Goal: Task Accomplishment & Management: Complete application form

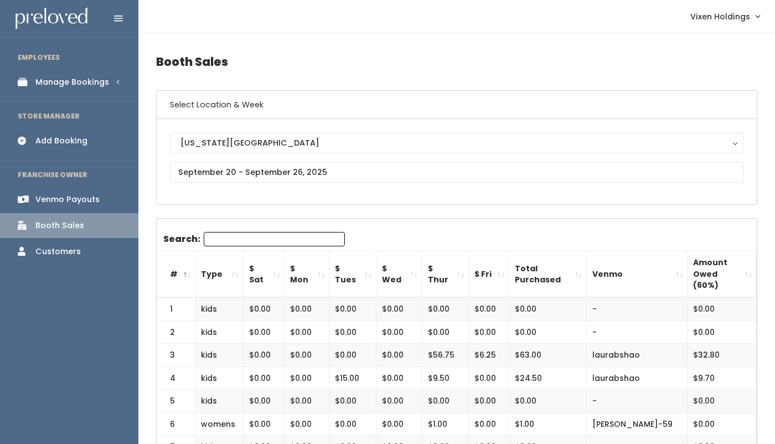
click at [97, 81] on div "Manage Bookings" at bounding box center [72, 82] width 74 height 12
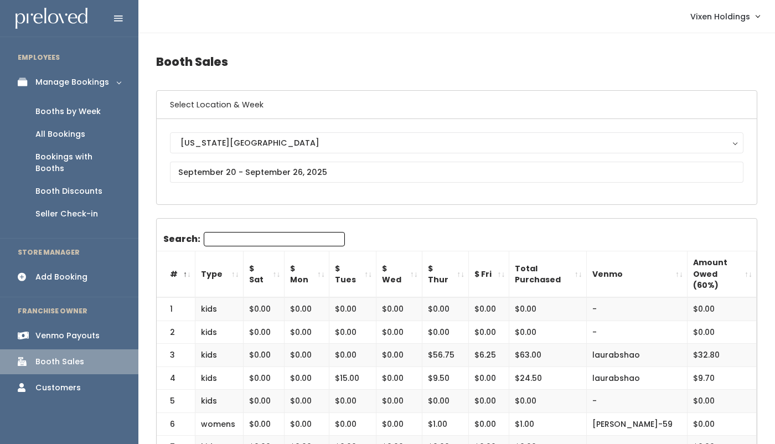
click at [82, 113] on div "Booths by Week" at bounding box center [67, 112] width 65 height 12
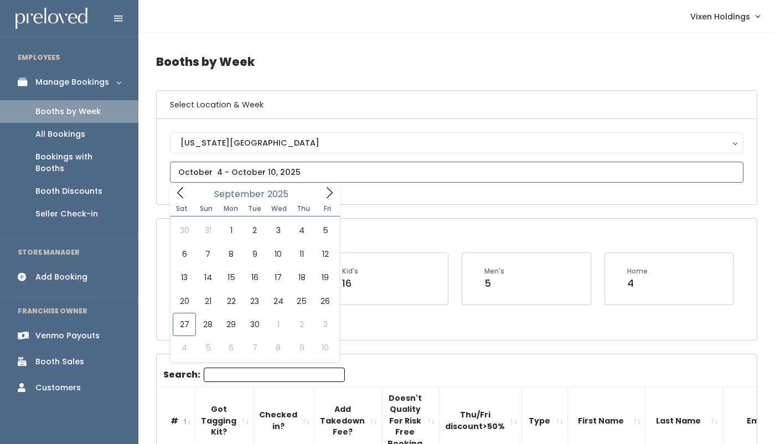
click at [252, 174] on input "text" at bounding box center [457, 172] width 574 height 21
type input "September 20 to September 26"
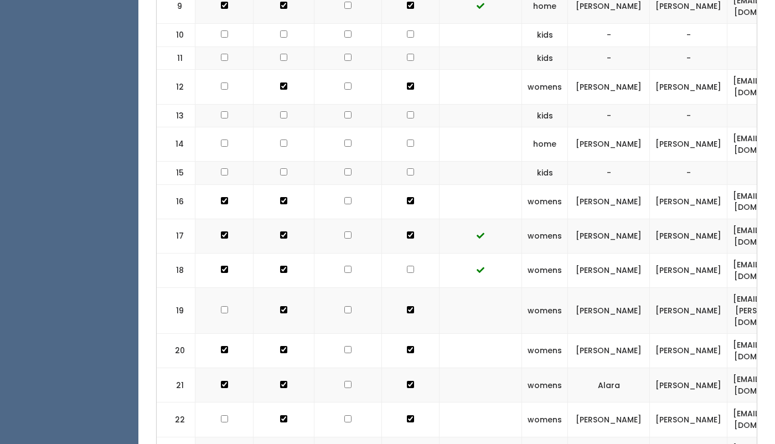
scroll to position [625, 0]
click at [407, 141] on input "checkbox" at bounding box center [410, 141] width 7 height 7
checkbox input "true"
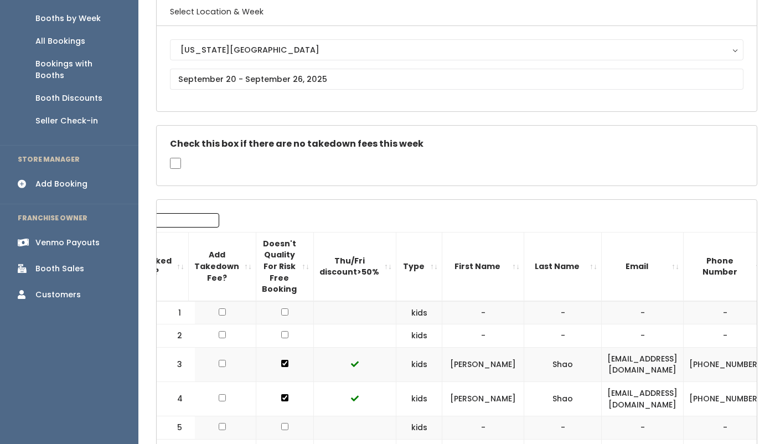
scroll to position [0, 0]
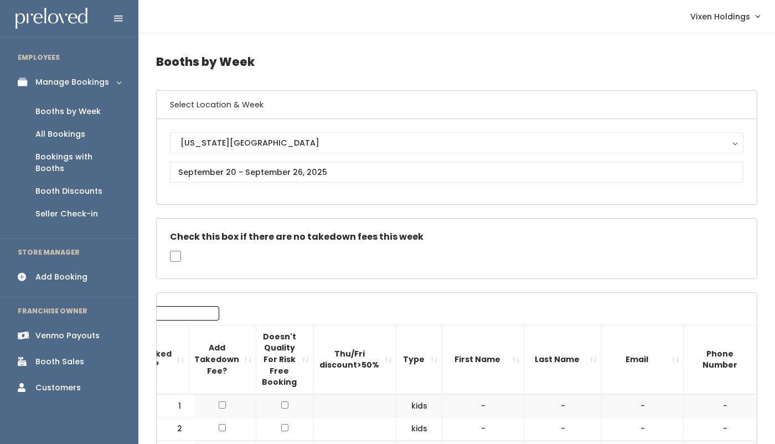
click at [89, 330] on div "Venmo Payouts" at bounding box center [67, 336] width 64 height 12
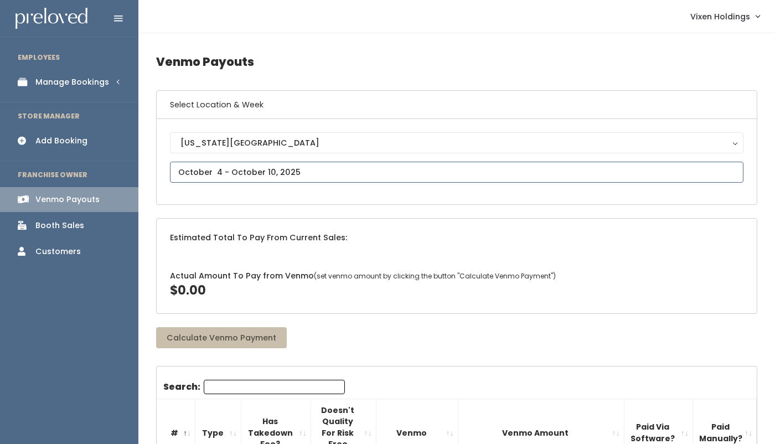
click at [214, 172] on input "text" at bounding box center [457, 172] width 574 height 21
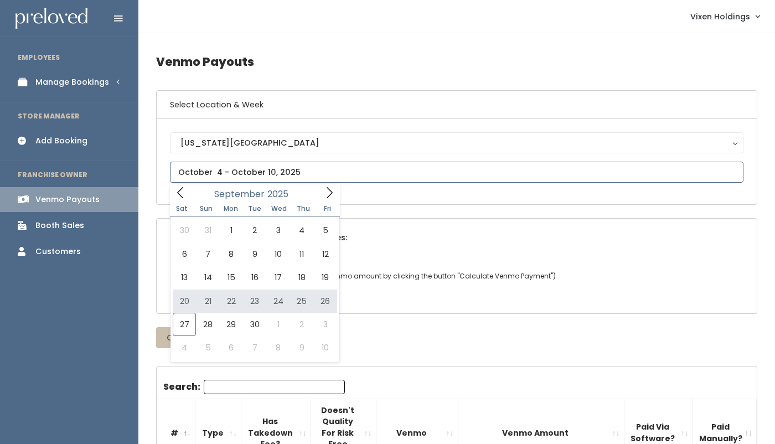
type input "[DATE] to [DATE]"
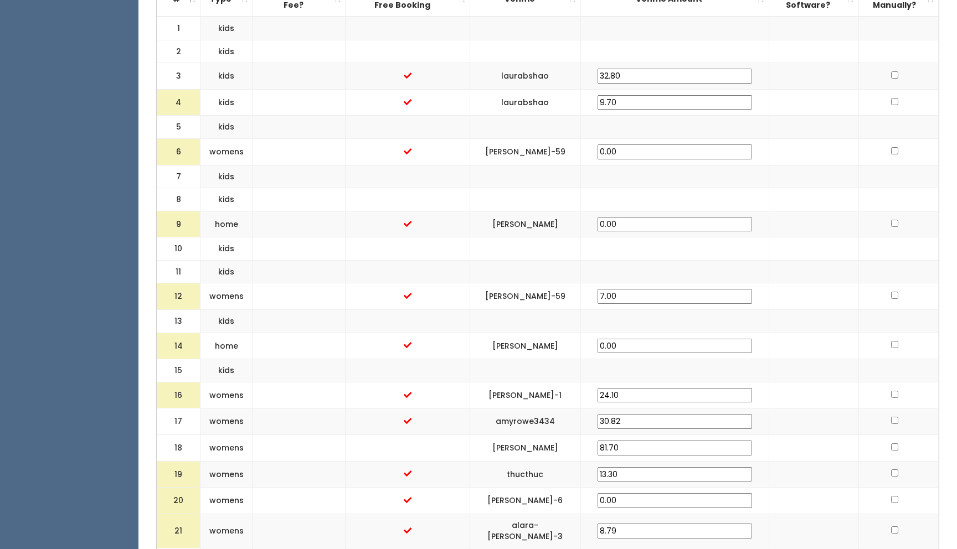
scroll to position [440, 0]
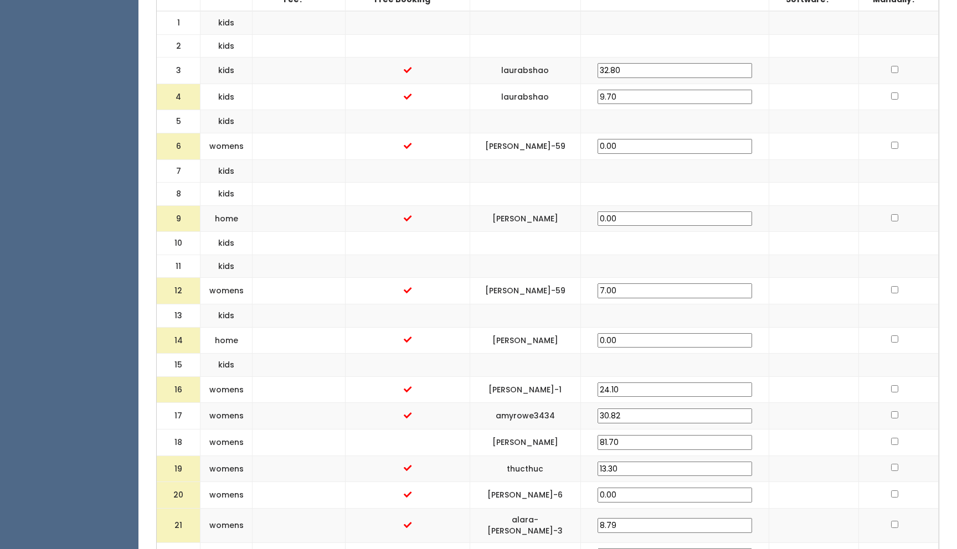
click at [775, 336] on input "checkbox" at bounding box center [894, 339] width 7 height 7
checkbox input "true"
click at [775, 143] on input "checkbox" at bounding box center [894, 145] width 7 height 7
checkbox input "true"
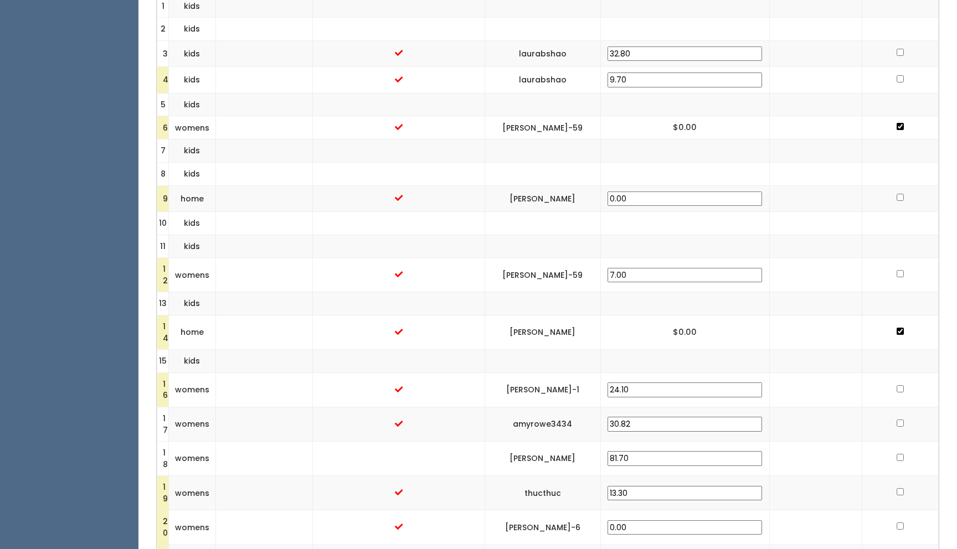
click at [775, 200] on input "checkbox" at bounding box center [899, 197] width 7 height 7
checkbox input "true"
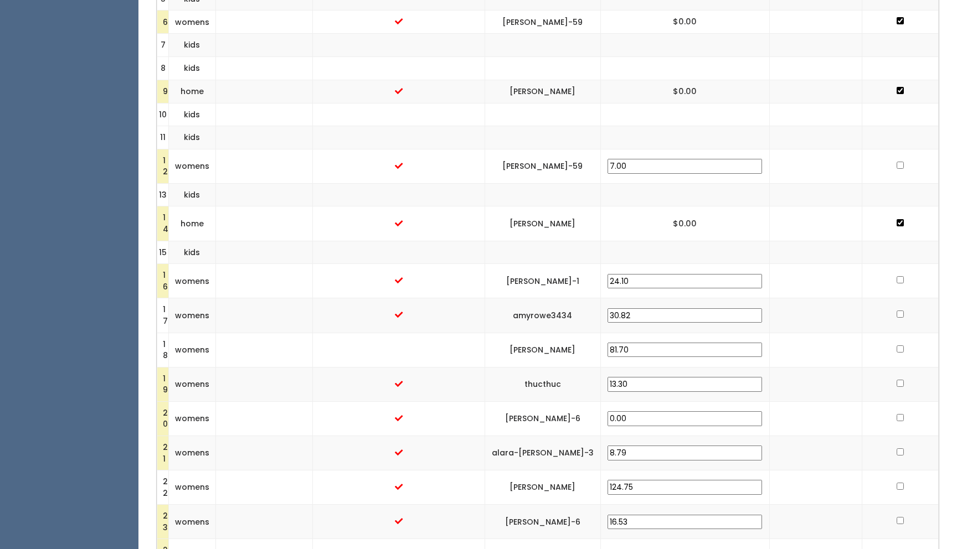
scroll to position [638, 0]
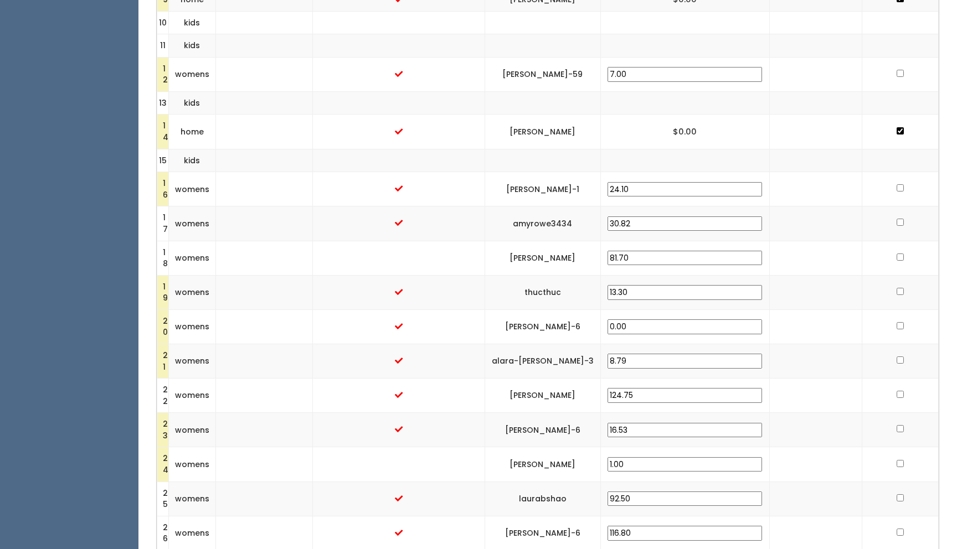
click at [657, 185] on input "24.10" at bounding box center [684, 189] width 154 height 15
type input "25.10"
click at [770, 206] on td at bounding box center [816, 189] width 92 height 34
click at [775, 324] on input "checkbox" at bounding box center [899, 325] width 7 height 7
checkbox input "true"
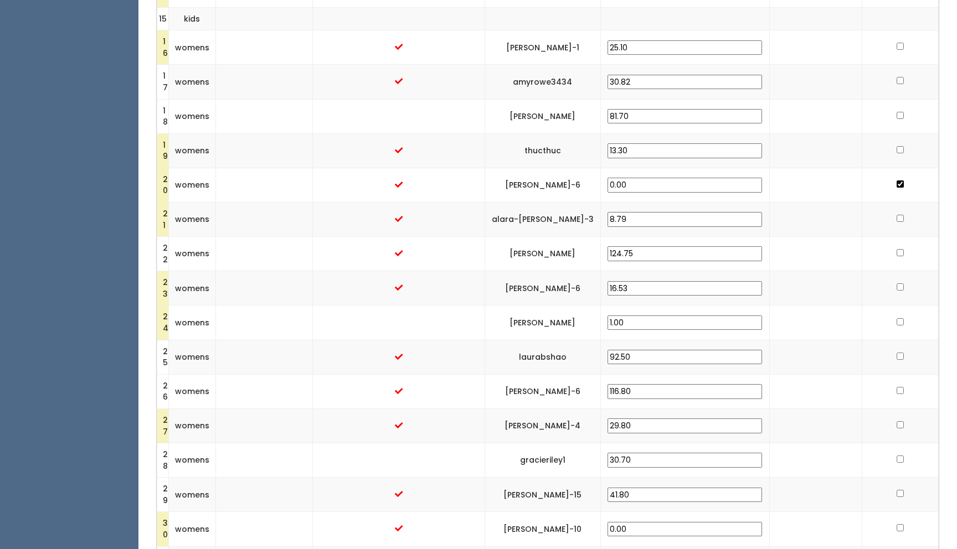
scroll to position [841, 0]
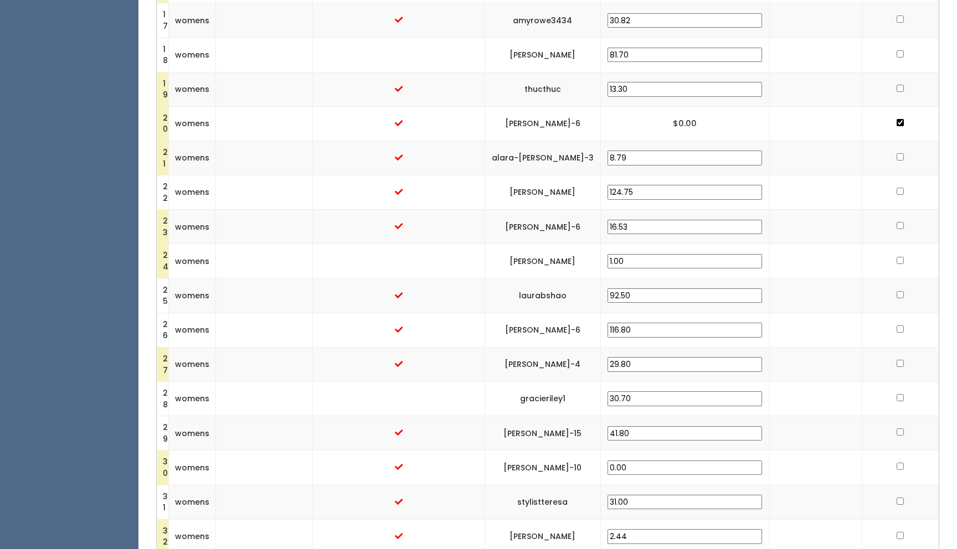
drag, startPoint x: 672, startPoint y: 263, endPoint x: 639, endPoint y: 260, distance: 33.3
click at [639, 260] on td "1.00" at bounding box center [684, 261] width 169 height 34
type input "30.00"
click at [775, 274] on td at bounding box center [816, 261] width 92 height 34
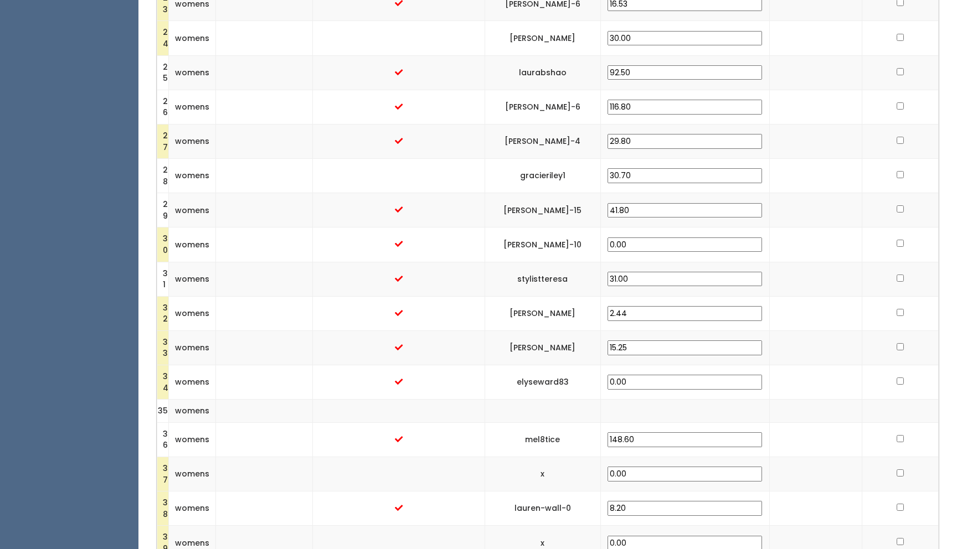
scroll to position [1065, 0]
click at [775, 241] on input "checkbox" at bounding box center [899, 242] width 7 height 7
checkbox input "true"
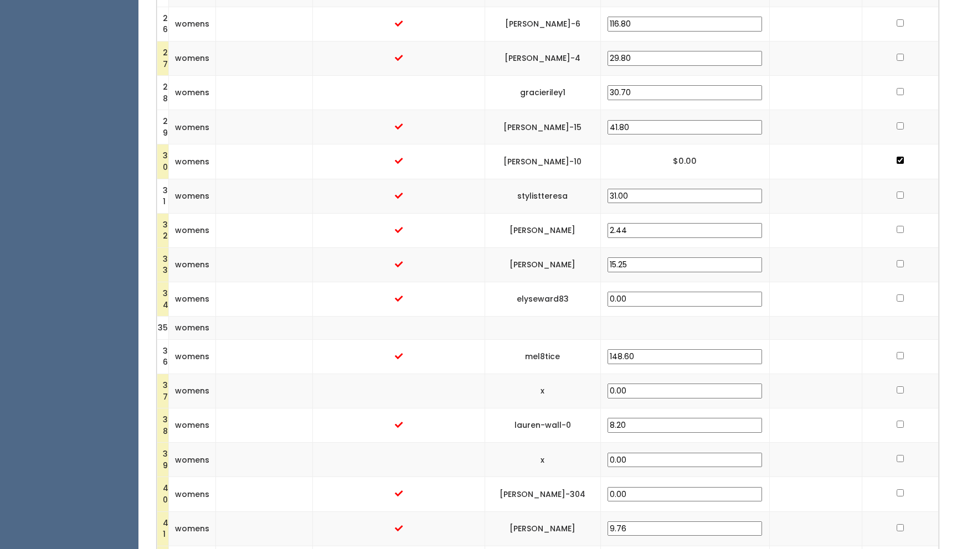
scroll to position [1148, 0]
click at [775, 295] on input "checkbox" at bounding box center [899, 296] width 7 height 7
checkbox input "true"
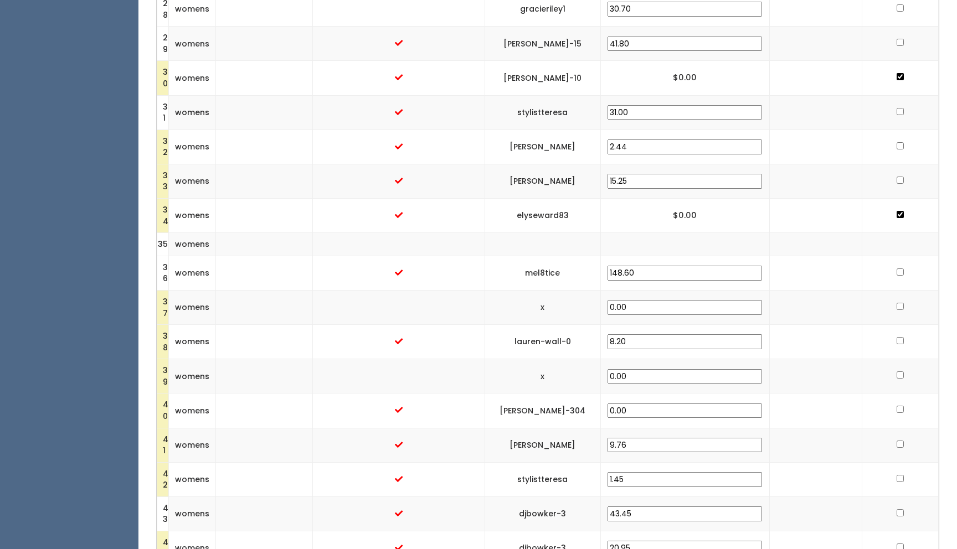
scroll to position [1314, 0]
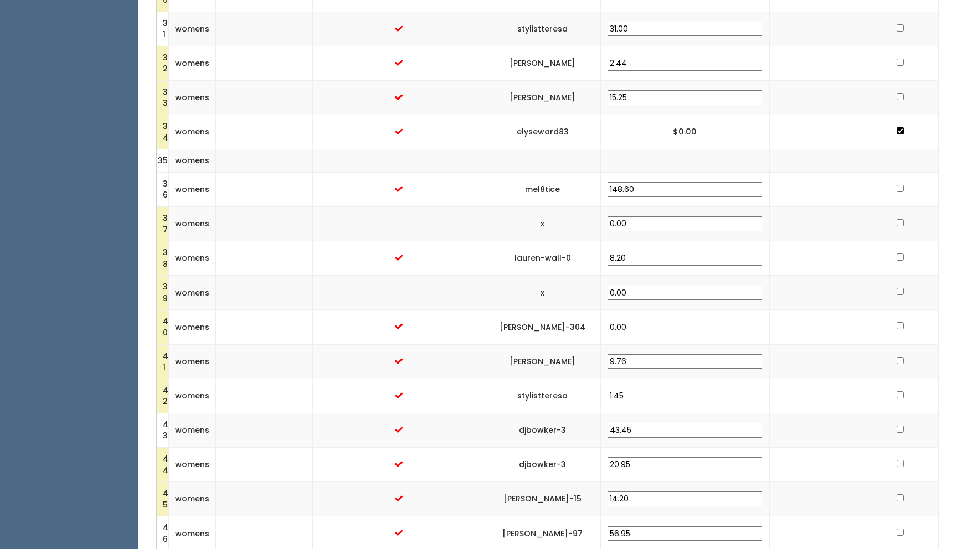
click at [775, 221] on input "checkbox" at bounding box center [899, 222] width 7 height 7
checkbox input "true"
click at [775, 292] on input "checkbox" at bounding box center [899, 291] width 7 height 7
checkbox input "true"
click at [654, 257] on input "8.20" at bounding box center [684, 258] width 154 height 15
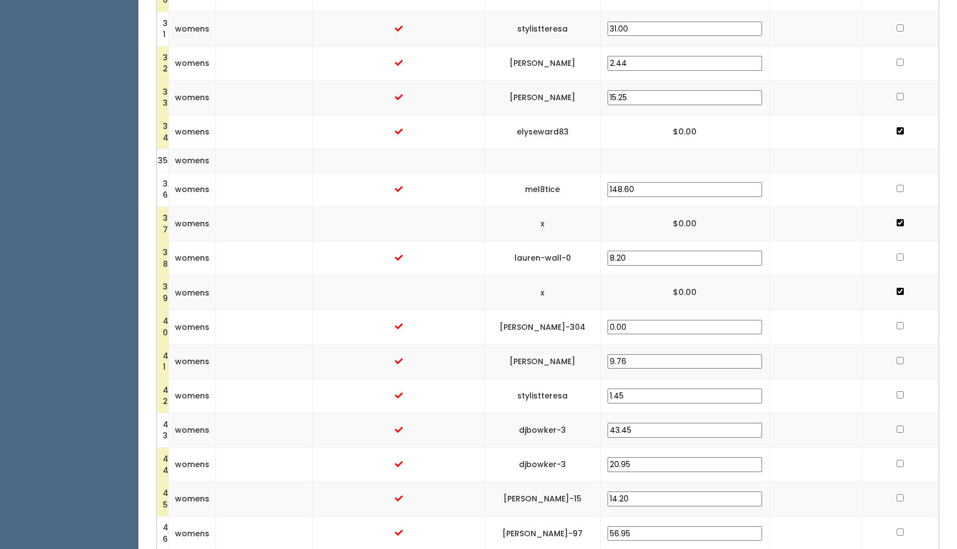
click at [656, 257] on input "8.20" at bounding box center [684, 258] width 154 height 15
type input "13.20"
click at [775, 277] on td at bounding box center [816, 293] width 92 height 34
click at [775, 324] on input "checkbox" at bounding box center [899, 325] width 7 height 7
checkbox input "true"
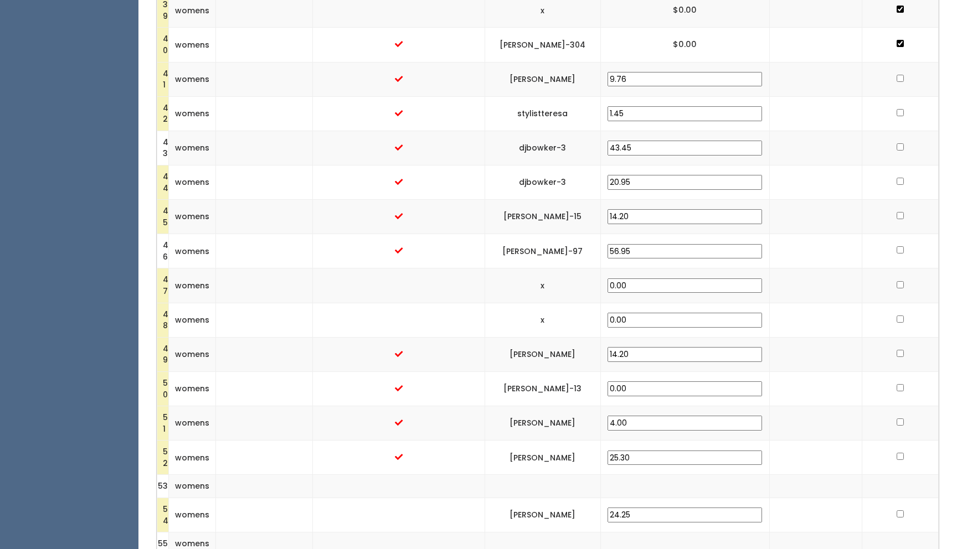
scroll to position [1612, 0]
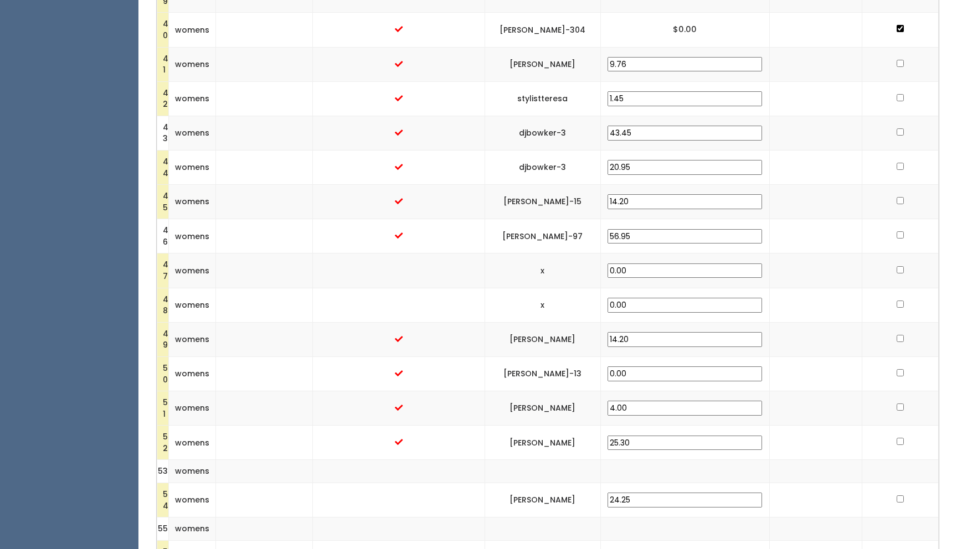
click at [775, 268] on input "checkbox" at bounding box center [899, 269] width 7 height 7
checkbox input "true"
click at [775, 303] on input "checkbox" at bounding box center [899, 304] width 7 height 7
checkbox input "true"
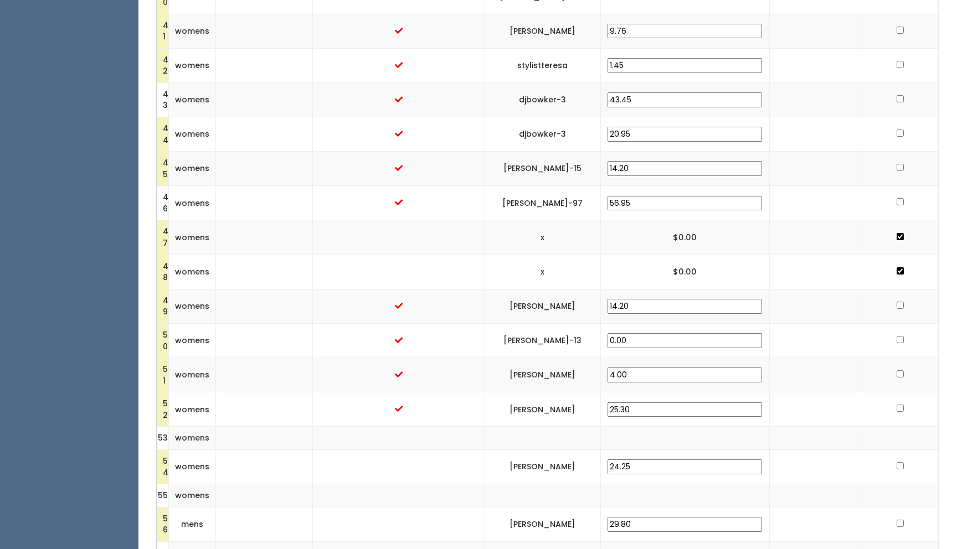
scroll to position [1649, 0]
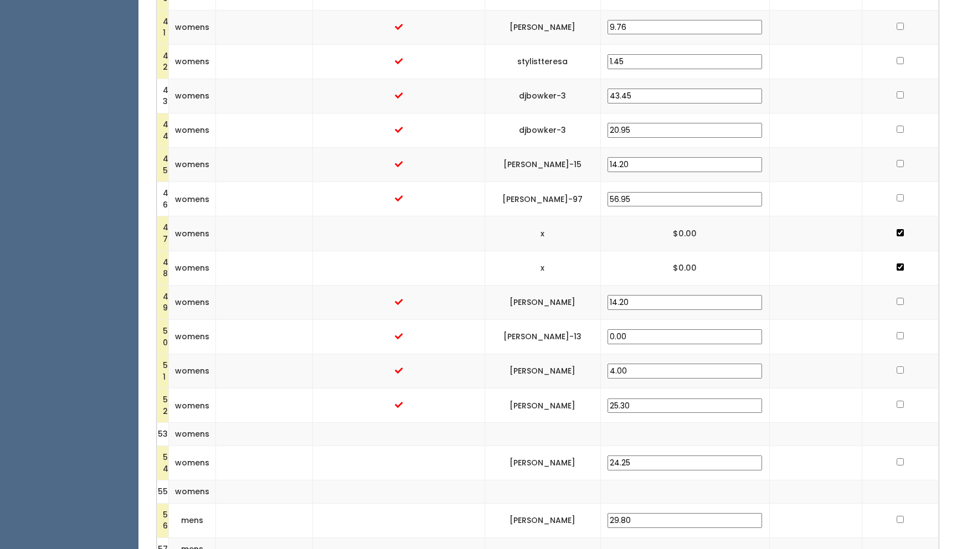
click at [775, 334] on input "checkbox" at bounding box center [899, 335] width 7 height 7
checkbox input "true"
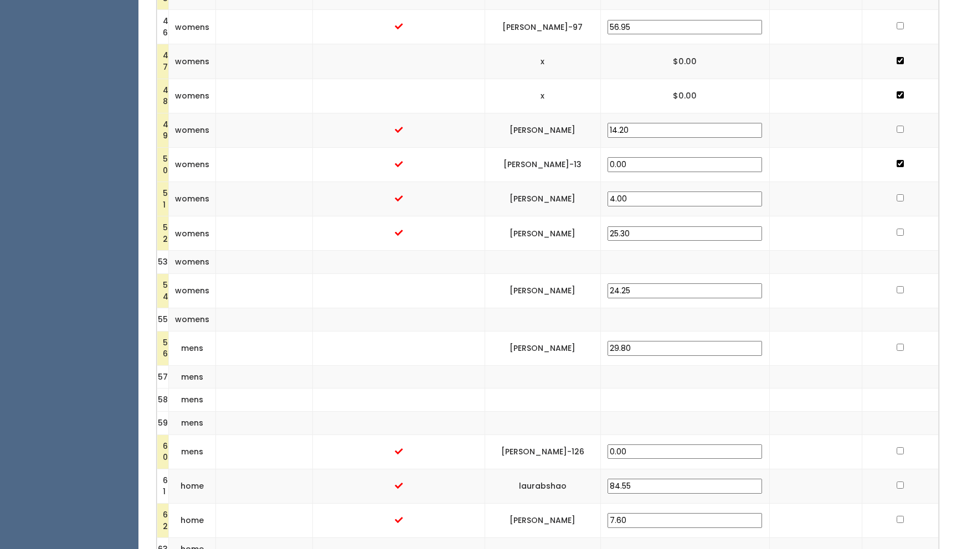
scroll to position [1868, 0]
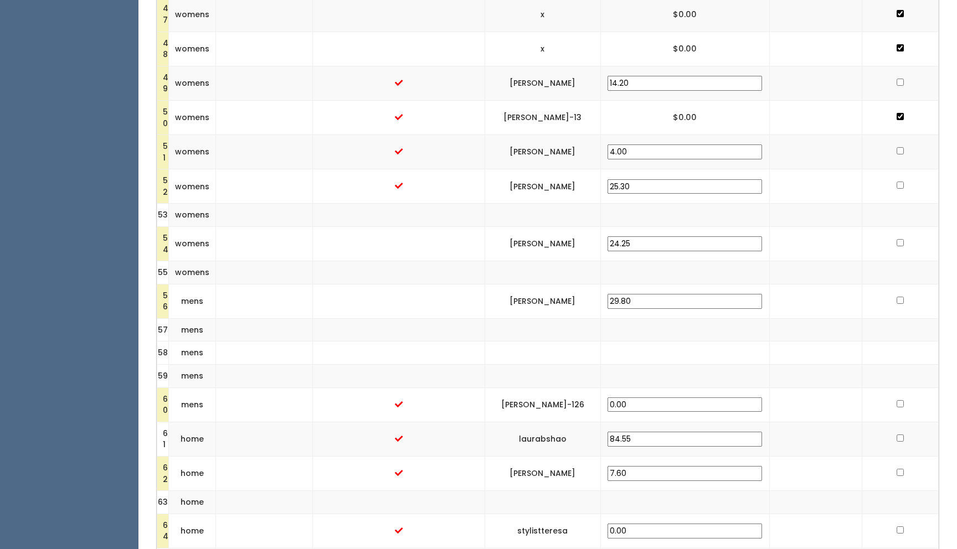
drag, startPoint x: 677, startPoint y: 243, endPoint x: 628, endPoint y: 241, distance: 48.8
click at [628, 241] on tr "54 womens cindy-pyle 24.25" at bounding box center [547, 244] width 781 height 34
type input "30.00"
click at [770, 310] on td at bounding box center [816, 301] width 92 height 34
drag, startPoint x: 677, startPoint y: 301, endPoint x: 632, endPoint y: 302, distance: 45.4
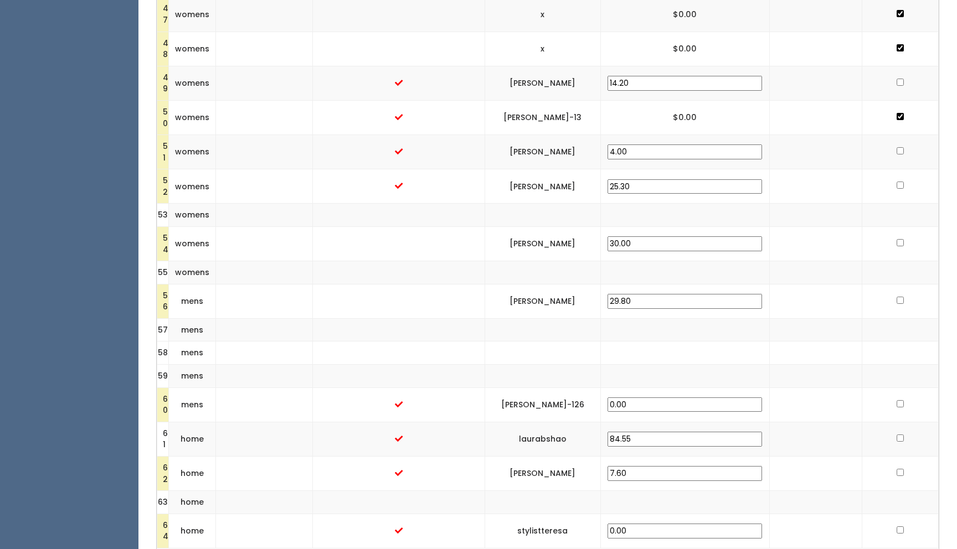
click at [632, 302] on td "29.80" at bounding box center [684, 301] width 169 height 34
type input "30.00"
click at [775, 363] on td at bounding box center [816, 353] width 92 height 23
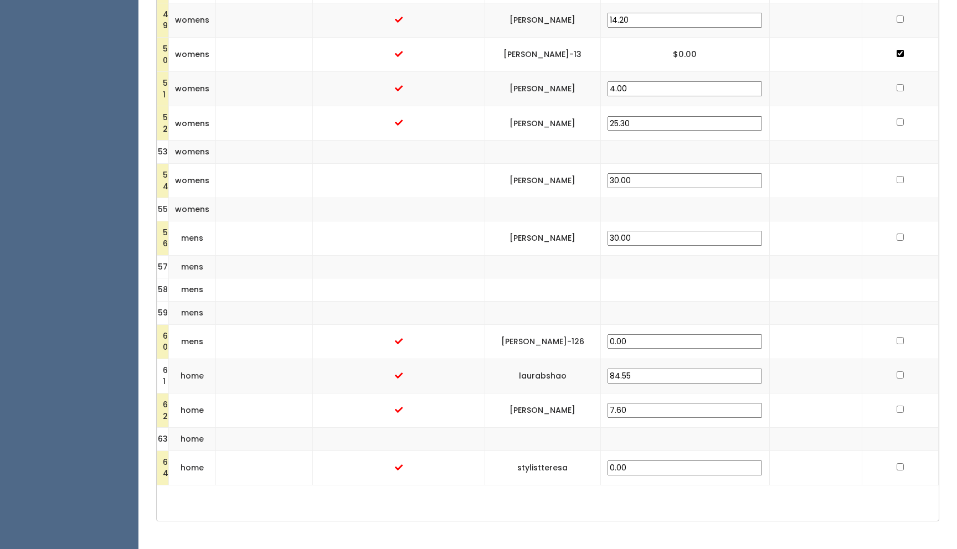
scroll to position [1969, 0]
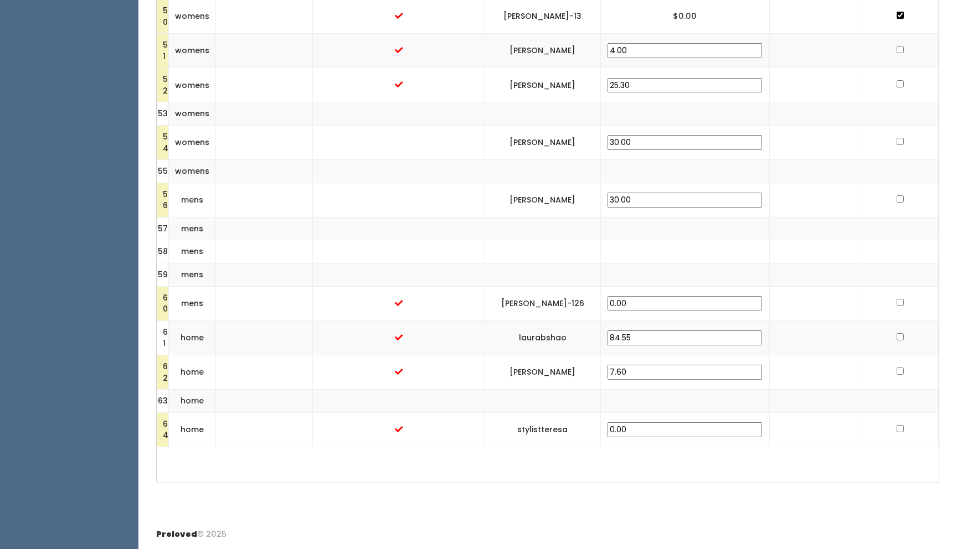
click at [775, 300] on input "checkbox" at bounding box center [899, 302] width 7 height 7
checkbox input "true"
click at [775, 426] on input "checkbox" at bounding box center [899, 428] width 7 height 7
checkbox input "true"
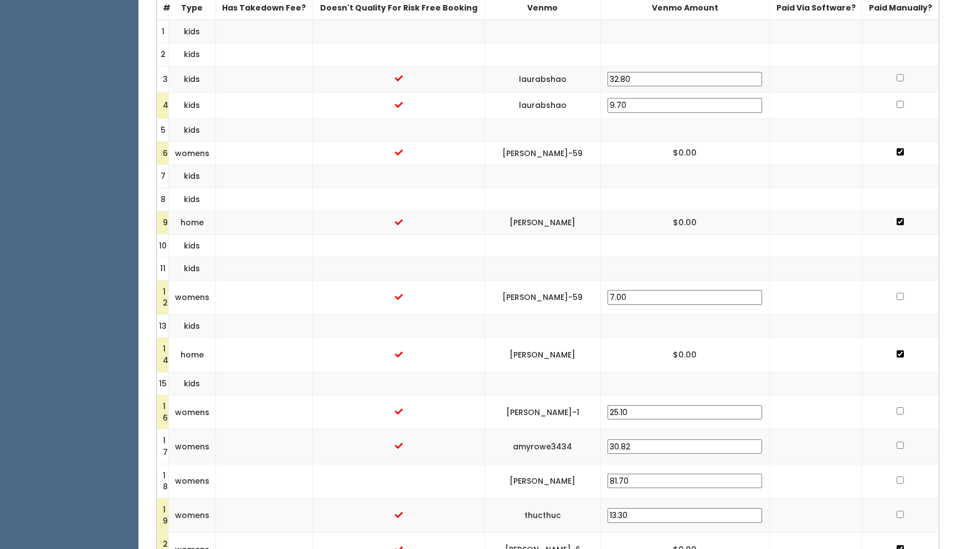
scroll to position [414, 0]
drag, startPoint x: 620, startPoint y: 294, endPoint x: 533, endPoint y: 298, distance: 87.0
click at [533, 298] on td "[PERSON_NAME]-59" at bounding box center [542, 298] width 116 height 34
copy td "[PERSON_NAME]-59"
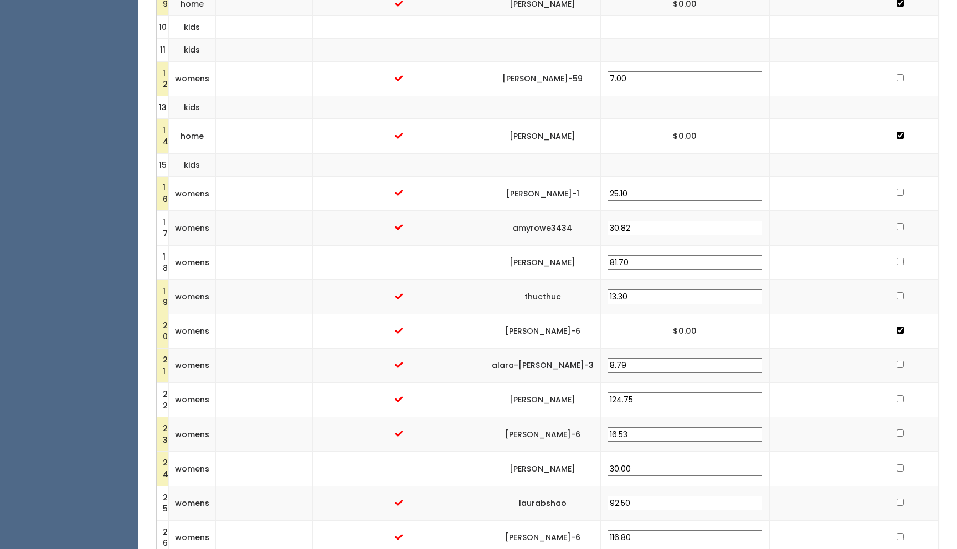
scroll to position [643, 0]
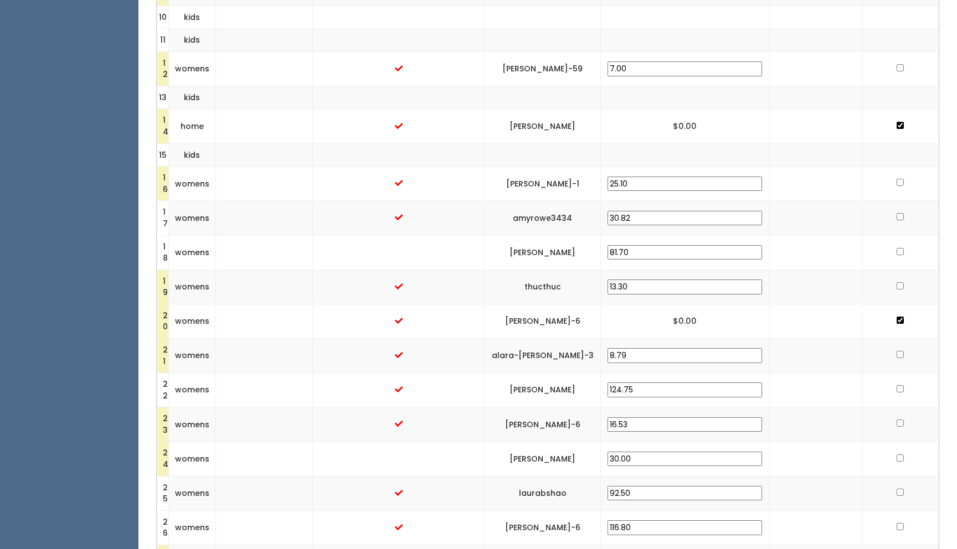
click at [775, 66] on input "checkbox" at bounding box center [899, 67] width 7 height 7
checkbox input "true"
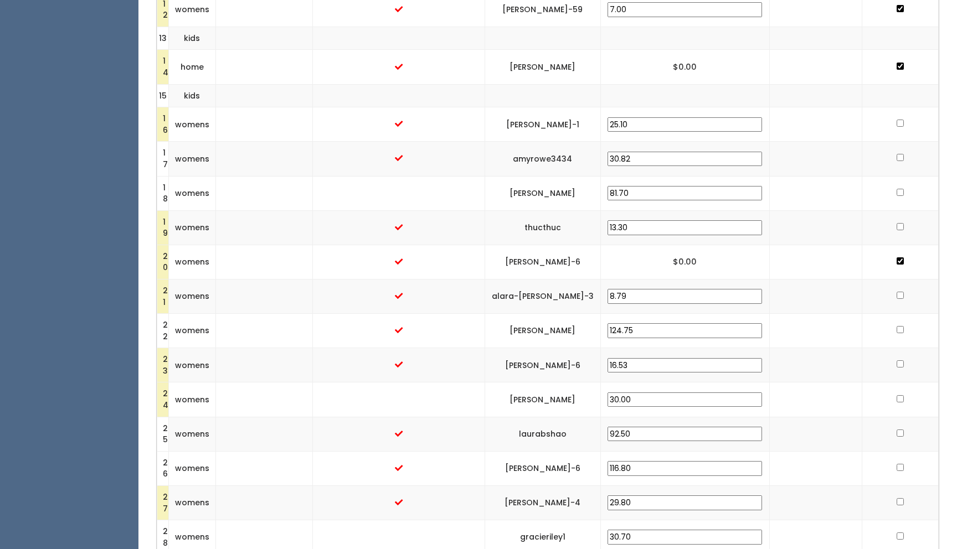
scroll to position [718, 0]
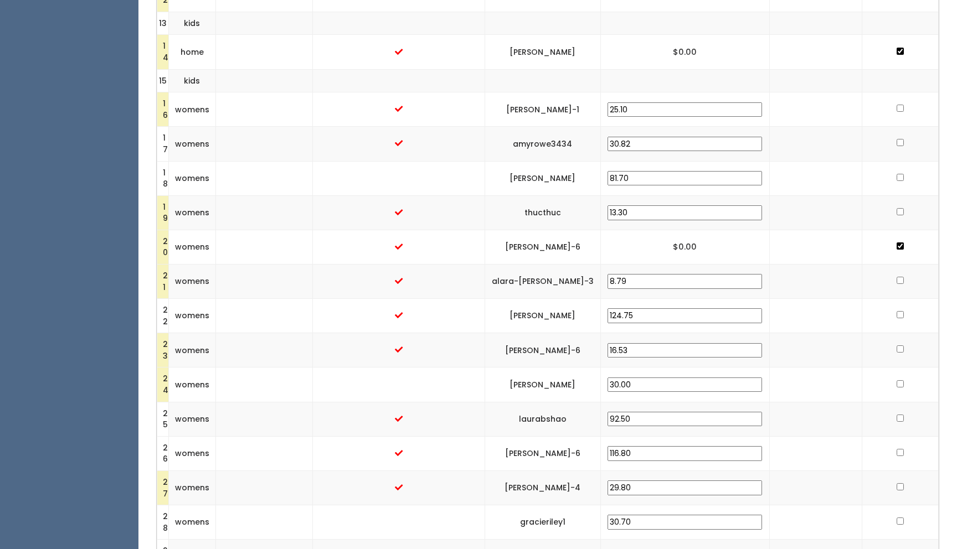
drag, startPoint x: 618, startPoint y: 108, endPoint x: 538, endPoint y: 113, distance: 80.4
click at [538, 113] on td "[PERSON_NAME]-1" at bounding box center [542, 109] width 116 height 34
copy td "[PERSON_NAME]-1"
click at [775, 107] on input "checkbox" at bounding box center [899, 108] width 7 height 7
checkbox input "true"
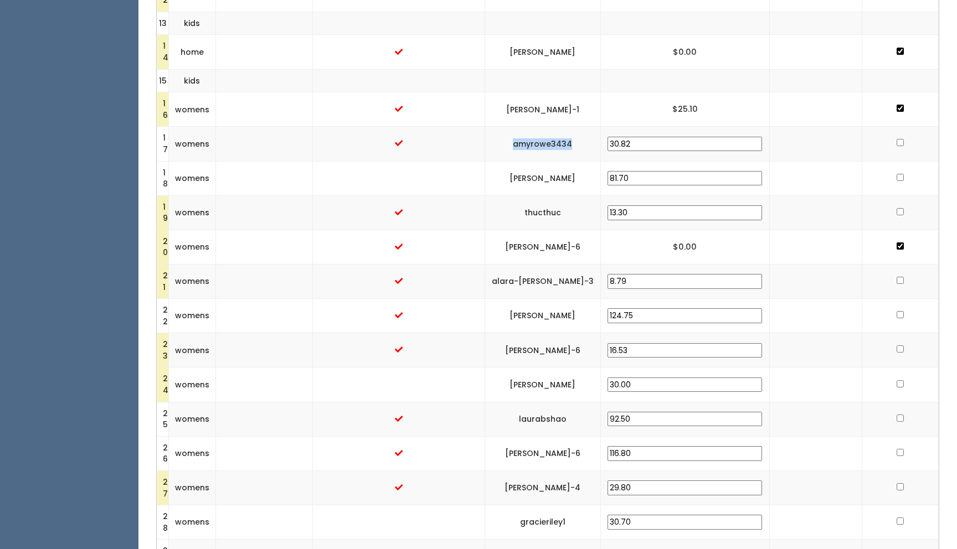
click at [547, 142] on td "amyrowe3434" at bounding box center [542, 144] width 116 height 34
click at [775, 141] on input "checkbox" at bounding box center [899, 142] width 7 height 7
checkbox input "true"
drag, startPoint x: 617, startPoint y: 177, endPoint x: 540, endPoint y: 179, distance: 77.0
click at [540, 179] on td "[PERSON_NAME]" at bounding box center [542, 178] width 116 height 34
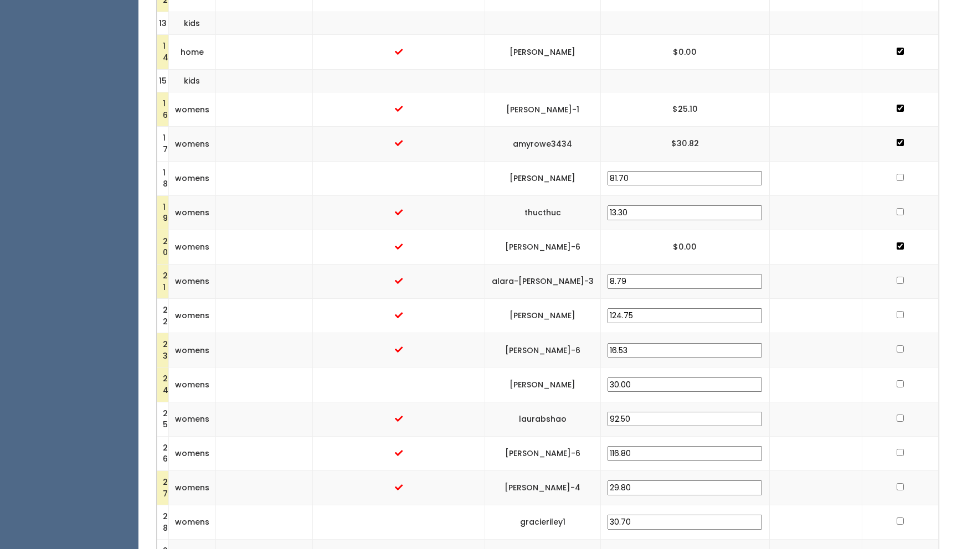
copy td "[PERSON_NAME]"
click at [775, 173] on td at bounding box center [900, 178] width 76 height 34
click at [775, 176] on input "checkbox" at bounding box center [899, 177] width 7 height 7
checkbox input "true"
drag, startPoint x: 601, startPoint y: 209, endPoint x: 547, endPoint y: 208, distance: 54.3
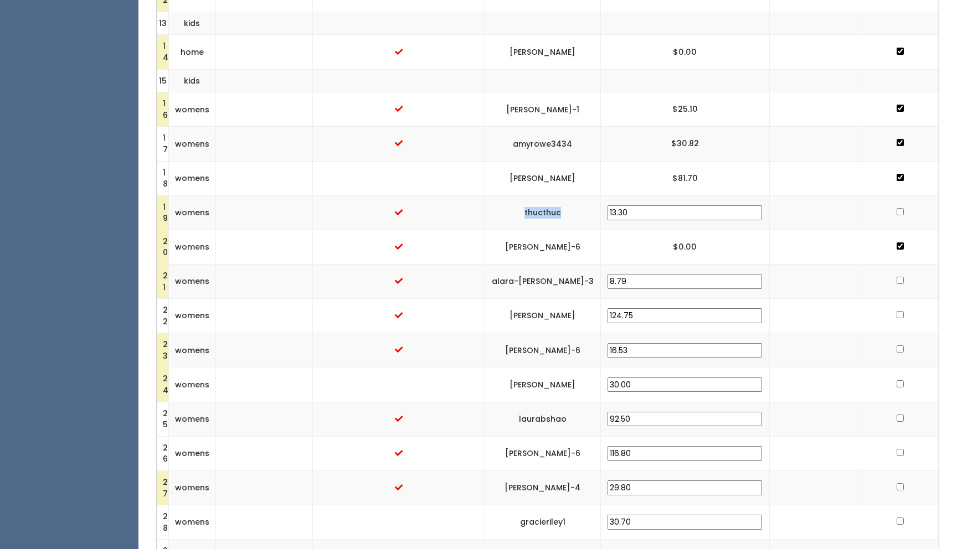
click at [547, 208] on td "thucthuc" at bounding box center [542, 212] width 116 height 34
copy td "thucthuc"
click at [775, 212] on input "checkbox" at bounding box center [899, 211] width 7 height 7
checkbox input "true"
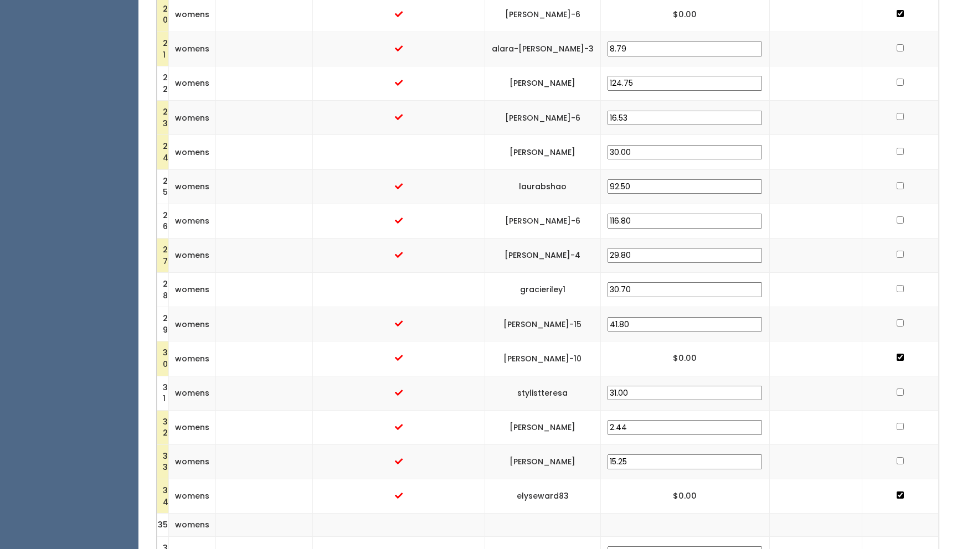
scroll to position [960, 0]
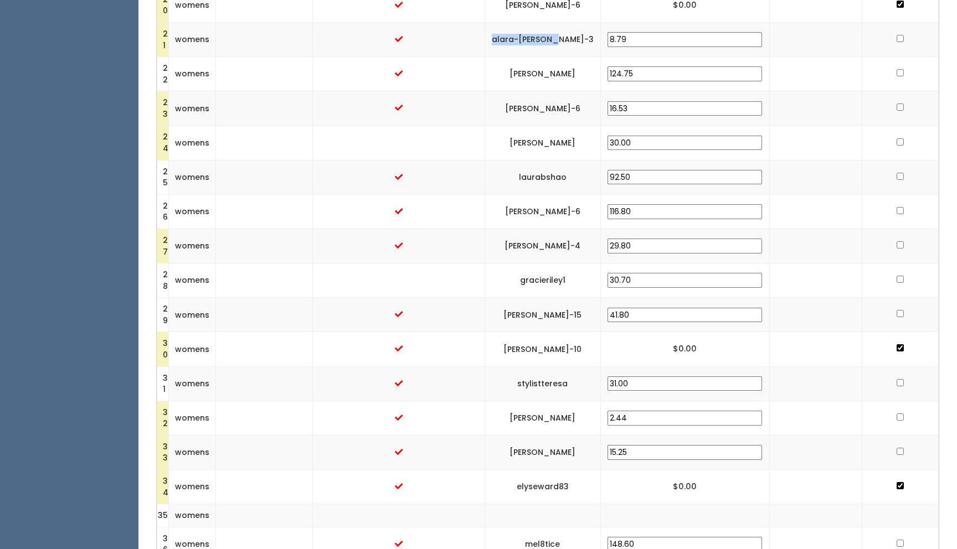
drag, startPoint x: 608, startPoint y: 38, endPoint x: 544, endPoint y: 38, distance: 64.8
click at [544, 38] on td "alara-[PERSON_NAME]-3" at bounding box center [542, 40] width 116 height 34
copy td "alara-[PERSON_NAME]-3"
drag, startPoint x: 615, startPoint y: 70, endPoint x: 539, endPoint y: 71, distance: 75.3
click at [539, 71] on td "[PERSON_NAME]" at bounding box center [542, 74] width 116 height 34
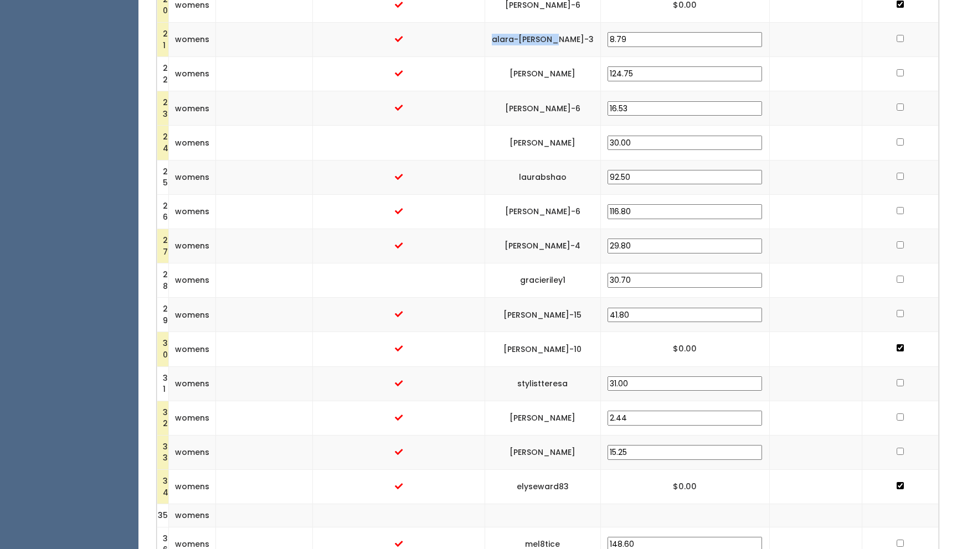
copy td "[PERSON_NAME]"
click at [775, 70] on input "checkbox" at bounding box center [899, 72] width 7 height 7
checkbox input "true"
drag, startPoint x: 612, startPoint y: 140, endPoint x: 526, endPoint y: 147, distance: 86.7
click at [526, 147] on td "[PERSON_NAME]" at bounding box center [542, 143] width 116 height 34
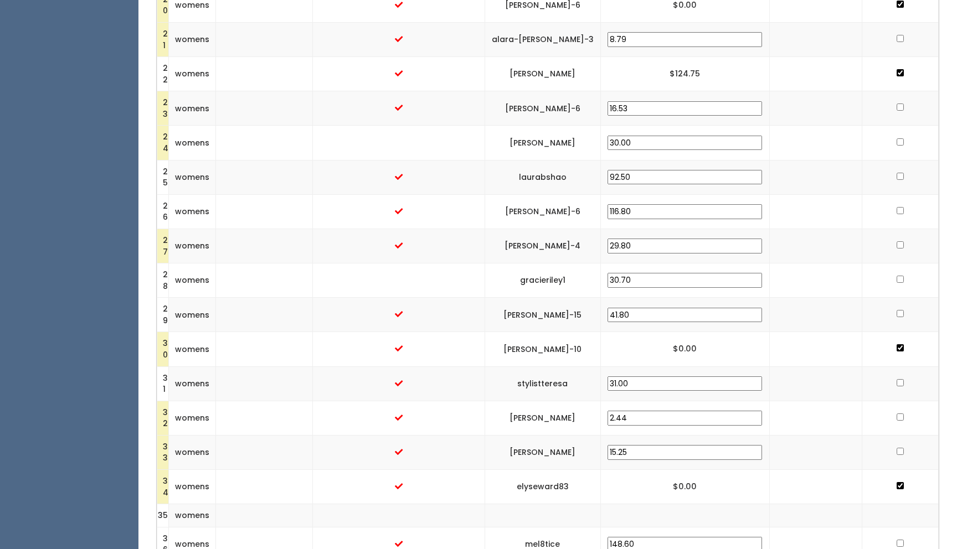
copy td "[PERSON_NAME]"
click at [775, 140] on input "checkbox" at bounding box center [899, 141] width 7 height 7
checkbox input "true"
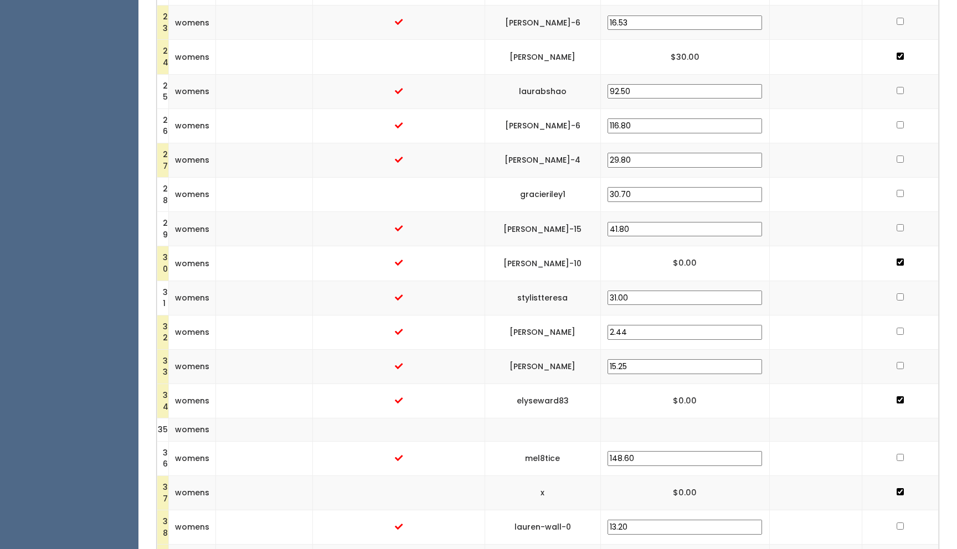
scroll to position [1048, 0]
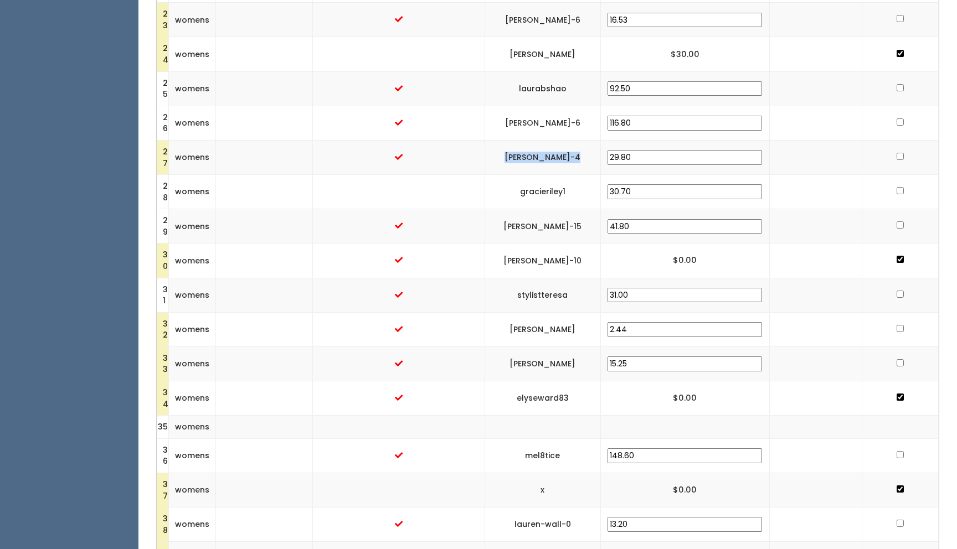
drag, startPoint x: 622, startPoint y: 153, endPoint x: 534, endPoint y: 163, distance: 88.1
click at [534, 163] on td "[PERSON_NAME]-4" at bounding box center [542, 157] width 116 height 34
drag, startPoint x: 620, startPoint y: 153, endPoint x: 533, endPoint y: 156, distance: 87.0
click at [533, 156] on td "[PERSON_NAME]-4" at bounding box center [542, 157] width 116 height 34
copy td "[PERSON_NAME]-4"
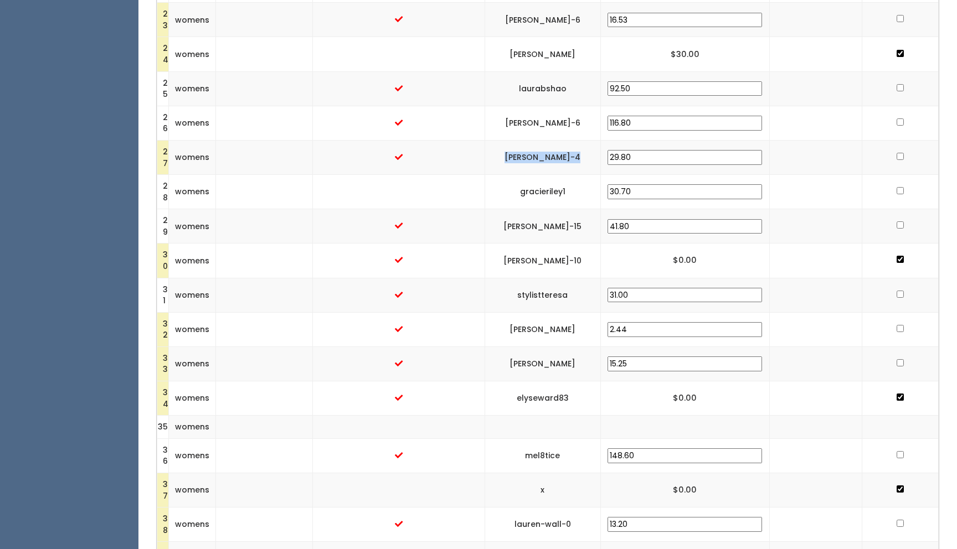
click at [775, 154] on input "checkbox" at bounding box center [899, 156] width 7 height 7
checkbox input "true"
drag, startPoint x: 602, startPoint y: 187, endPoint x: 548, endPoint y: 193, distance: 54.6
click at [548, 193] on td "gracieriley1" at bounding box center [542, 192] width 116 height 34
copy td "gracieriley1"
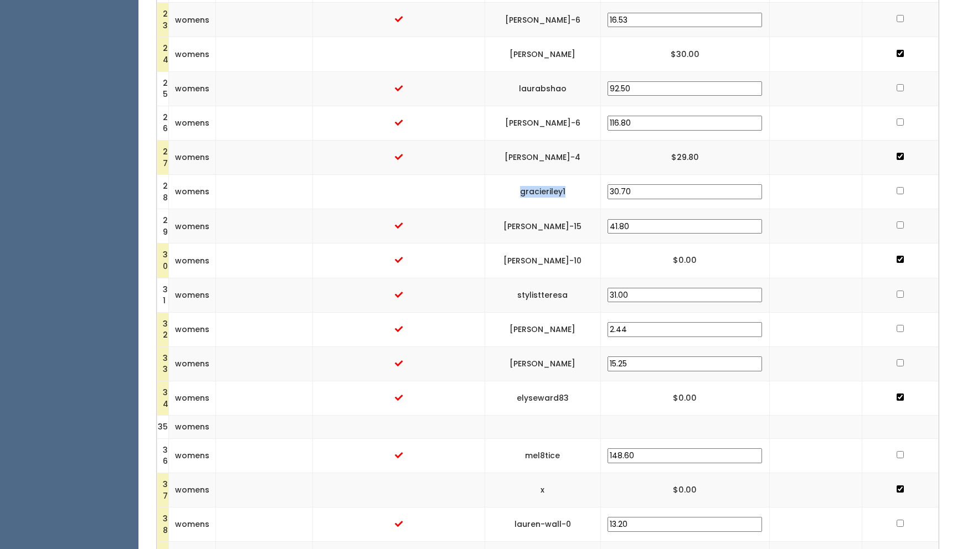
click at [775, 189] on input "checkbox" at bounding box center [899, 190] width 7 height 7
checkbox input "true"
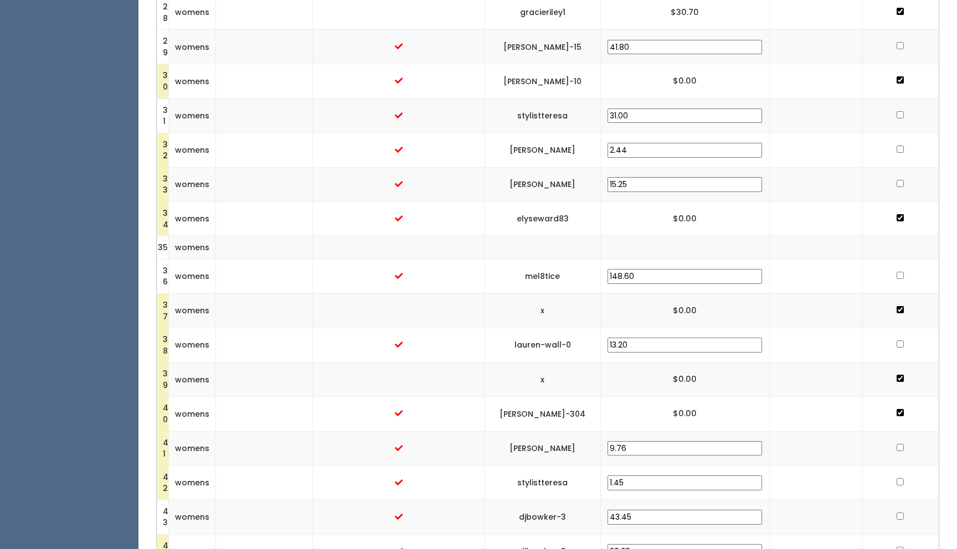
scroll to position [1230, 0]
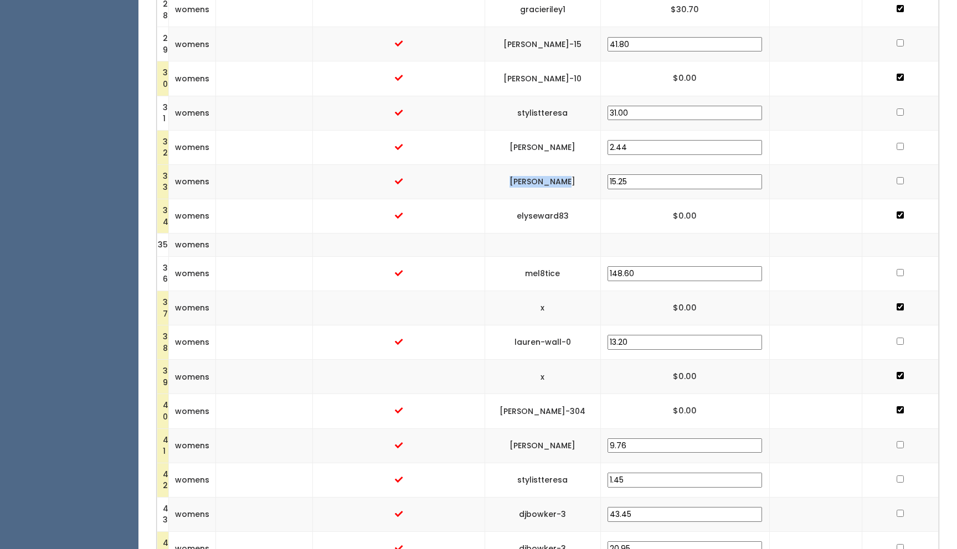
drag, startPoint x: 605, startPoint y: 179, endPoint x: 546, endPoint y: 179, distance: 58.7
click at [546, 179] on td "[PERSON_NAME]" at bounding box center [542, 181] width 116 height 34
copy td "[PERSON_NAME]"
click at [775, 180] on input "checkbox" at bounding box center [899, 180] width 7 height 7
checkbox input "true"
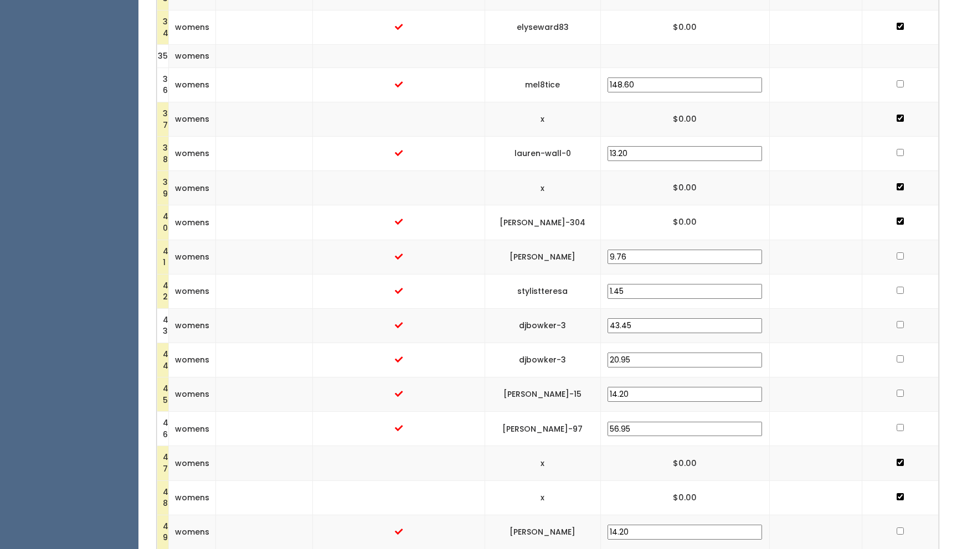
scroll to position [1422, 0]
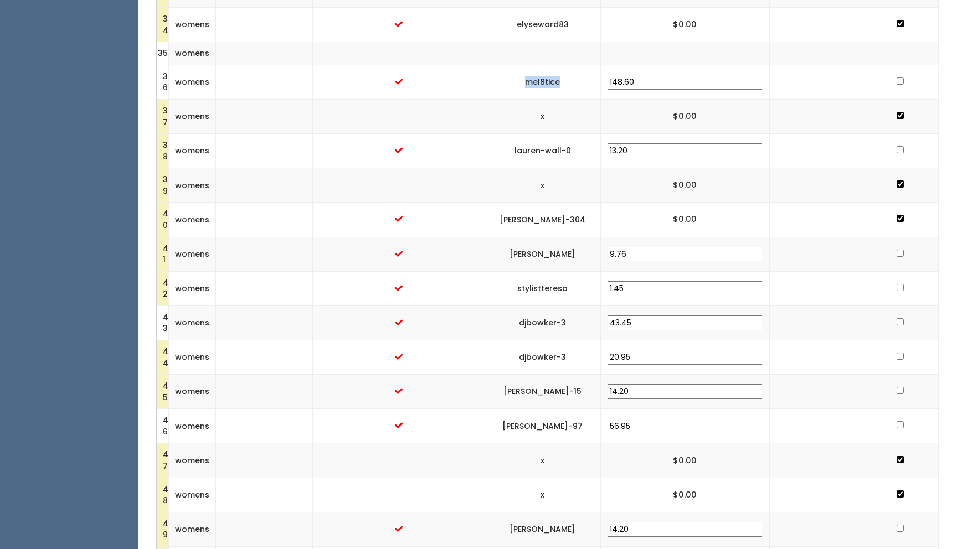
drag, startPoint x: 600, startPoint y: 80, endPoint x: 549, endPoint y: 79, distance: 50.9
click at [549, 79] on td "mel8tice" at bounding box center [542, 82] width 116 height 34
click at [775, 81] on input "checkbox" at bounding box center [899, 81] width 7 height 7
checkbox input "true"
drag, startPoint x: 612, startPoint y: 149, endPoint x: 539, endPoint y: 152, distance: 73.1
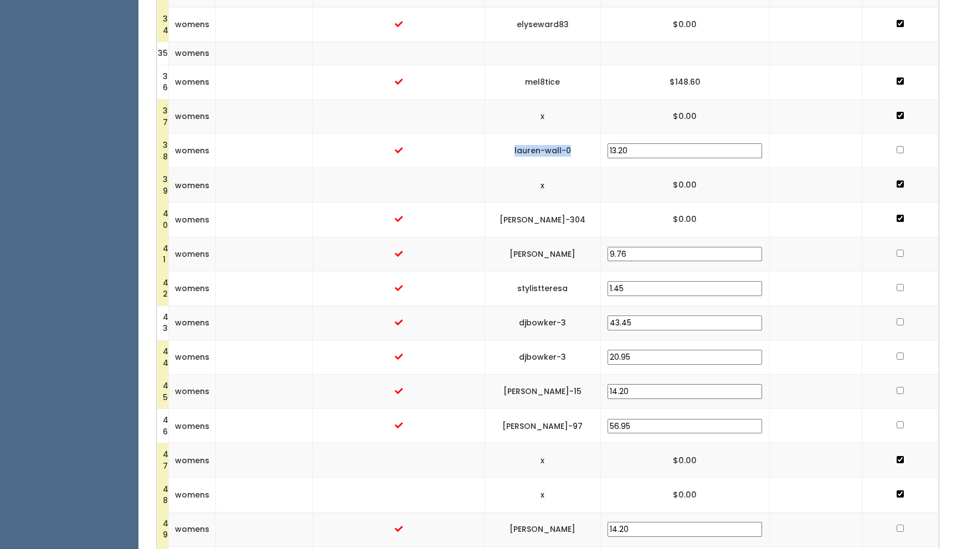
click at [539, 152] on td "lauren-wall-0" at bounding box center [542, 151] width 116 height 34
click at [775, 149] on input "checkbox" at bounding box center [899, 149] width 7 height 7
checkbox input "true"
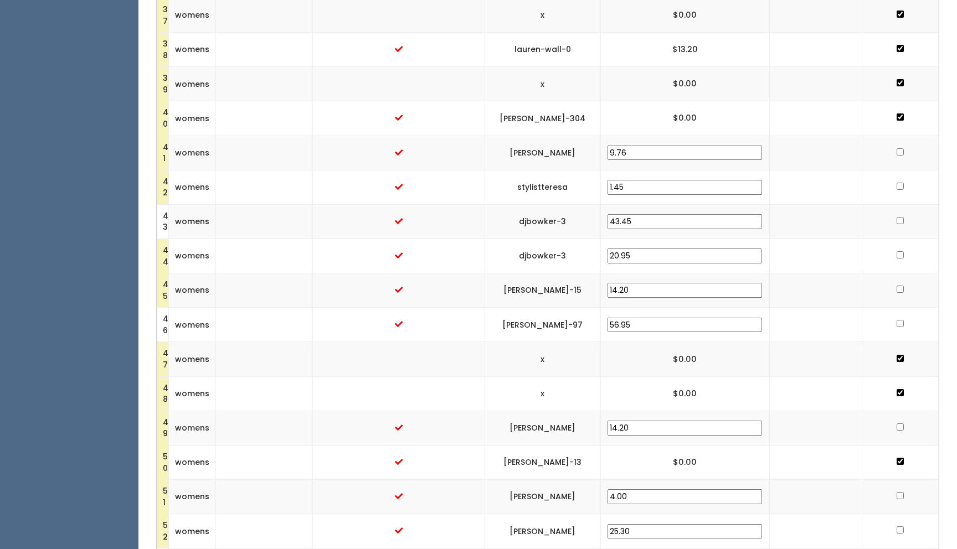
scroll to position [1524, 0]
drag, startPoint x: 604, startPoint y: 252, endPoint x: 545, endPoint y: 255, distance: 58.8
click at [545, 255] on td "djbowker-3" at bounding box center [542, 255] width 116 height 34
click at [775, 218] on input "checkbox" at bounding box center [899, 219] width 7 height 7
checkbox input "true"
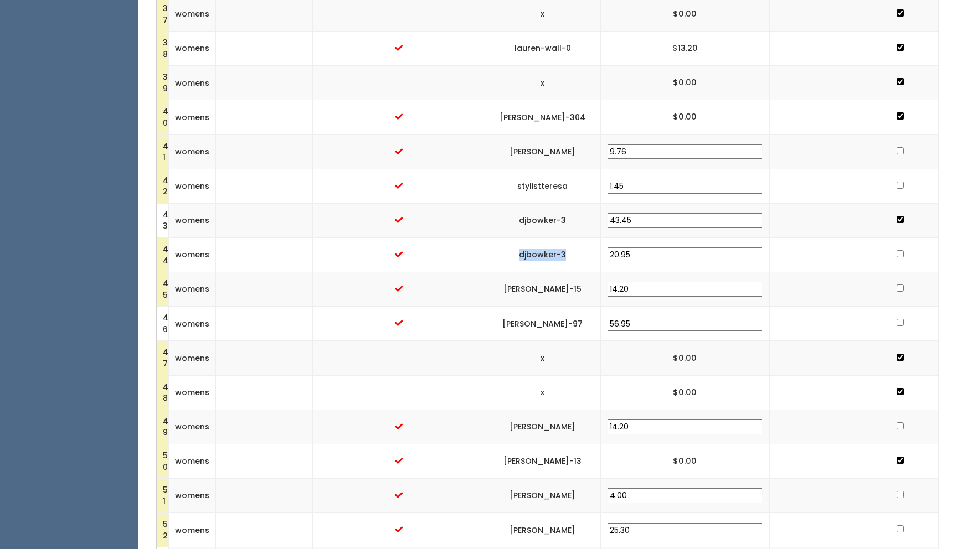
click at [775, 252] on input "checkbox" at bounding box center [899, 253] width 7 height 7
checkbox input "true"
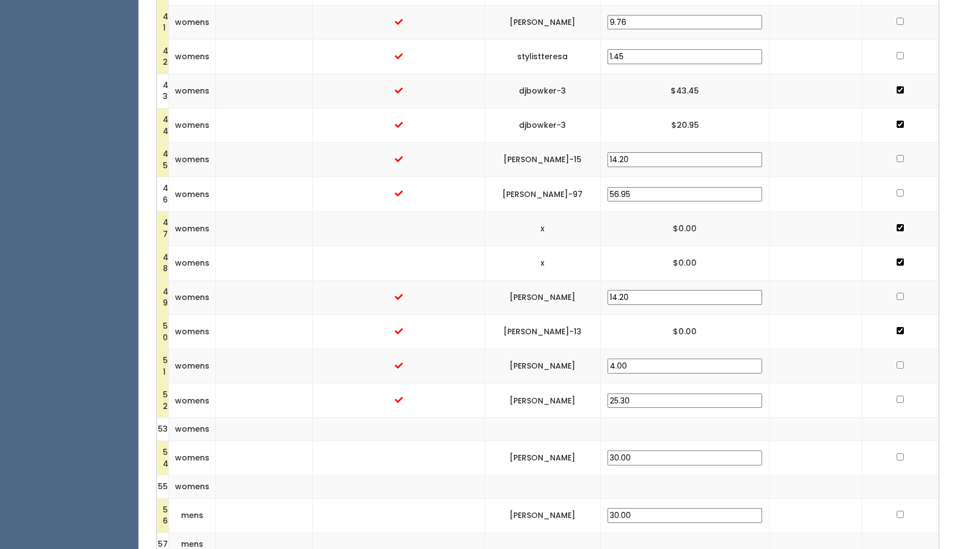
scroll to position [1752, 0]
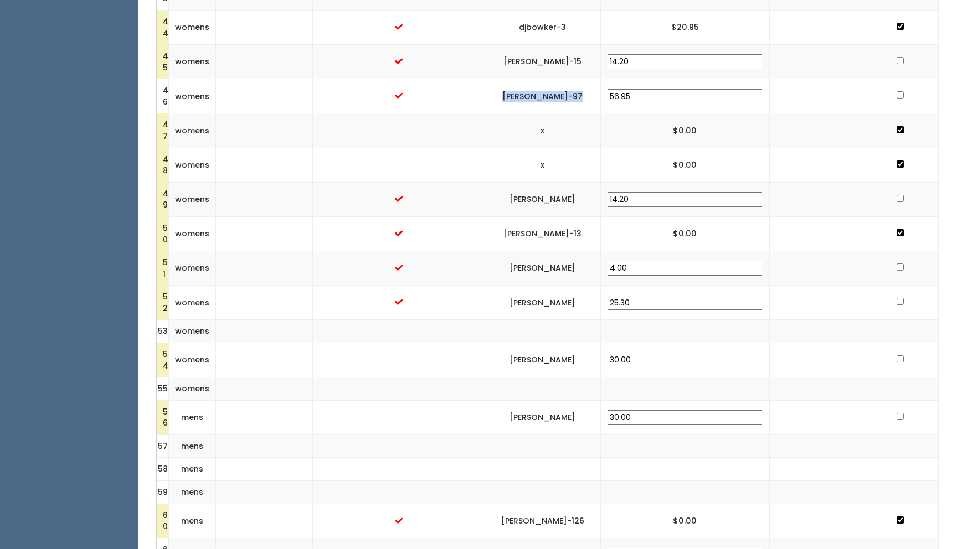
drag, startPoint x: 620, startPoint y: 92, endPoint x: 535, endPoint y: 94, distance: 84.7
click at [535, 94] on td "[PERSON_NAME]-97" at bounding box center [542, 96] width 116 height 34
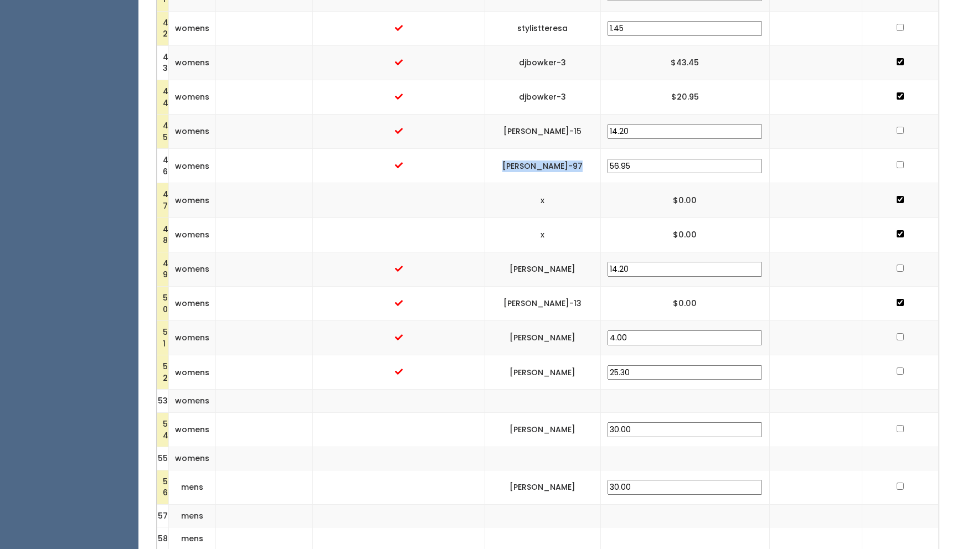
scroll to position [1684, 0]
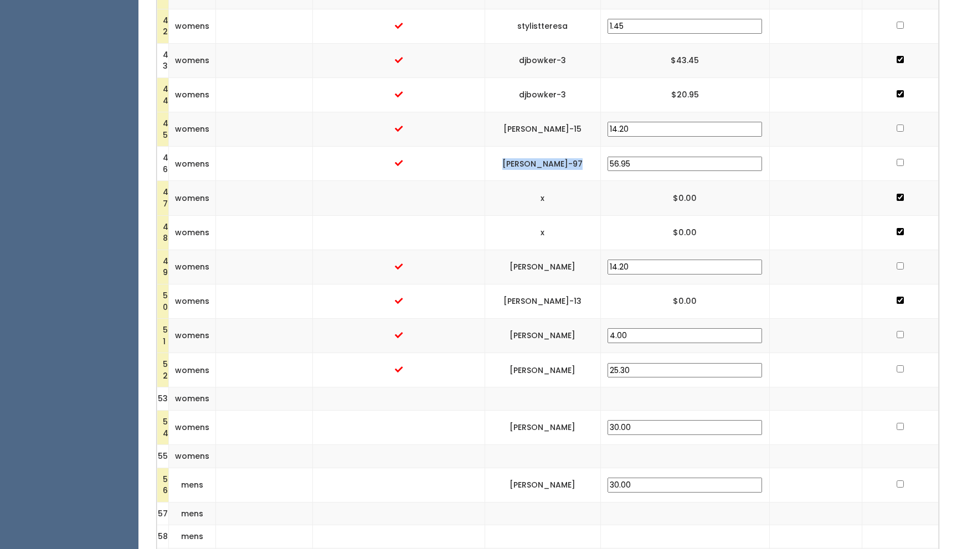
click at [775, 161] on input "checkbox" at bounding box center [899, 162] width 7 height 7
checkbox input "true"
drag, startPoint x: 618, startPoint y: 263, endPoint x: 536, endPoint y: 266, distance: 82.0
click at [536, 266] on td "[PERSON_NAME]" at bounding box center [542, 267] width 116 height 34
click at [775, 266] on input "checkbox" at bounding box center [899, 265] width 7 height 7
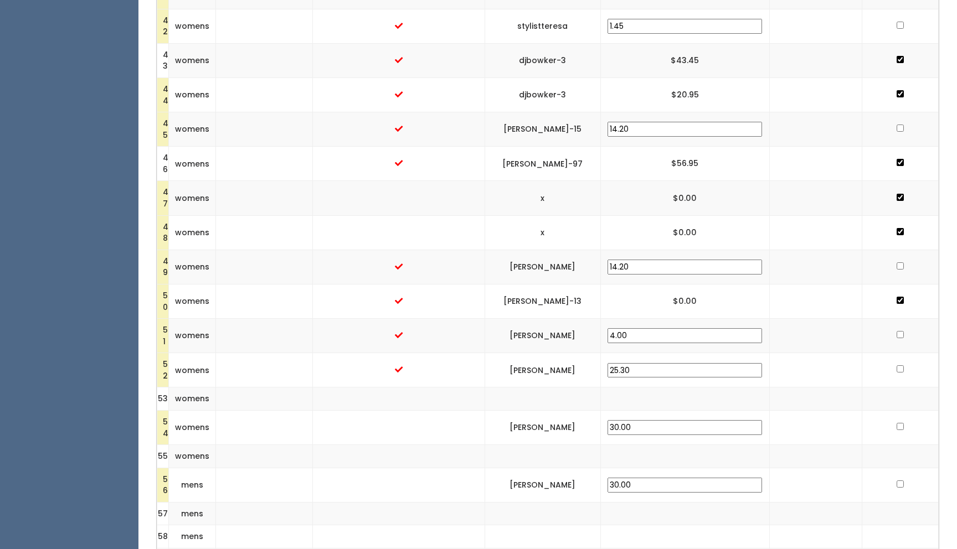
checkbox input "true"
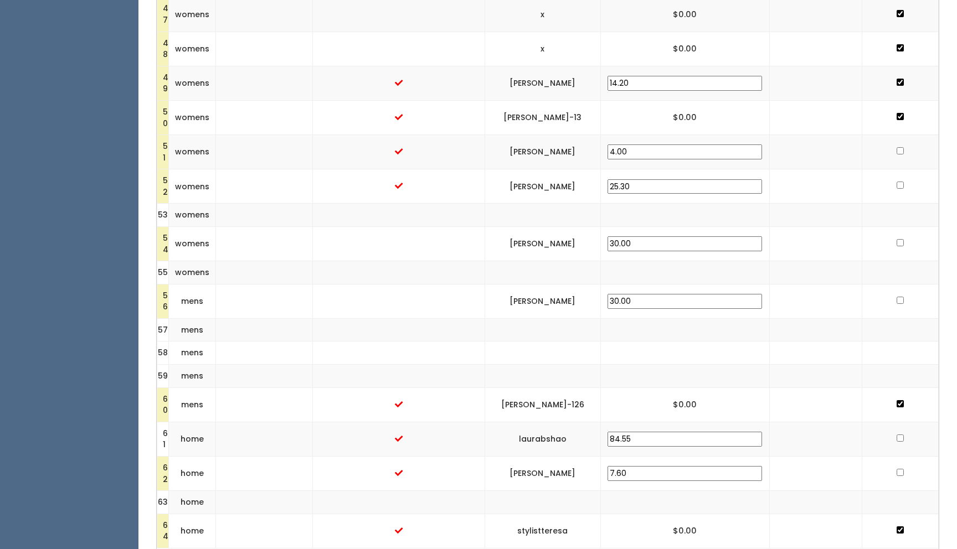
scroll to position [1963, 0]
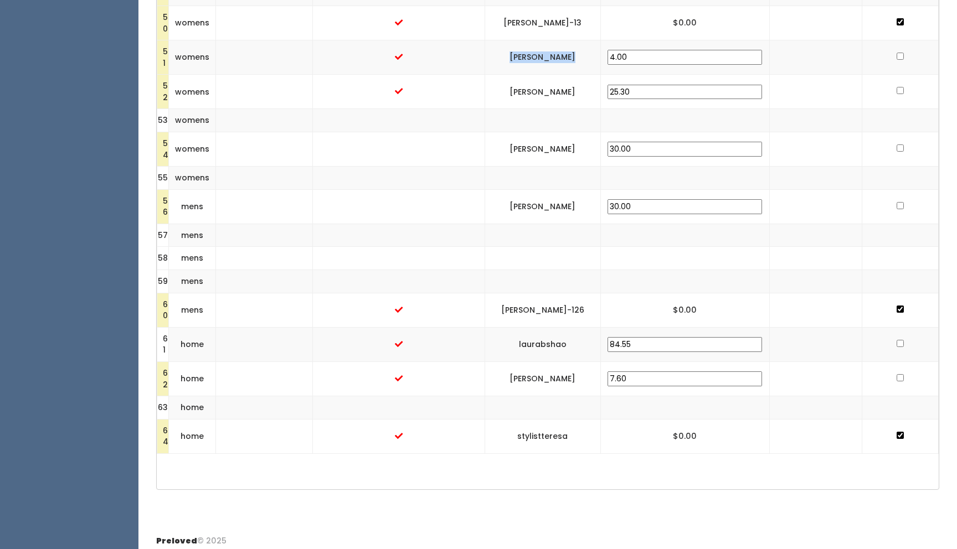
drag, startPoint x: 607, startPoint y: 54, endPoint x: 538, endPoint y: 53, distance: 69.8
click at [538, 53] on td "[PERSON_NAME]" at bounding box center [542, 57] width 116 height 34
click at [775, 53] on input "checkbox" at bounding box center [899, 56] width 7 height 7
checkbox input "true"
drag, startPoint x: 604, startPoint y: 148, endPoint x: 541, endPoint y: 151, distance: 62.6
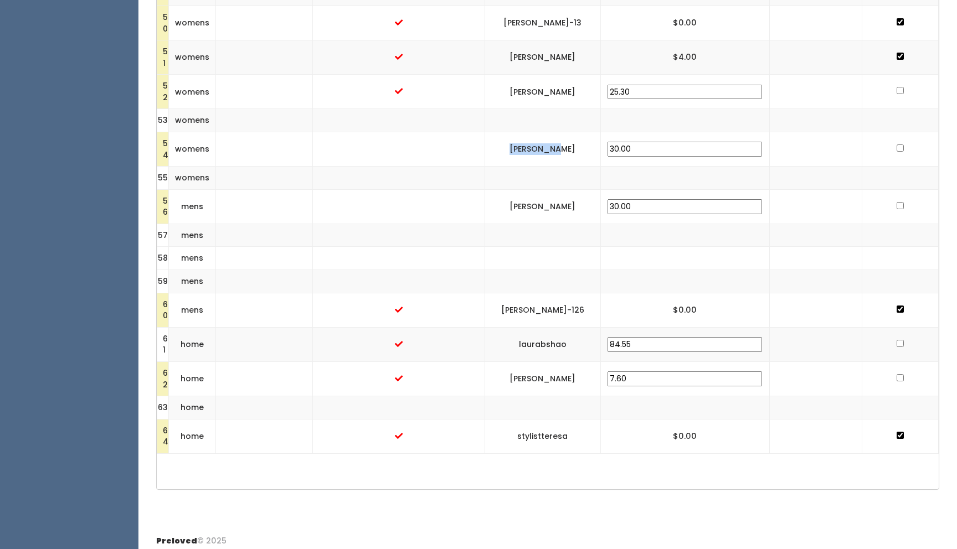
click at [541, 151] on td "[PERSON_NAME]" at bounding box center [542, 149] width 116 height 34
click at [775, 145] on input "checkbox" at bounding box center [899, 148] width 7 height 7
checkbox input "true"
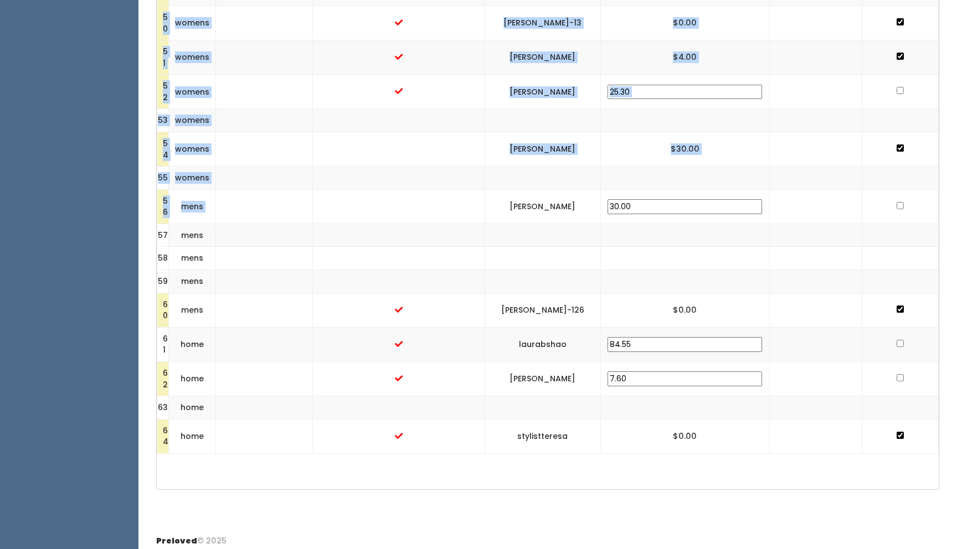
drag, startPoint x: 611, startPoint y: 205, endPoint x: 546, endPoint y: 210, distance: 65.5
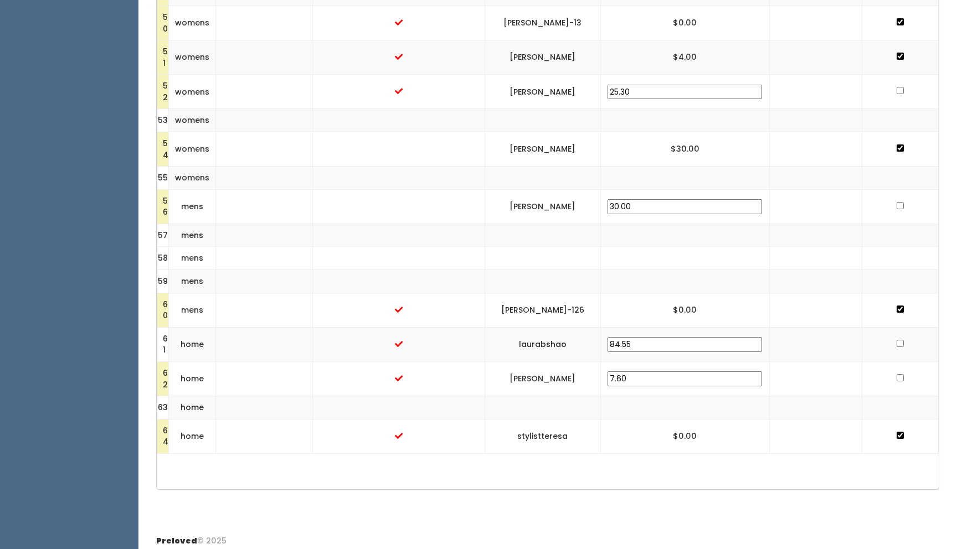
click at [600, 226] on td at bounding box center [542, 235] width 116 height 23
drag, startPoint x: 612, startPoint y: 204, endPoint x: 537, endPoint y: 206, distance: 74.8
click at [537, 206] on td "[PERSON_NAME]" at bounding box center [542, 206] width 116 height 34
click at [775, 201] on td at bounding box center [900, 206] width 76 height 34
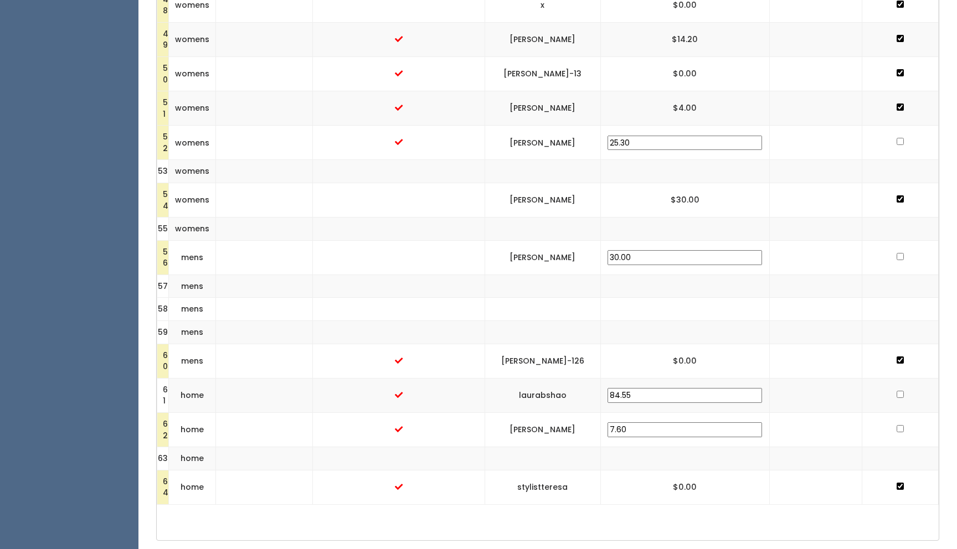
scroll to position [1910, 0]
click at [775, 428] on input "checkbox" at bounding box center [899, 430] width 7 height 7
checkbox input "true"
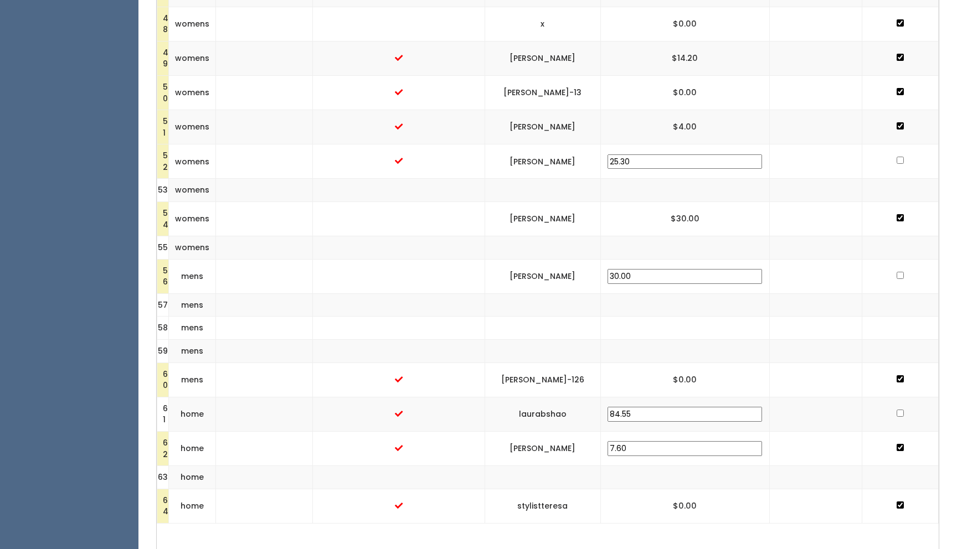
scroll to position [1969, 0]
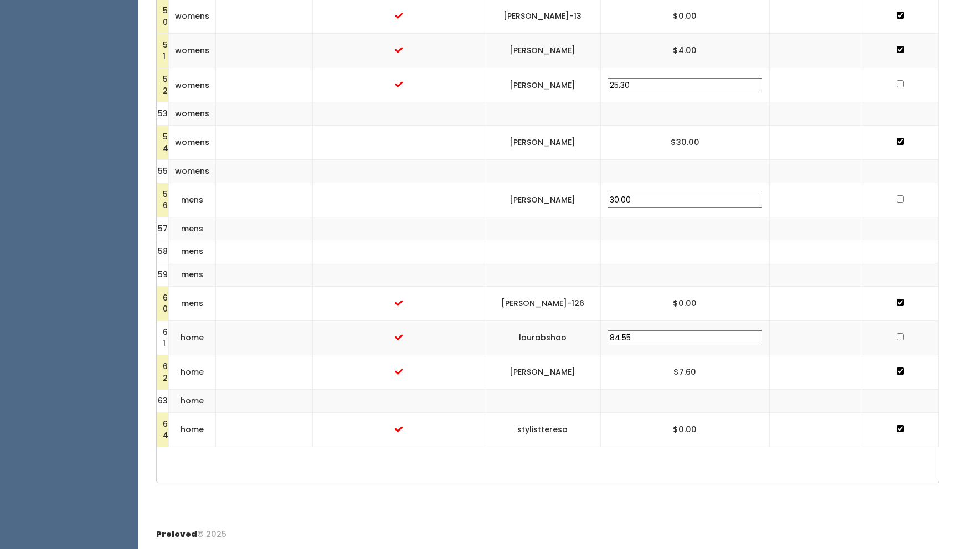
click at [775, 81] on input "checkbox" at bounding box center [899, 83] width 7 height 7
checkbox input "true"
click at [539, 82] on td "[PERSON_NAME]" at bounding box center [542, 85] width 116 height 34
click at [775, 335] on input "checkbox" at bounding box center [899, 336] width 7 height 7
checkbox input "true"
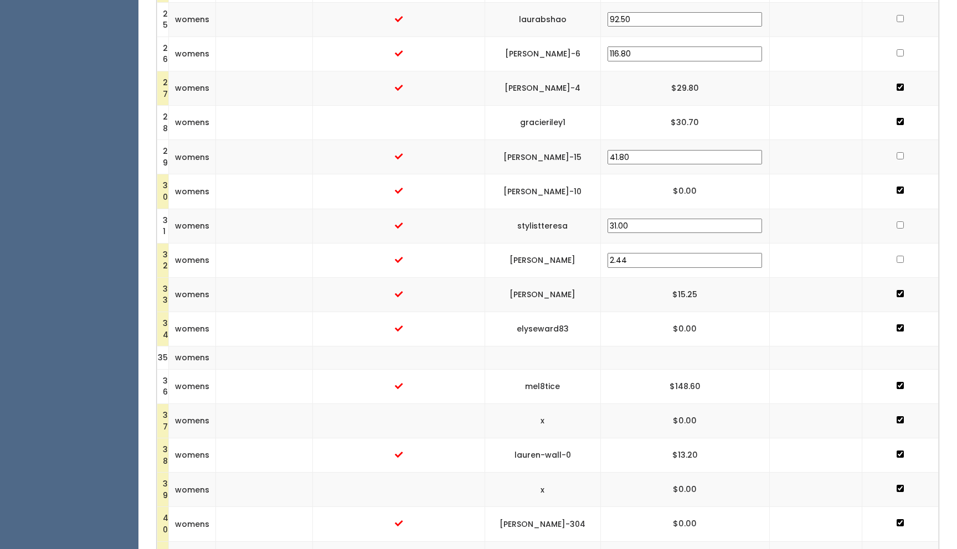
scroll to position [1121, 0]
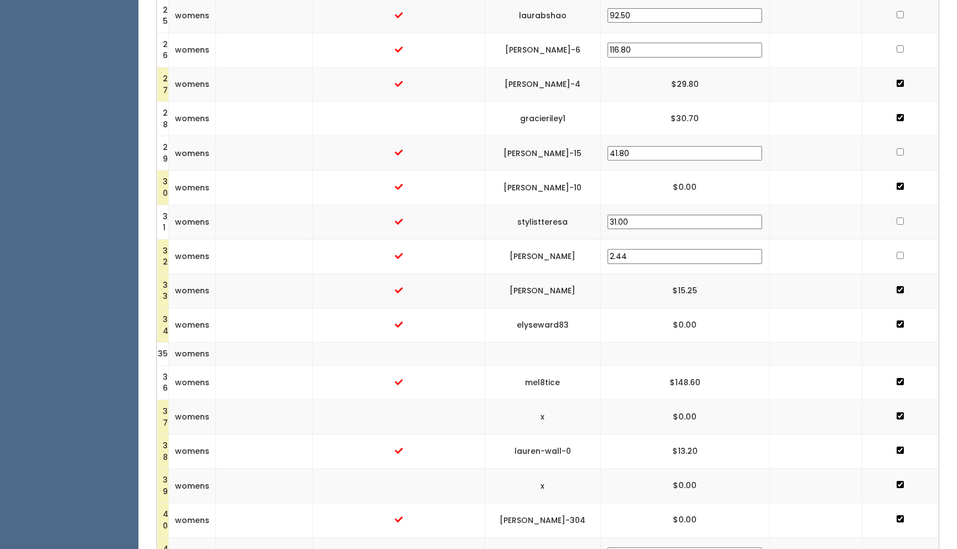
click at [775, 15] on input "checkbox" at bounding box center [899, 14] width 7 height 7
checkbox input "true"
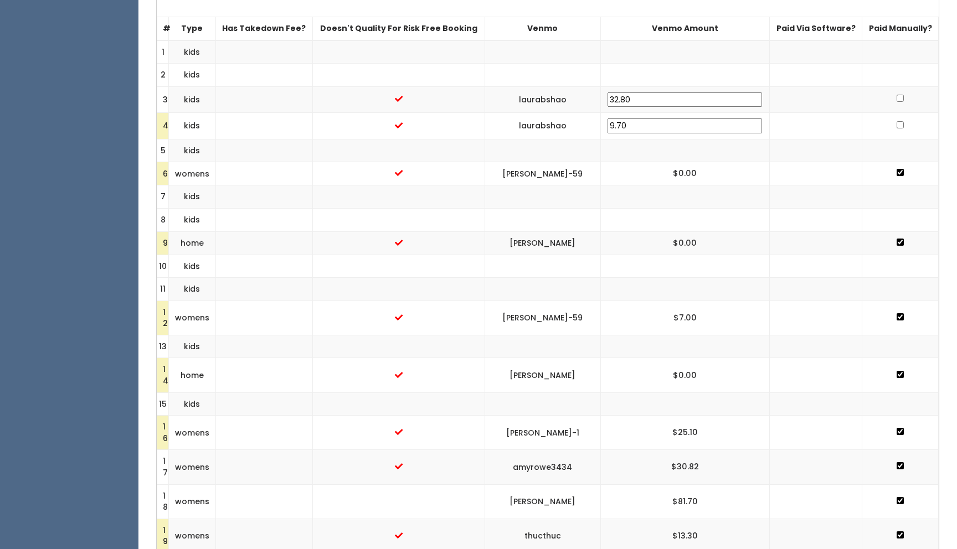
scroll to position [337, 0]
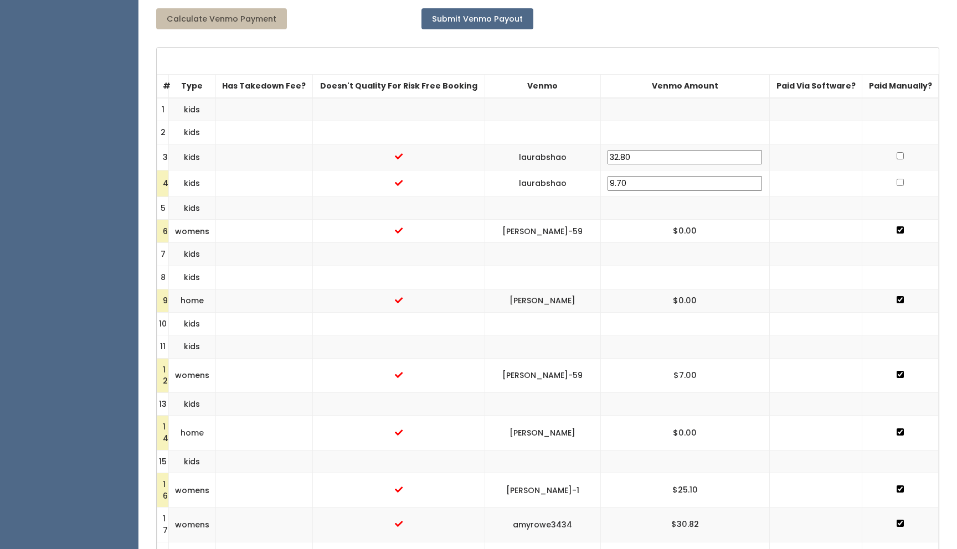
click at [775, 156] on input "checkbox" at bounding box center [899, 155] width 7 height 7
checkbox input "true"
click at [775, 179] on input "checkbox" at bounding box center [899, 182] width 7 height 7
checkbox input "true"
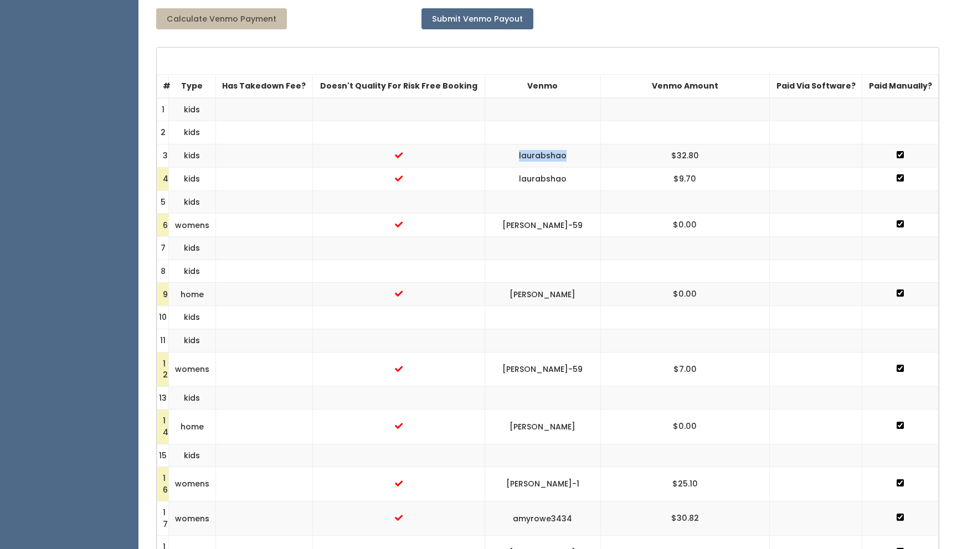
drag, startPoint x: 604, startPoint y: 151, endPoint x: 549, endPoint y: 152, distance: 54.3
click at [549, 152] on td "laurabshao" at bounding box center [542, 155] width 116 height 23
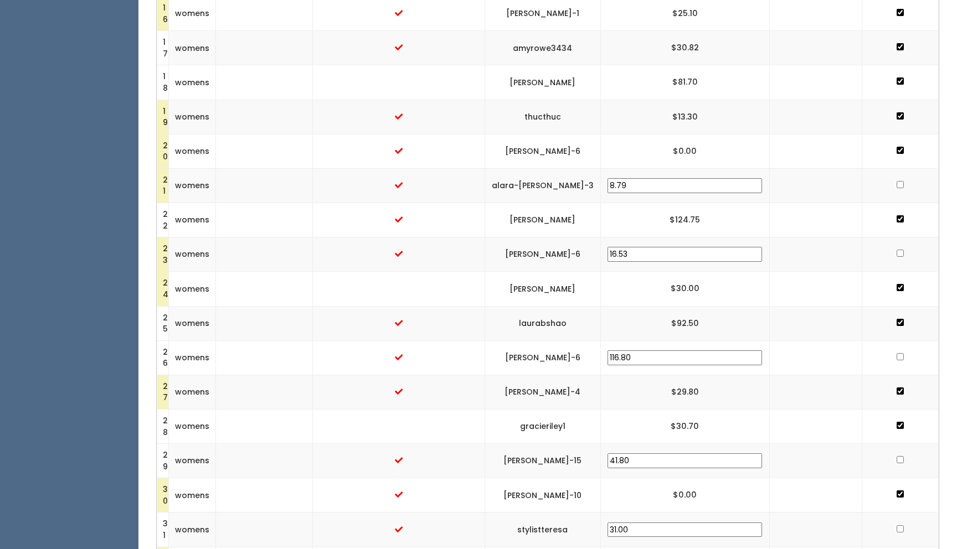
scroll to position [808, 0]
drag, startPoint x: 613, startPoint y: 182, endPoint x: 542, endPoint y: 185, distance: 71.5
click at [542, 185] on td "alara-[PERSON_NAME]-3" at bounding box center [542, 184] width 116 height 34
drag, startPoint x: 615, startPoint y: 251, endPoint x: 538, endPoint y: 255, distance: 77.6
click at [538, 255] on td "[PERSON_NAME]-6" at bounding box center [542, 253] width 116 height 34
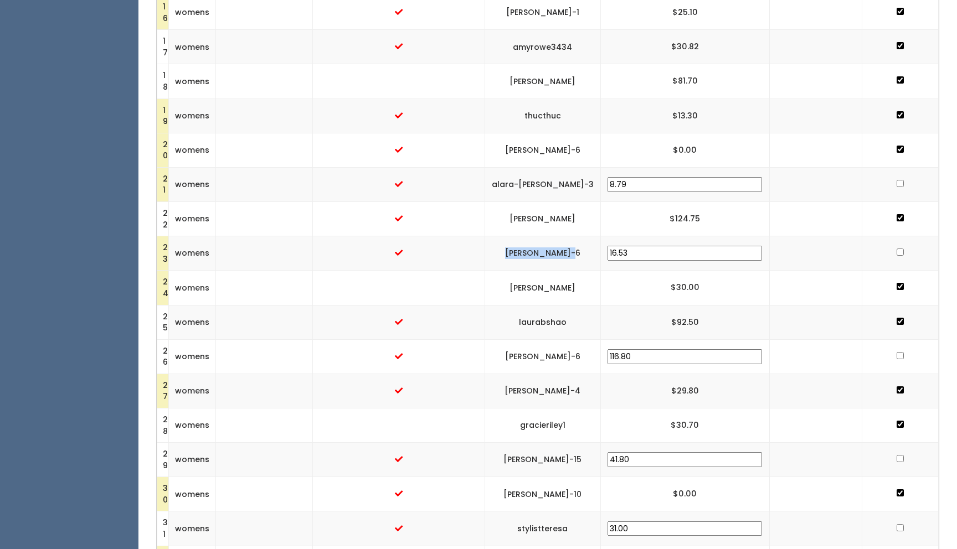
click at [775, 252] on input "checkbox" at bounding box center [899, 252] width 7 height 7
checkbox input "true"
click at [775, 354] on input "checkbox" at bounding box center [899, 355] width 7 height 7
checkbox input "true"
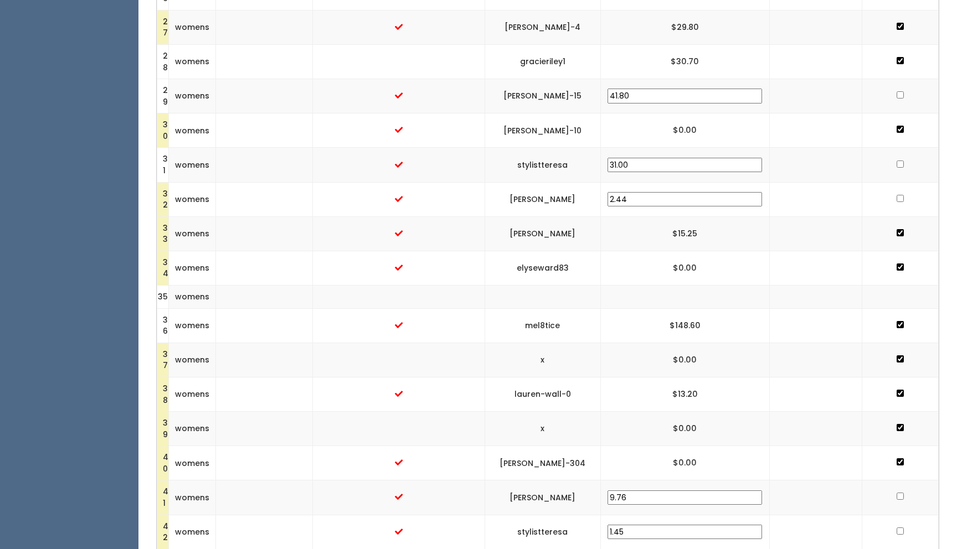
scroll to position [1157, 0]
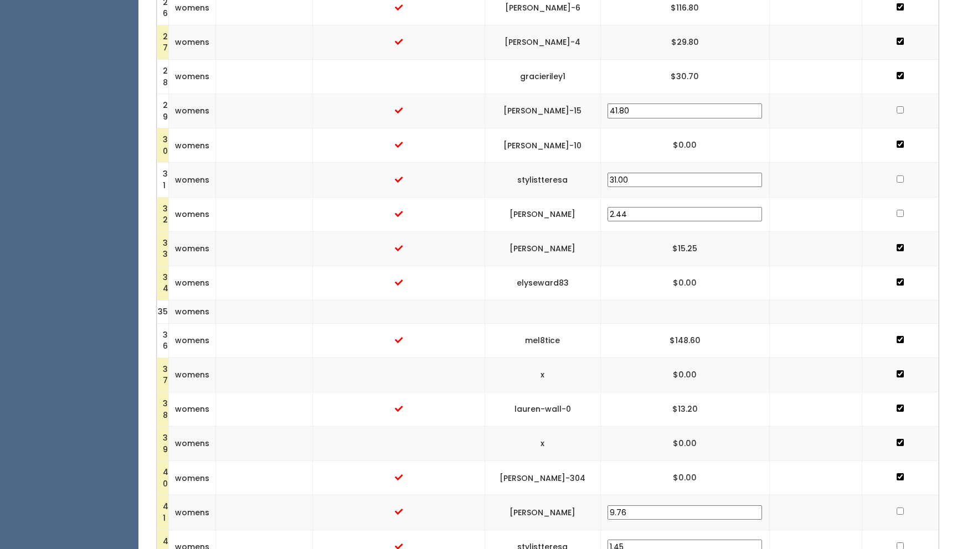
click at [775, 108] on input "checkbox" at bounding box center [899, 109] width 7 height 7
checkbox input "true"
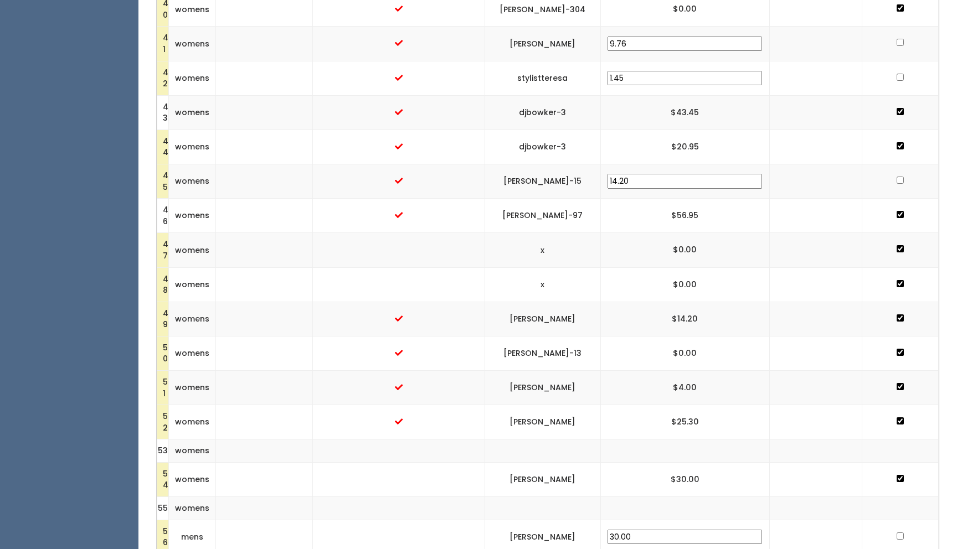
scroll to position [1648, 0]
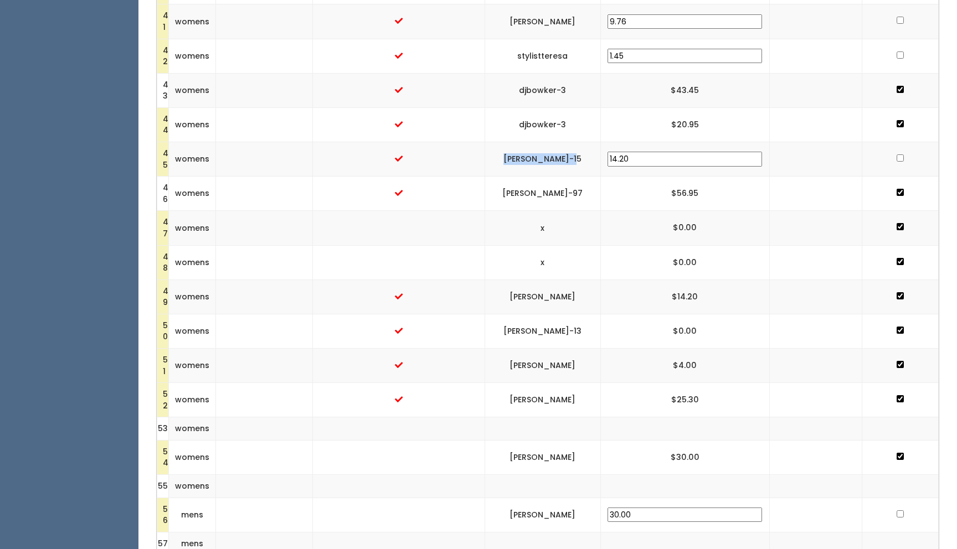
drag, startPoint x: 613, startPoint y: 157, endPoint x: 543, endPoint y: 161, distance: 70.4
click at [543, 161] on td "[PERSON_NAME]-15" at bounding box center [542, 159] width 116 height 34
click at [775, 155] on input "checkbox" at bounding box center [899, 157] width 7 height 7
checkbox input "true"
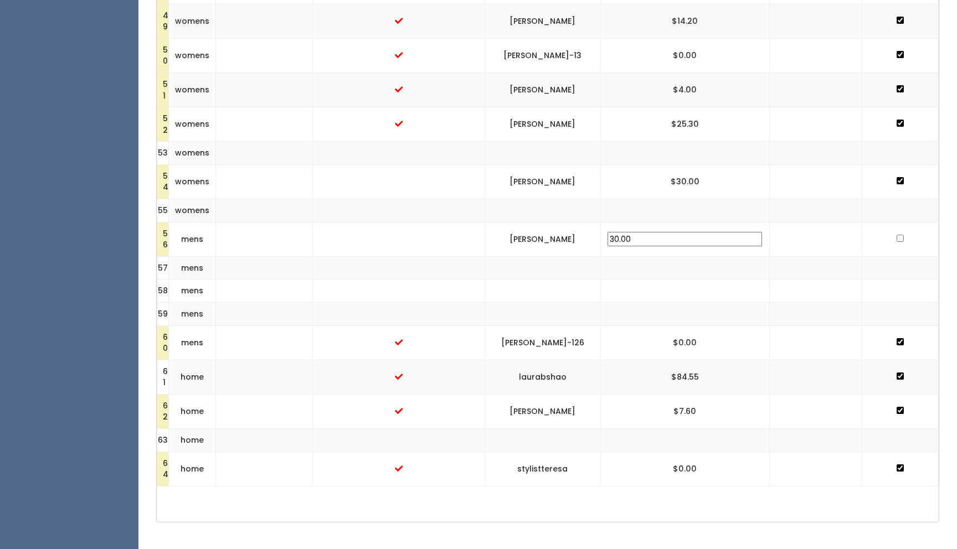
scroll to position [1963, 0]
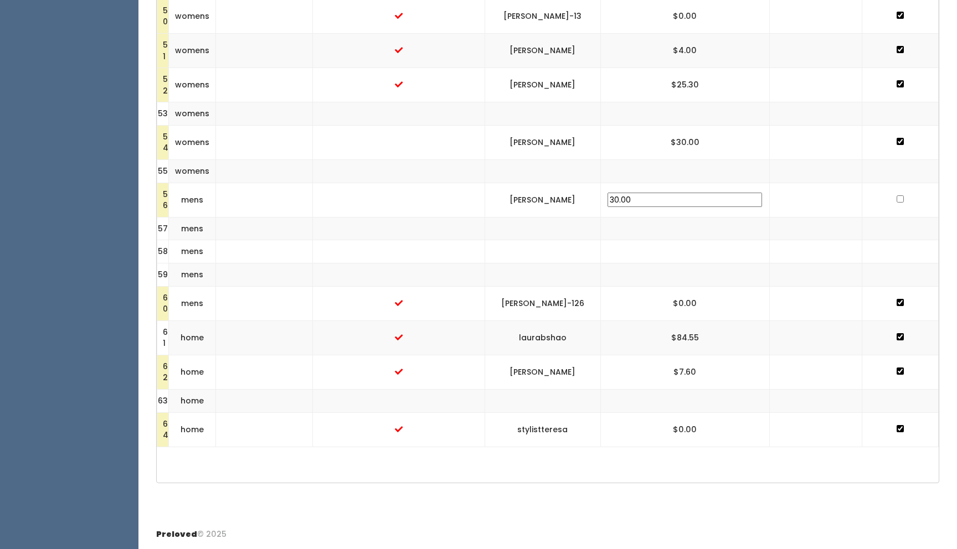
drag, startPoint x: 613, startPoint y: 197, endPoint x: 524, endPoint y: 202, distance: 89.3
click at [524, 202] on td "[PERSON_NAME]" at bounding box center [542, 200] width 116 height 34
click at [775, 199] on input "checkbox" at bounding box center [899, 198] width 7 height 7
checkbox input "true"
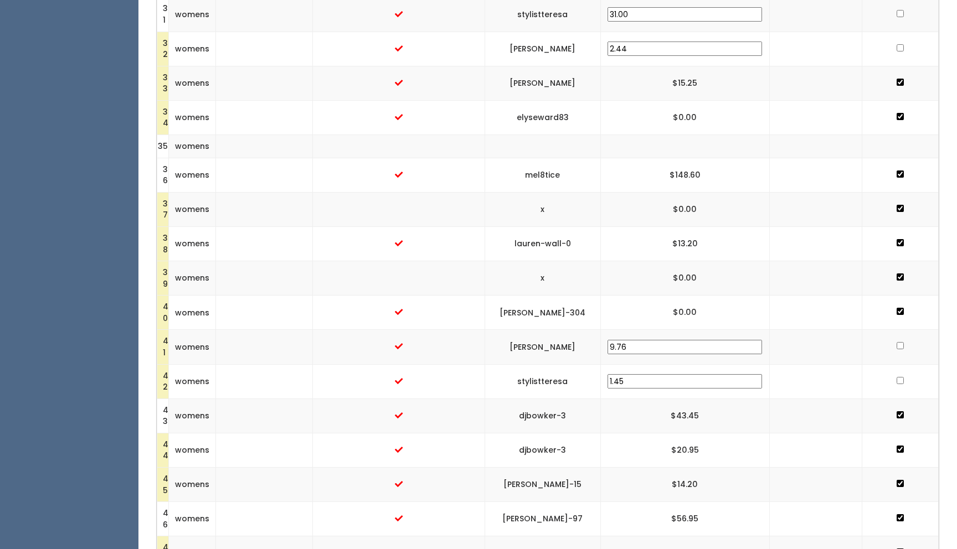
scroll to position [1324, 0]
drag, startPoint x: 679, startPoint y: 48, endPoint x: 629, endPoint y: 49, distance: 49.8
click at [629, 49] on tr "32 womens terika-mackey 2.44" at bounding box center [547, 47] width 781 height 34
type input "30.00"
click at [775, 48] on td at bounding box center [816, 47] width 92 height 34
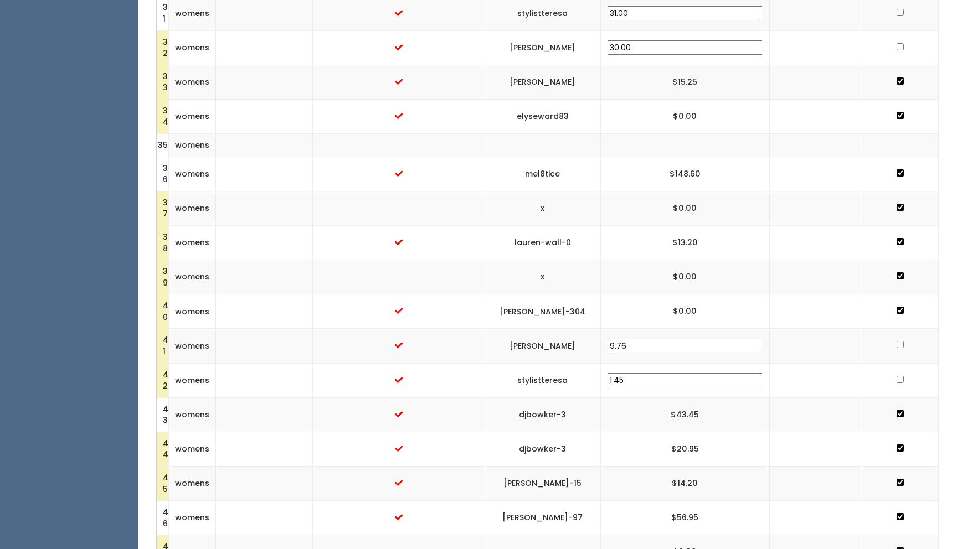
drag, startPoint x: 672, startPoint y: 348, endPoint x: 742, endPoint y: 163, distance: 198.4
click at [739, 166] on tbody "1 kids 2 kids 3 kids laurabshao $32.80 4 kids laurabshao $9.70 5 kids 6 womens …" at bounding box center [547, 99] width 781 height 1976
click at [774, 238] on td at bounding box center [816, 242] width 92 height 34
drag, startPoint x: 611, startPoint y: 45, endPoint x: 529, endPoint y: 45, distance: 81.9
click at [529, 45] on td "[PERSON_NAME]" at bounding box center [542, 47] width 116 height 34
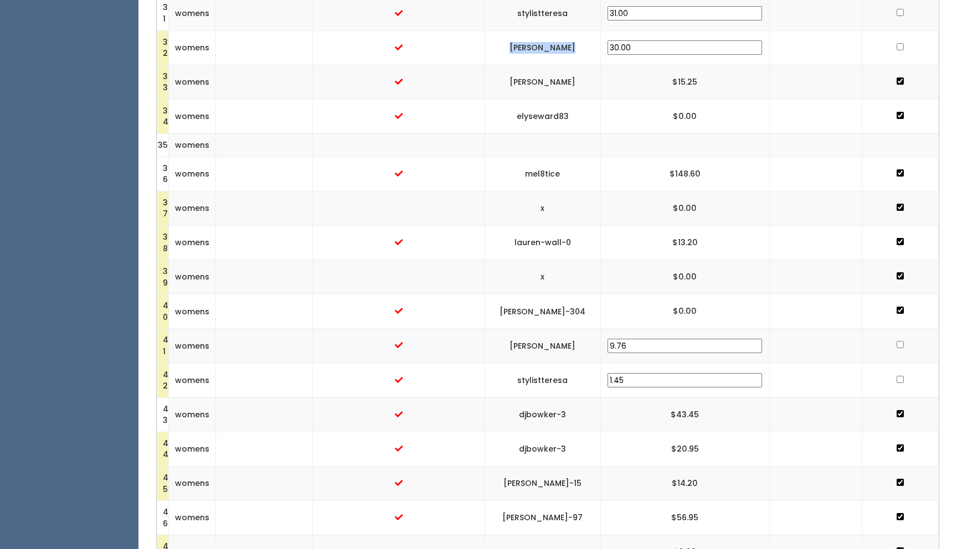
click at [775, 45] on input "checkbox" at bounding box center [899, 46] width 7 height 7
checkbox input "true"
click at [775, 344] on input "checkbox" at bounding box center [899, 344] width 7 height 7
checkbox input "true"
drag, startPoint x: 605, startPoint y: 11, endPoint x: 543, endPoint y: 9, distance: 62.0
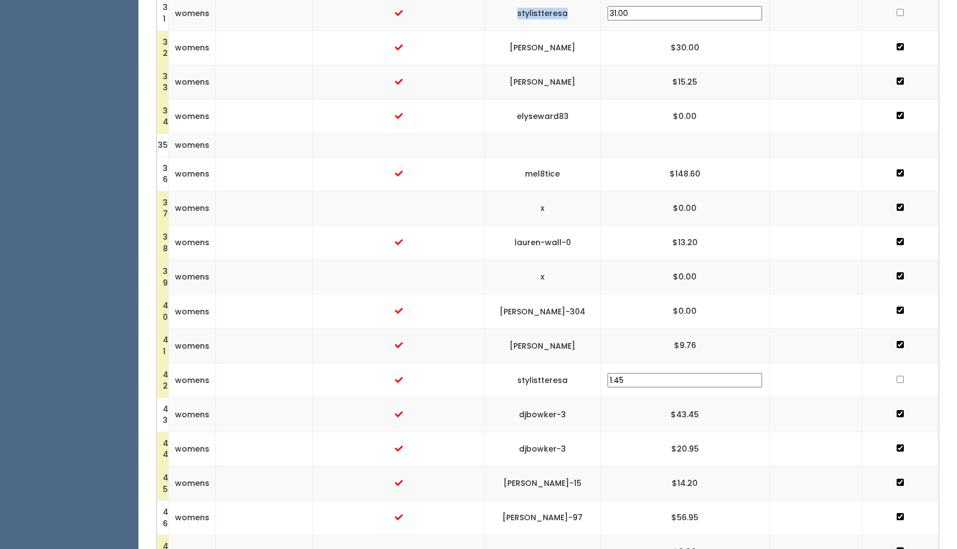
click at [543, 9] on td "stylistteresa" at bounding box center [542, 13] width 116 height 34
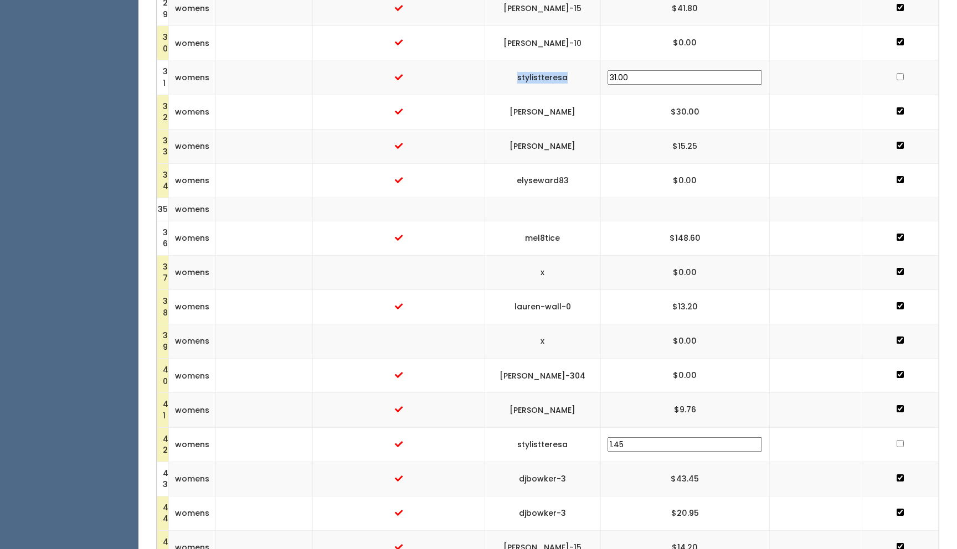
scroll to position [1272, 0]
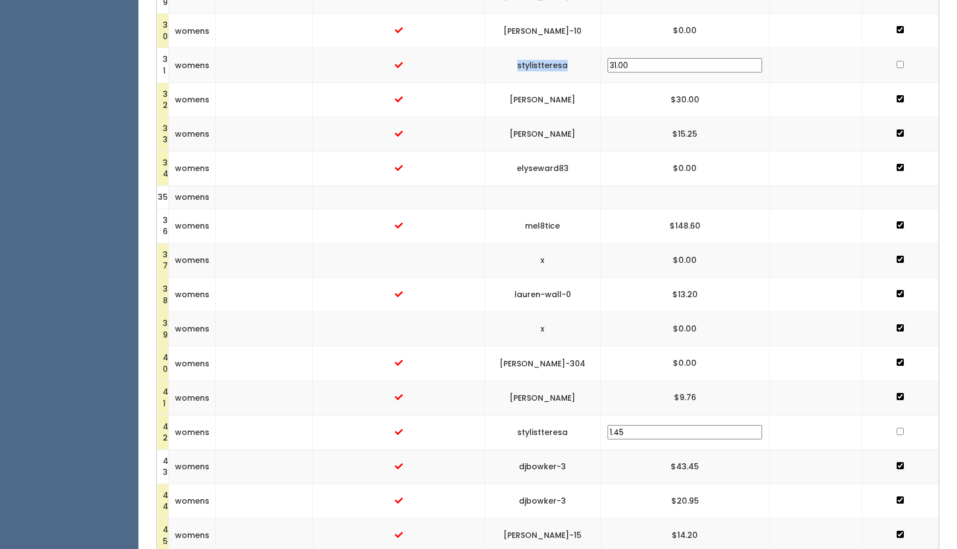
click at [775, 61] on input "checkbox" at bounding box center [899, 64] width 7 height 7
checkbox input "true"
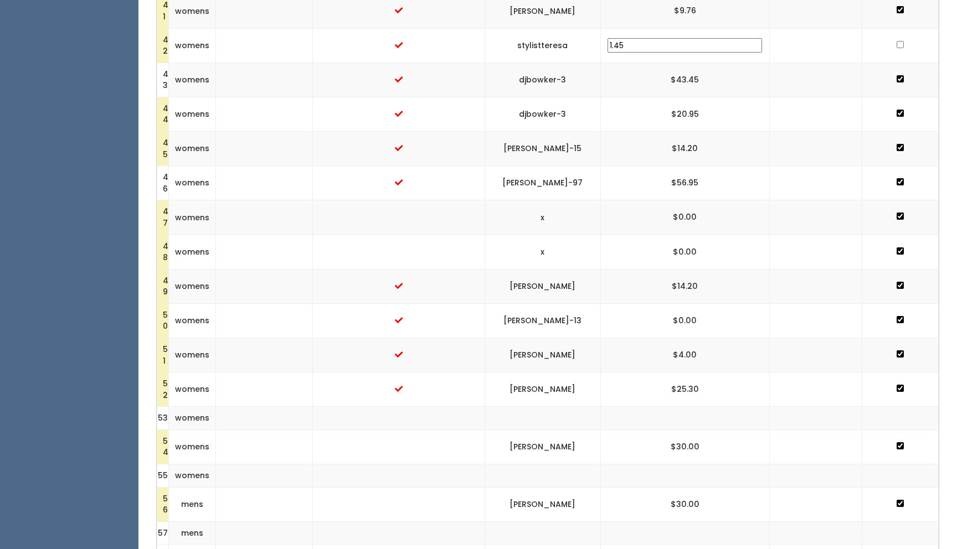
scroll to position [1670, 0]
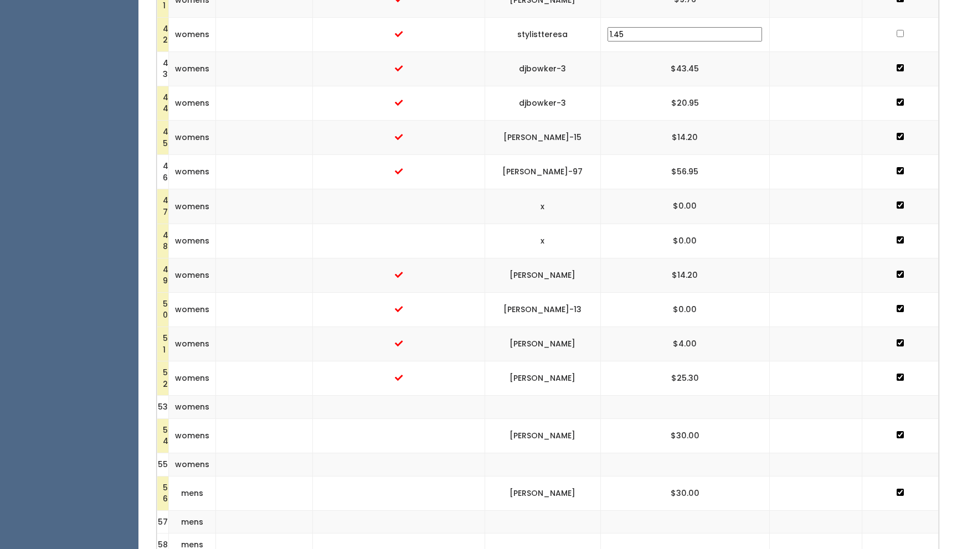
click at [775, 32] on input "checkbox" at bounding box center [899, 33] width 7 height 7
checkbox input "true"
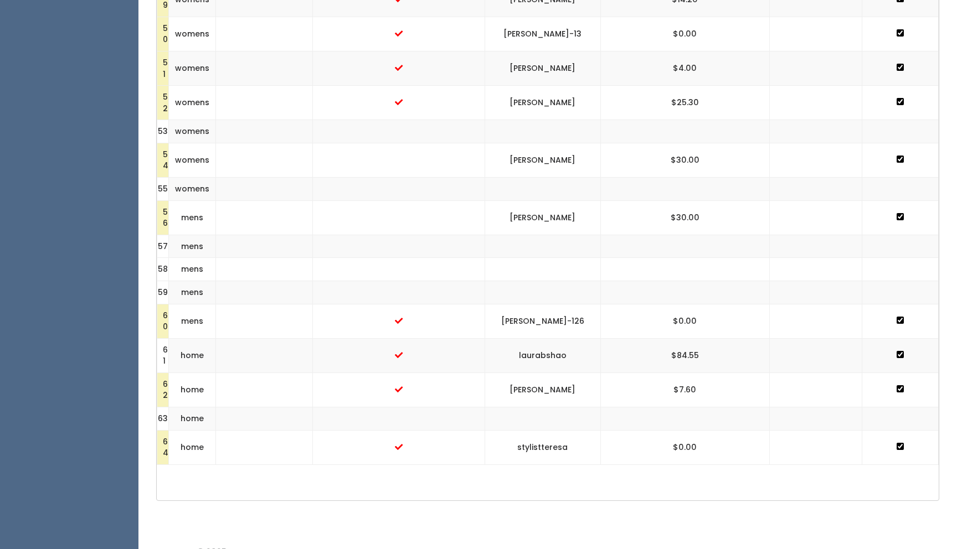
scroll to position [1963, 0]
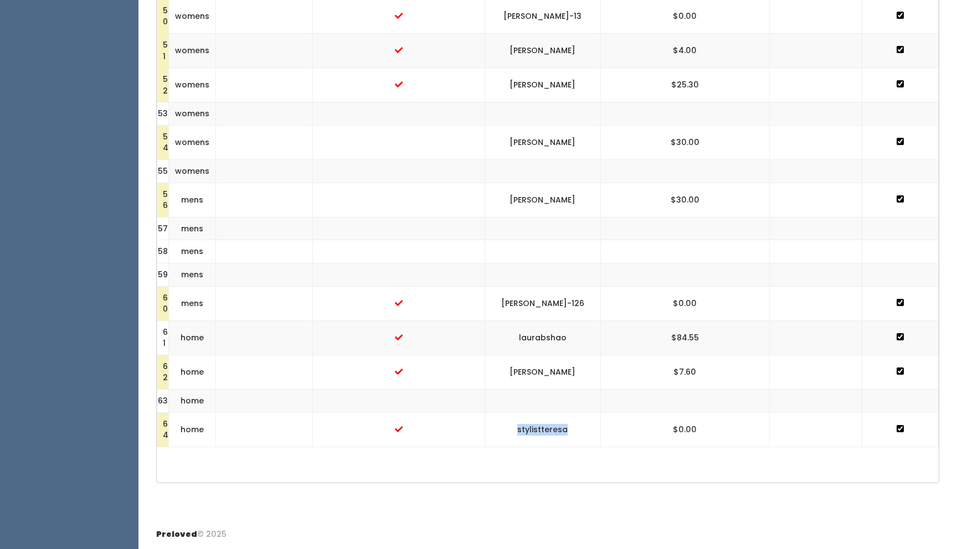
drag, startPoint x: 610, startPoint y: 429, endPoint x: 533, endPoint y: 431, distance: 76.4
click at [533, 431] on td "stylistteresa" at bounding box center [542, 429] width 116 height 34
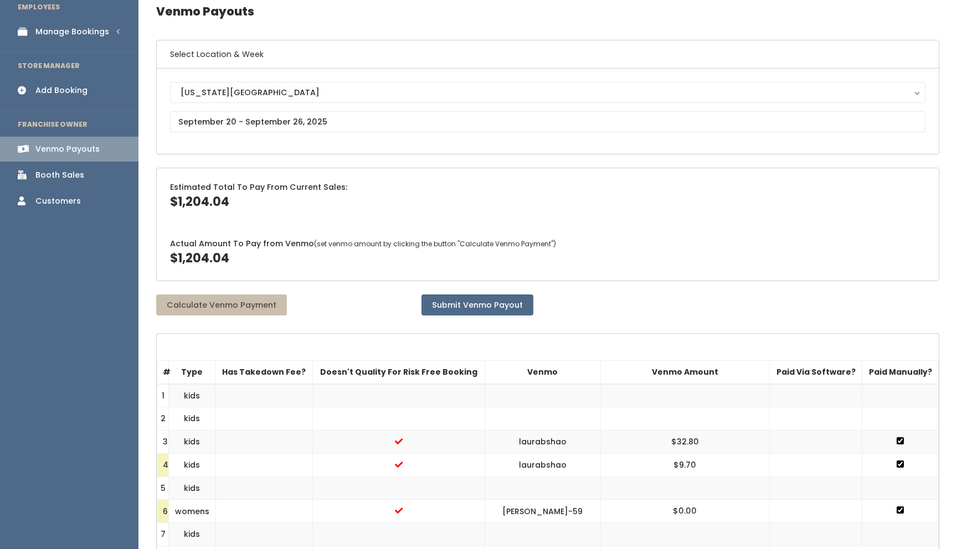
scroll to position [0, 0]
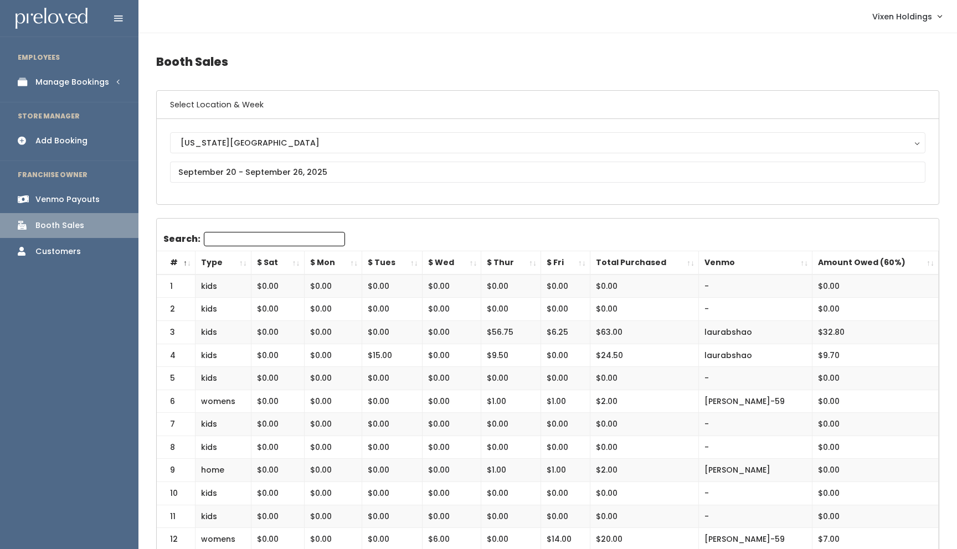
click at [86, 81] on div "Manage Bookings" at bounding box center [72, 82] width 74 height 12
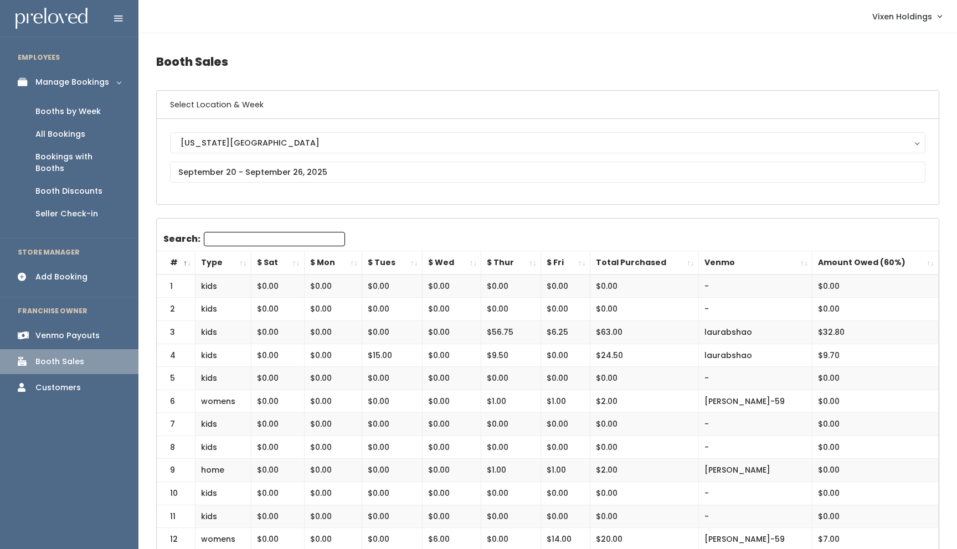
click at [79, 110] on div "Booths by Week" at bounding box center [67, 112] width 65 height 12
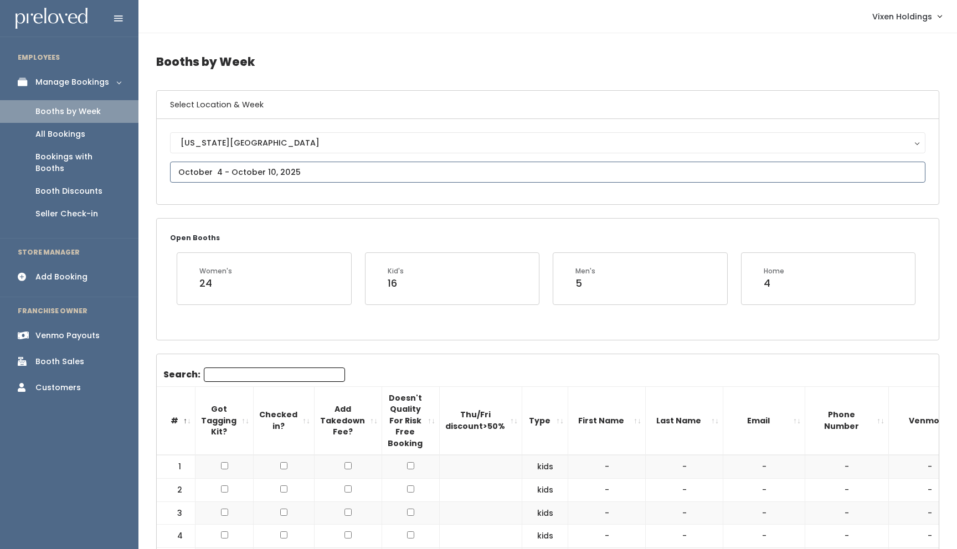
click at [255, 171] on input "text" at bounding box center [547, 172] width 755 height 21
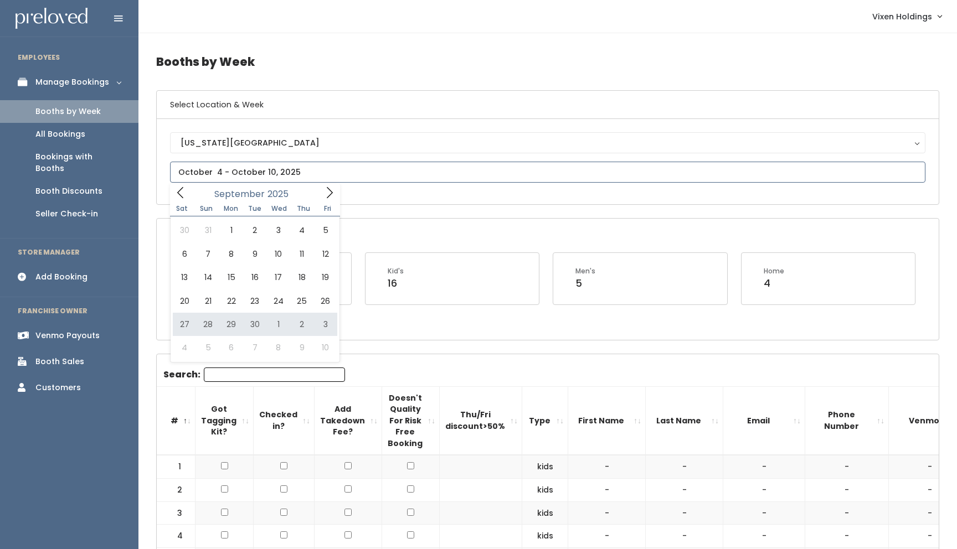
type input "September 27 to October 3"
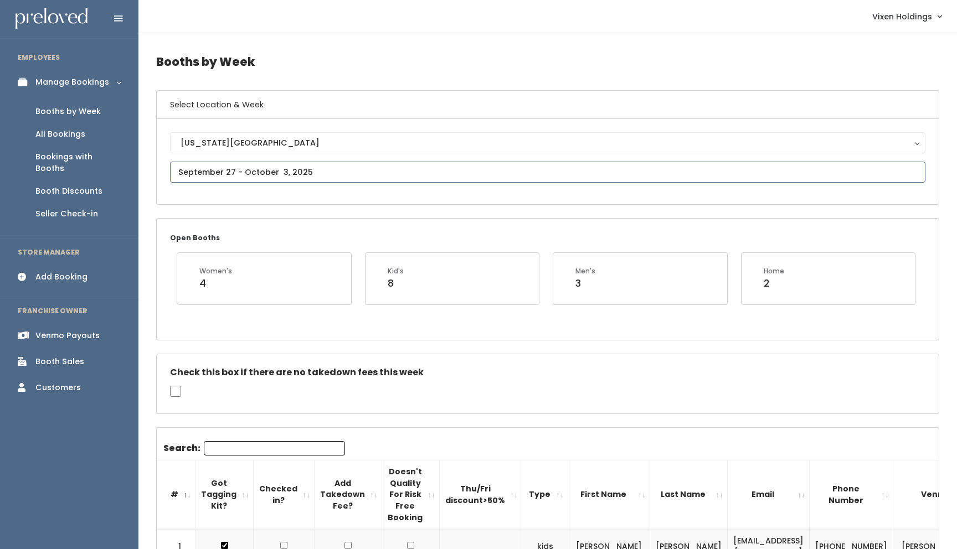
click at [241, 172] on input "text" at bounding box center [547, 172] width 755 height 21
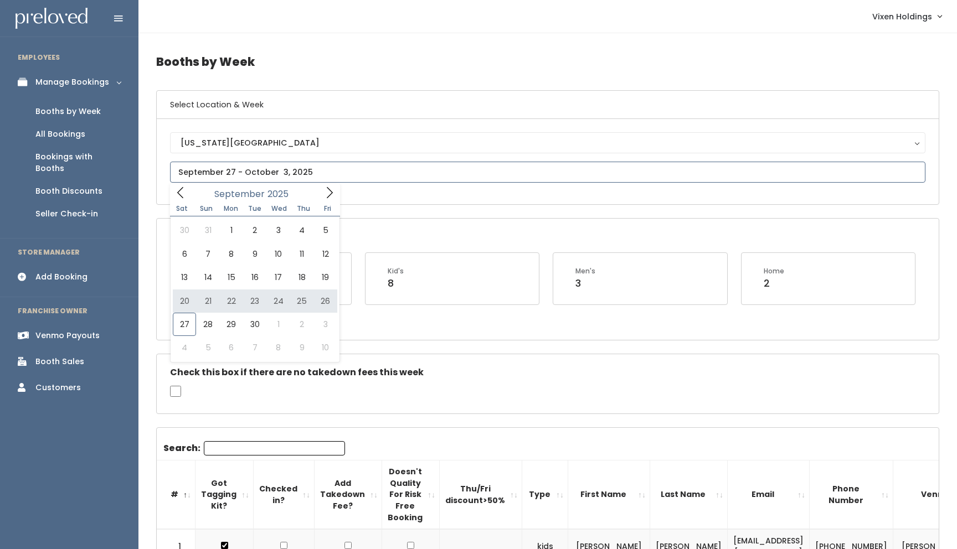
type input "[DATE] to [DATE]"
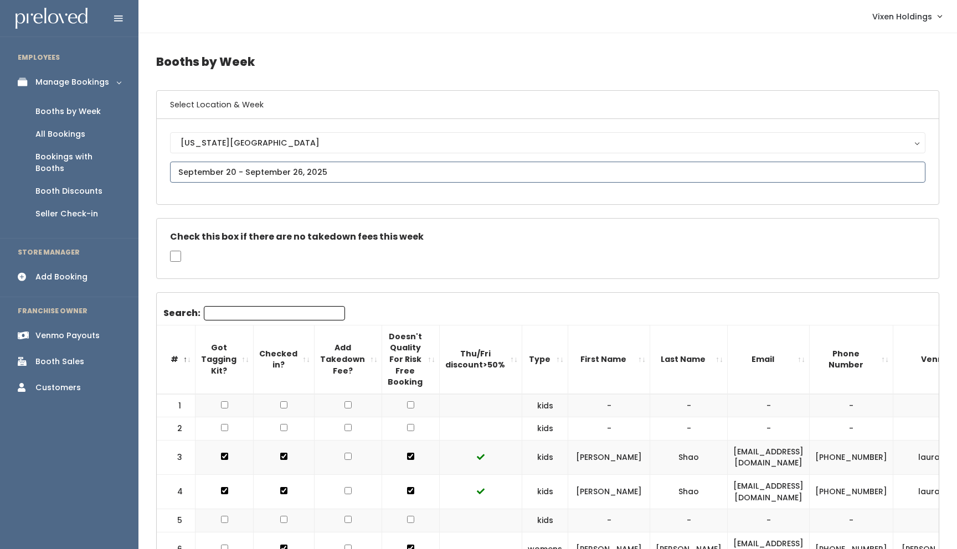
click at [210, 174] on input "text" at bounding box center [547, 172] width 755 height 21
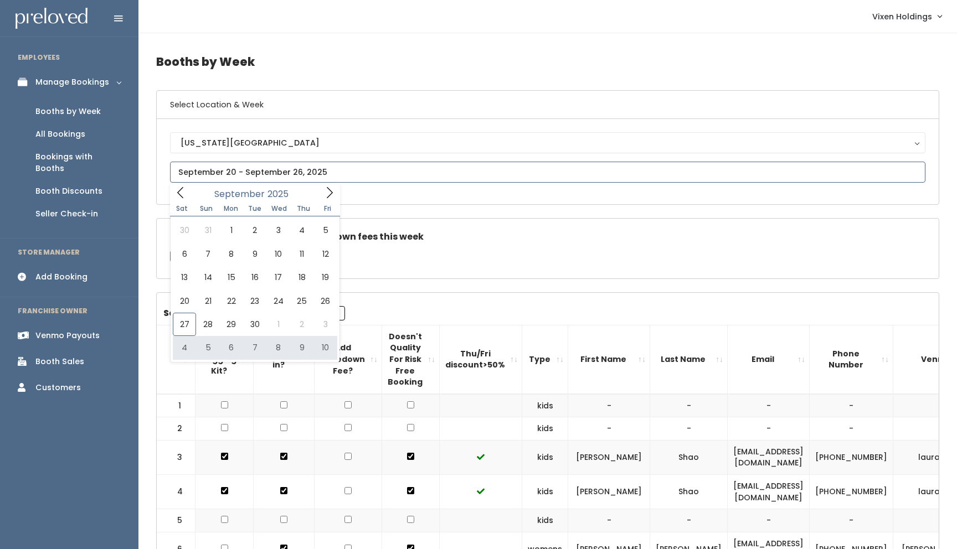
type input "October 4 to October 10"
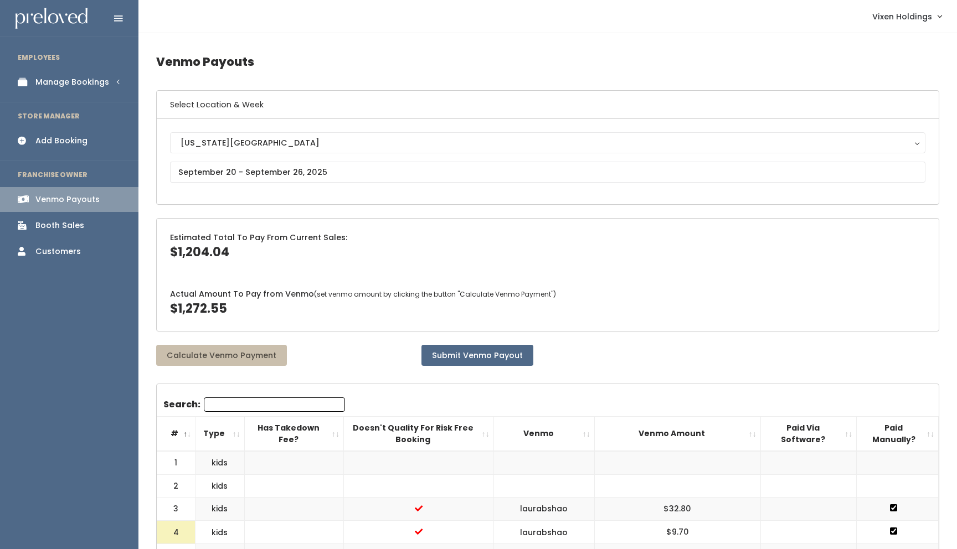
click at [78, 140] on div "Add Booking" at bounding box center [61, 141] width 52 height 12
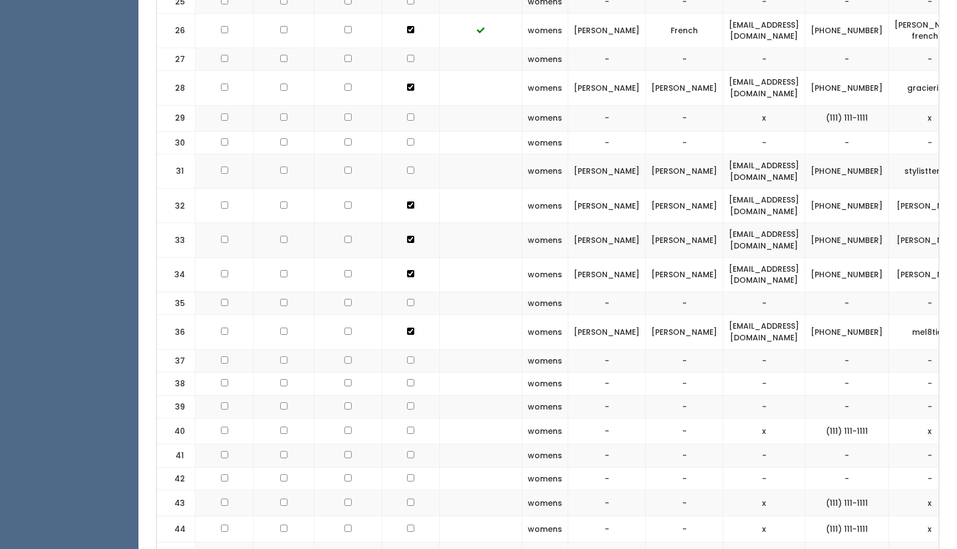
scroll to position [1077, 0]
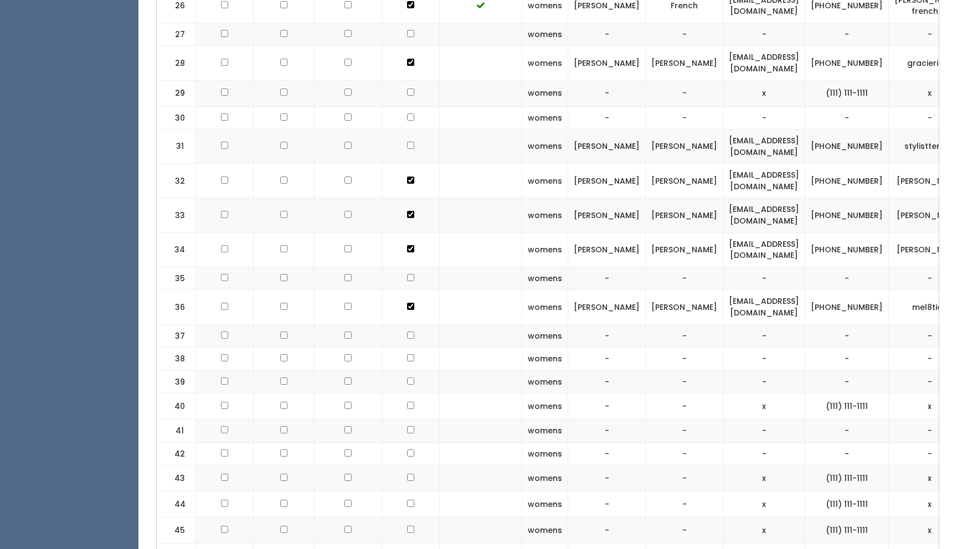
click at [407, 89] on input "checkbox" at bounding box center [410, 92] width 7 height 7
checkbox input "true"
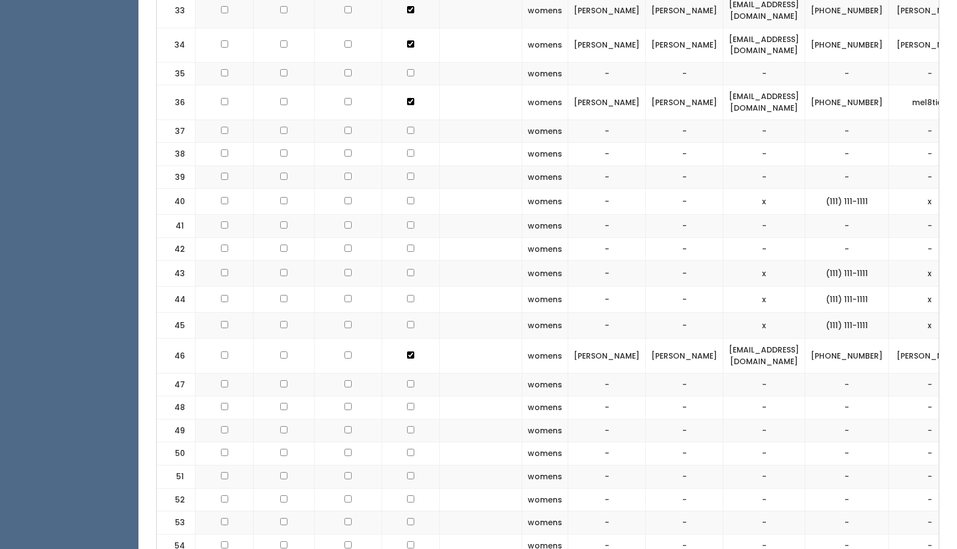
scroll to position [1288, 0]
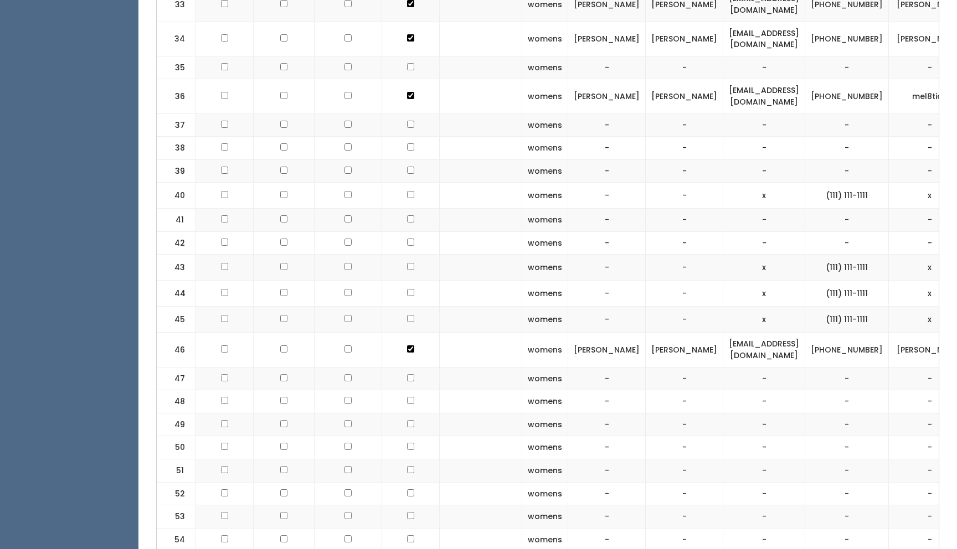
click at [407, 315] on input "checkbox" at bounding box center [410, 318] width 7 height 7
checkbox input "true"
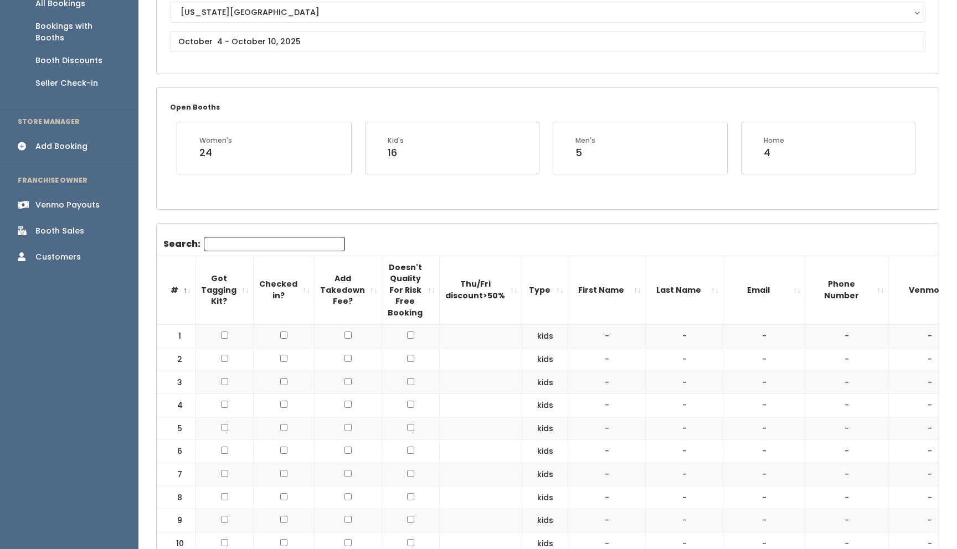
scroll to position [0, 0]
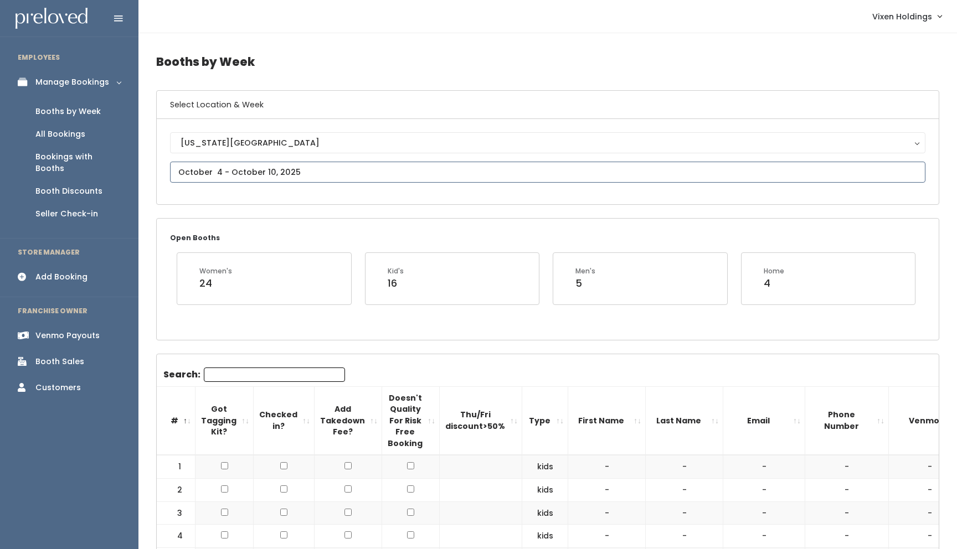
click at [275, 173] on input "text" at bounding box center [547, 172] width 755 height 21
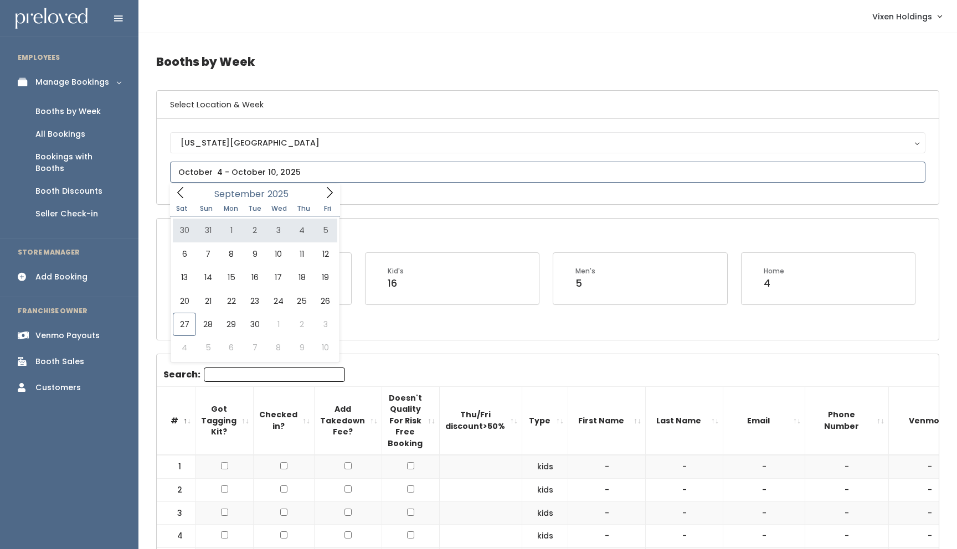
click at [328, 195] on icon at bounding box center [329, 193] width 12 height 12
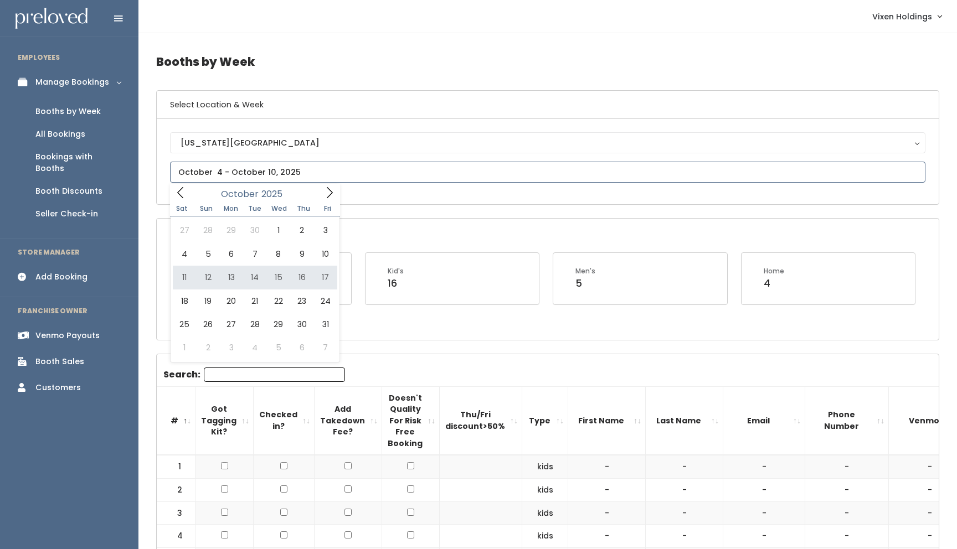
type input "[DATE] to [DATE]"
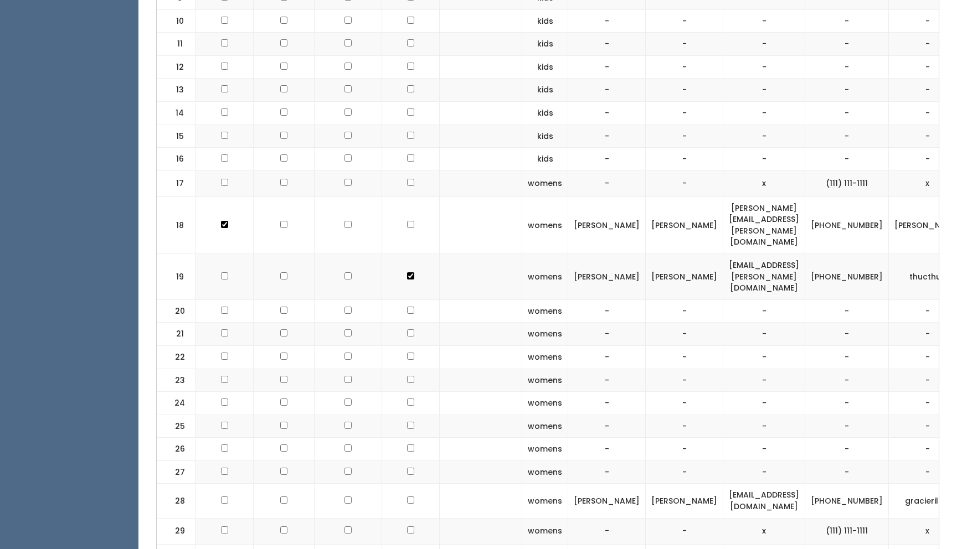
scroll to position [696, 0]
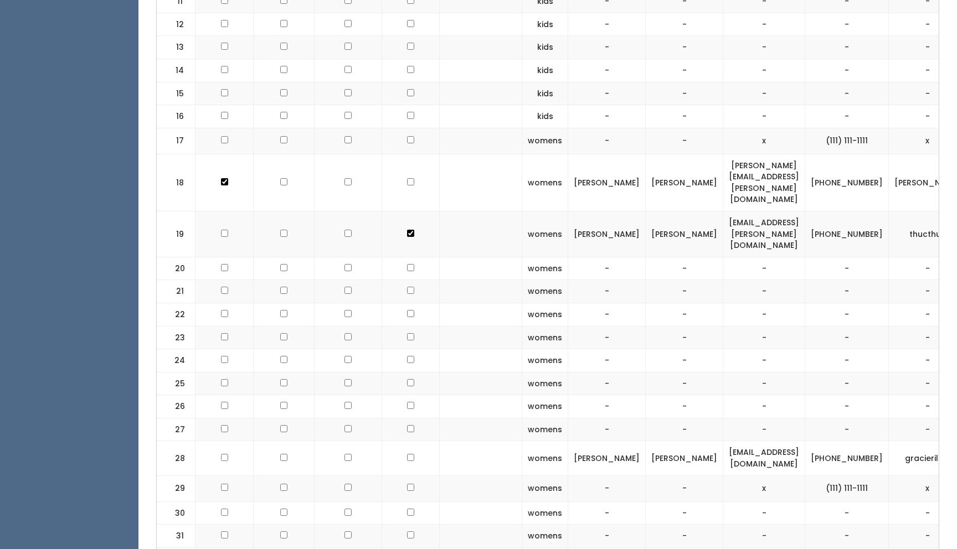
click at [407, 484] on input "checkbox" at bounding box center [410, 487] width 7 height 7
checkbox input "true"
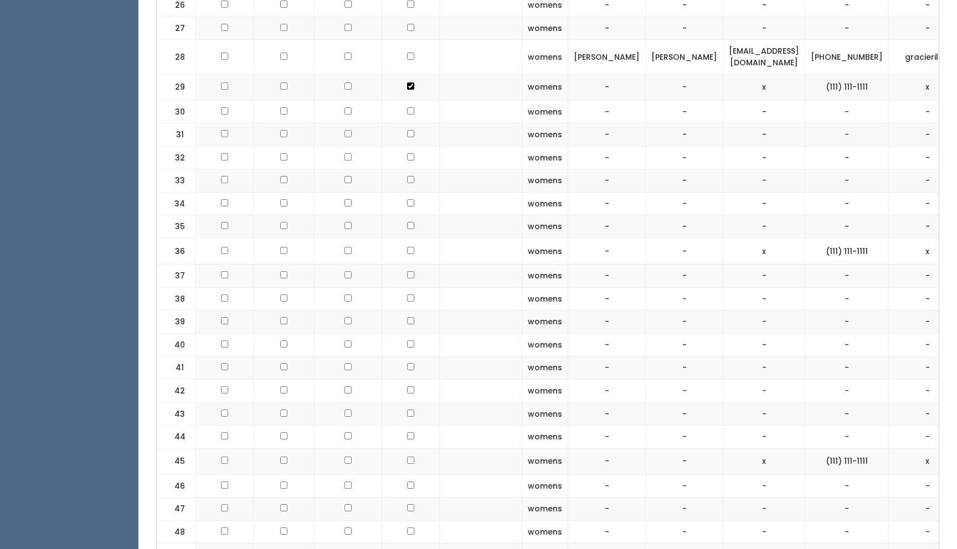
scroll to position [1158, 0]
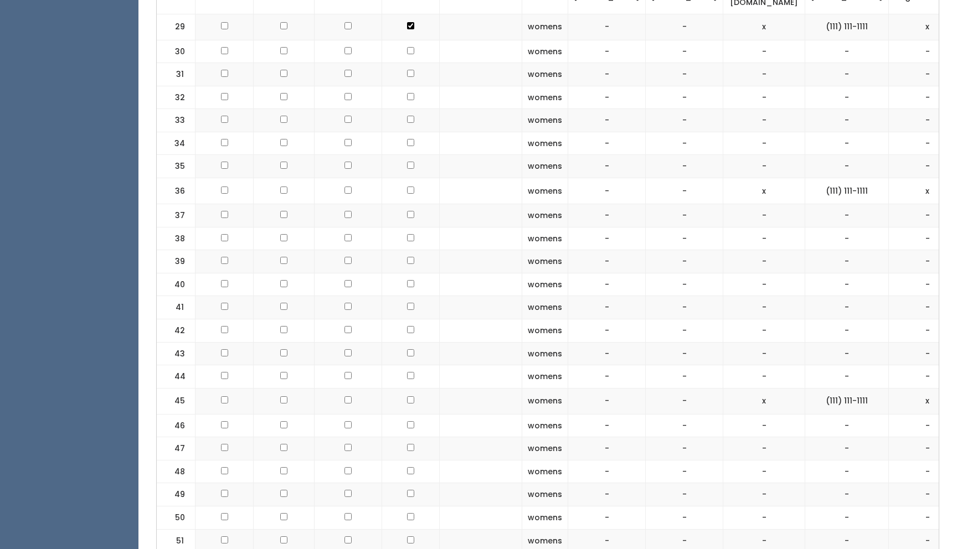
click at [407, 396] on input "checkbox" at bounding box center [410, 399] width 7 height 7
checkbox input "true"
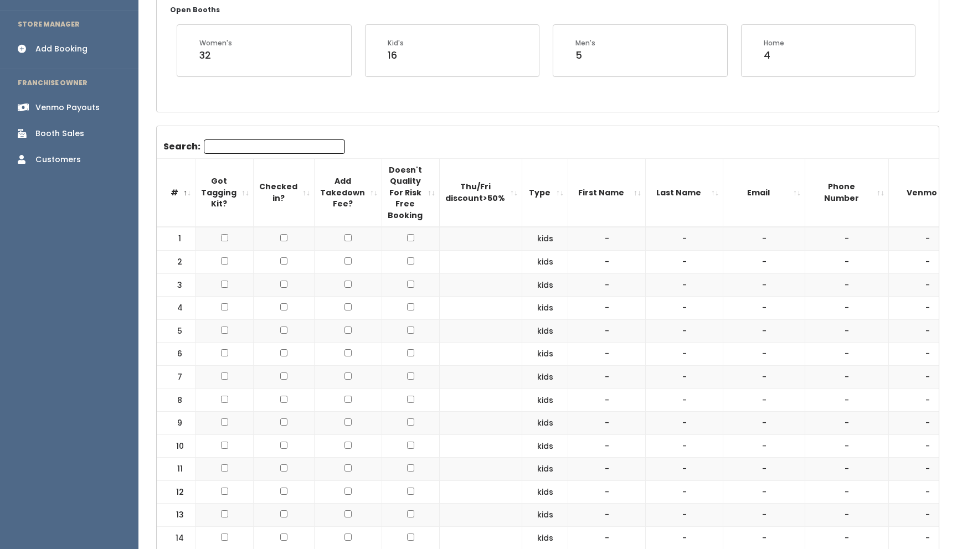
scroll to position [0, 0]
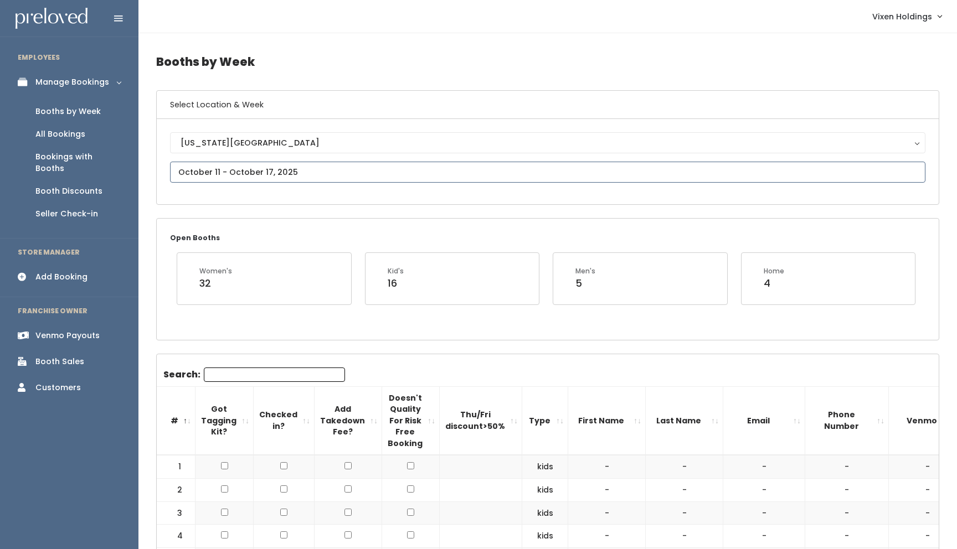
click at [266, 171] on input "text" at bounding box center [547, 172] width 755 height 21
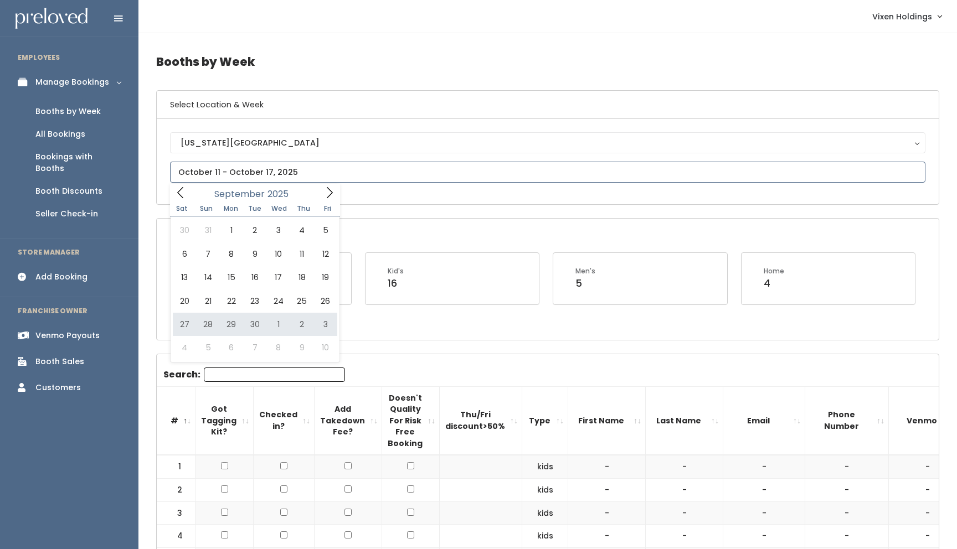
type input "September 27 to October 3"
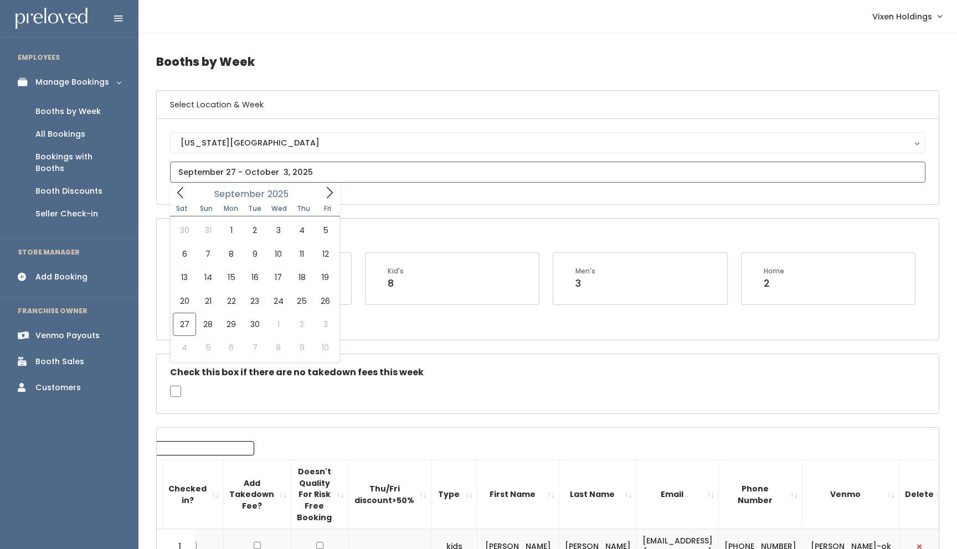
click at [261, 173] on input "text" at bounding box center [547, 172] width 755 height 21
type input "[DATE] to [DATE]"
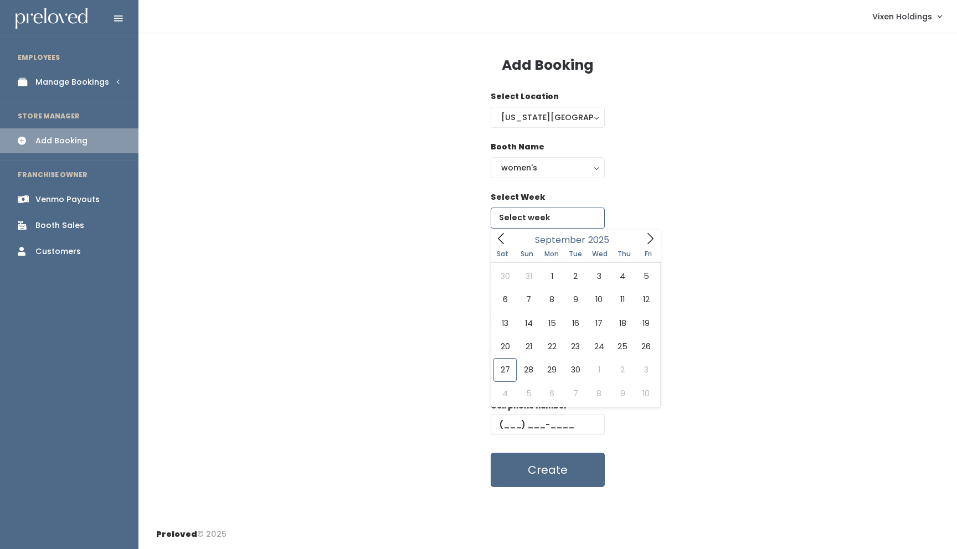
click at [533, 221] on input "text" at bounding box center [548, 218] width 114 height 21
type input "[DATE] to [DATE]"
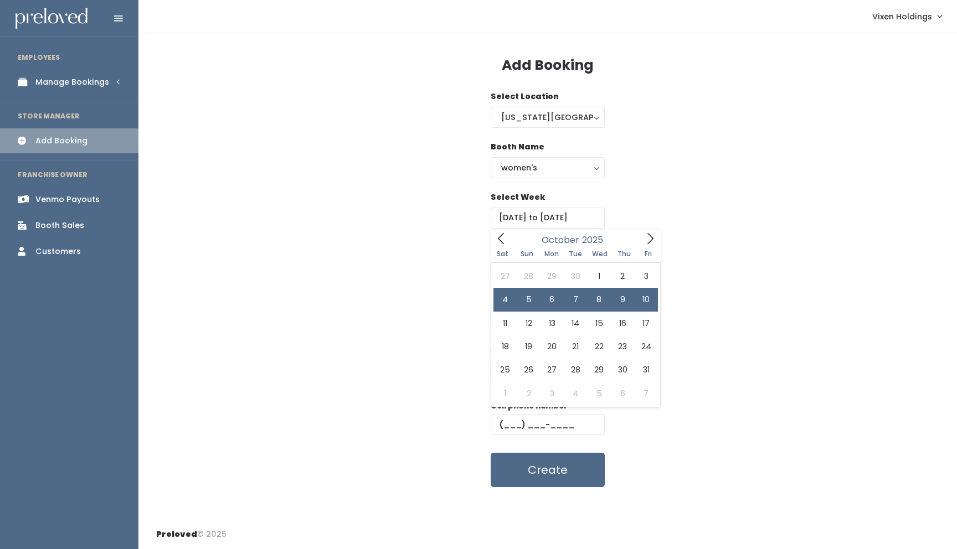
click at [432, 264] on div "Booth Number" at bounding box center [547, 267] width 783 height 50
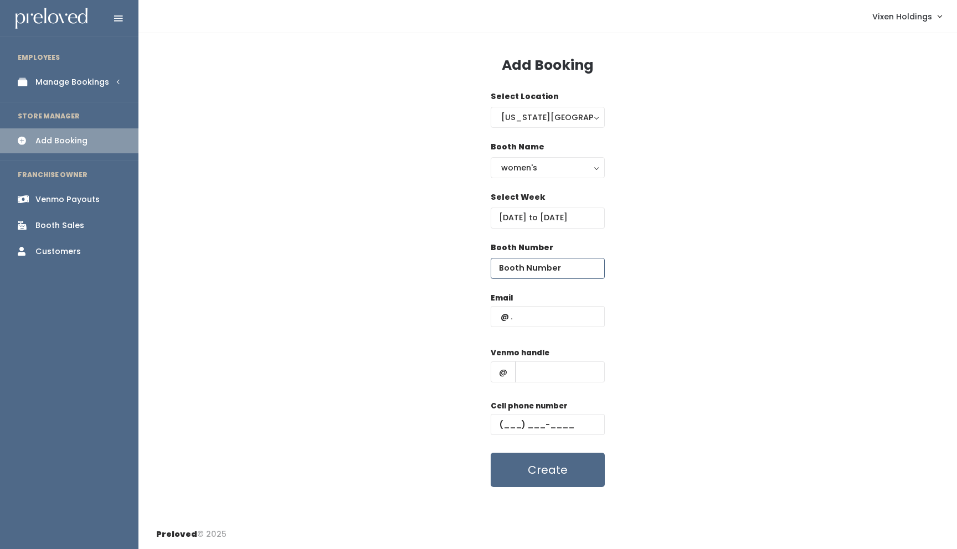
click at [563, 267] on input "number" at bounding box center [548, 268] width 114 height 21
type input "29"
click at [501, 316] on input "text" at bounding box center [548, 316] width 114 height 21
click at [496, 315] on input "text" at bounding box center [548, 316] width 114 height 21
paste input "laceycooper@cox.net"
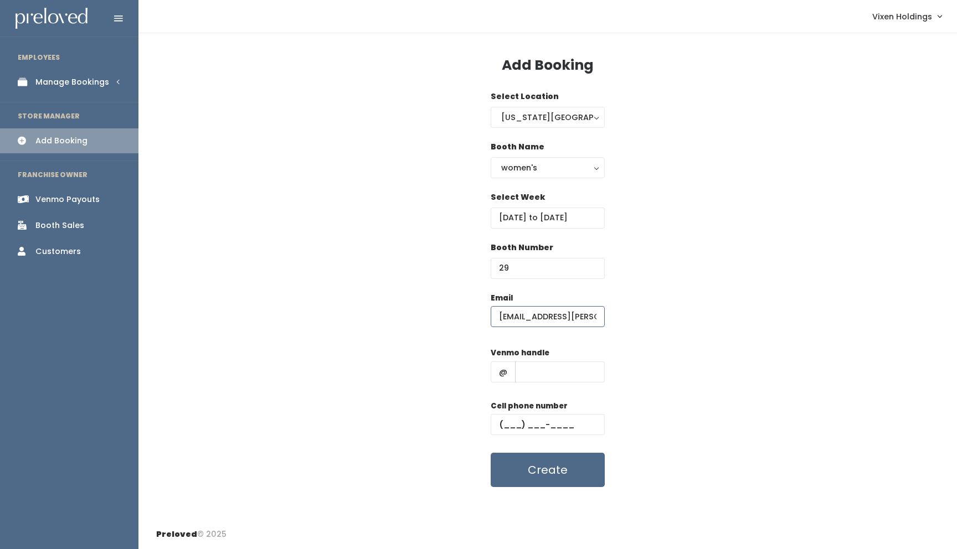
type input "laceycooper@cox.net"
click at [500, 423] on input "text" at bounding box center [548, 424] width 114 height 21
paste input "(405) 496-6214"
type input "(405) 496-6214"
click at [554, 374] on input "text" at bounding box center [560, 372] width 90 height 21
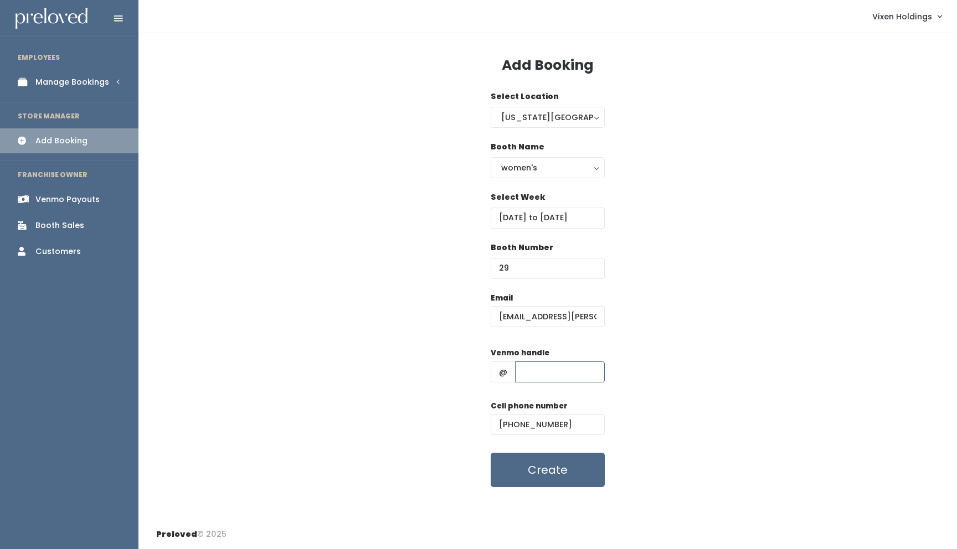
paste input "lacey-cooper-15"
type input "lacey-cooper-15"
click at [542, 471] on button "Create" at bounding box center [548, 470] width 114 height 34
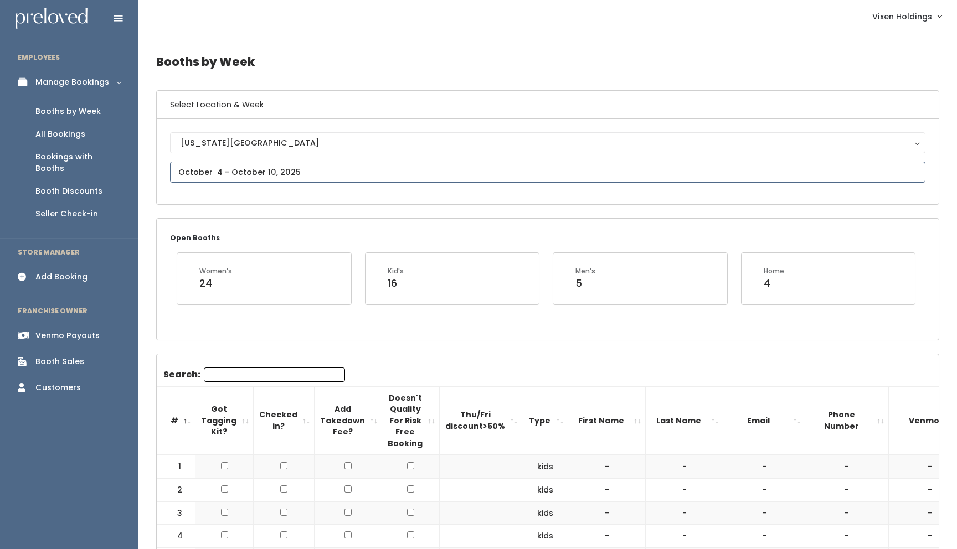
click at [291, 174] on input "text" at bounding box center [547, 172] width 755 height 21
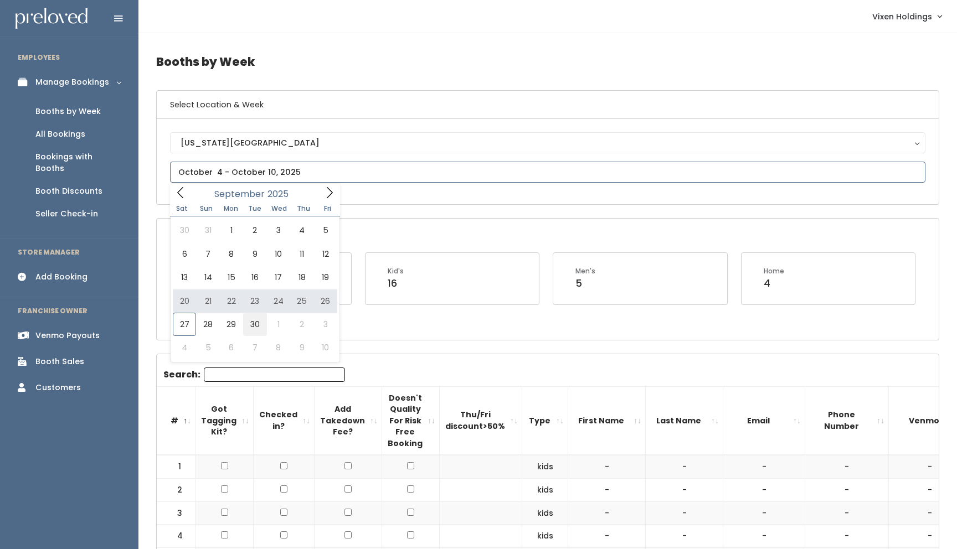
type input "September 27 to October 3"
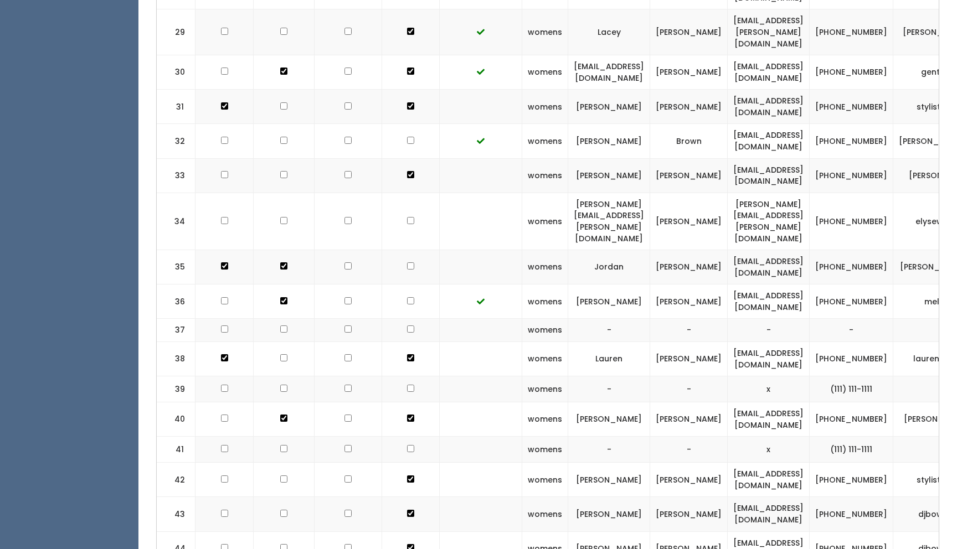
scroll to position [0, 91]
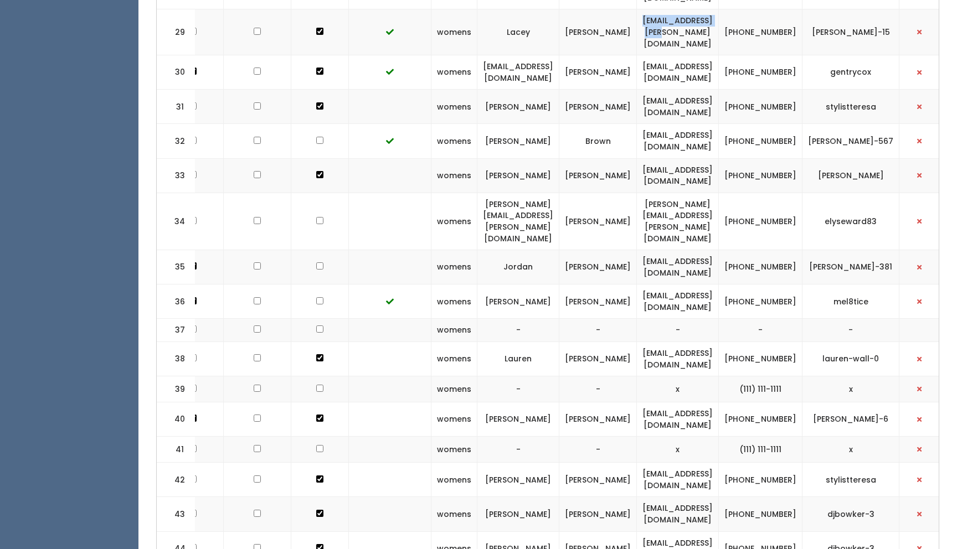
drag, startPoint x: 745, startPoint y: 11, endPoint x: 651, endPoint y: 14, distance: 93.6
click at [651, 14] on td "laceycooper@cox.net" at bounding box center [678, 32] width 82 height 46
copy td "laceycooper@cox.net"
drag, startPoint x: 818, startPoint y: 14, endPoint x: 780, endPoint y: 6, distance: 39.2
click at [780, 9] on td "(405) 496-6214" at bounding box center [761, 32] width 84 height 46
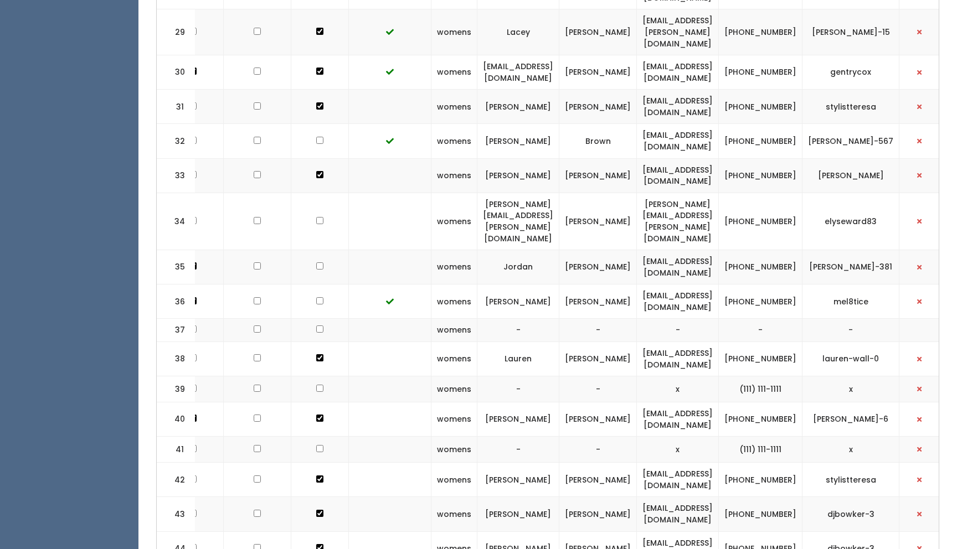
click at [802, 16] on td "[PHONE_NUMBER]" at bounding box center [761, 32] width 84 height 46
drag, startPoint x: 819, startPoint y: 17, endPoint x: 776, endPoint y: 11, distance: 44.1
click at [776, 11] on td "[PHONE_NUMBER]" at bounding box center [761, 32] width 84 height 46
copy td "[PHONE_NUMBER]"
drag, startPoint x: 881, startPoint y: 17, endPoint x: 834, endPoint y: 12, distance: 46.8
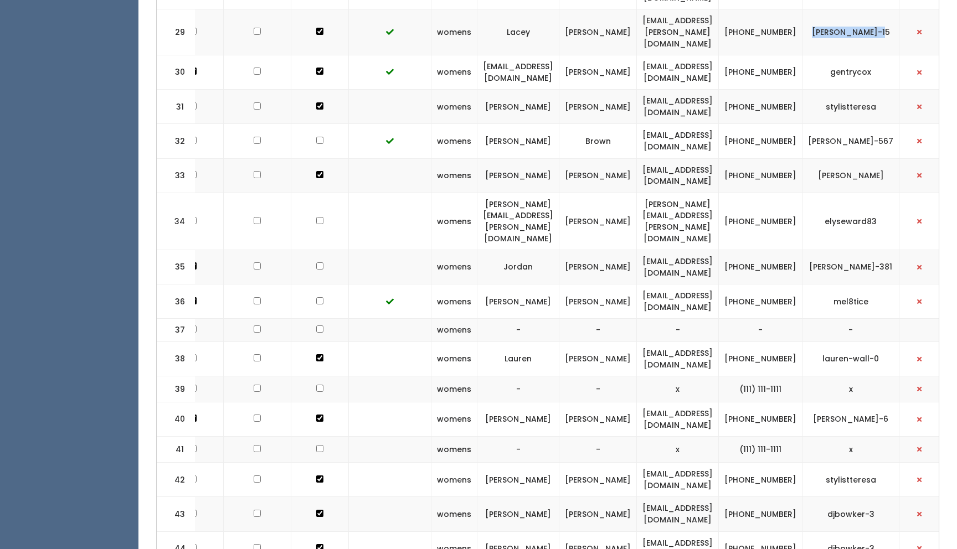
click at [834, 12] on td "lacey-cooper-15" at bounding box center [850, 32] width 97 height 46
copy td "lacey-cooper-15"
drag, startPoint x: 743, startPoint y: 12, endPoint x: 648, endPoint y: 11, distance: 94.7
click at [648, 11] on td "[EMAIL_ADDRESS][PERSON_NAME][DOMAIN_NAME]" at bounding box center [678, 32] width 82 height 46
copy td "laceycooper@cox.net"
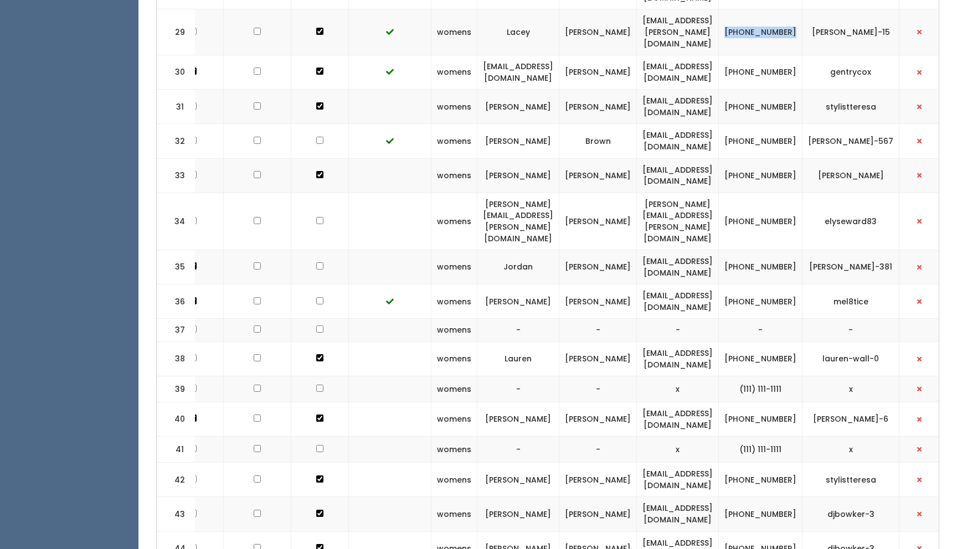
drag, startPoint x: 818, startPoint y: 16, endPoint x: 772, endPoint y: 11, distance: 46.8
click at [772, 11] on td "(405) 496-6214" at bounding box center [761, 32] width 84 height 46
copy td "(405) 496-6214"
drag, startPoint x: 740, startPoint y: 9, endPoint x: 653, endPoint y: 8, distance: 86.9
click at [653, 9] on td "laceycooper@cox.net" at bounding box center [678, 32] width 82 height 46
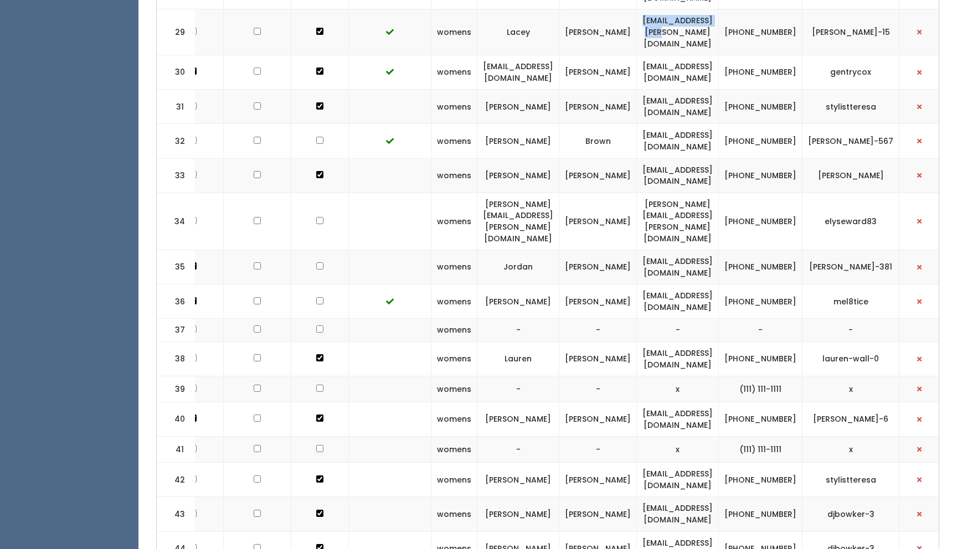
drag, startPoint x: 650, startPoint y: 12, endPoint x: 743, endPoint y: 12, distance: 93.0
click at [719, 12] on td "[EMAIL_ADDRESS][PERSON_NAME][DOMAIN_NAME]" at bounding box center [678, 32] width 82 height 46
copy td "[EMAIL_ADDRESS][PERSON_NAME][DOMAIN_NAME]"
drag, startPoint x: 883, startPoint y: 17, endPoint x: 829, endPoint y: 12, distance: 53.3
click at [829, 12] on td "[PERSON_NAME]-15" at bounding box center [850, 32] width 97 height 46
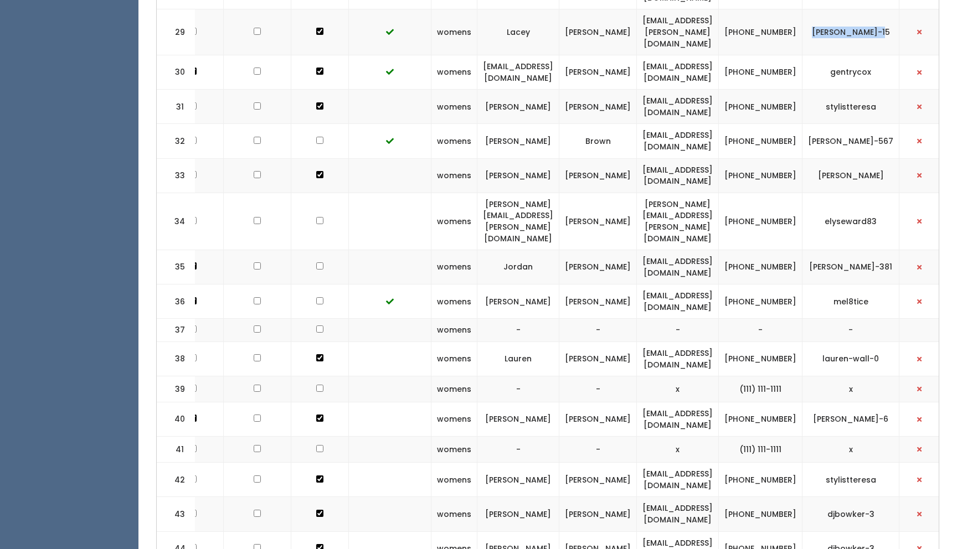
copy td "[PERSON_NAME]-15"
drag, startPoint x: 747, startPoint y: 9, endPoint x: 643, endPoint y: 12, distance: 104.1
click at [643, 12] on td "[EMAIL_ADDRESS][PERSON_NAME][DOMAIN_NAME]" at bounding box center [678, 32] width 82 height 46
drag, startPoint x: 651, startPoint y: 12, endPoint x: 741, endPoint y: 19, distance: 90.6
click at [719, 19] on td "[EMAIL_ADDRESS][PERSON_NAME][DOMAIN_NAME]" at bounding box center [678, 32] width 82 height 46
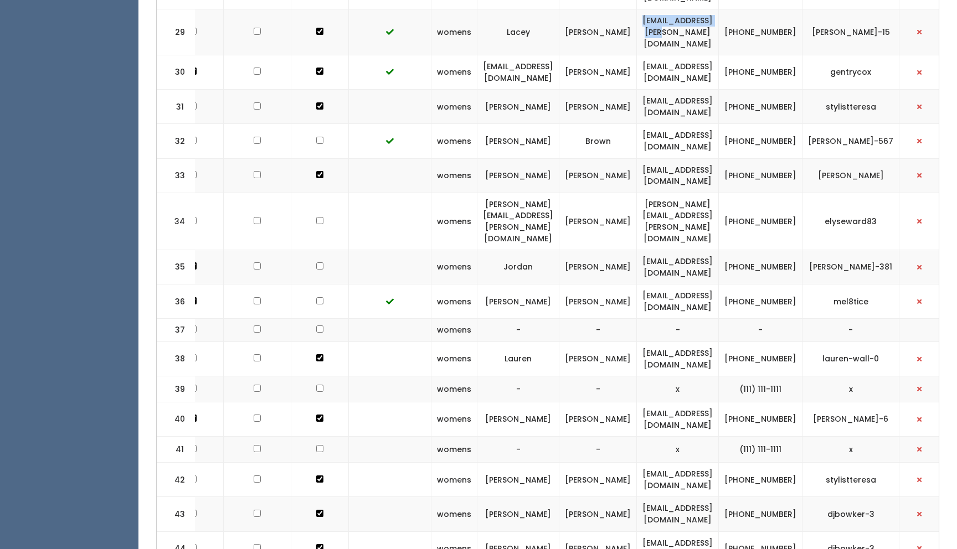
copy td "[EMAIL_ADDRESS][PERSON_NAME][DOMAIN_NAME]"
drag, startPoint x: 818, startPoint y: 17, endPoint x: 773, endPoint y: 8, distance: 45.7
click at [773, 9] on td "[PHONE_NUMBER]" at bounding box center [761, 32] width 84 height 46
copy td "[PHONE_NUMBER]"
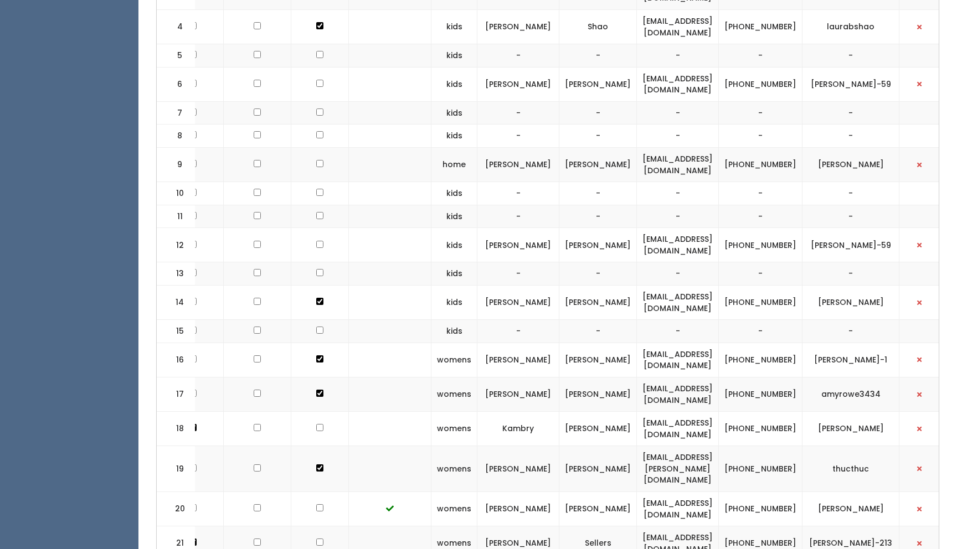
scroll to position [0, 0]
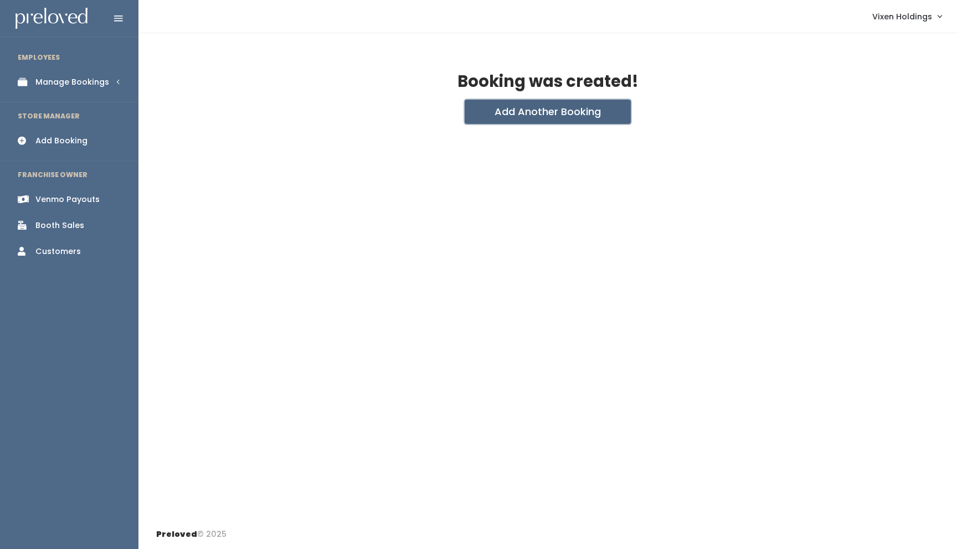
click at [515, 116] on button "Add Another Booking" at bounding box center [548, 112] width 166 height 24
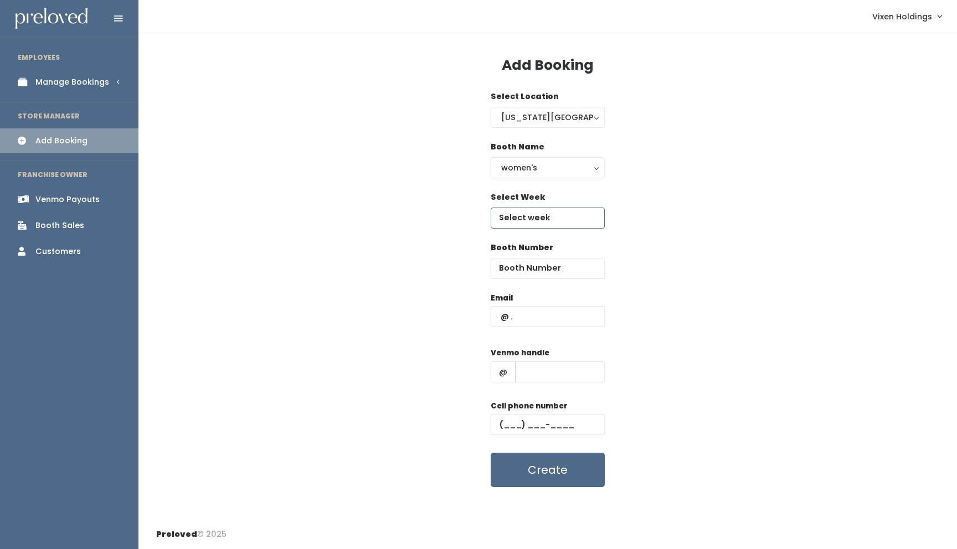
click at [531, 219] on input "text" at bounding box center [548, 218] width 114 height 21
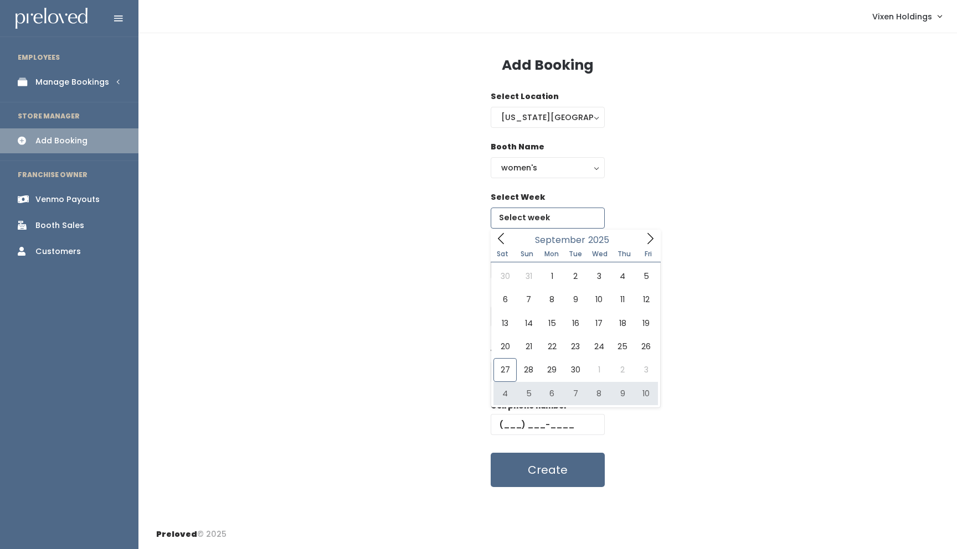
type input "[DATE] to [DATE]"
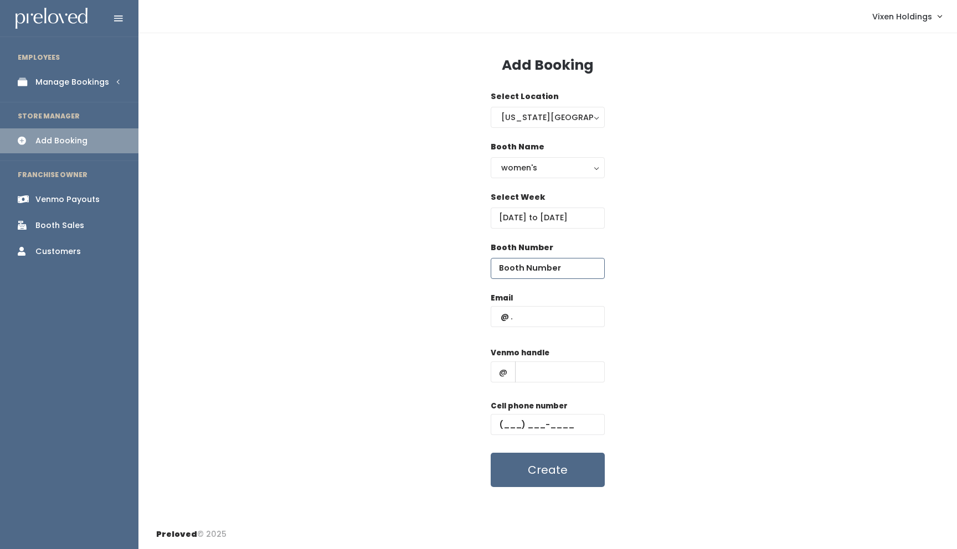
click at [535, 271] on input "number" at bounding box center [548, 268] width 114 height 21
type input "45"
click at [532, 370] on input "text" at bounding box center [560, 372] width 90 height 21
paste input "[PERSON_NAME]-15"
type input "[PERSON_NAME]-15"
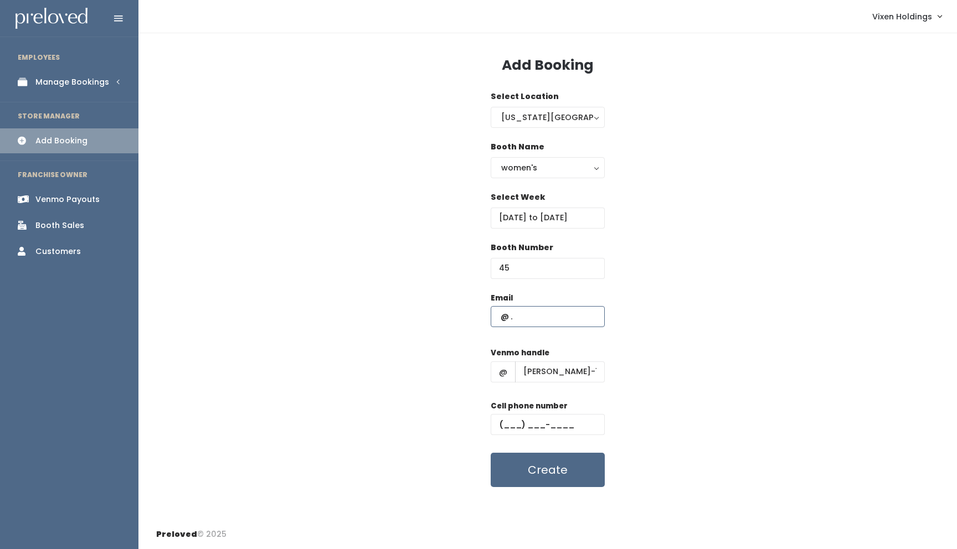
click at [494, 314] on input "text" at bounding box center [548, 316] width 114 height 21
paste input "[EMAIL_ADDRESS][PERSON_NAME][DOMAIN_NAME]"
type input "[EMAIL_ADDRESS][PERSON_NAME][DOMAIN_NAME]"
click at [499, 421] on input "text" at bounding box center [548, 424] width 114 height 21
paste input "[PHONE_NUMBER]"
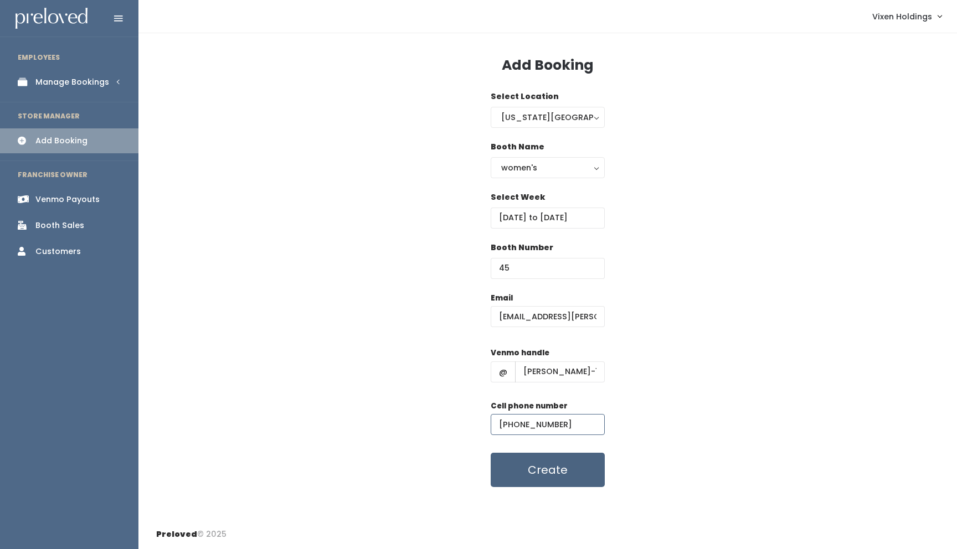
type input "[PHONE_NUMBER]"
click at [543, 476] on button "Create" at bounding box center [548, 470] width 114 height 34
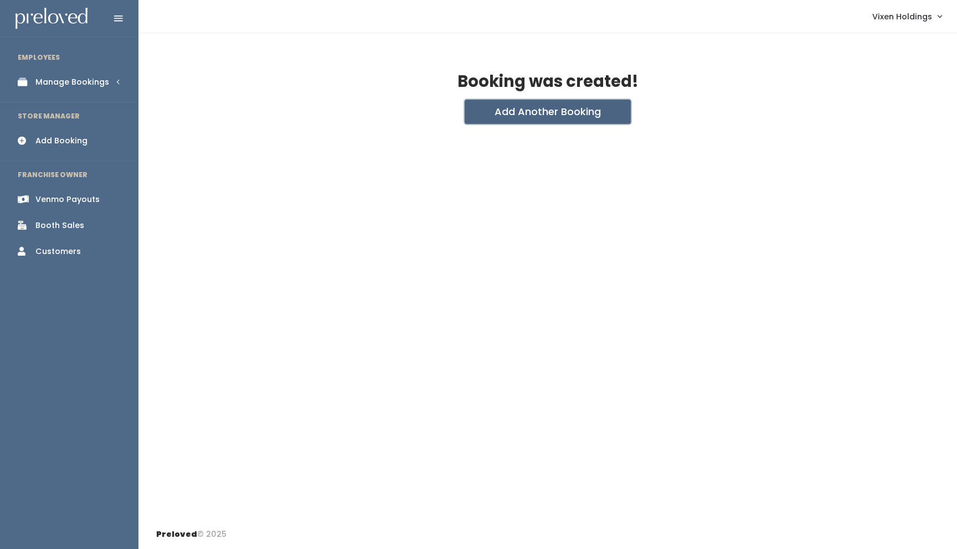
click at [543, 109] on button "Add Another Booking" at bounding box center [548, 112] width 166 height 24
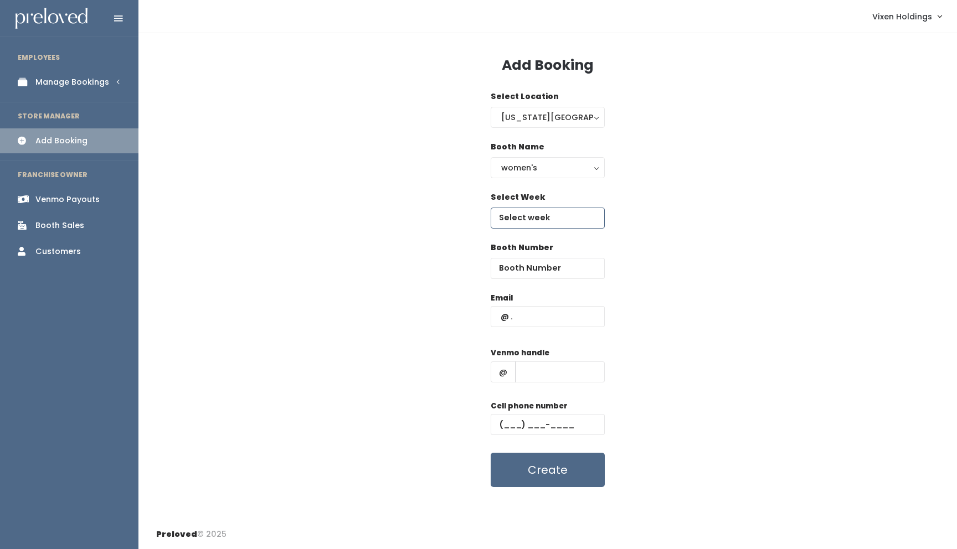
click at [543, 219] on input "text" at bounding box center [548, 218] width 114 height 21
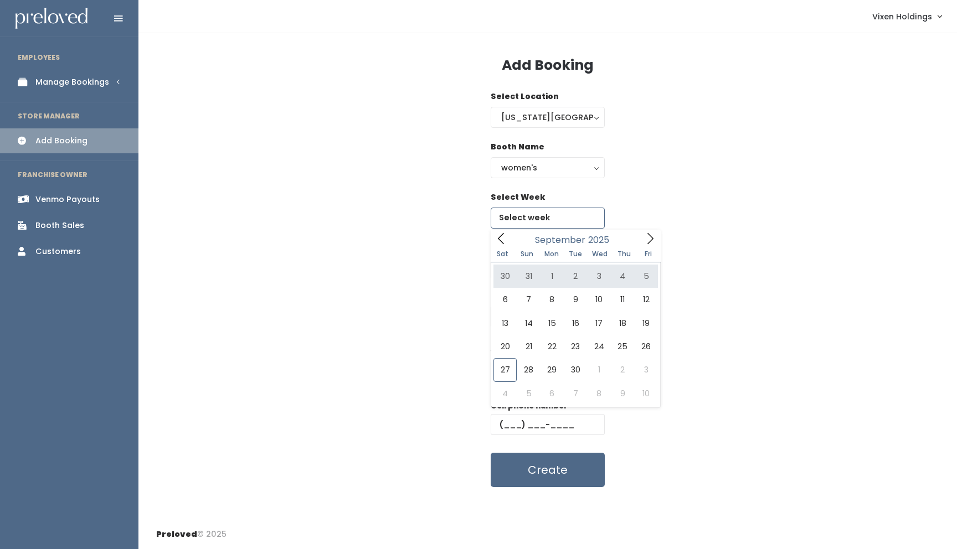
click at [648, 237] on icon at bounding box center [650, 239] width 12 height 12
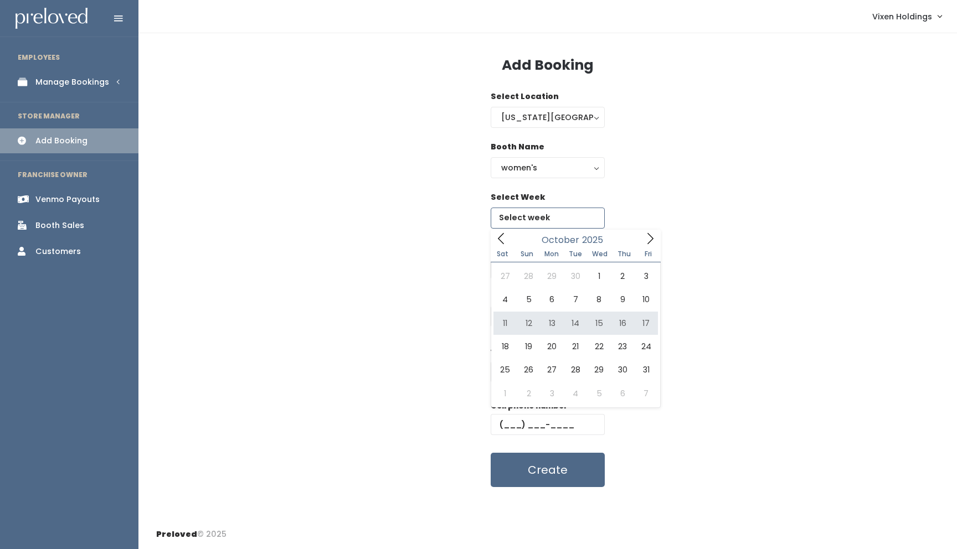
type input "[DATE] to [DATE]"
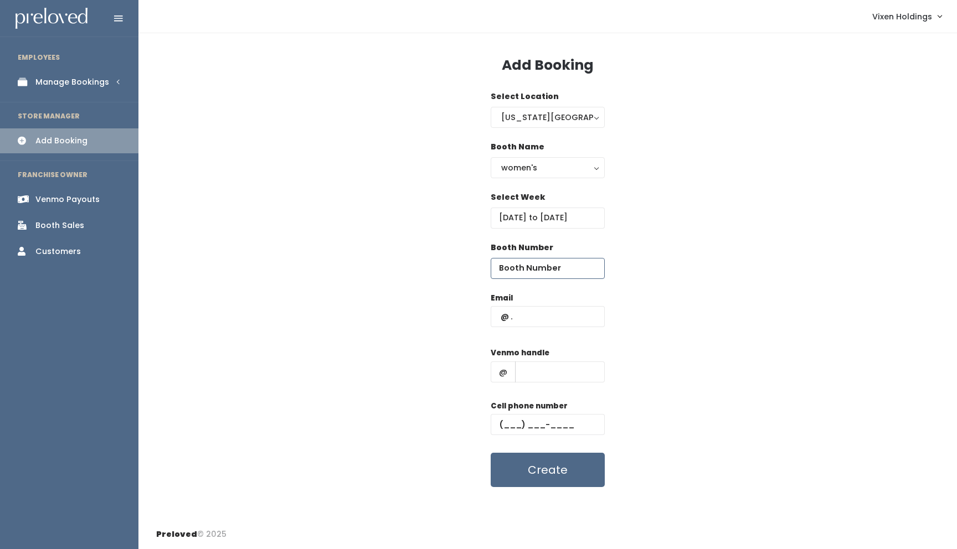
click at [520, 268] on input "number" at bounding box center [548, 268] width 114 height 21
type input "29"
click at [498, 423] on input "text" at bounding box center [548, 424] width 114 height 21
paste input "(405) 496-6214"
type input "(405) 496-6214"
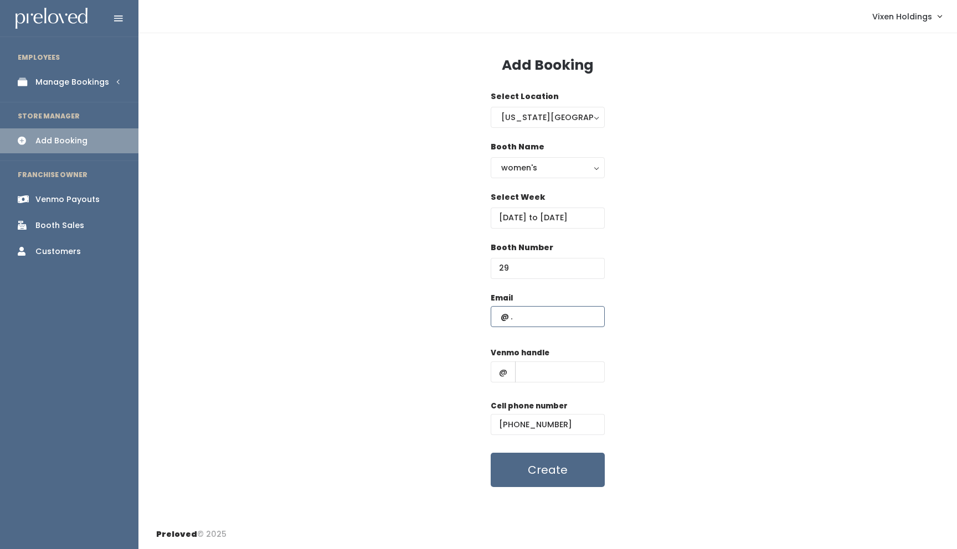
click at [501, 318] on input "text" at bounding box center [548, 316] width 114 height 21
paste input "laceycooper@cox.net"
type input "laceycooper@cox.net"
click at [533, 364] on input "text" at bounding box center [560, 372] width 90 height 21
paste input "lacey-cooper-15"
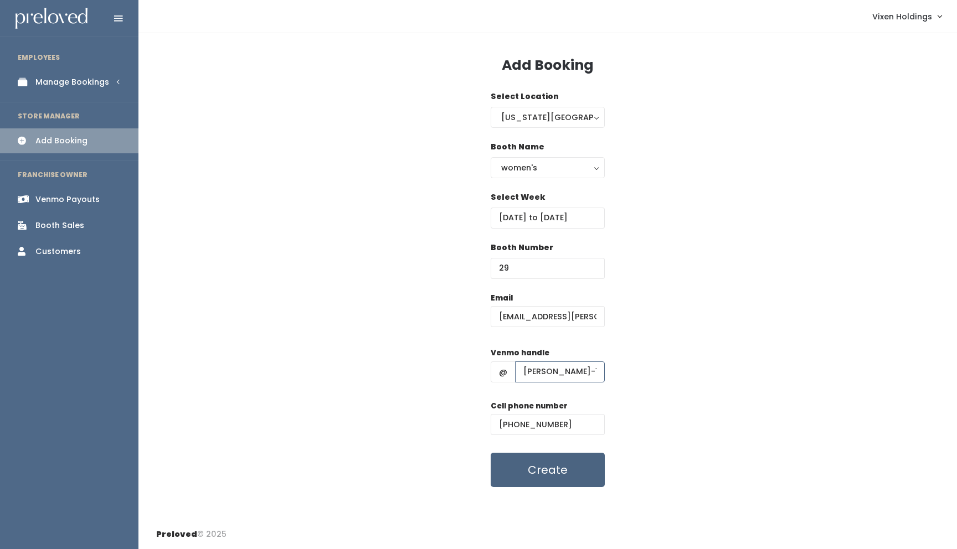
type input "lacey-cooper-15"
click at [533, 468] on button "Create" at bounding box center [548, 470] width 114 height 34
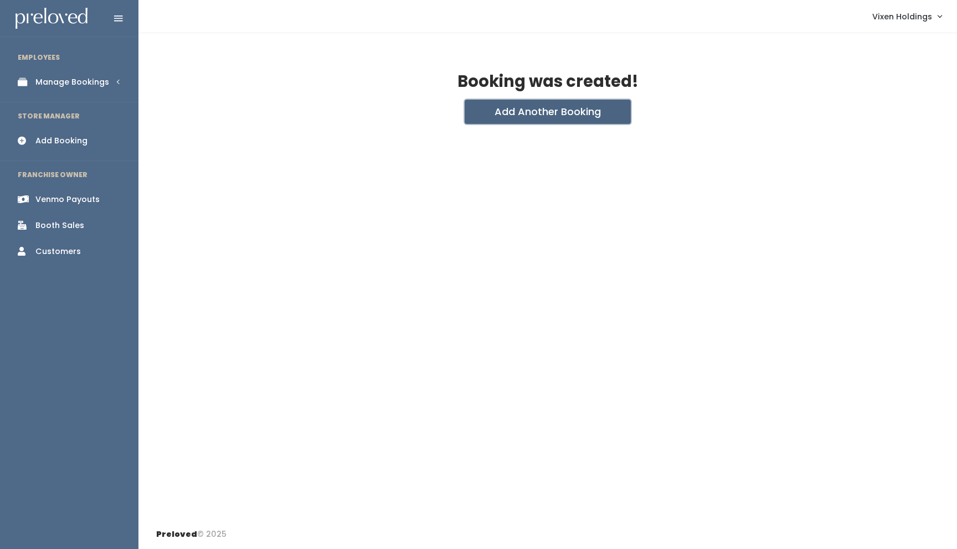
click at [550, 119] on button "Add Another Booking" at bounding box center [548, 112] width 166 height 24
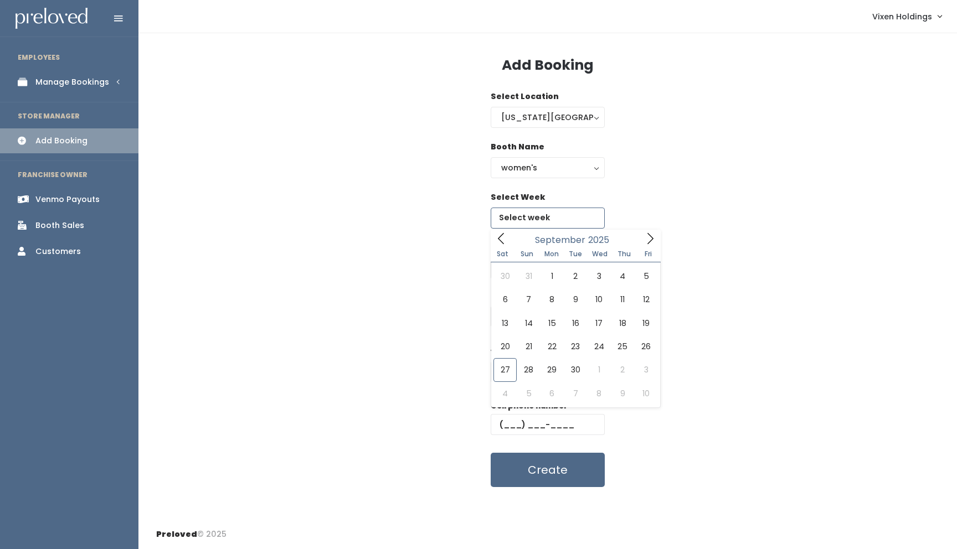
click at [516, 218] on input "text" at bounding box center [548, 218] width 114 height 21
click at [646, 239] on icon at bounding box center [650, 239] width 12 height 12
type input "October 11 to October 17"
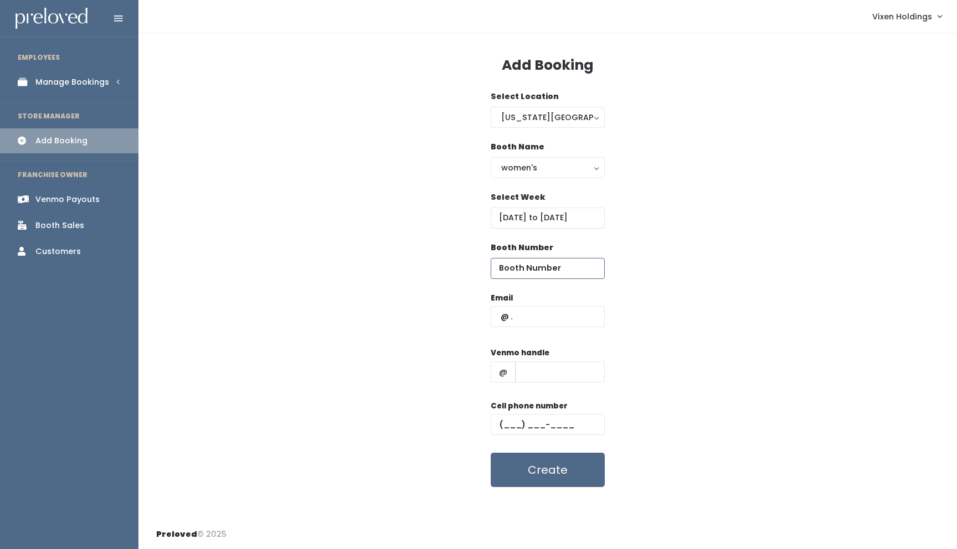
click at [524, 265] on input "number" at bounding box center [548, 268] width 114 height 21
type input "45"
click at [529, 372] on input "text" at bounding box center [560, 372] width 90 height 21
paste input "lacey-cooper-15"
type input "lacey-cooper-15"
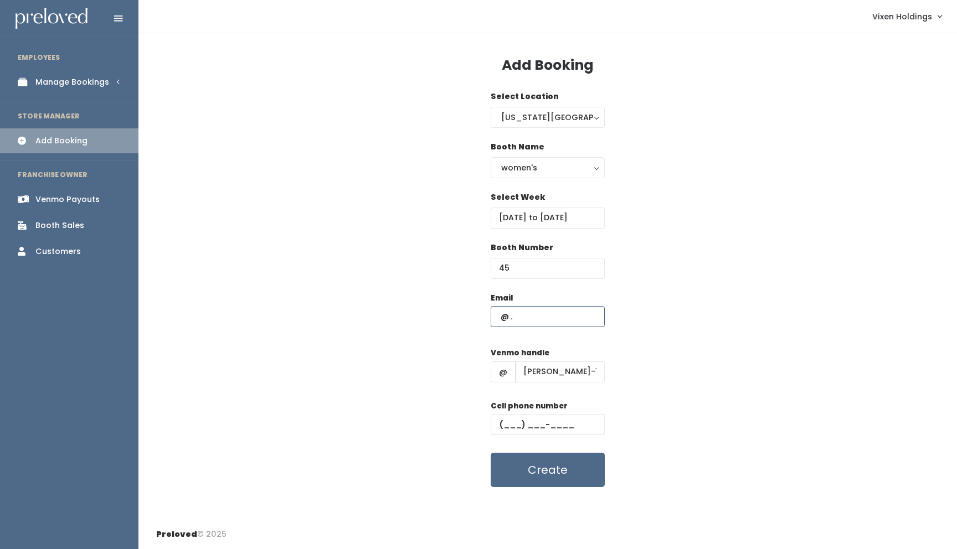
click at [498, 318] on input "text" at bounding box center [548, 316] width 114 height 21
click at [498, 317] on input "text" at bounding box center [548, 316] width 114 height 21
paste input "laceycooper@cox.net"
type input "laceycooper@cox.net"
click at [497, 421] on input "text" at bounding box center [548, 424] width 114 height 21
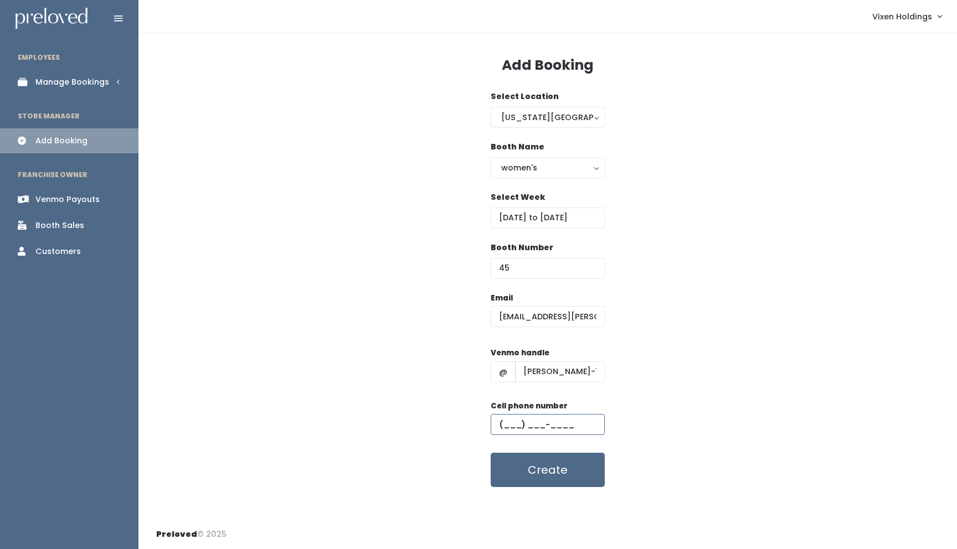
paste input "(405) 496-6214"
type input "(405) 496-6214"
click at [556, 479] on button "Create" at bounding box center [548, 470] width 114 height 34
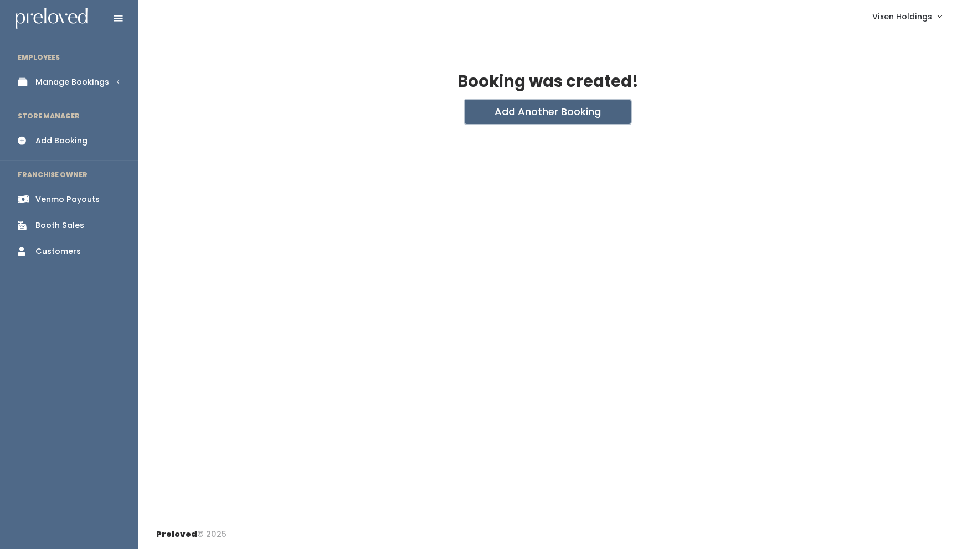
click at [554, 113] on button "Add Another Booking" at bounding box center [548, 112] width 166 height 24
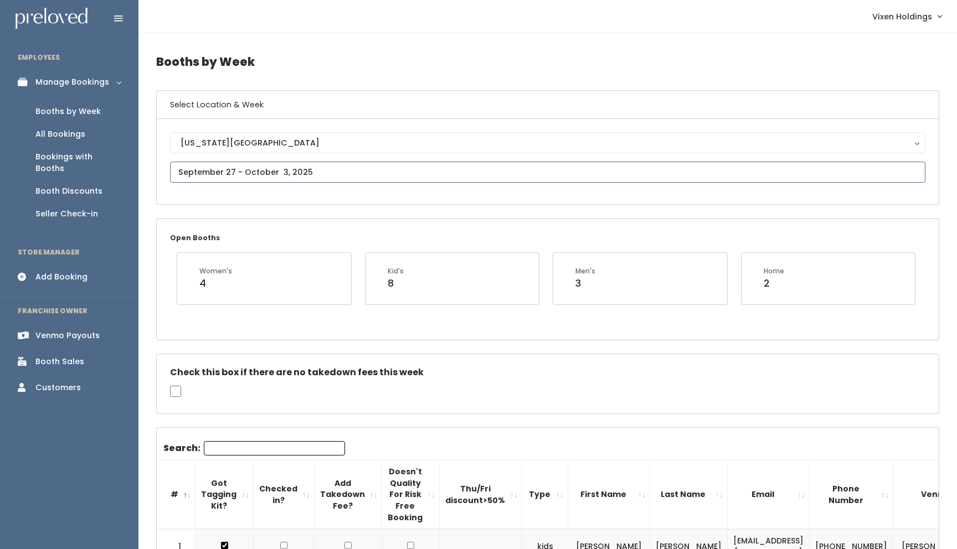
click at [252, 172] on input "text" at bounding box center [547, 172] width 755 height 21
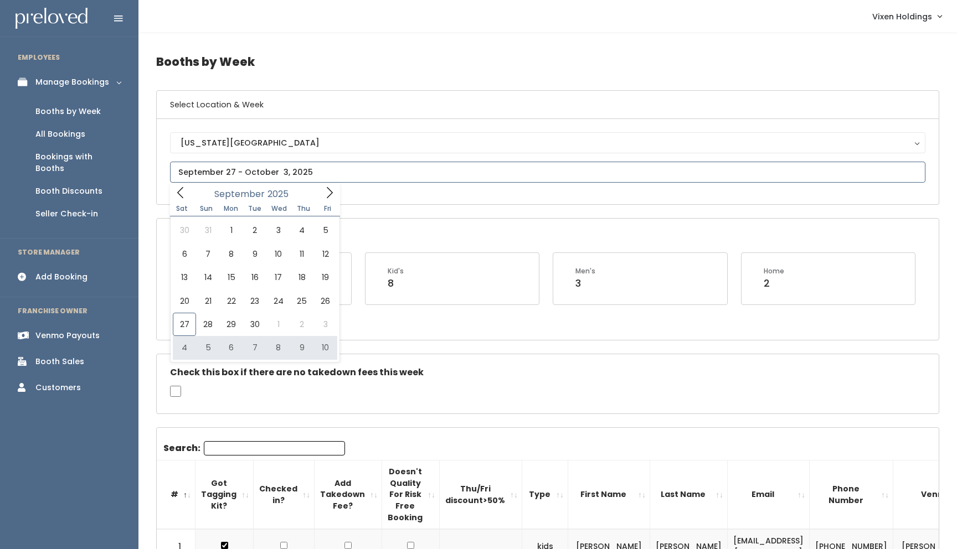
type input "[DATE] to [DATE]"
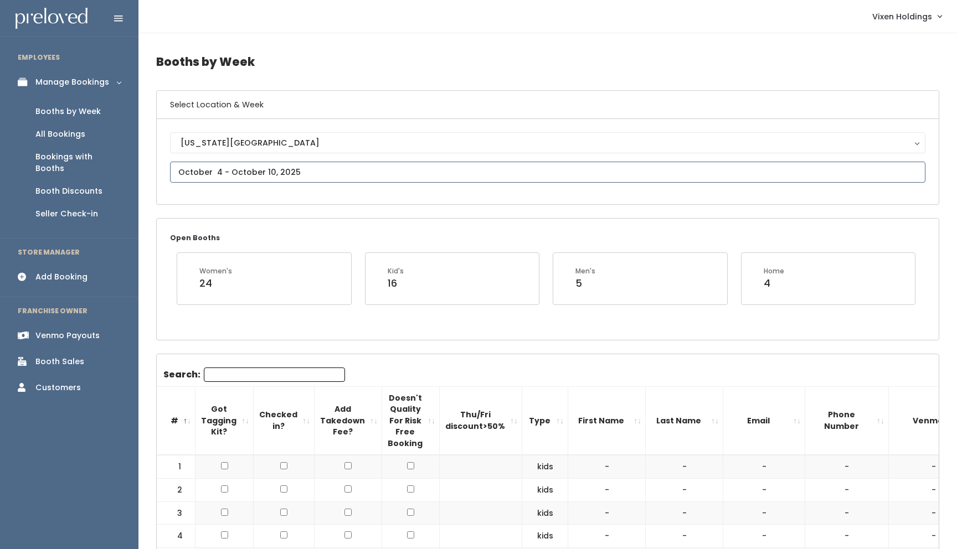
click at [246, 169] on input "text" at bounding box center [547, 172] width 755 height 21
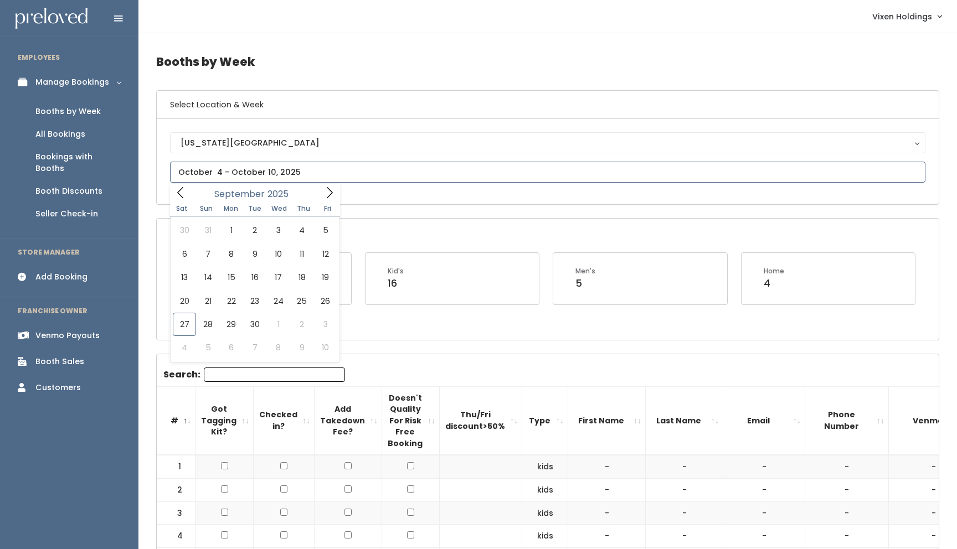
click at [331, 192] on icon at bounding box center [330, 192] width 6 height 11
type input "[DATE] to [DATE]"
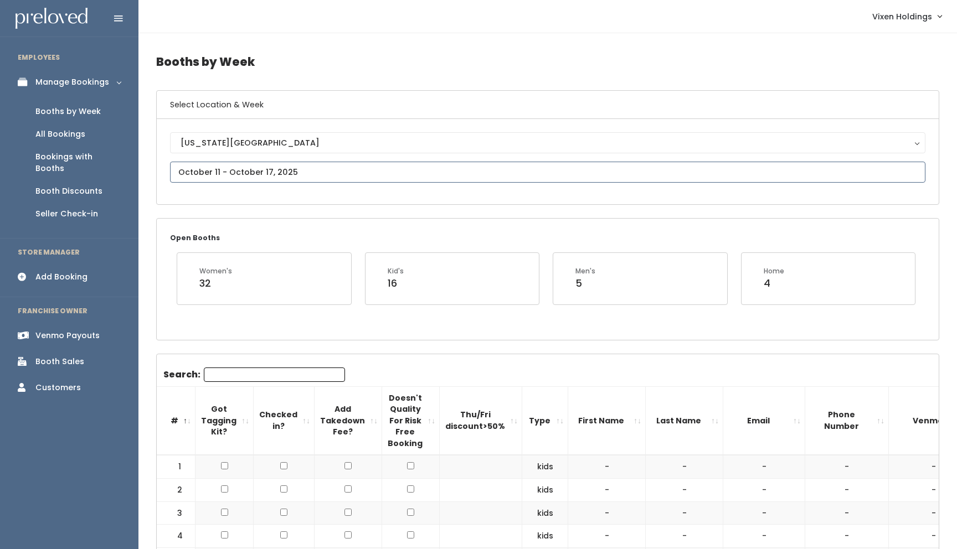
click at [209, 171] on input "text" at bounding box center [547, 172] width 755 height 21
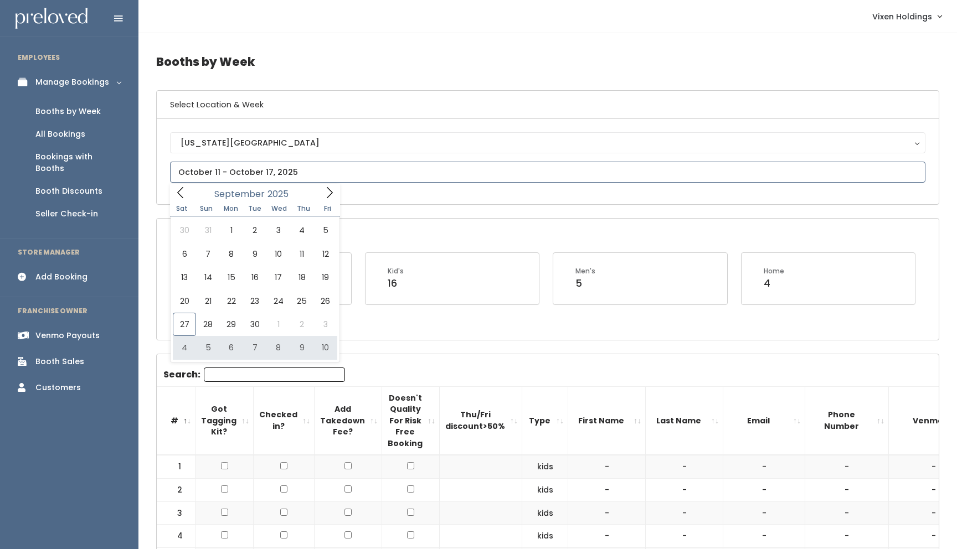
type input "October 4 to October 10"
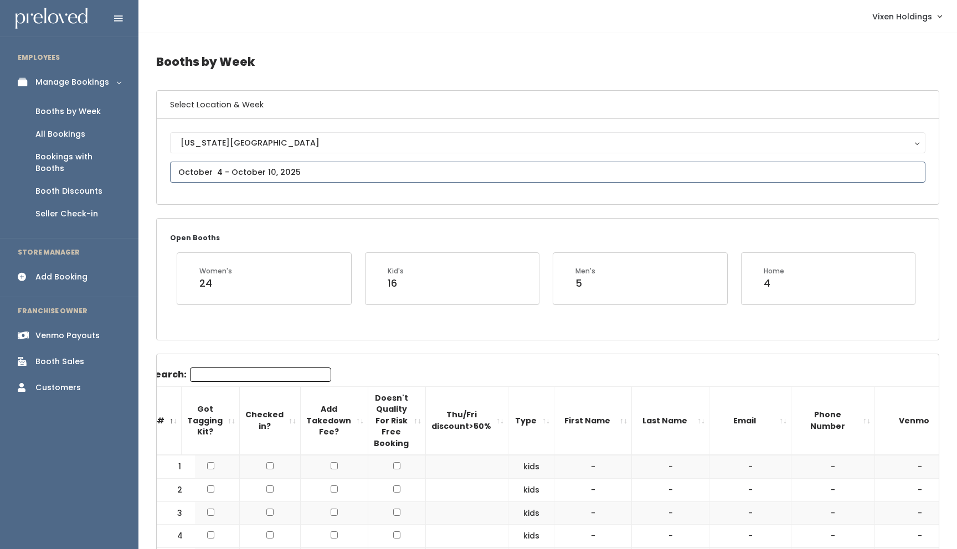
click at [239, 174] on input "text" at bounding box center [547, 172] width 755 height 21
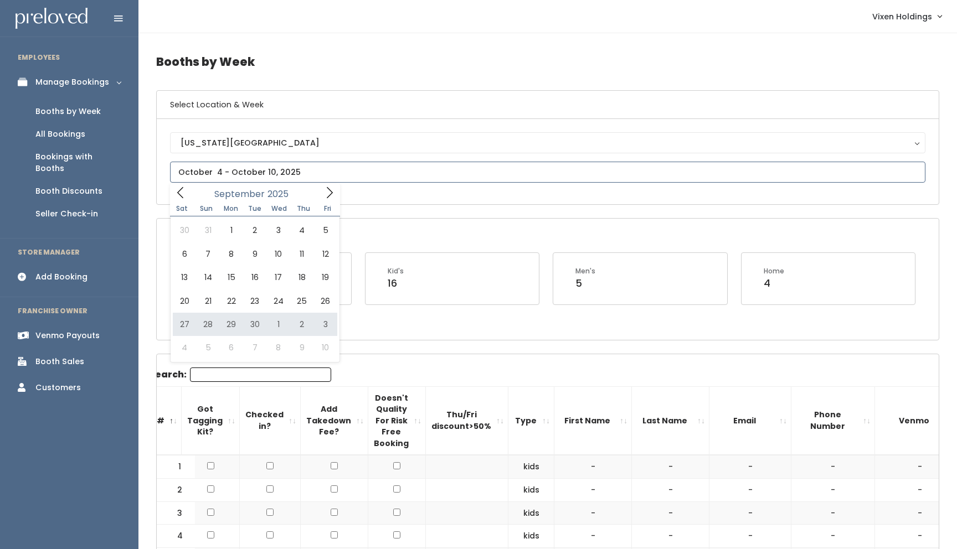
type input "[DATE] to [DATE]"
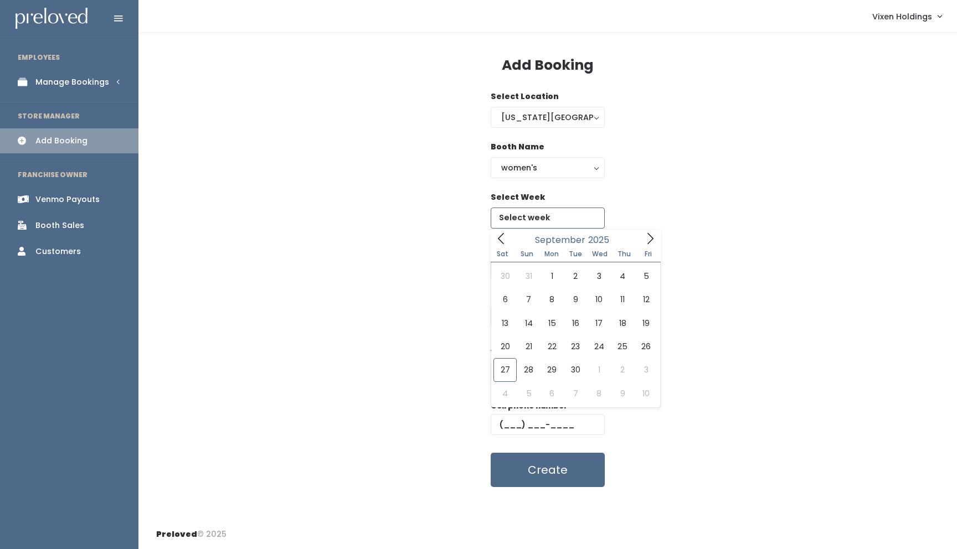
click at [540, 219] on input "text" at bounding box center [548, 218] width 114 height 21
type input "October 4 to October 10"
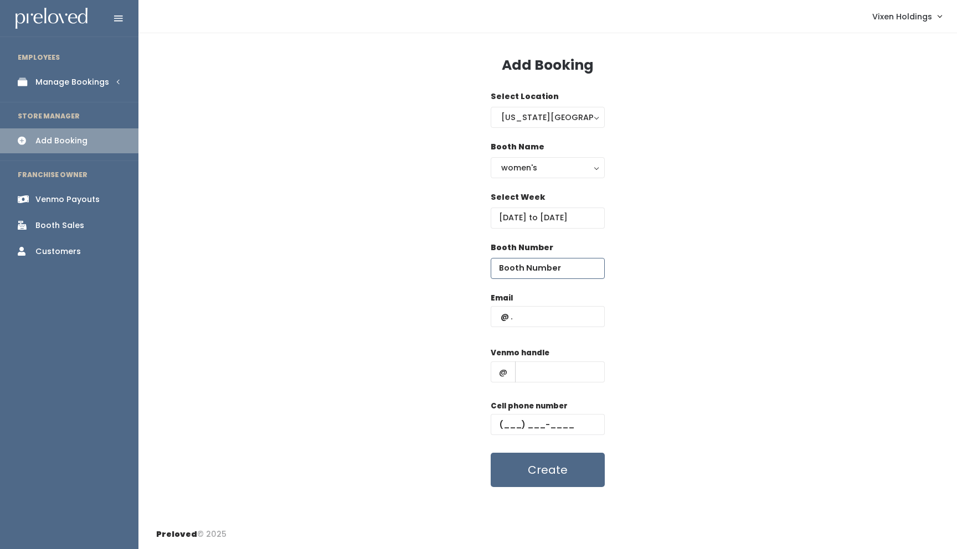
click at [537, 264] on input "number" at bounding box center [548, 268] width 114 height 21
type input "16"
click at [529, 317] on input "text" at bounding box center [548, 316] width 114 height 21
type input "t"
click at [508, 316] on input "t" at bounding box center [548, 316] width 114 height 21
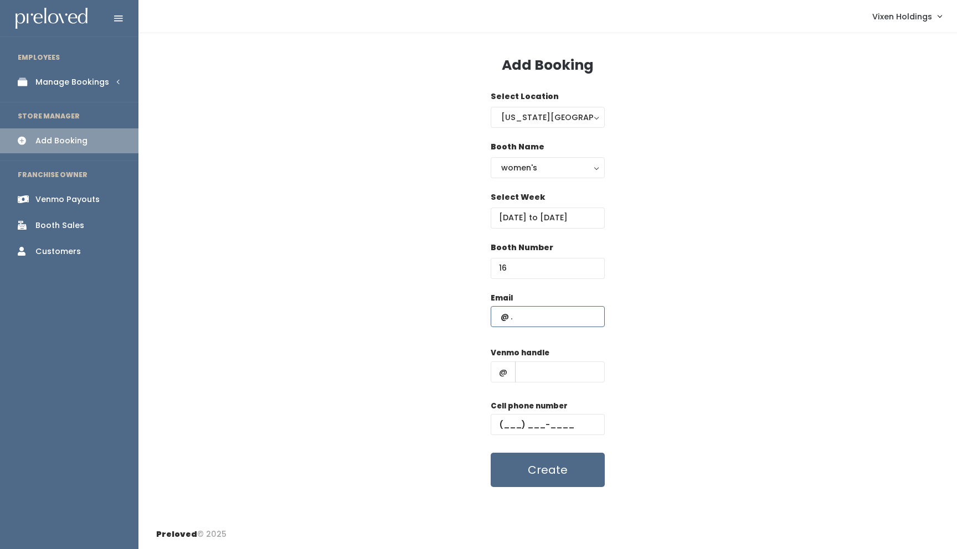
paste input "tamr19@gmail.com"
type input "tamr19@gmail.com"
click at [500, 424] on input "text" at bounding box center [548, 424] width 114 height 21
paste input "[PHONE_NUMBER]"
type input "[PHONE_NUMBER]"
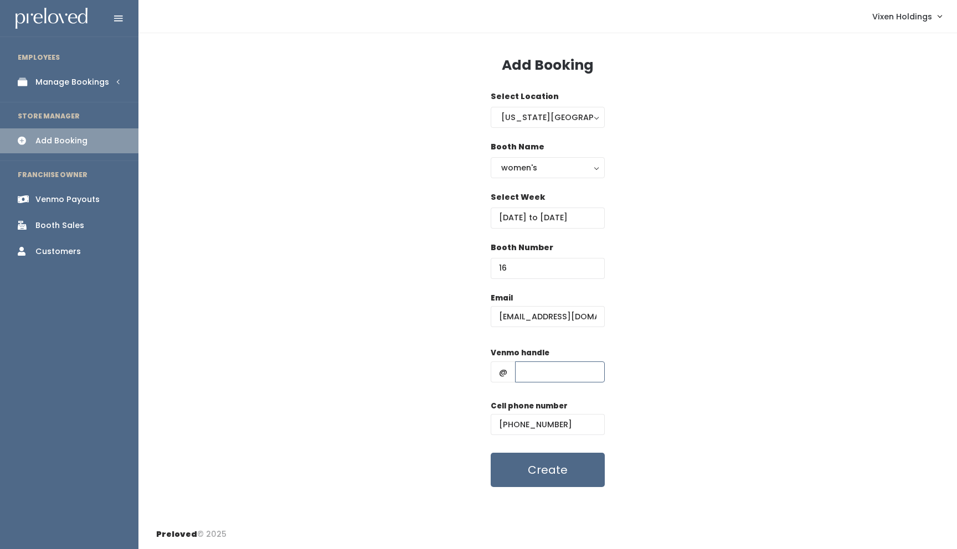
click at [532, 374] on input "text" at bounding box center [560, 372] width 90 height 21
paste input "tamra-robinson-1"
type input "tamra-robinson-1"
click at [552, 468] on button "Create" at bounding box center [548, 470] width 114 height 34
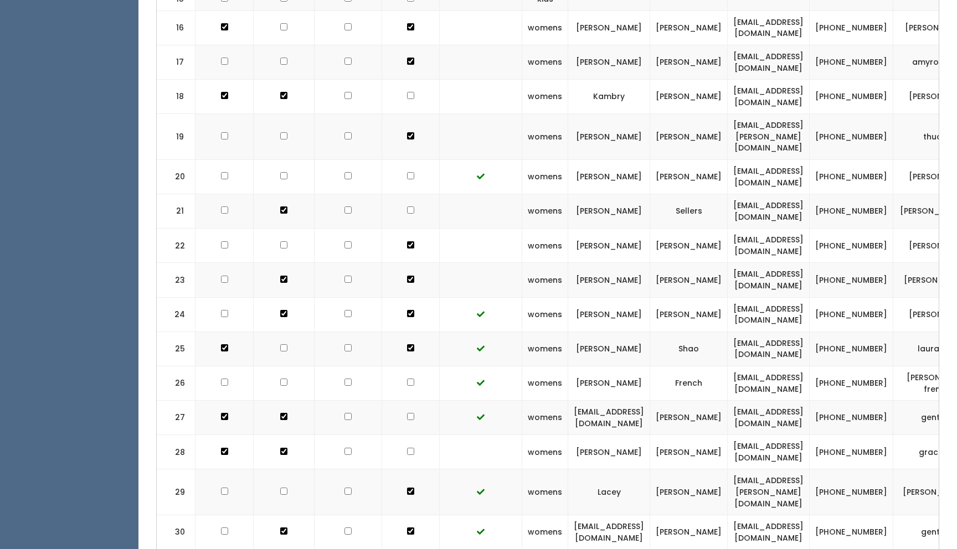
scroll to position [0, 91]
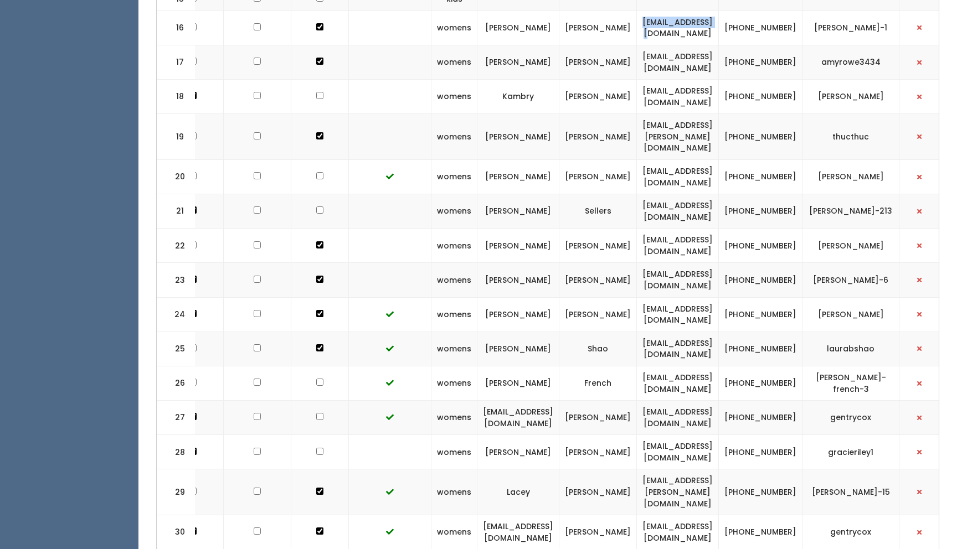
drag, startPoint x: 739, startPoint y: 24, endPoint x: 652, endPoint y: 26, distance: 87.0
click at [652, 26] on td "[EMAIL_ADDRESS][DOMAIN_NAME]" at bounding box center [678, 28] width 82 height 34
copy td "[EMAIL_ADDRESS][DOMAIN_NAME]"
drag, startPoint x: 811, startPoint y: 30, endPoint x: 774, endPoint y: 19, distance: 38.0
click at [774, 19] on td "[PHONE_NUMBER]" at bounding box center [761, 28] width 84 height 34
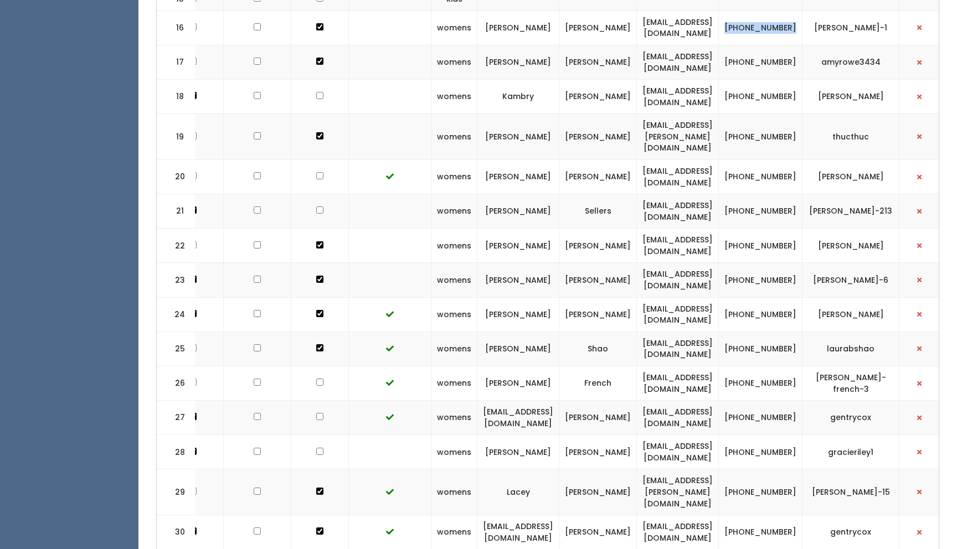
copy td "[PHONE_NUMBER]"
drag, startPoint x: 883, startPoint y: 29, endPoint x: 828, endPoint y: 22, distance: 55.8
click at [828, 22] on td "[PERSON_NAME]-1" at bounding box center [850, 28] width 97 height 34
copy td "[PERSON_NAME]-1"
drag, startPoint x: 811, startPoint y: 30, endPoint x: 771, endPoint y: 22, distance: 40.6
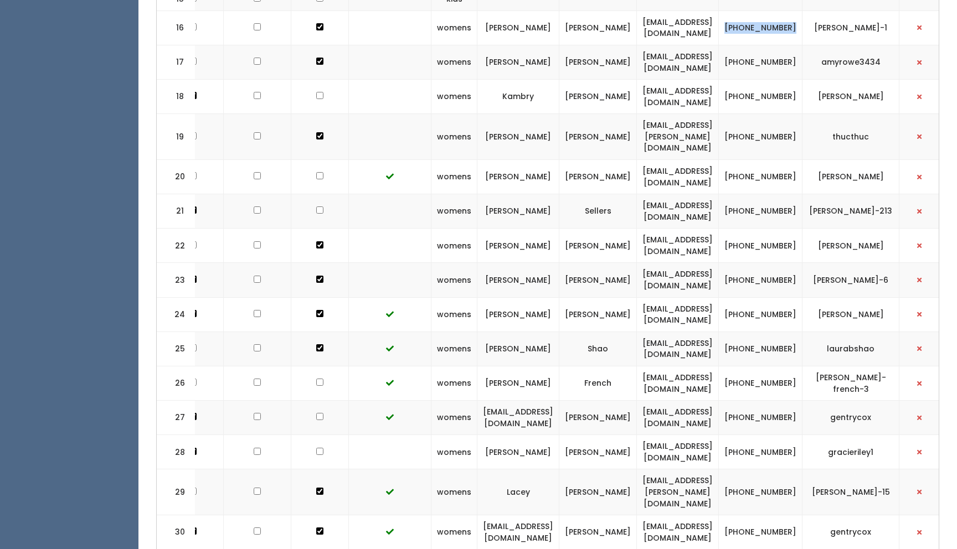
click at [771, 22] on td "[PHONE_NUMBER]" at bounding box center [761, 28] width 84 height 34
copy td "[PHONE_NUMBER]"
drag, startPoint x: 882, startPoint y: 30, endPoint x: 828, endPoint y: 22, distance: 54.3
click at [828, 22] on td "[PERSON_NAME]-1" at bounding box center [850, 28] width 97 height 34
copy td "[PERSON_NAME]-1"
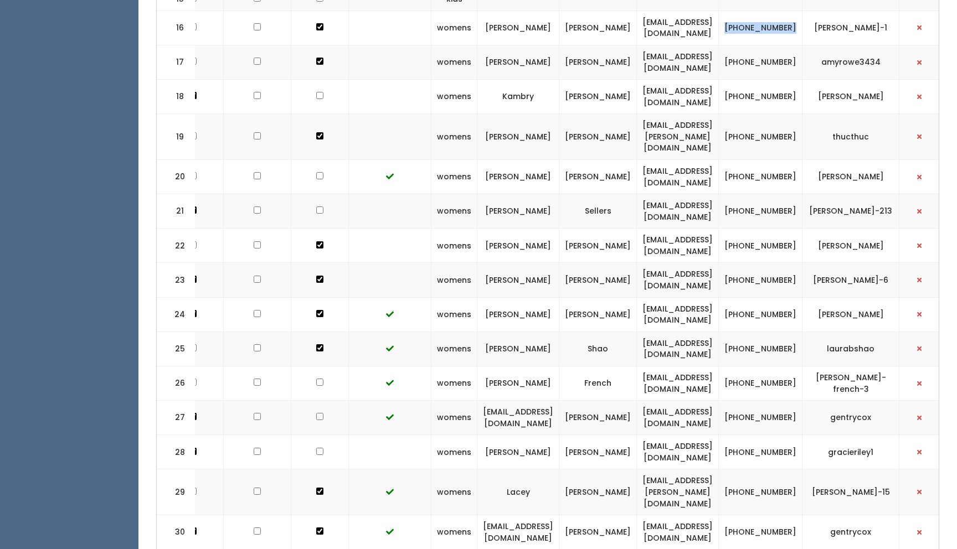
drag, startPoint x: 811, startPoint y: 32, endPoint x: 775, endPoint y: 17, distance: 39.0
click at [775, 17] on td "[PHONE_NUMBER]" at bounding box center [761, 28] width 84 height 34
copy td "[PHONE_NUMBER]"
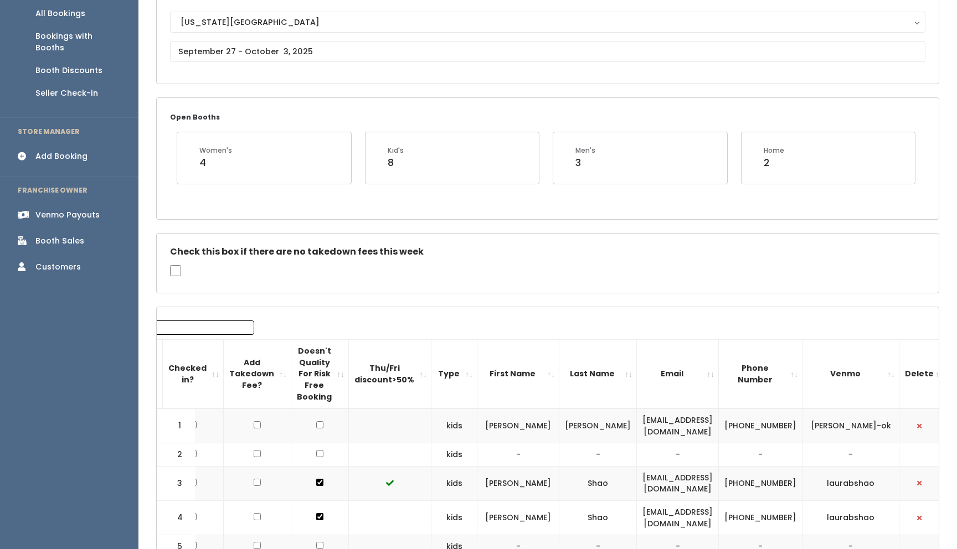
scroll to position [0, 0]
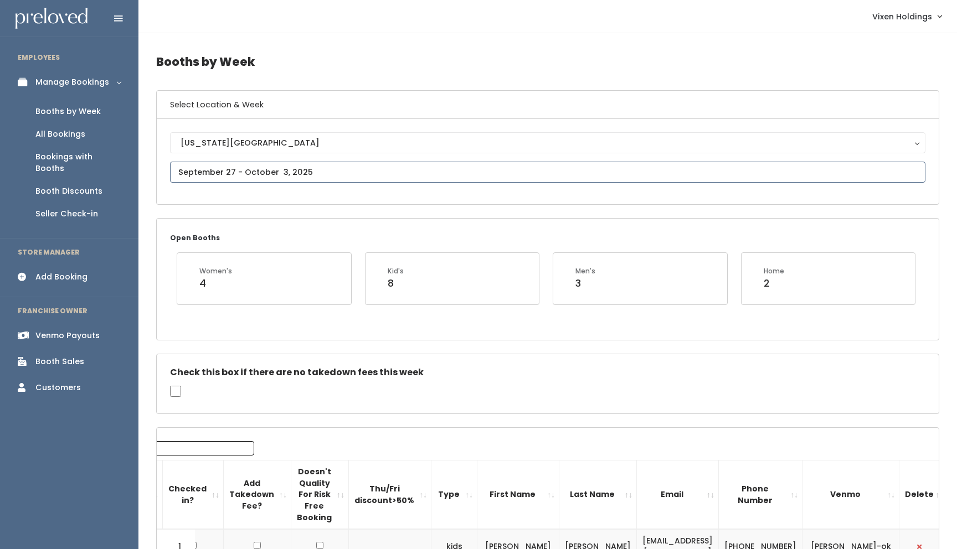
click at [233, 174] on input "text" at bounding box center [547, 172] width 755 height 21
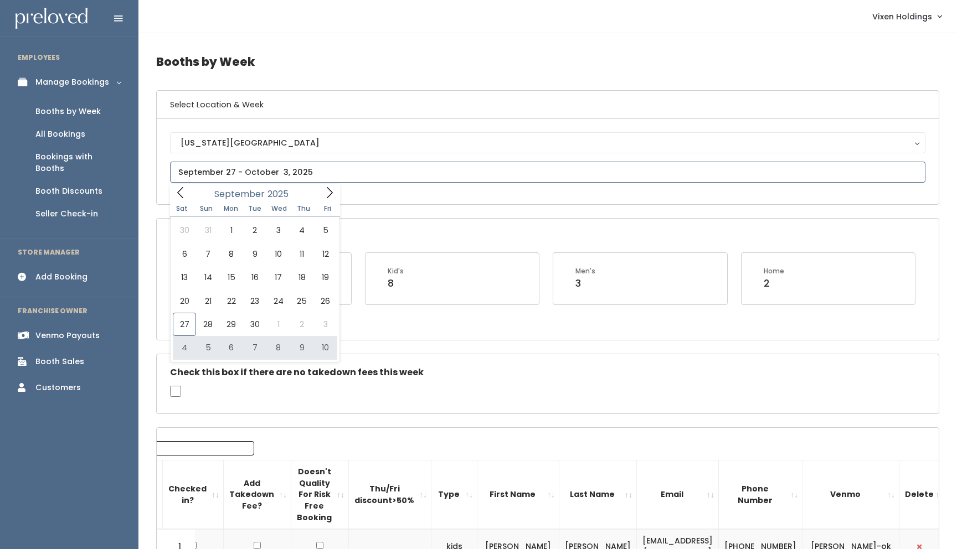
type input "[DATE] to [DATE]"
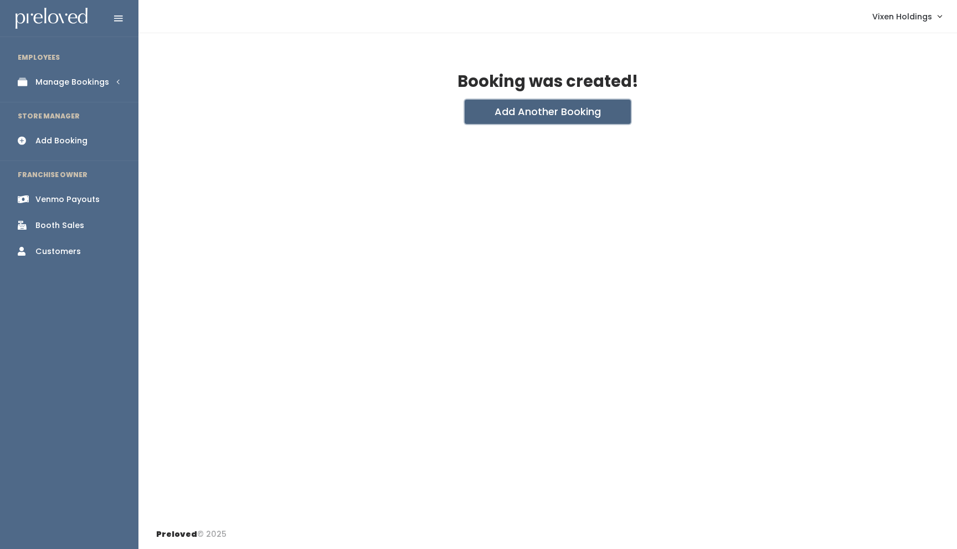
click at [556, 113] on button "Add Another Booking" at bounding box center [548, 112] width 166 height 24
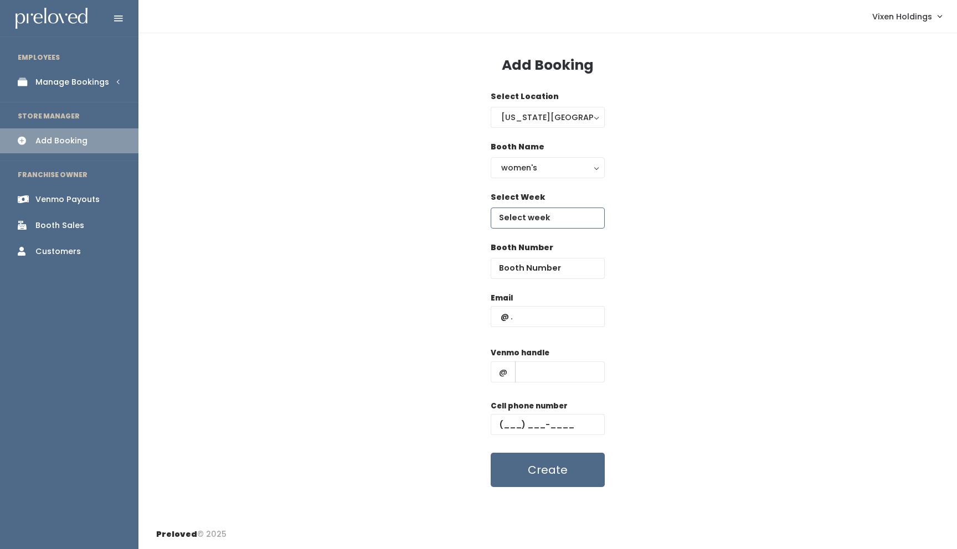
click at [551, 220] on input "text" at bounding box center [548, 218] width 114 height 21
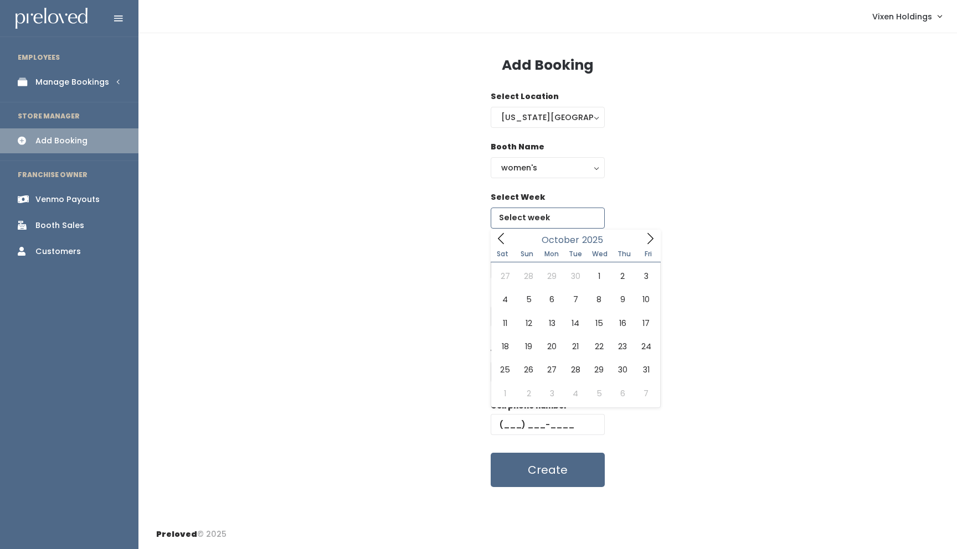
click at [646, 239] on icon at bounding box center [650, 239] width 12 height 12
type input "October 11 to October 17"
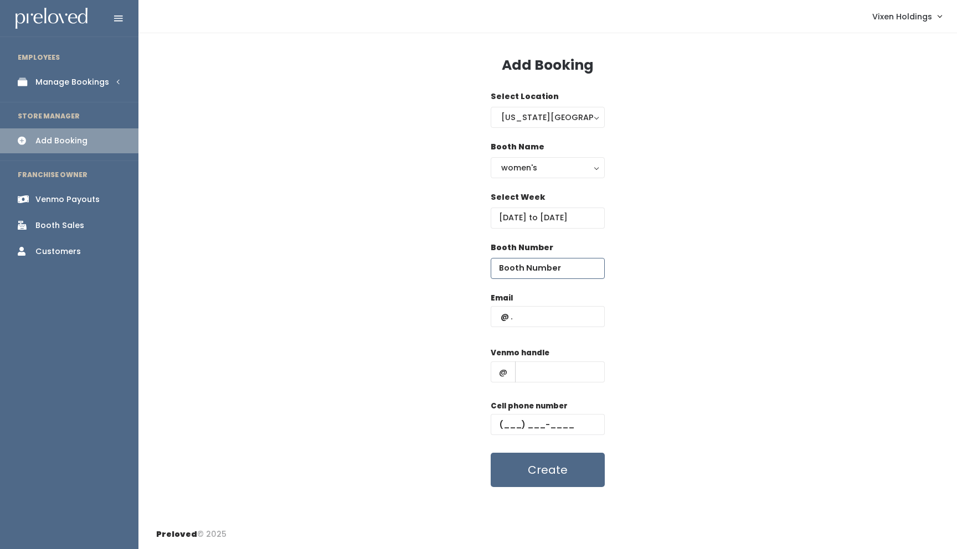
click at [521, 273] on input "number" at bounding box center [548, 268] width 114 height 21
type input "16"
click at [533, 368] on input "text" at bounding box center [560, 372] width 90 height 21
paste input "[PERSON_NAME]-1"
type input "tamra-robinson-1"
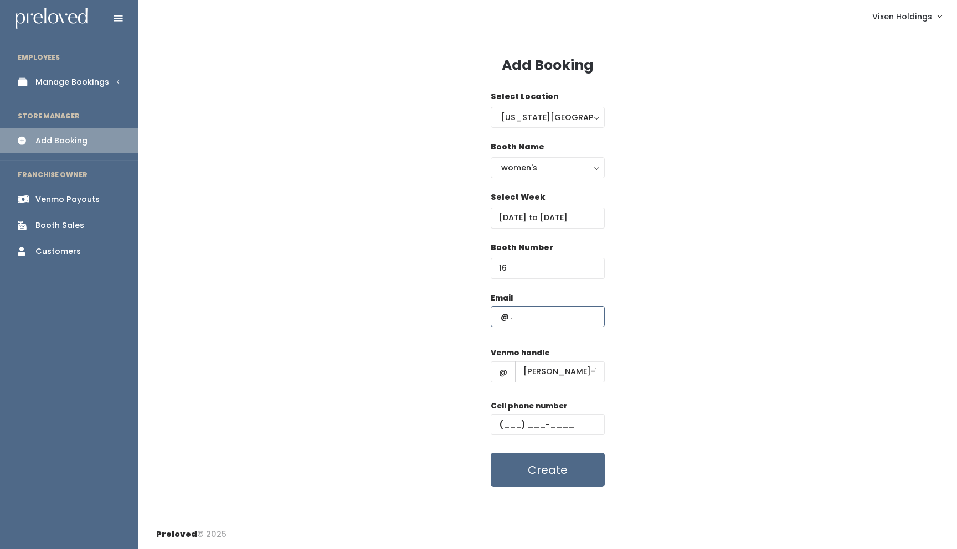
click at [534, 317] on input "text" at bounding box center [548, 316] width 114 height 21
type input "tamr19@gmail.com"
click at [500, 424] on input "text" at bounding box center [548, 424] width 114 height 21
paste input "[PHONE_NUMBER]"
type input "[PHONE_NUMBER]"
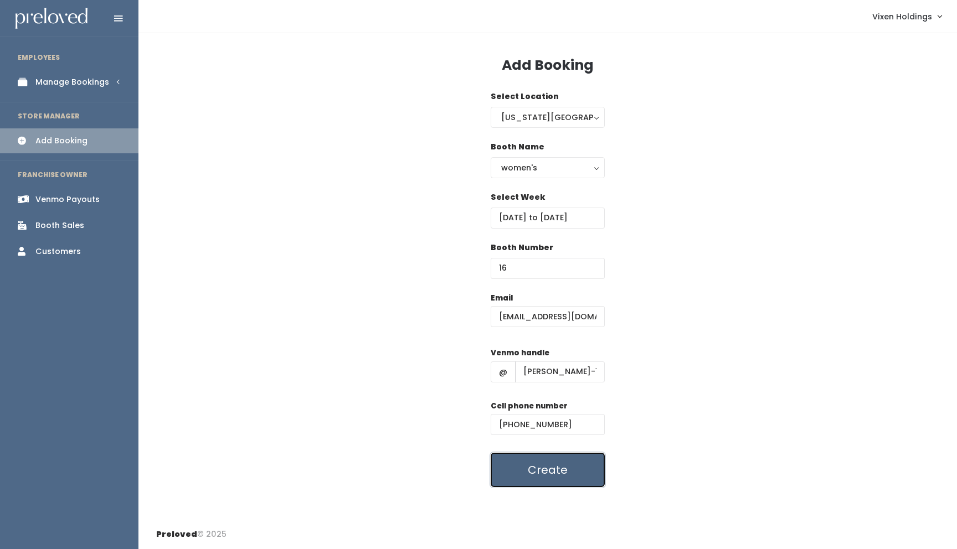
click at [529, 473] on button "Create" at bounding box center [548, 470] width 114 height 34
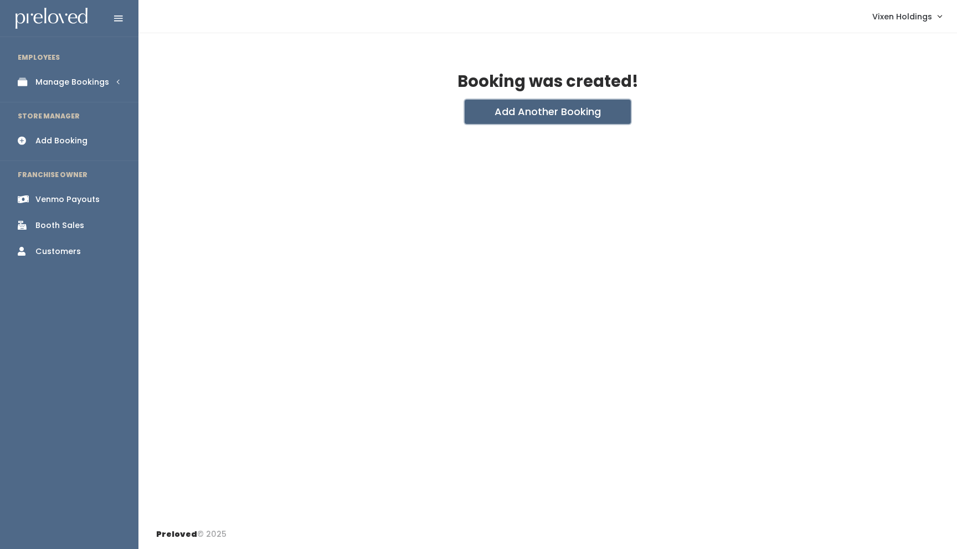
click at [537, 116] on button "Add Another Booking" at bounding box center [548, 112] width 166 height 24
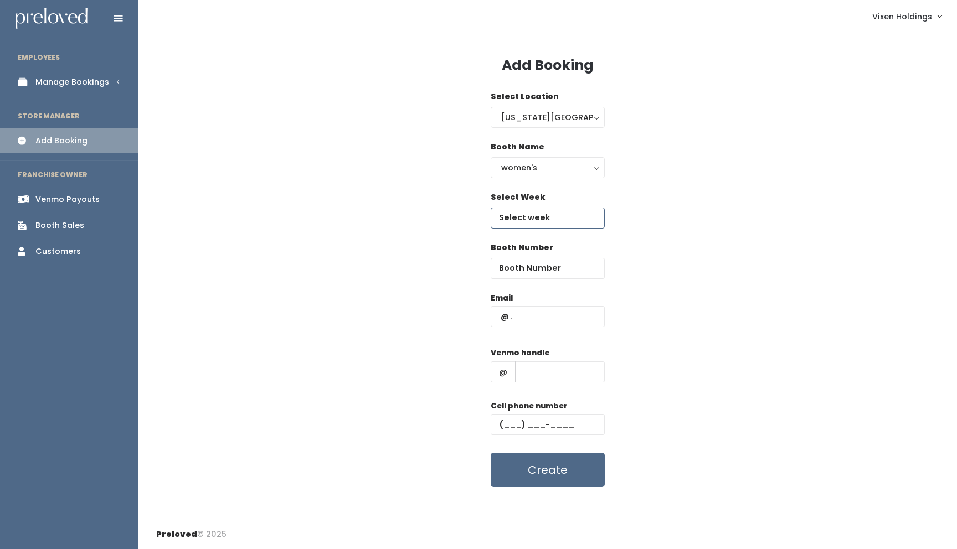
click at [534, 222] on input "text" at bounding box center [548, 218] width 114 height 21
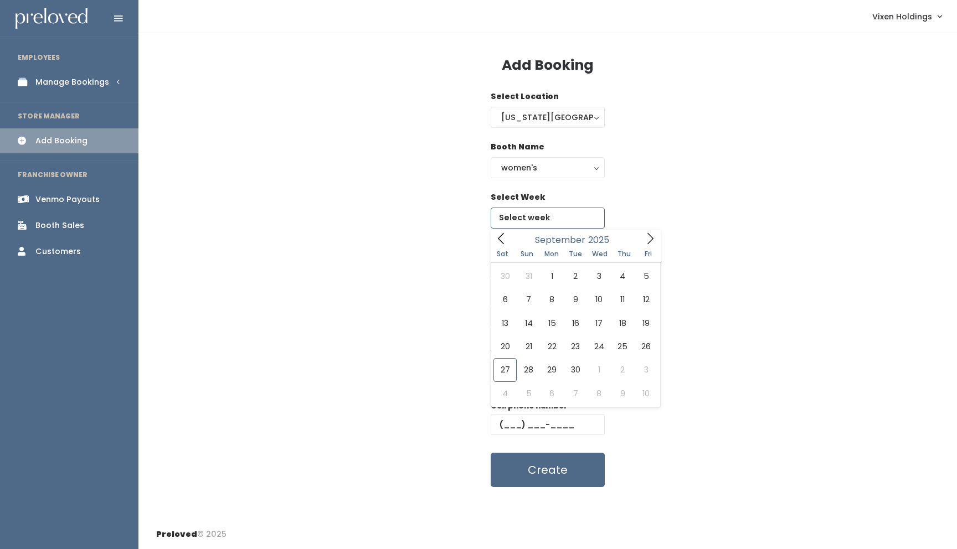
click at [649, 239] on icon at bounding box center [650, 239] width 12 height 12
type input "[DATE] to [DATE]"
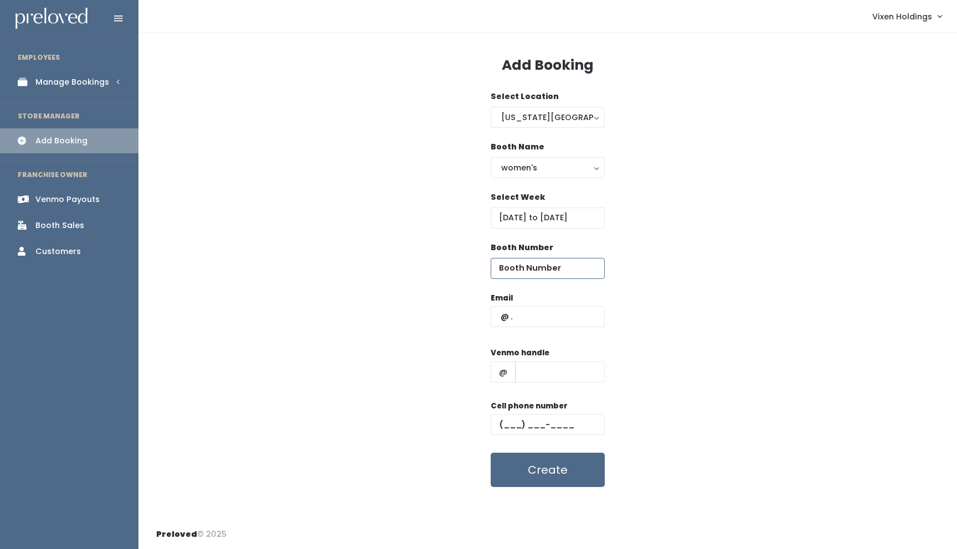
click at [538, 267] on input "number" at bounding box center [548, 268] width 114 height 21
type input "16"
click at [497, 422] on input "text" at bounding box center [548, 424] width 114 height 21
paste input "[PHONE_NUMBER]"
type input "[PHONE_NUMBER]"
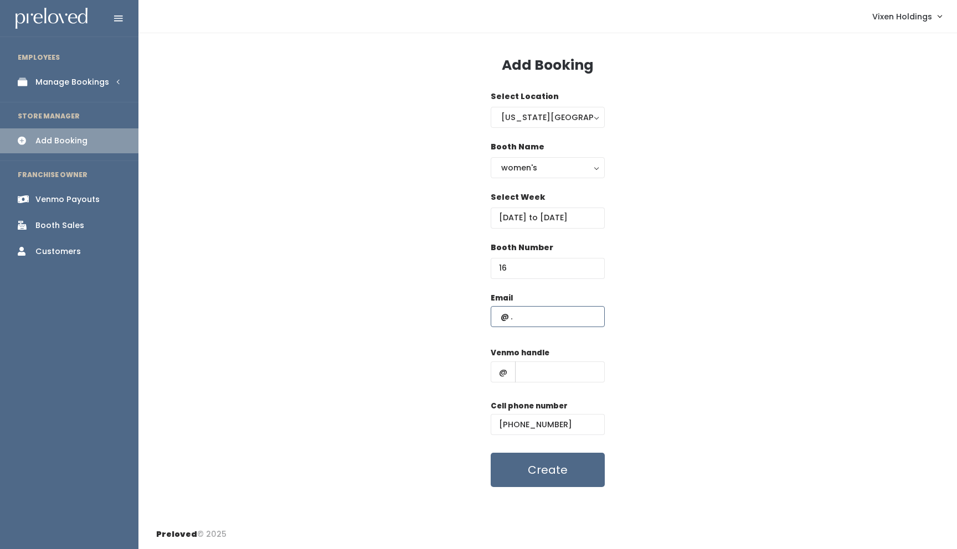
click at [532, 317] on input "text" at bounding box center [548, 316] width 114 height 21
type input "[EMAIL_ADDRESS][DOMAIN_NAME]"
click at [552, 377] on input "text" at bounding box center [560, 372] width 90 height 21
click at [542, 369] on input "text" at bounding box center [560, 372] width 90 height 21
paste input "[PERSON_NAME]-1"
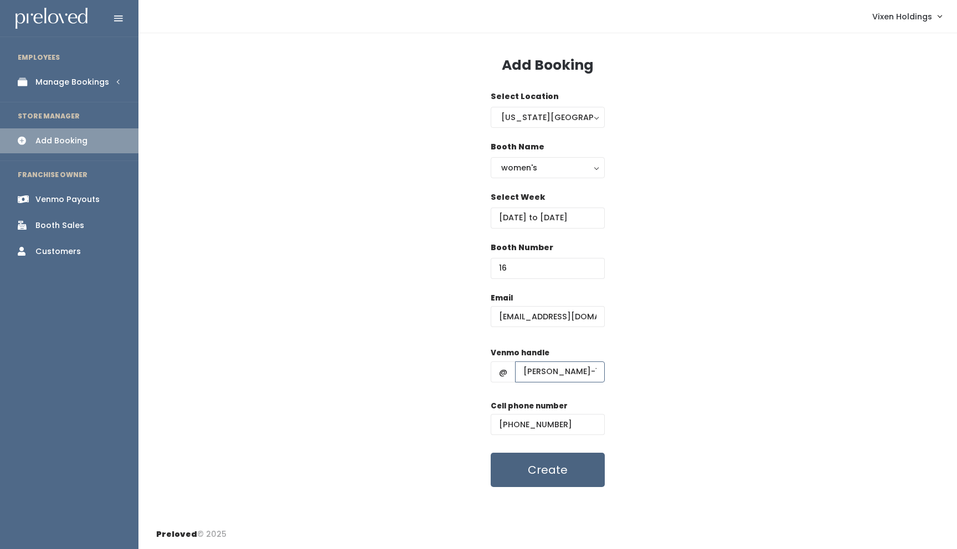
type input "[PERSON_NAME]-1"
click at [527, 476] on button "Create" at bounding box center [548, 470] width 114 height 34
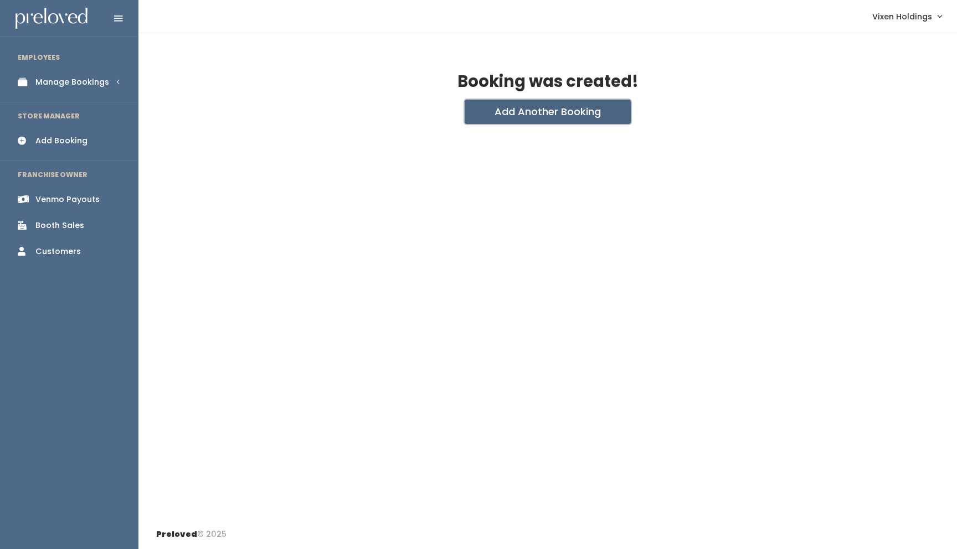
click at [556, 112] on button "Add Another Booking" at bounding box center [548, 112] width 166 height 24
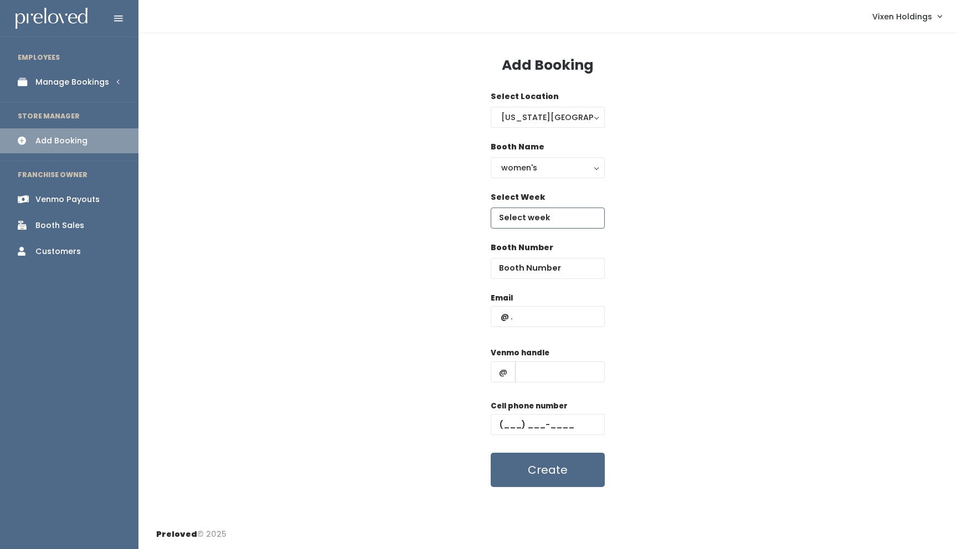
click at [546, 219] on input "text" at bounding box center [548, 218] width 114 height 21
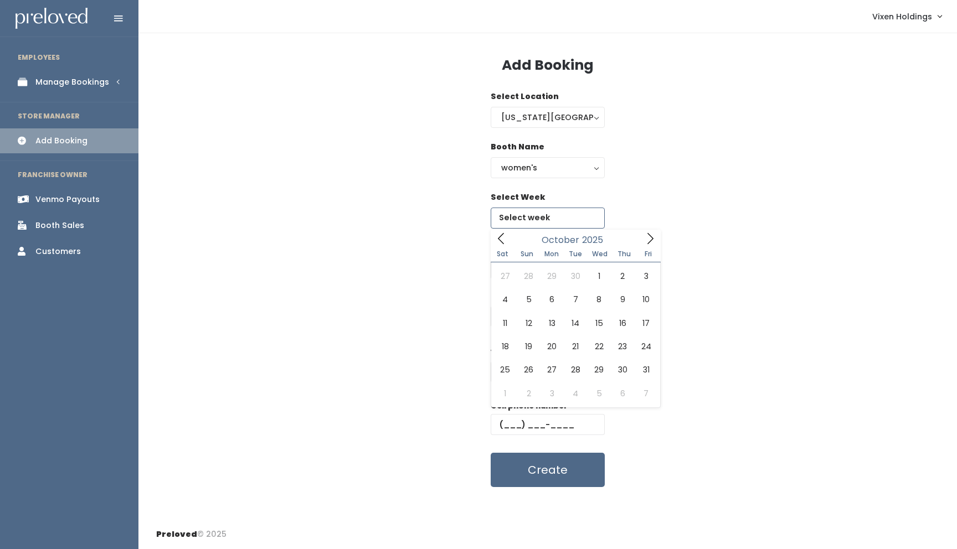
click at [649, 239] on icon at bounding box center [650, 239] width 12 height 12
type input "[DATE] to [DATE]"
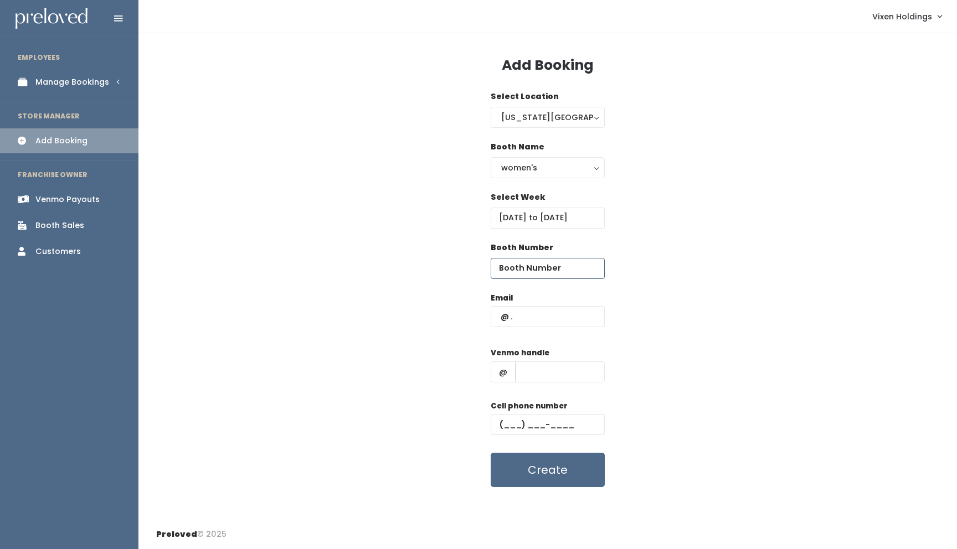
click at [539, 271] on input "number" at bounding box center [548, 268] width 114 height 21
type input "16"
click at [536, 371] on input "text" at bounding box center [560, 372] width 90 height 21
paste input "[PERSON_NAME]-1"
type input "[PERSON_NAME]-1"
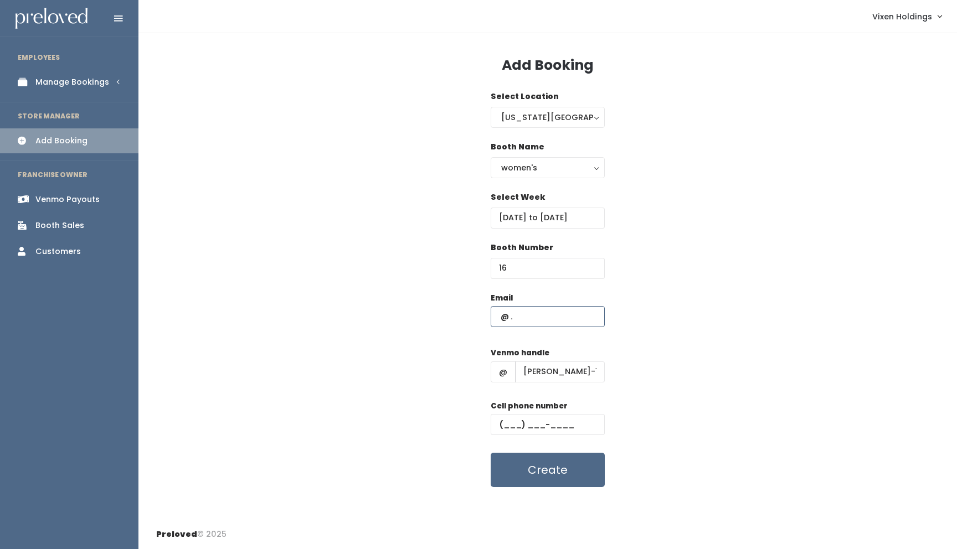
click at [522, 315] on input "text" at bounding box center [548, 316] width 114 height 21
type input "[EMAIL_ADDRESS][DOMAIN_NAME]"
click at [497, 421] on input "text" at bounding box center [548, 424] width 114 height 21
paste input "[PHONE_NUMBER]"
type input "[PHONE_NUMBER]"
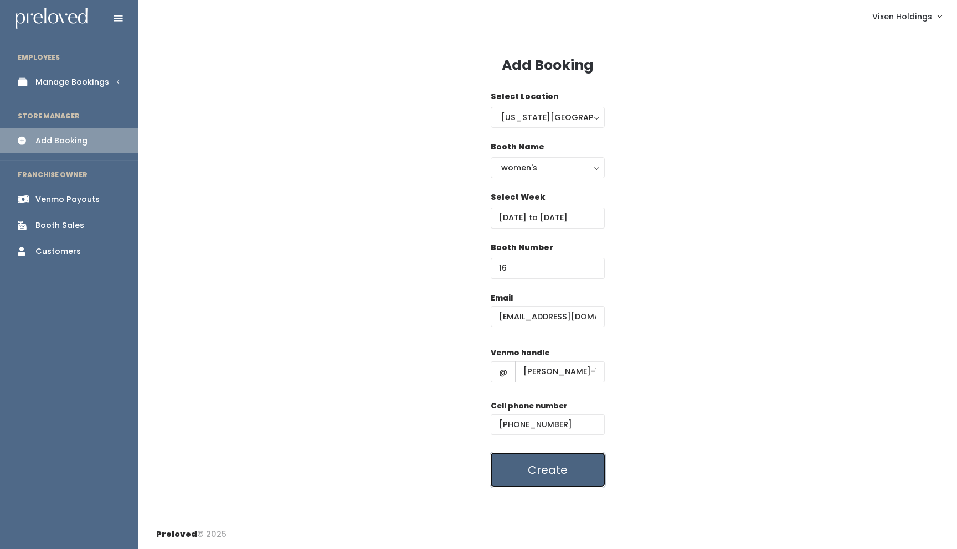
click at [544, 475] on button "Create" at bounding box center [548, 470] width 114 height 34
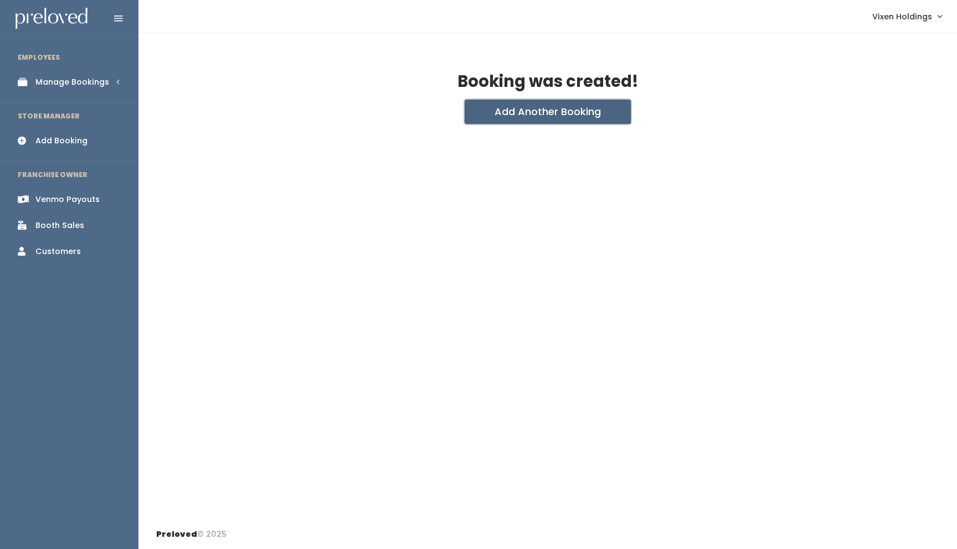
click at [559, 111] on button "Add Another Booking" at bounding box center [548, 112] width 166 height 24
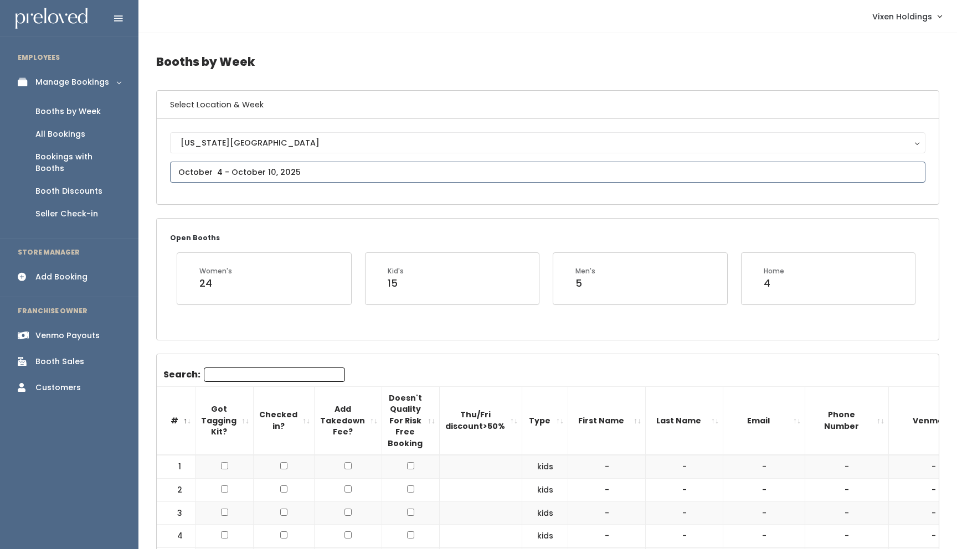
click at [279, 170] on input "text" at bounding box center [547, 172] width 755 height 21
click at [328, 194] on icon at bounding box center [329, 193] width 12 height 12
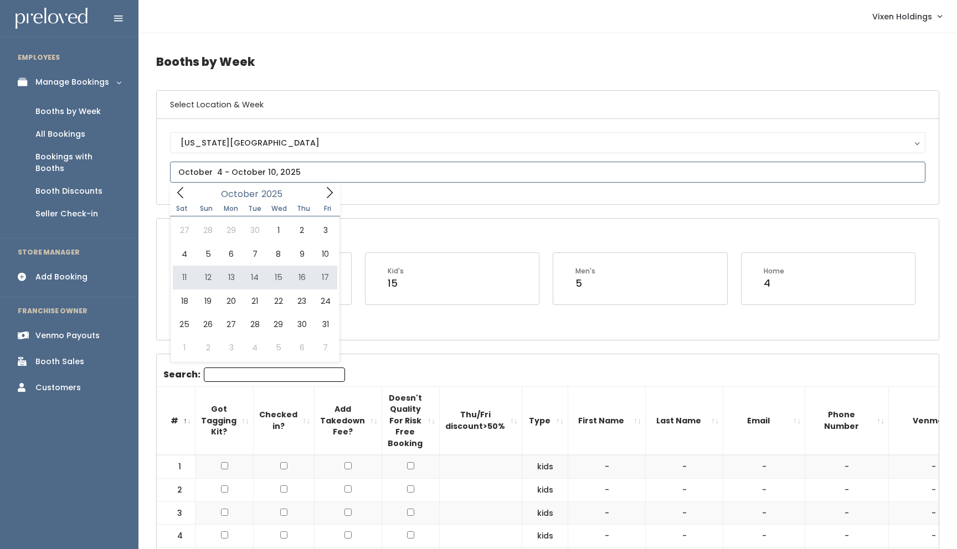
type input "October 11 to October 17"
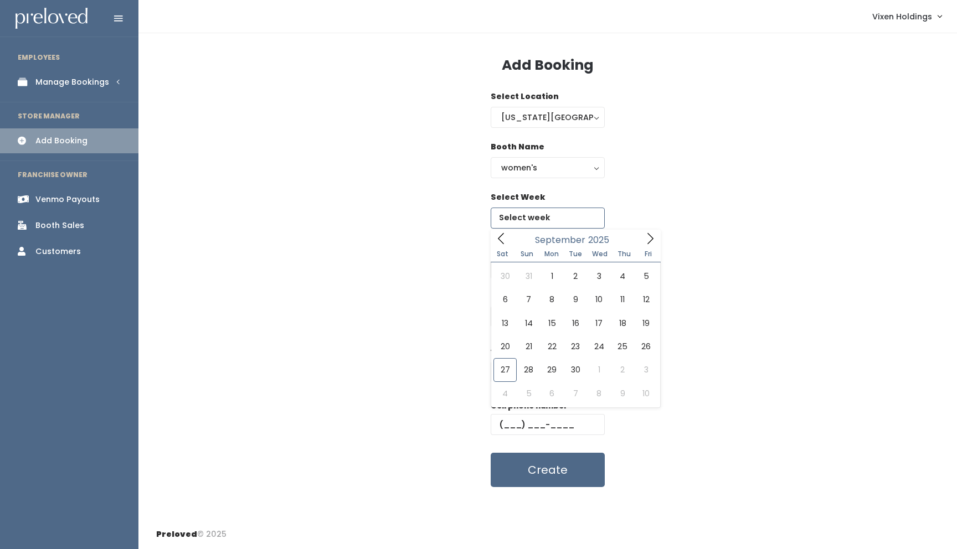
click at [535, 214] on input "text" at bounding box center [548, 218] width 114 height 21
type input "[DATE] to [DATE]"
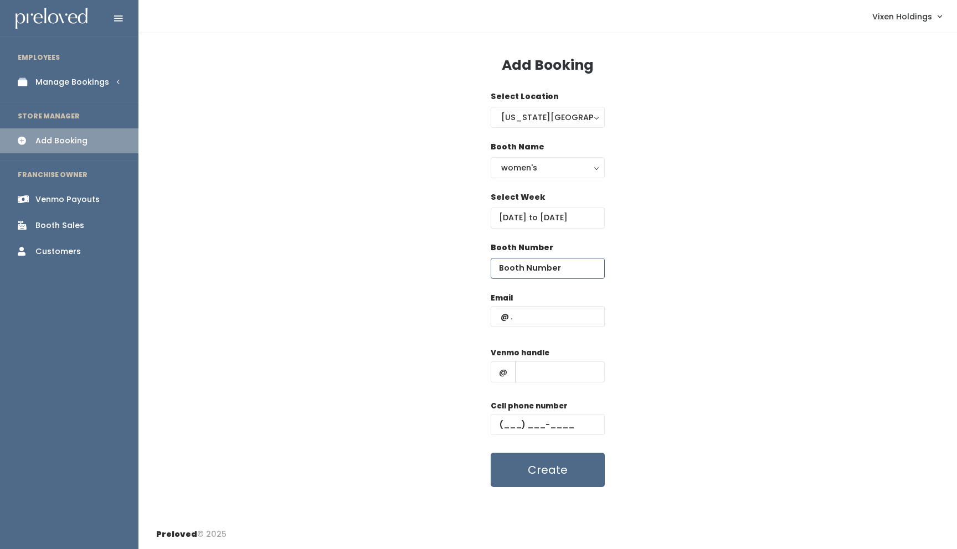
click at [542, 263] on input "number" at bounding box center [548, 268] width 114 height 21
type input "42"
click at [543, 318] on input "text" at bounding box center [548, 316] width 114 height 21
type input "[EMAIL_ADDRESS][DOMAIN_NAME]"
click at [553, 375] on input "text" at bounding box center [560, 372] width 90 height 21
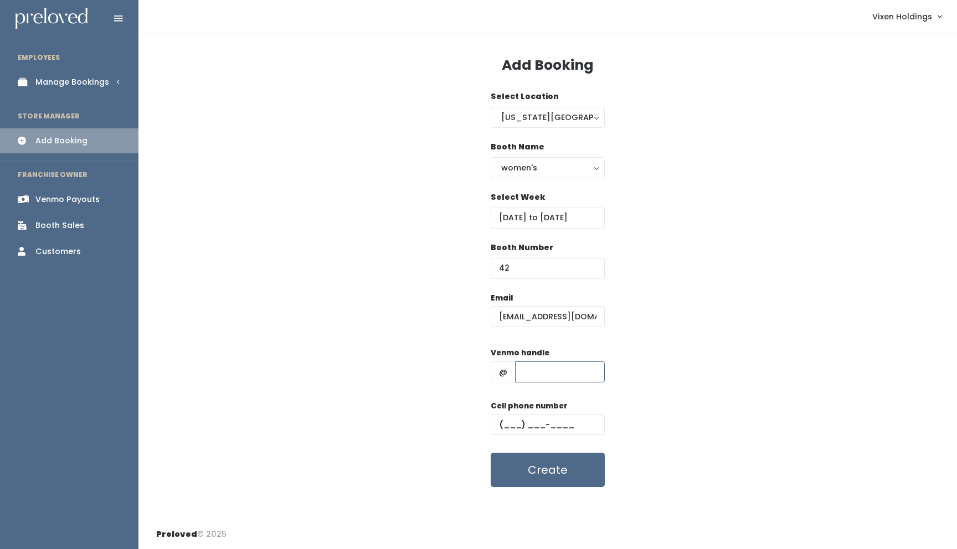
type input "stylistteresa"
click at [503, 425] on input "text" at bounding box center [548, 424] width 114 height 21
type input "[PHONE_NUMBER]"
click at [555, 475] on button "Create" at bounding box center [548, 470] width 114 height 34
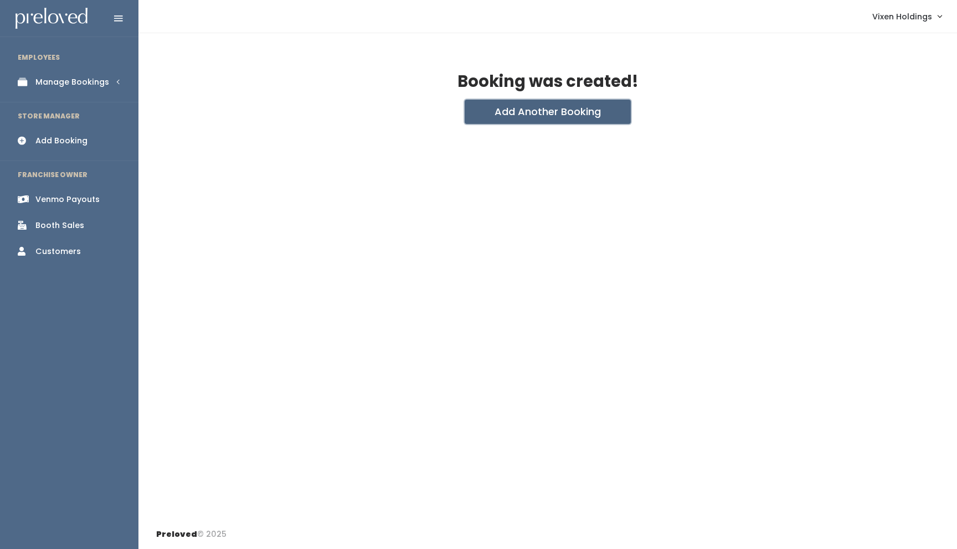
click at [583, 115] on button "Add Another Booking" at bounding box center [548, 112] width 166 height 24
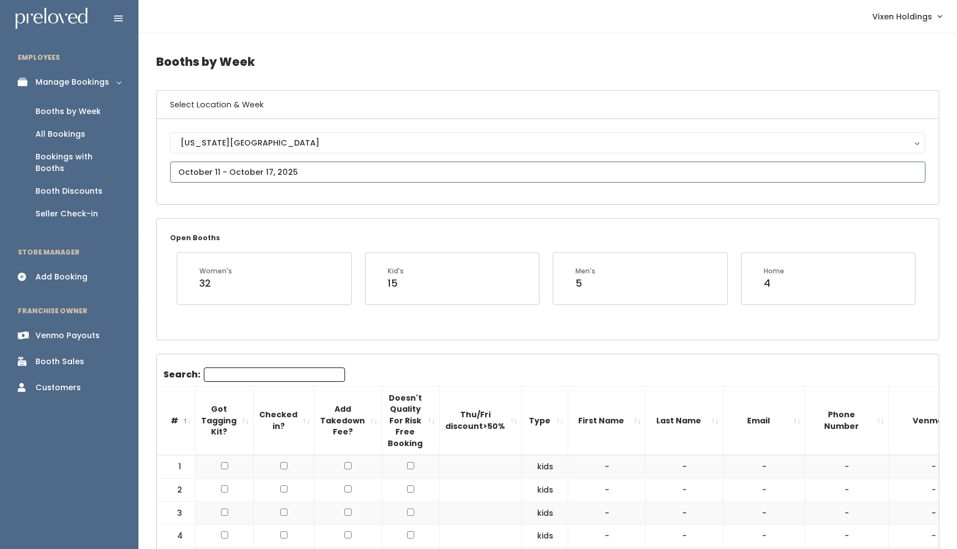
click at [268, 172] on input "text" at bounding box center [547, 172] width 755 height 21
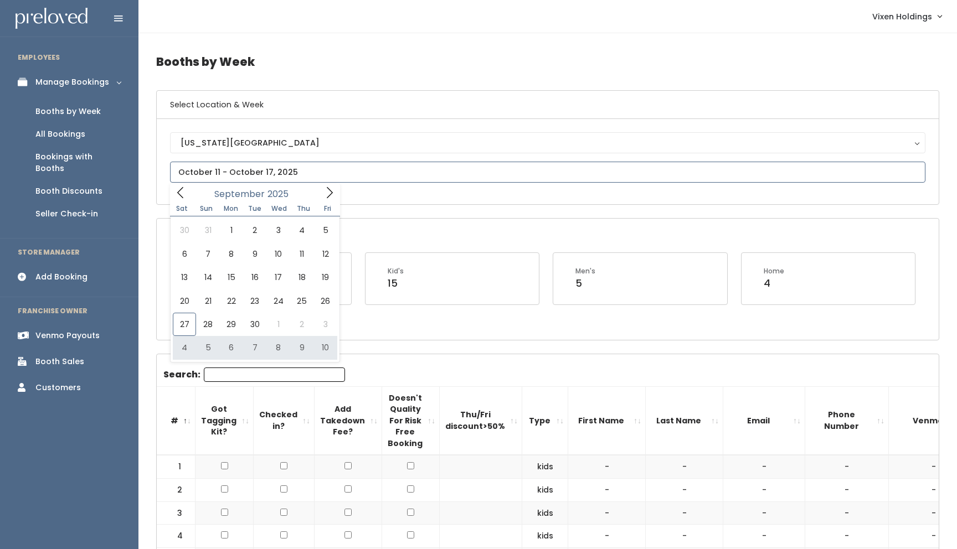
type input "[DATE] to [DATE]"
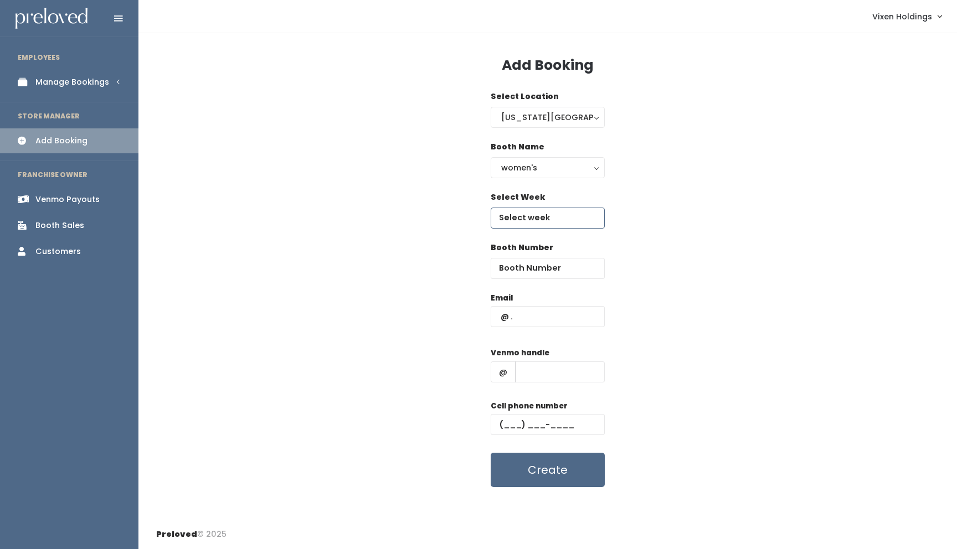
click at [529, 220] on input "text" at bounding box center [548, 218] width 114 height 21
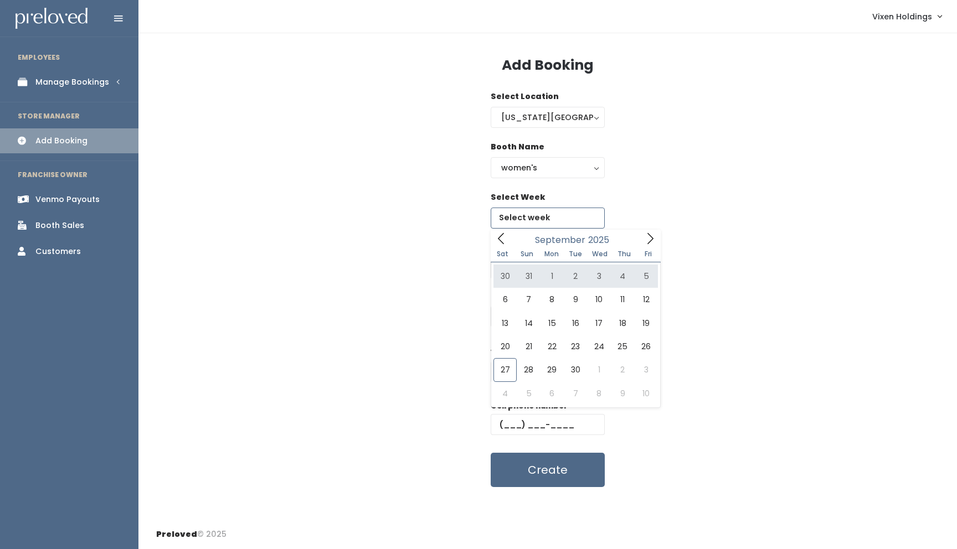
click at [652, 240] on icon at bounding box center [650, 239] width 12 height 12
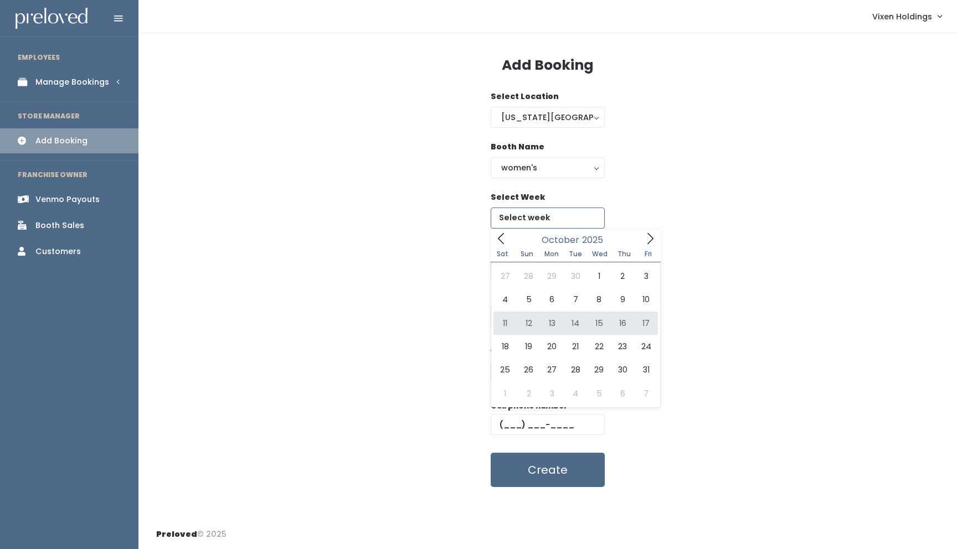
type input "[DATE] to [DATE]"
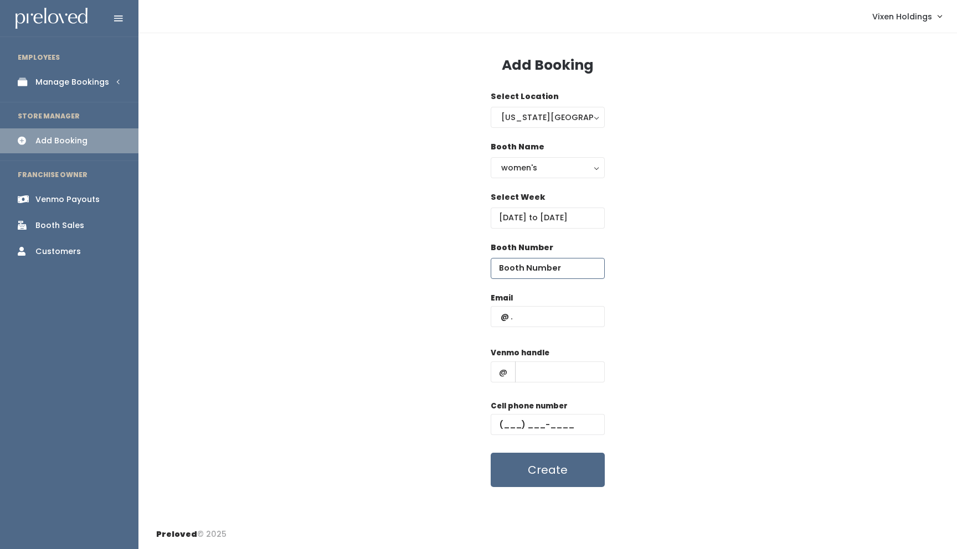
click at [543, 269] on input "number" at bounding box center [548, 268] width 114 height 21
type input "42"
click at [501, 423] on input "text" at bounding box center [548, 424] width 114 height 21
type input "[PHONE_NUMBER]"
click at [557, 374] on input "text" at bounding box center [560, 372] width 90 height 21
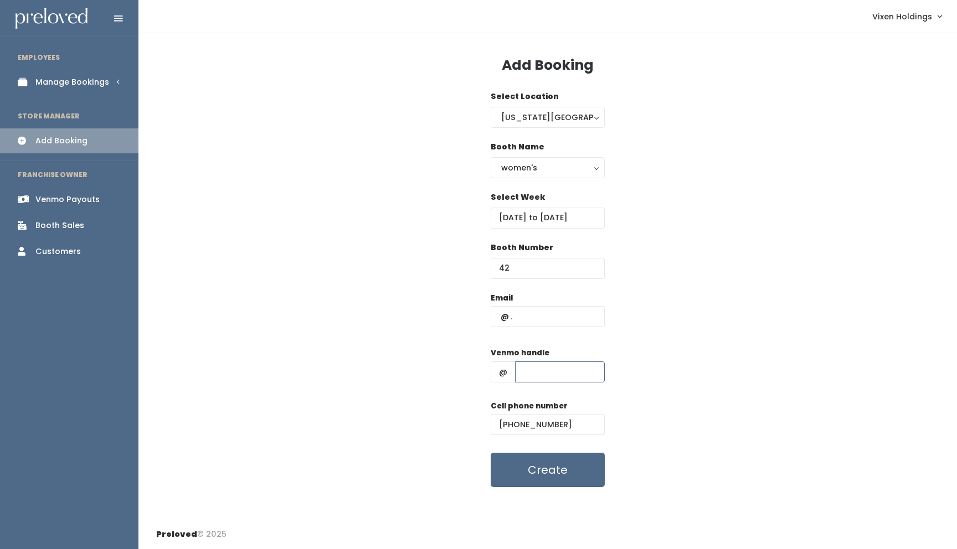
type input "stylistteresa"
click at [557, 319] on input "text" at bounding box center [548, 316] width 114 height 21
type input "[EMAIL_ADDRESS][DOMAIN_NAME]"
click at [556, 479] on button "Create" at bounding box center [548, 470] width 114 height 34
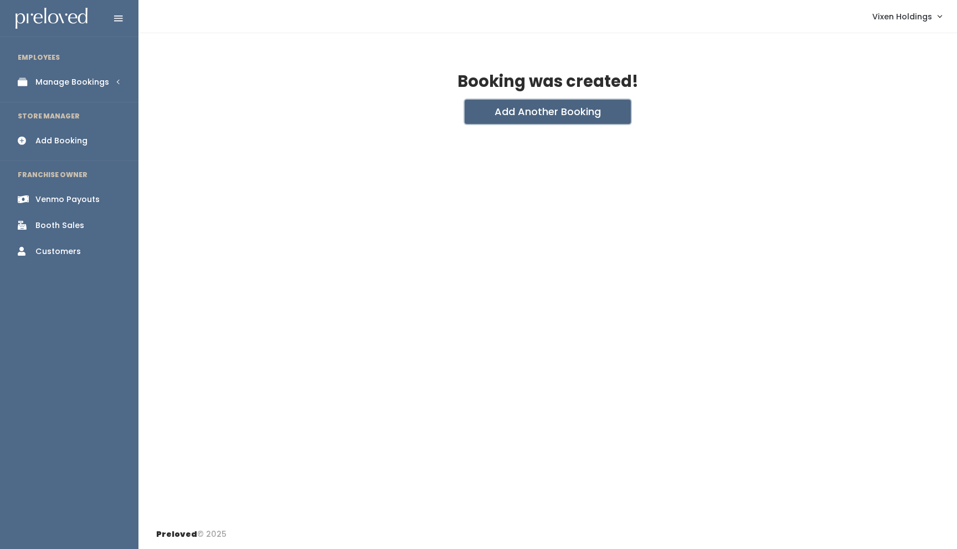
click at [585, 112] on button "Add Another Booking" at bounding box center [548, 112] width 166 height 24
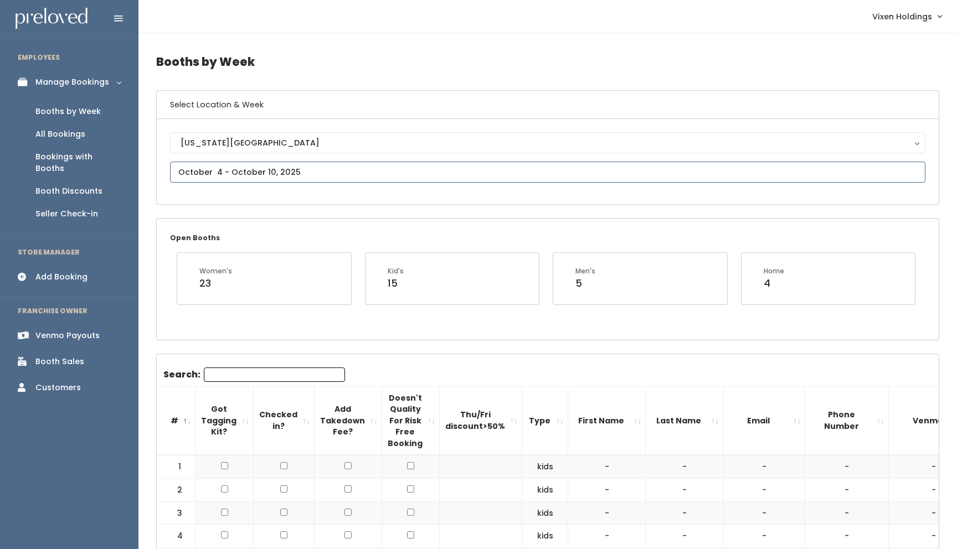
click at [260, 172] on input "text" at bounding box center [547, 172] width 755 height 21
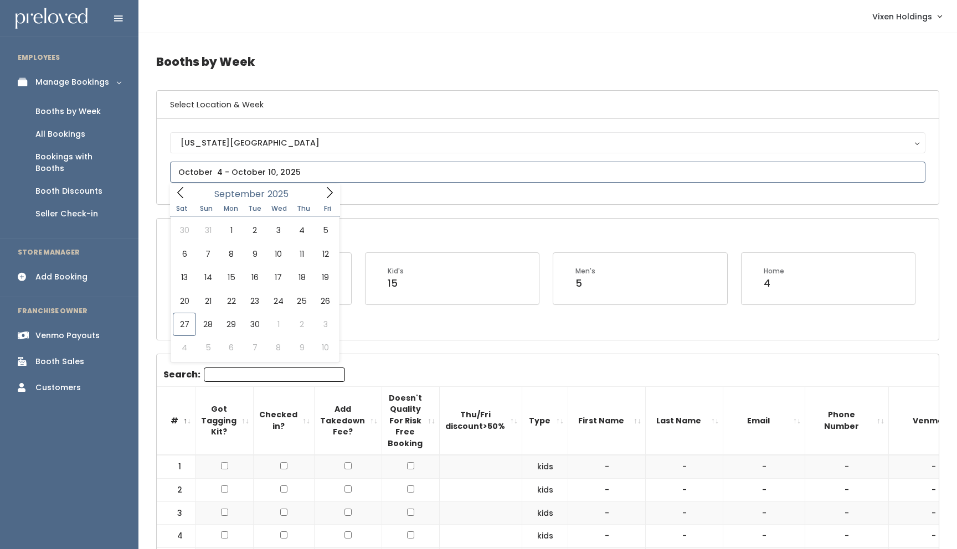
click at [330, 190] on icon at bounding box center [330, 192] width 6 height 11
type input "[DATE] to [DATE]"
click at [226, 172] on input "text" at bounding box center [547, 172] width 755 height 21
type input "[DATE] to [DATE]"
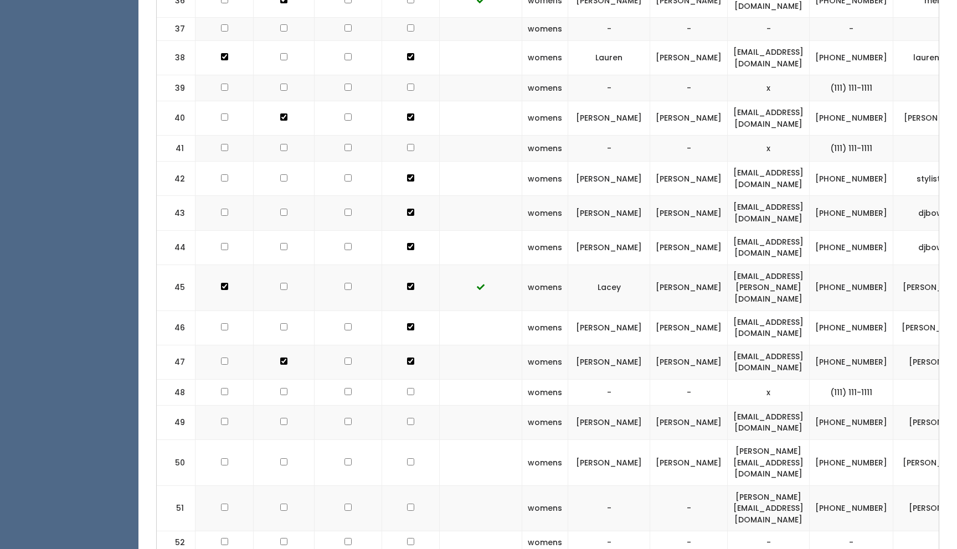
scroll to position [0, 91]
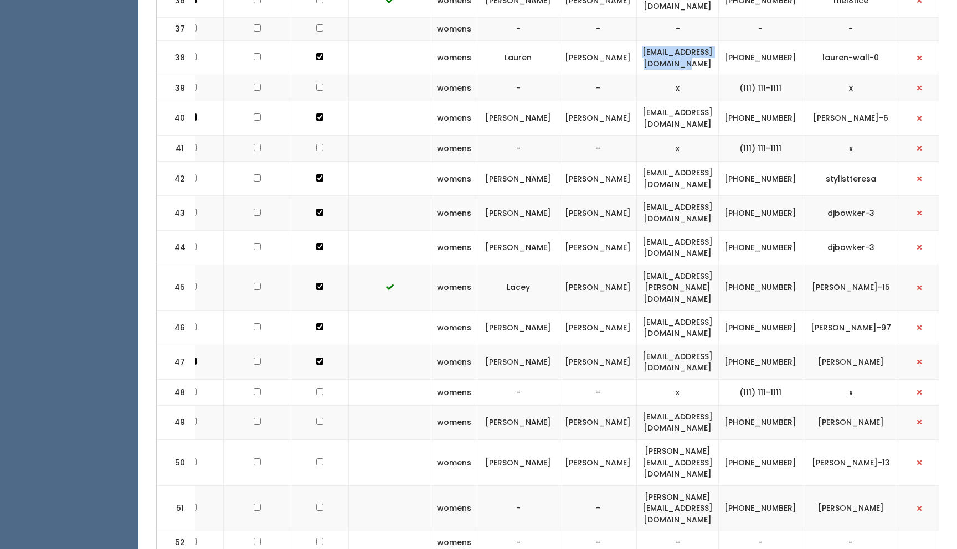
drag, startPoint x: 754, startPoint y: 9, endPoint x: 640, endPoint y: 16, distance: 114.3
click at [640, 40] on td "[EMAIL_ADDRESS][DOMAIN_NAME]" at bounding box center [678, 57] width 82 height 34
copy td "[EMAIL_ADDRESS][DOMAIN_NAME]"
drag, startPoint x: 891, startPoint y: 9, endPoint x: 816, endPoint y: 10, distance: 75.3
click at [816, 40] on tr "38 womens [PERSON_NAME] [EMAIL_ADDRESS][DOMAIN_NAME] [PHONE_NUMBER] lauren-wall…" at bounding box center [506, 57] width 881 height 34
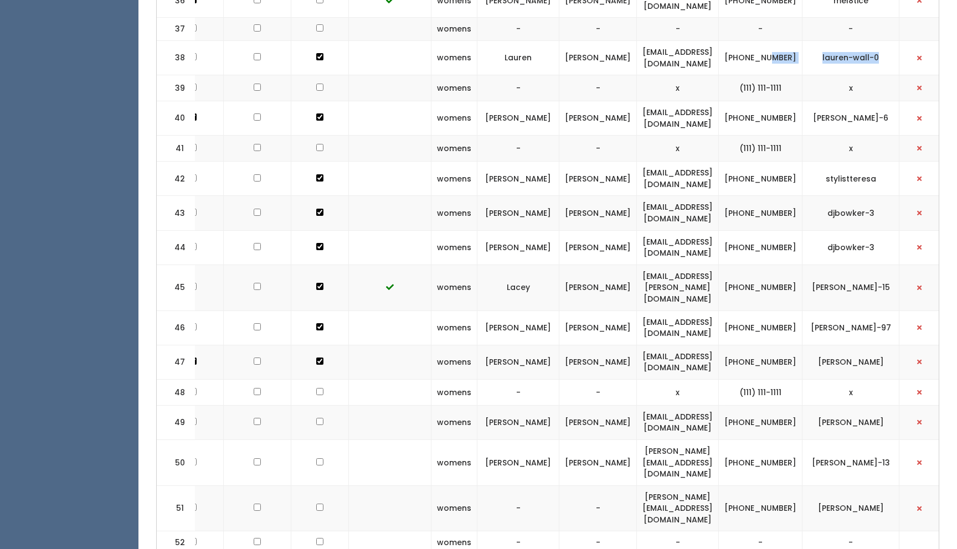
click at [890, 40] on td "lauren-wall-0" at bounding box center [850, 57] width 97 height 34
drag, startPoint x: 891, startPoint y: 6, endPoint x: 830, endPoint y: 14, distance: 61.9
click at [830, 40] on td "lauren-wall-0" at bounding box center [850, 57] width 97 height 34
drag, startPoint x: 830, startPoint y: 8, endPoint x: 891, endPoint y: 13, distance: 61.7
click at [891, 40] on td "lauren-wall-0" at bounding box center [850, 57] width 97 height 34
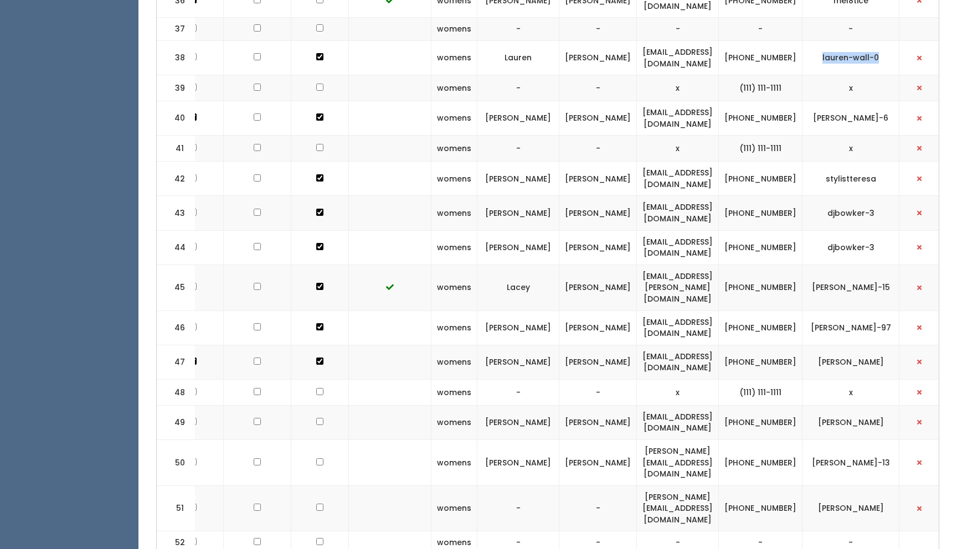
copy td "lauren-wall-0"
drag, startPoint x: 812, startPoint y: 16, endPoint x: 772, endPoint y: 9, distance: 39.9
click at [772, 40] on td "[PHONE_NUMBER]" at bounding box center [761, 57] width 84 height 34
copy td "[PHONE_NUMBER]"
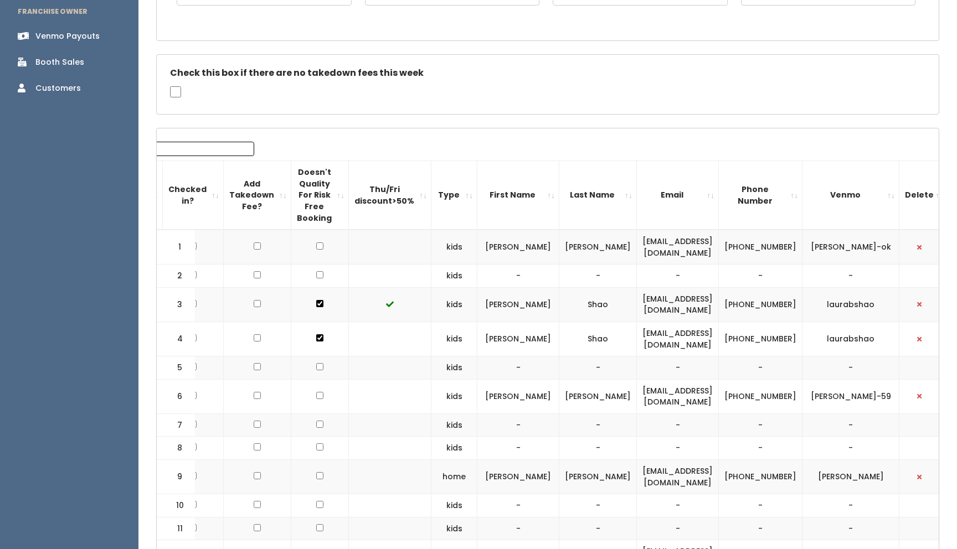
scroll to position [0, 0]
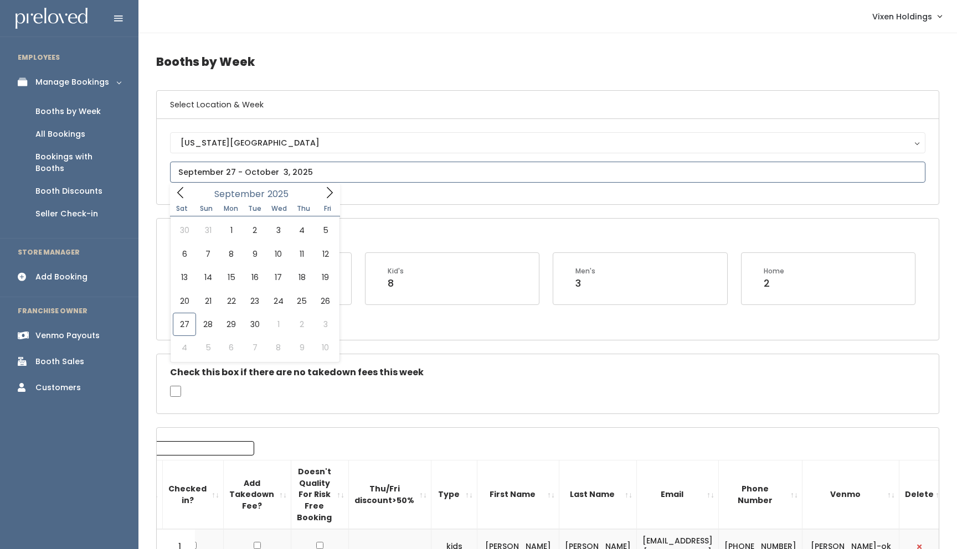
click at [315, 170] on input "text" at bounding box center [547, 172] width 755 height 21
click at [424, 235] on div "Open Booths Women's 4 Kid's 8 Men's 3 Home 2" at bounding box center [548, 279] width 782 height 121
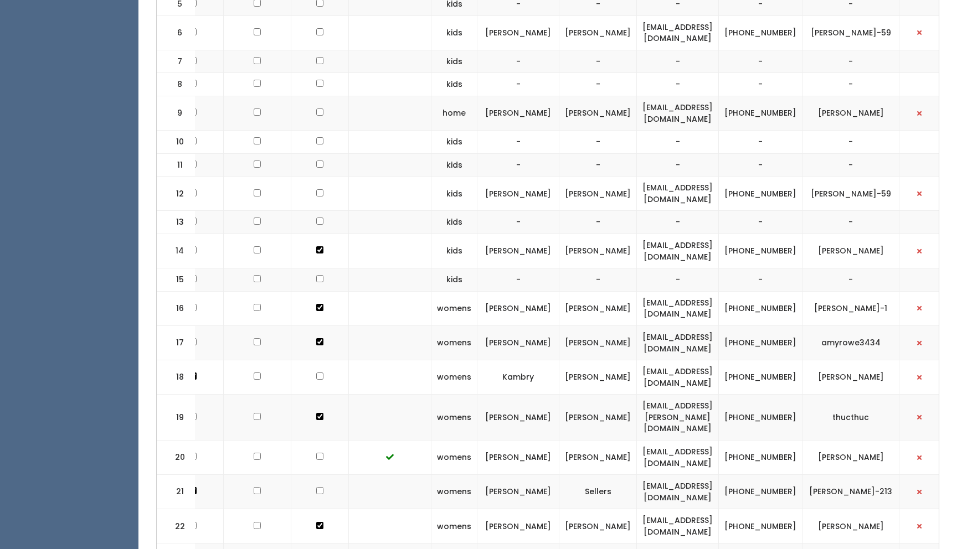
click at [321, 120] on td at bounding box center [320, 113] width 58 height 34
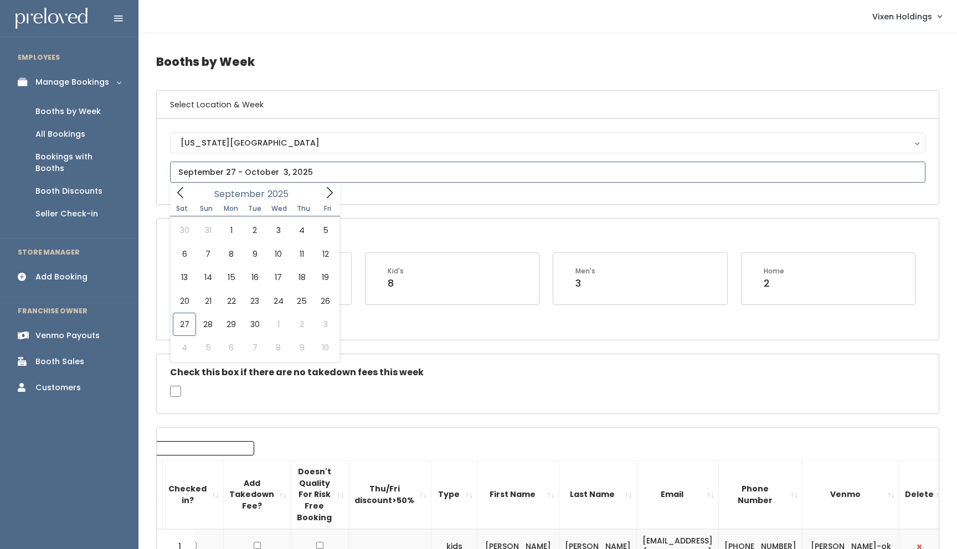
click at [251, 171] on input "text" at bounding box center [547, 172] width 755 height 21
type input "[DATE] to [DATE]"
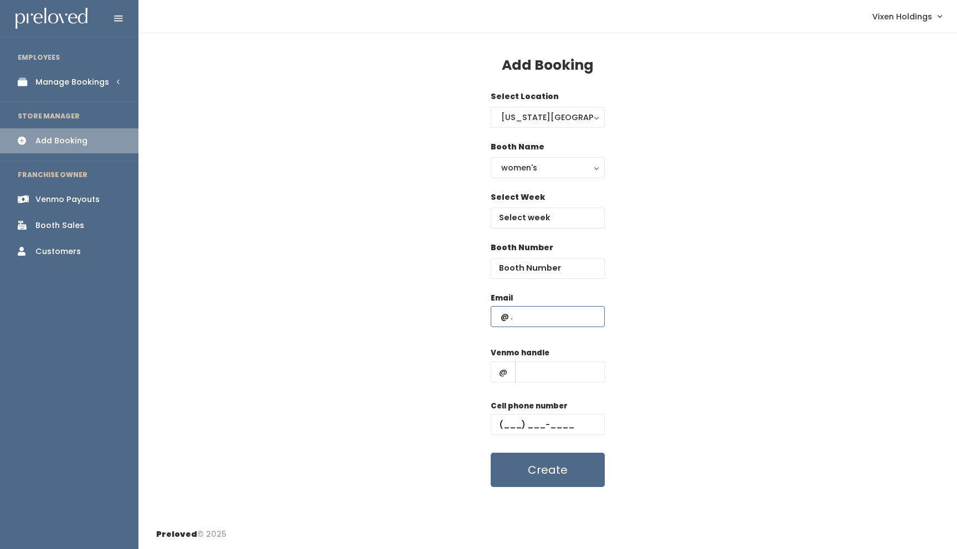
click at [497, 317] on input "text" at bounding box center [548, 316] width 114 height 21
paste input "[EMAIL_ADDRESS][DOMAIN_NAME]"
type input "[EMAIL_ADDRESS][DOMAIN_NAME]"
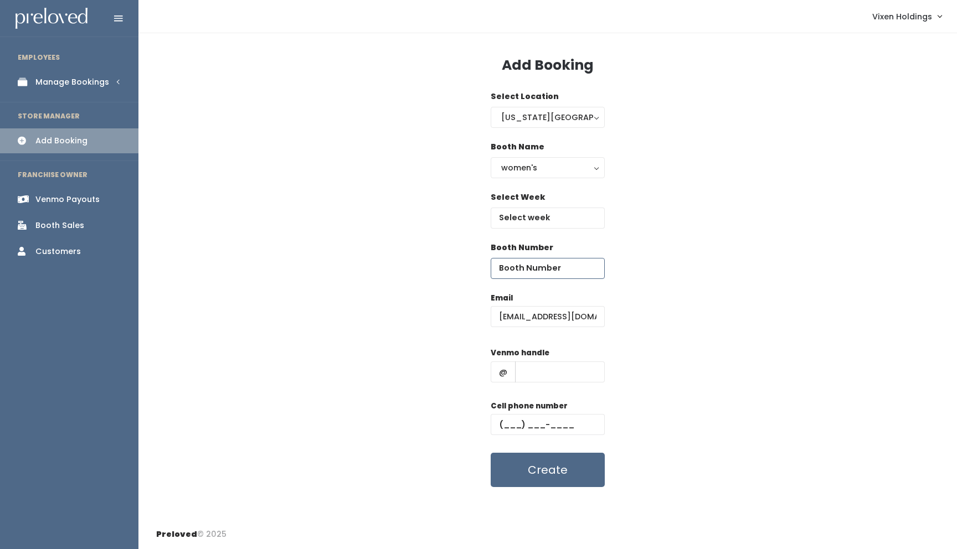
click at [529, 267] on input "number" at bounding box center [548, 268] width 114 height 21
type input "38"
click at [542, 219] on input "text" at bounding box center [548, 218] width 114 height 21
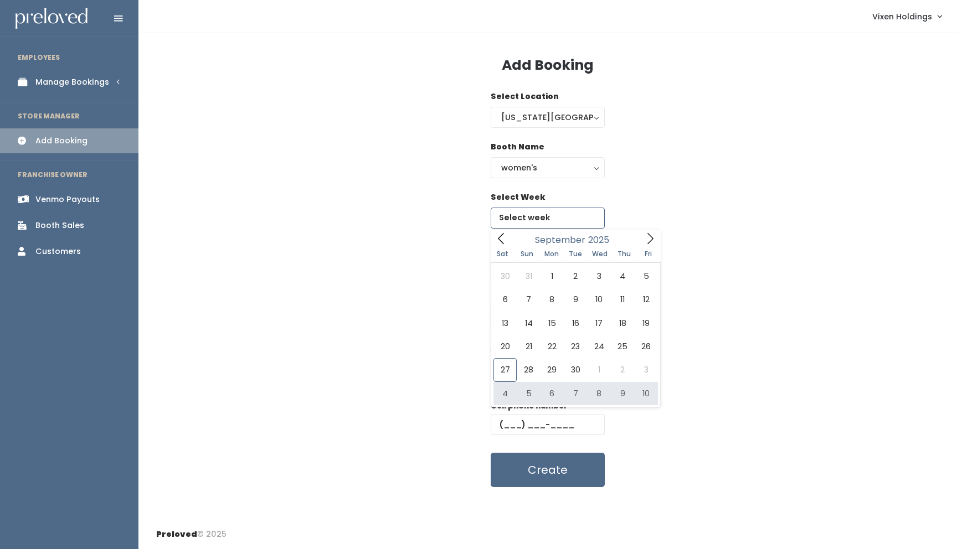
type input "[DATE] to [DATE]"
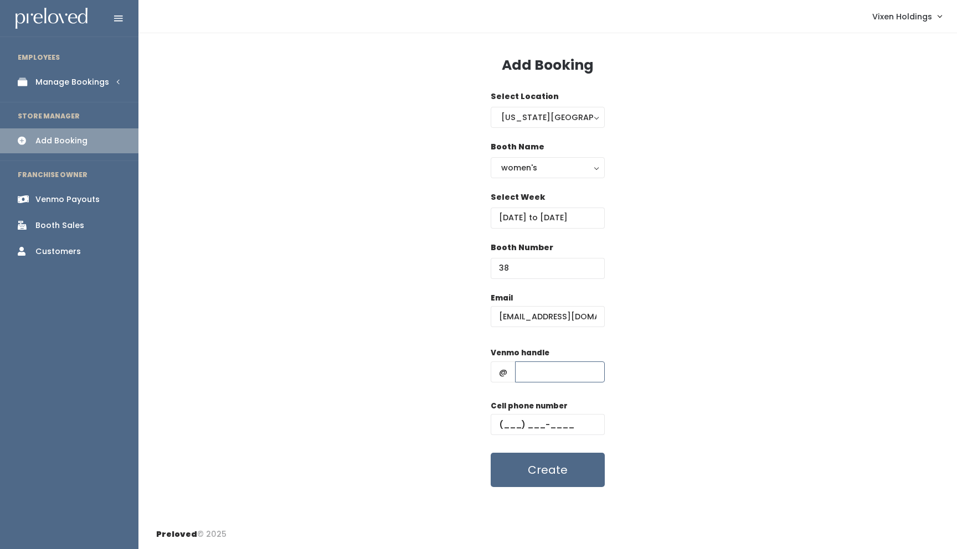
click at [545, 376] on input "text" at bounding box center [560, 372] width 90 height 21
click at [549, 375] on input "text" at bounding box center [560, 372] width 90 height 21
paste input "lauren-wall-0"
type input "lauren-wall-0"
click at [498, 424] on input "text" at bounding box center [548, 424] width 114 height 21
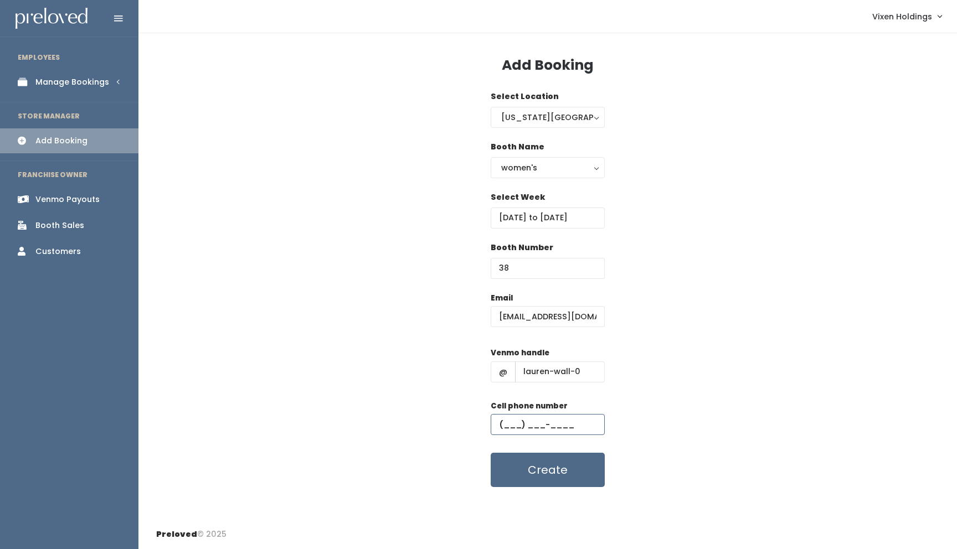
paste input "[PHONE_NUMBER]"
type input "[PHONE_NUMBER]"
click at [537, 478] on button "Create" at bounding box center [548, 470] width 114 height 34
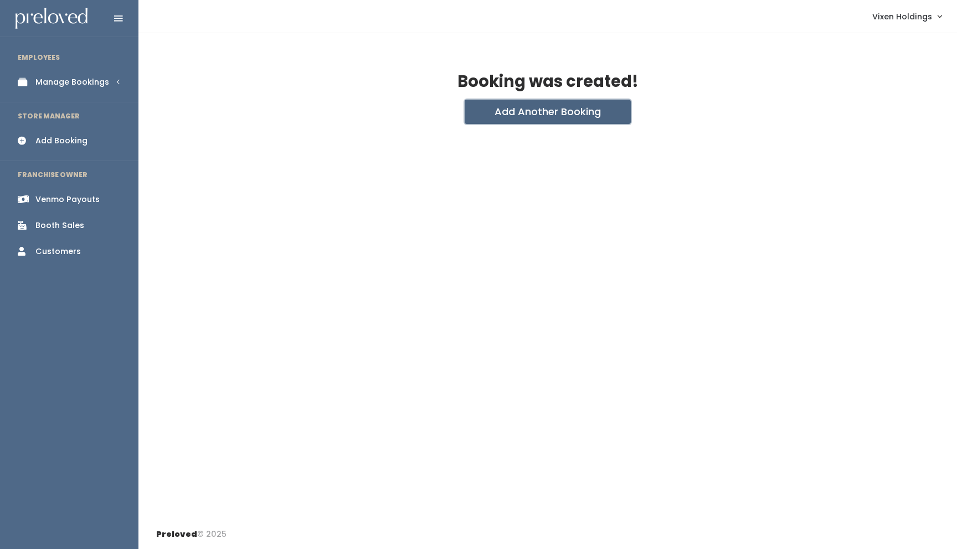
click at [557, 118] on button "Add Another Booking" at bounding box center [548, 112] width 166 height 24
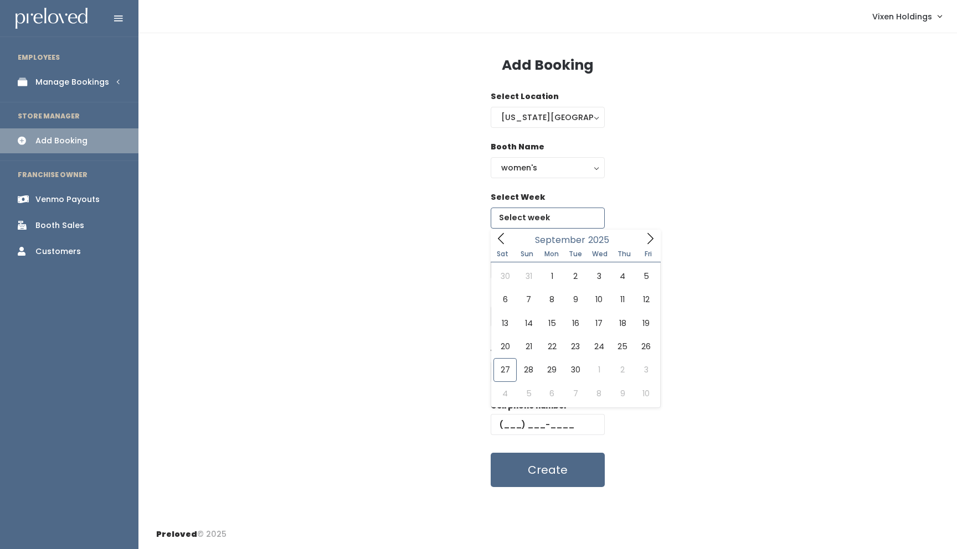
click at [556, 220] on input "text" at bounding box center [548, 218] width 114 height 21
click at [649, 235] on icon at bounding box center [650, 238] width 6 height 11
type input "[DATE] to [DATE]"
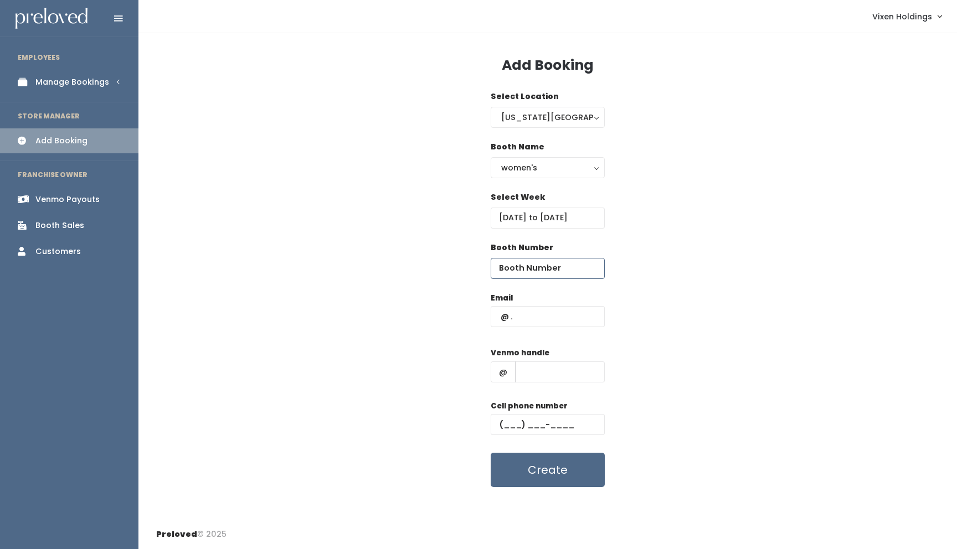
click at [540, 264] on input "number" at bounding box center [548, 268] width 114 height 21
type input "38"
click at [498, 423] on input "text" at bounding box center [548, 424] width 114 height 21
paste input "[PHONE_NUMBER]"
type input "[PHONE_NUMBER]"
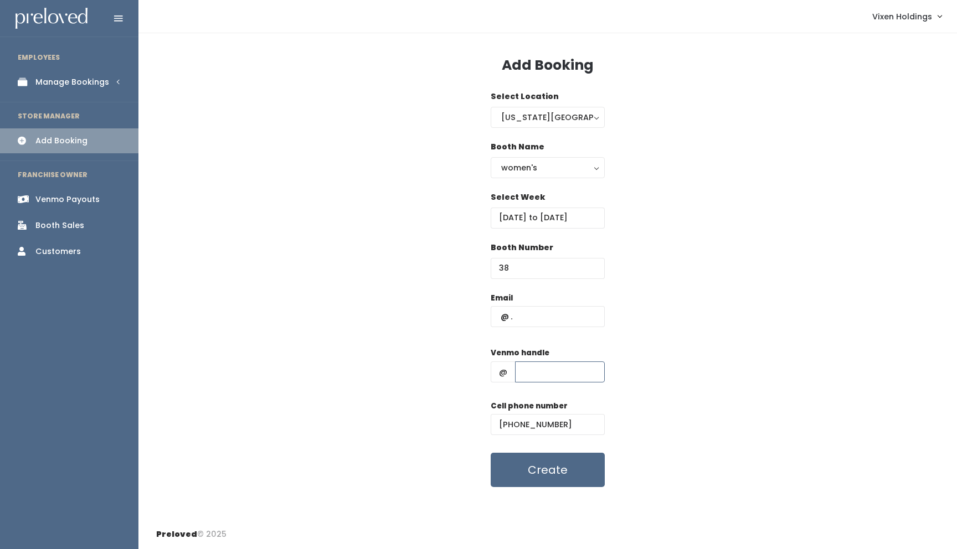
click at [544, 373] on input "text" at bounding box center [560, 372] width 90 height 21
type input "lauren-wall-0"
click at [544, 316] on input "text" at bounding box center [548, 316] width 114 height 21
type input "[EMAIL_ADDRESS][DOMAIN_NAME]"
click at [545, 471] on button "Create" at bounding box center [548, 470] width 114 height 34
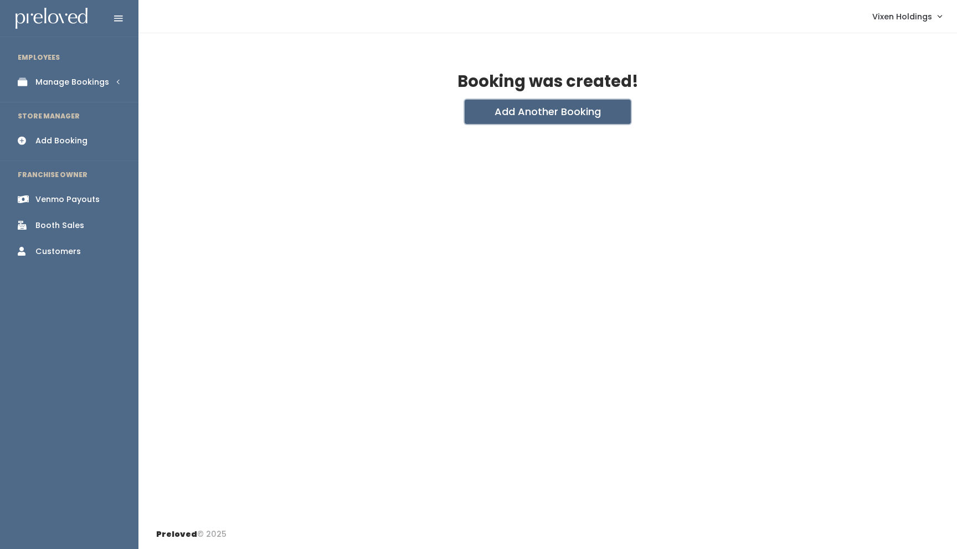
click at [541, 107] on button "Add Another Booking" at bounding box center [548, 112] width 166 height 24
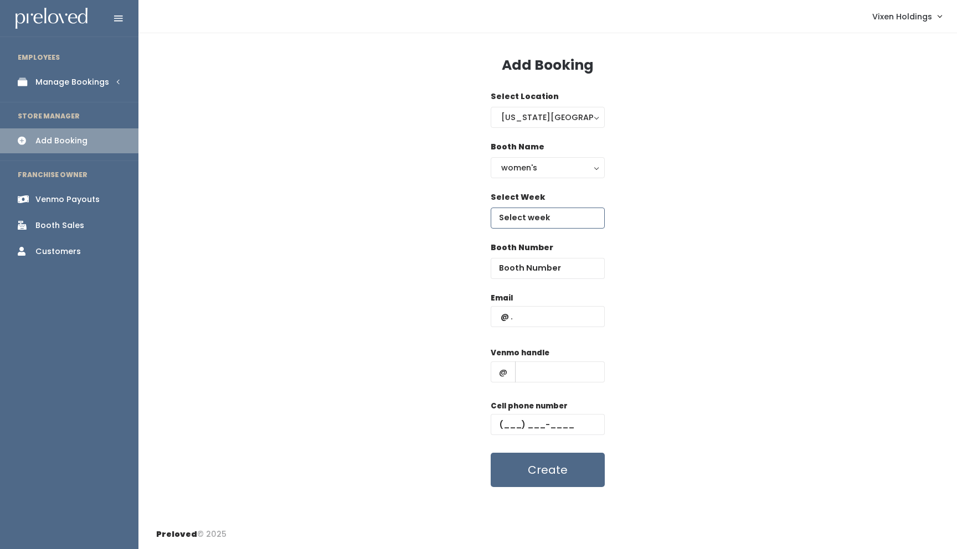
click at [528, 218] on input "text" at bounding box center [548, 218] width 114 height 21
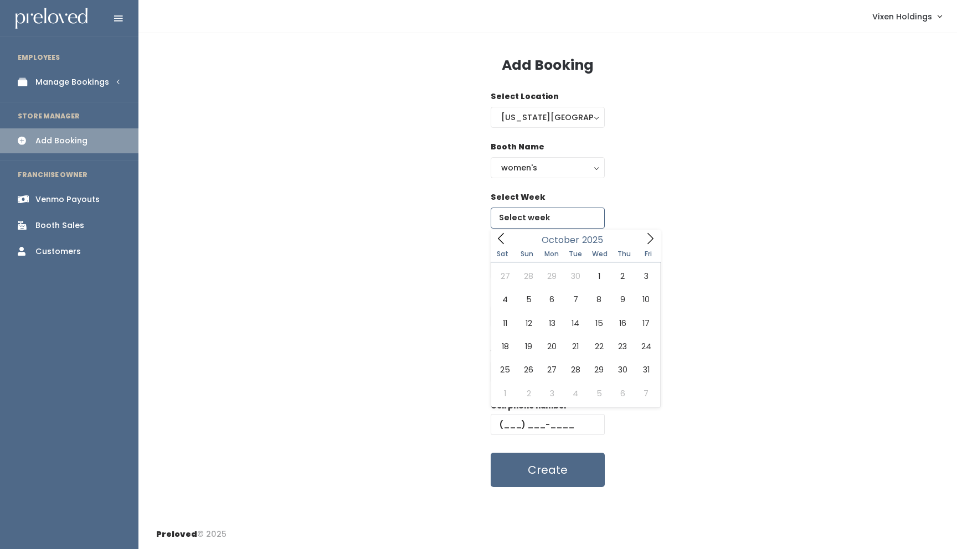
click at [648, 238] on icon at bounding box center [650, 239] width 12 height 12
type input "October 18 to October 24"
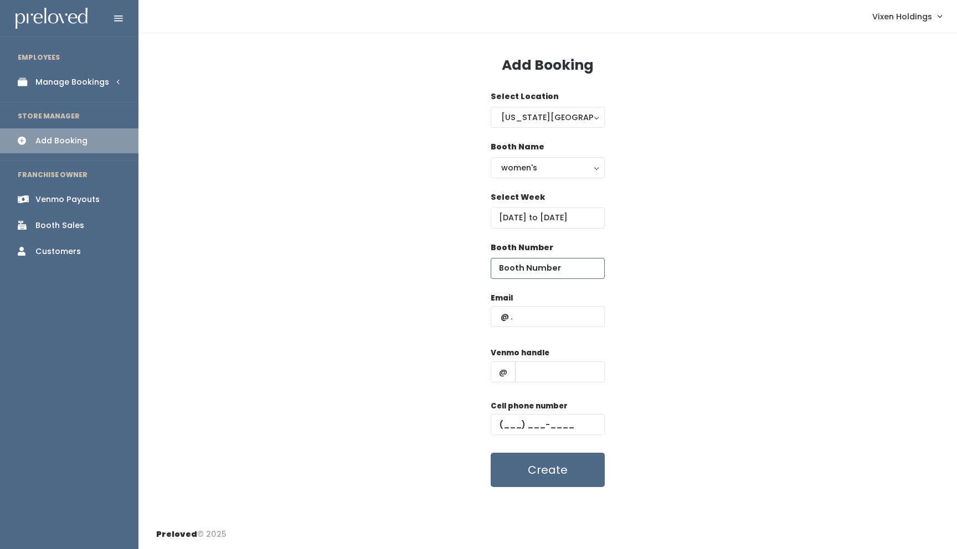
click at [537, 272] on input "number" at bounding box center [548, 268] width 114 height 21
type input "38"
click at [498, 422] on input "text" at bounding box center [548, 424] width 114 height 21
paste input "[PHONE_NUMBER]"
type input "(405) 397-5629"
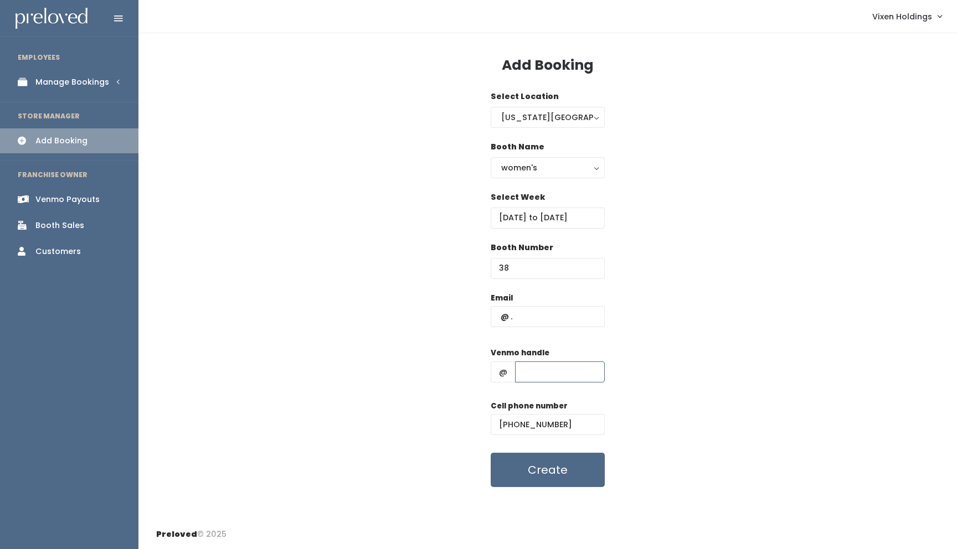
click at [540, 369] on input "text" at bounding box center [560, 372] width 90 height 21
type input "lauren-wall-0"
click at [539, 319] on input "text" at bounding box center [548, 316] width 114 height 21
type input "lauren.wallokc@gmail.com"
click at [522, 466] on button "Create" at bounding box center [548, 470] width 114 height 34
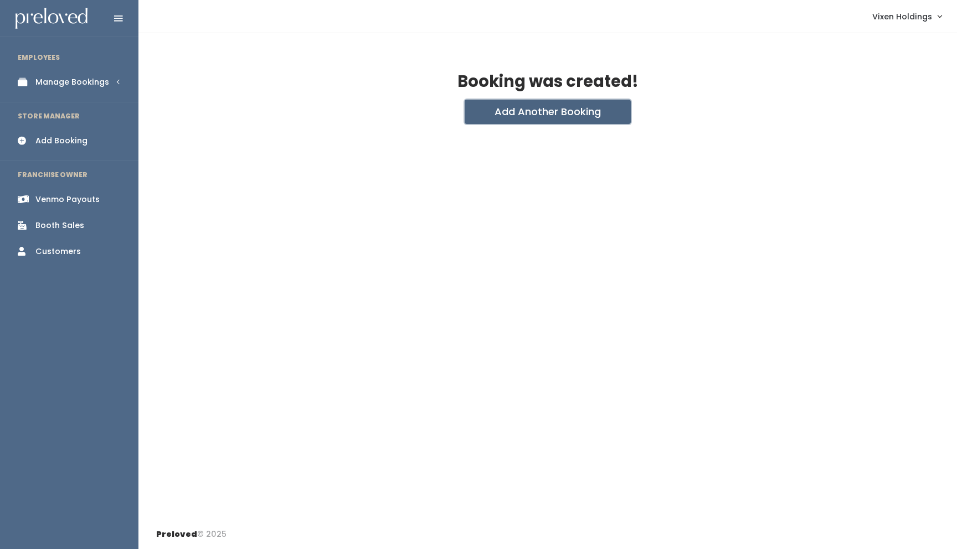
click at [528, 118] on button "Add Another Booking" at bounding box center [548, 112] width 166 height 24
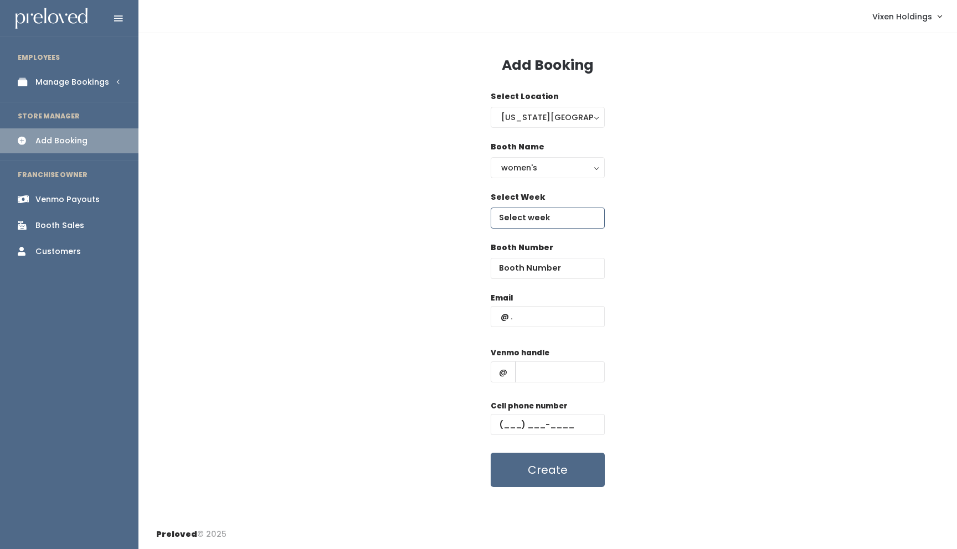
click at [545, 221] on input "text" at bounding box center [548, 218] width 114 height 21
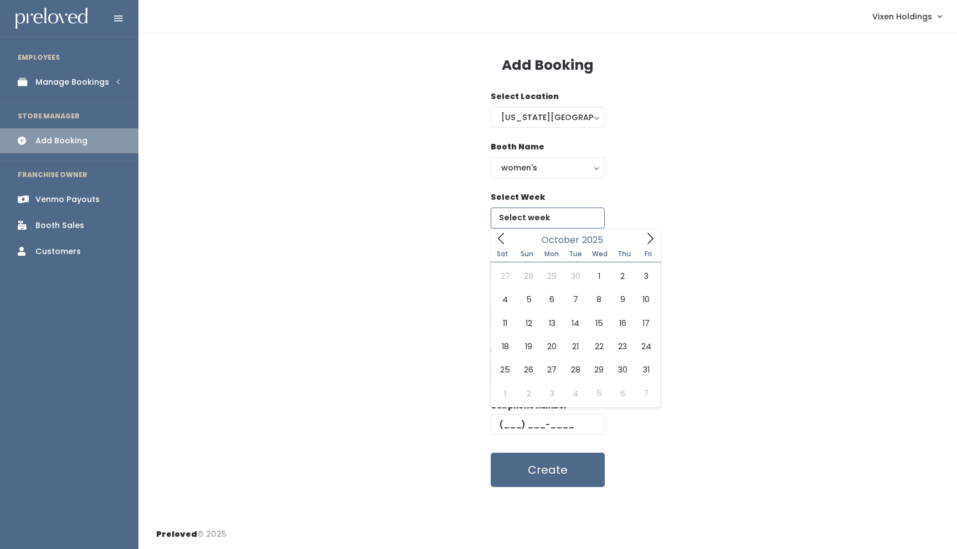
click at [646, 236] on icon at bounding box center [650, 239] width 12 height 12
type input "[DATE] to [DATE]"
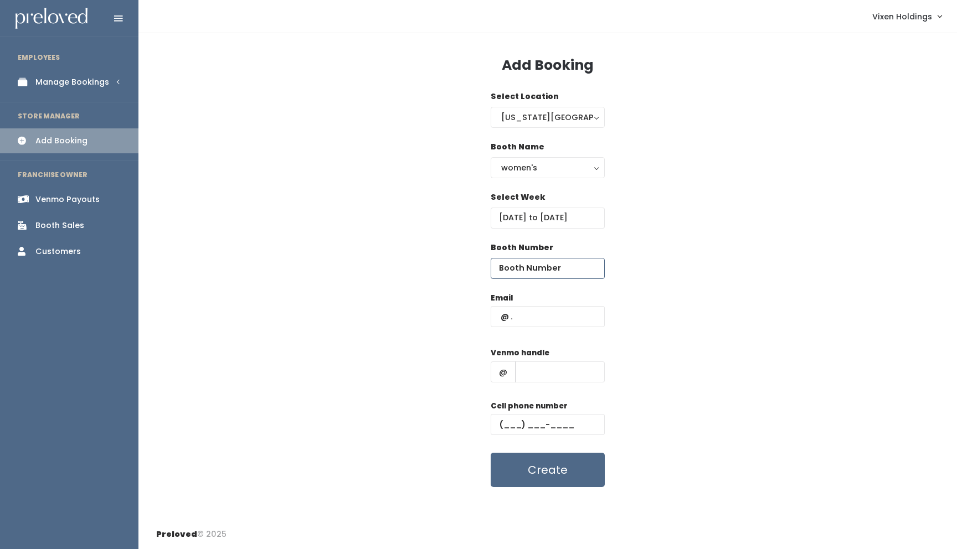
click at [534, 265] on input "number" at bounding box center [548, 268] width 114 height 21
type input "38"
click at [499, 318] on input "text" at bounding box center [548, 316] width 114 height 21
type input "[EMAIL_ADDRESS][DOMAIN_NAME]"
click at [548, 372] on input "text" at bounding box center [560, 372] width 90 height 21
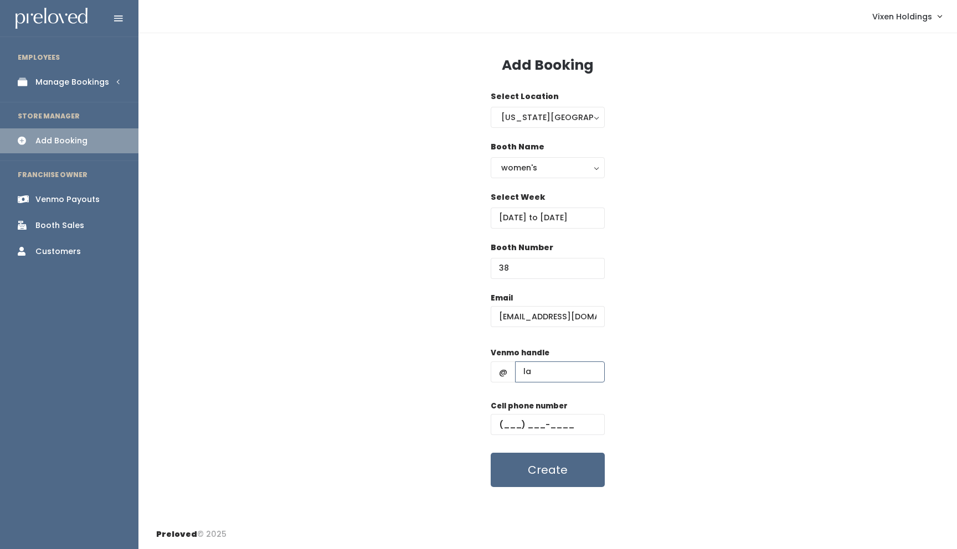
type input "lauren-wall-0"
click at [500, 425] on input "text" at bounding box center [548, 424] width 114 height 21
paste input "[PHONE_NUMBER]"
type input "[PHONE_NUMBER]"
click at [545, 468] on button "Create" at bounding box center [548, 470] width 114 height 34
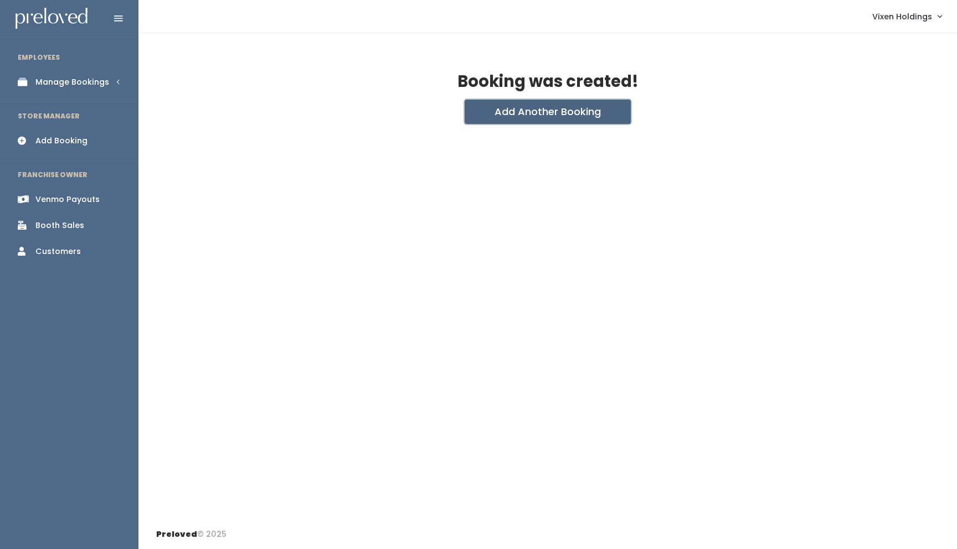
click at [585, 115] on button "Add Another Booking" at bounding box center [548, 112] width 166 height 24
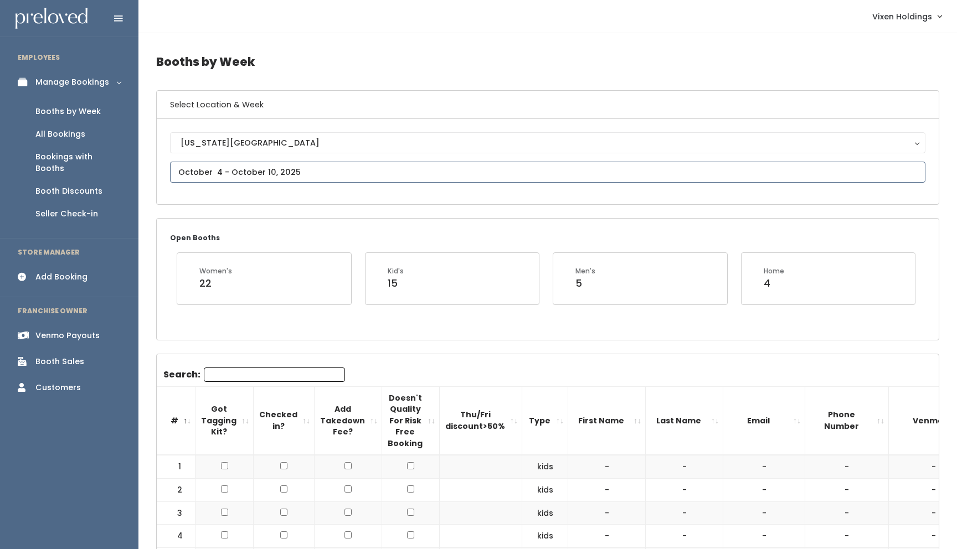
click at [272, 172] on input "text" at bounding box center [547, 172] width 755 height 21
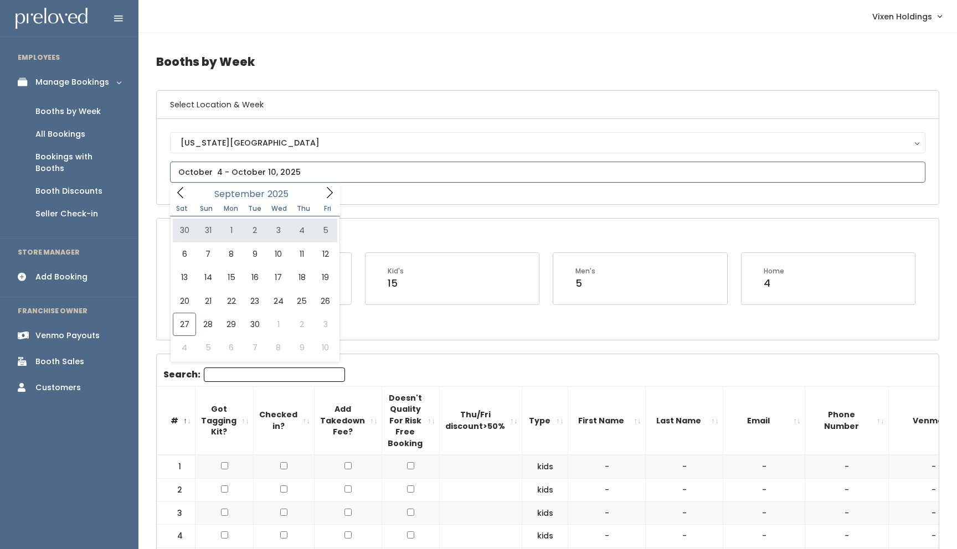
click at [330, 195] on icon at bounding box center [330, 192] width 6 height 11
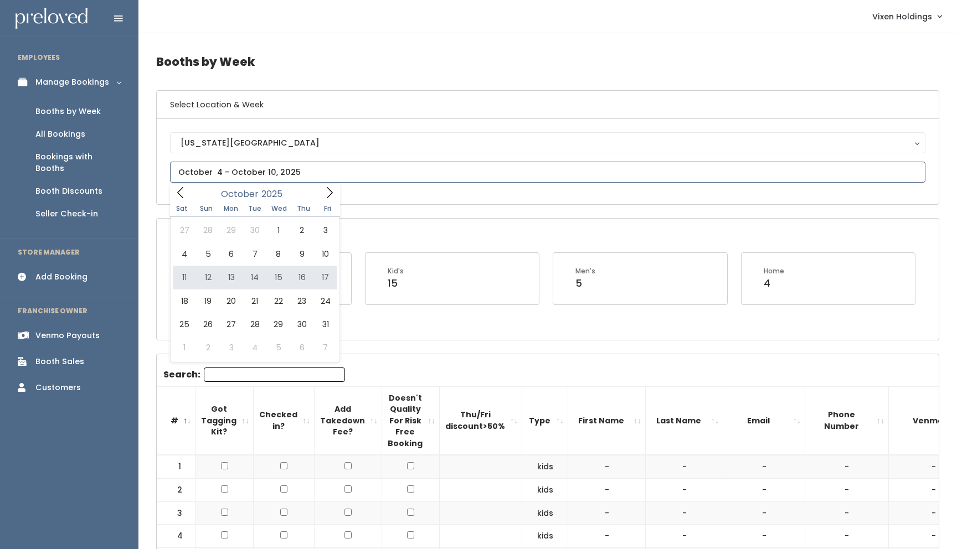
type input "[DATE] to [DATE]"
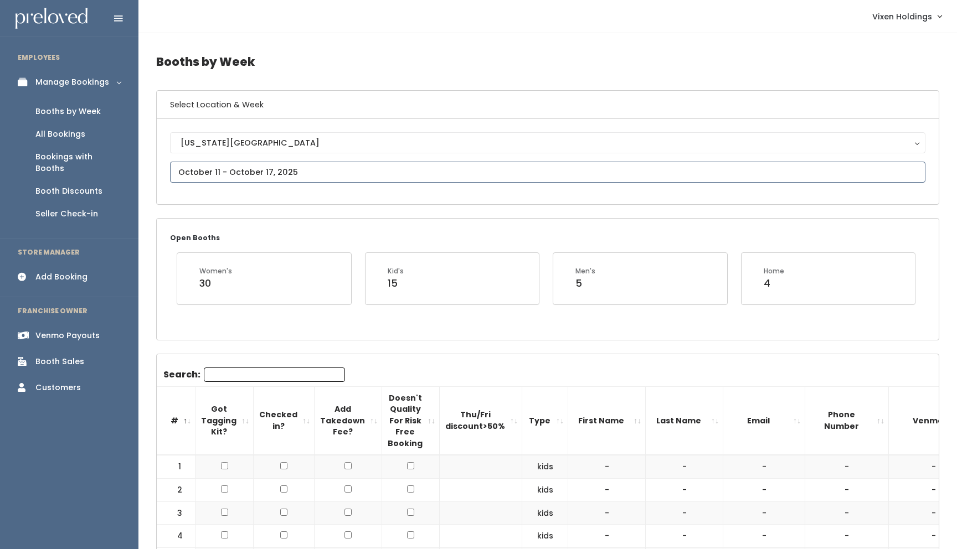
click at [221, 171] on input "text" at bounding box center [547, 172] width 755 height 21
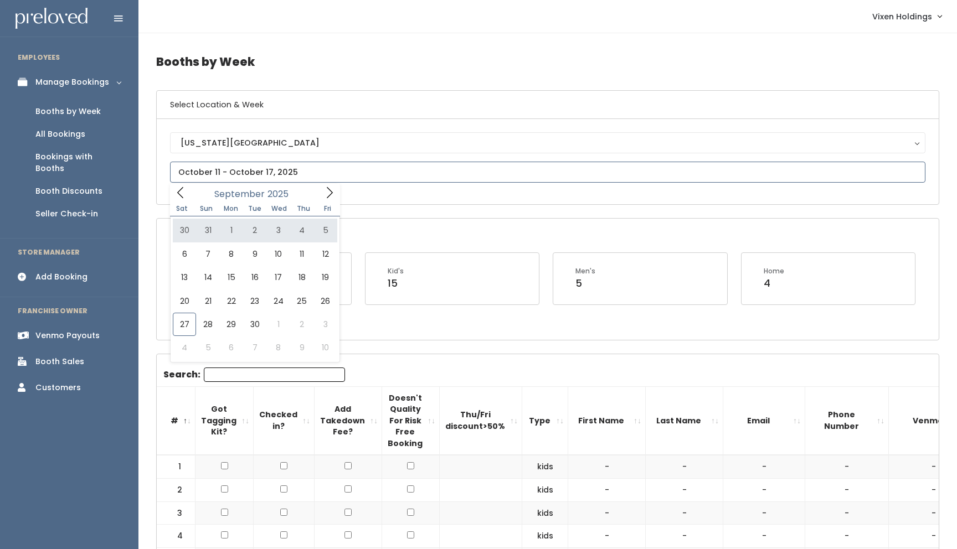
click at [328, 193] on icon at bounding box center [329, 193] width 12 height 12
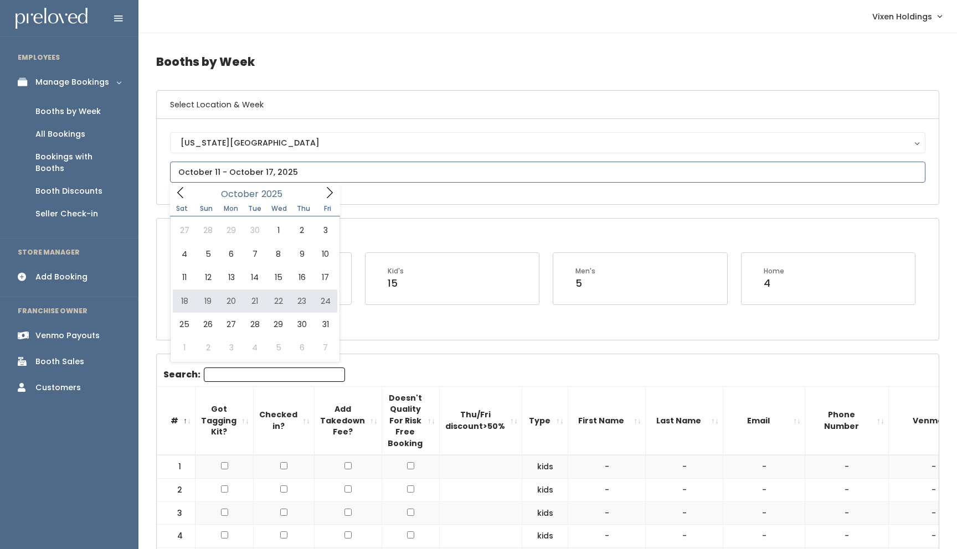
type input "October 18 to October 24"
click at [306, 172] on input "text" at bounding box center [547, 172] width 755 height 21
click at [329, 194] on icon at bounding box center [329, 193] width 12 height 12
type input "[DATE] to [DATE]"
click at [300, 172] on input "text" at bounding box center [547, 172] width 755 height 21
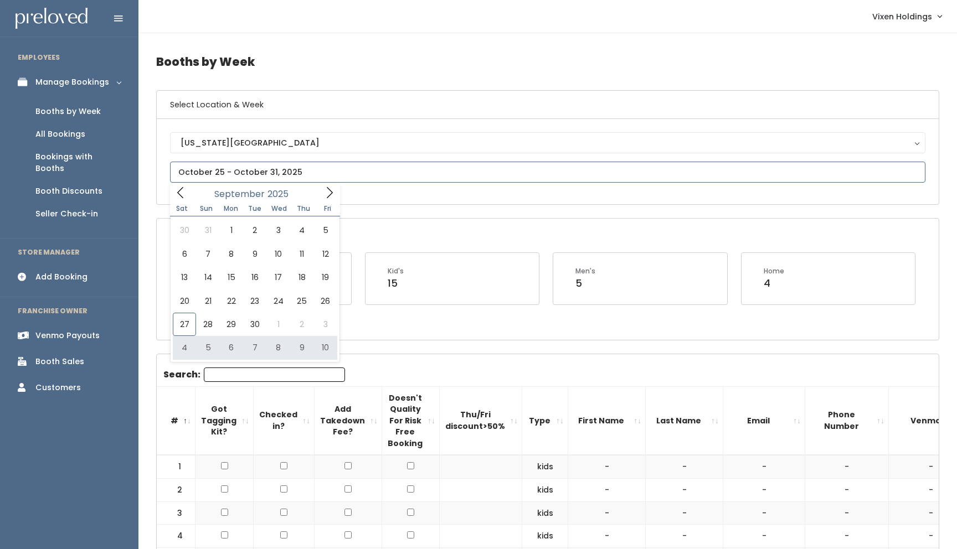
type input "[DATE] to [DATE]"
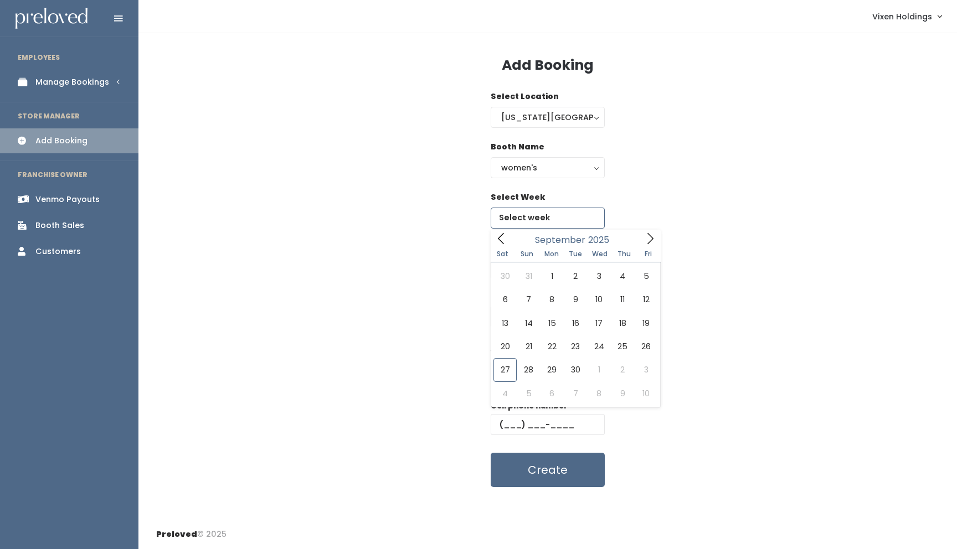
click at [538, 220] on input "text" at bounding box center [548, 218] width 114 height 21
click at [647, 240] on icon at bounding box center [650, 239] width 12 height 12
type input "[DATE] to [DATE]"
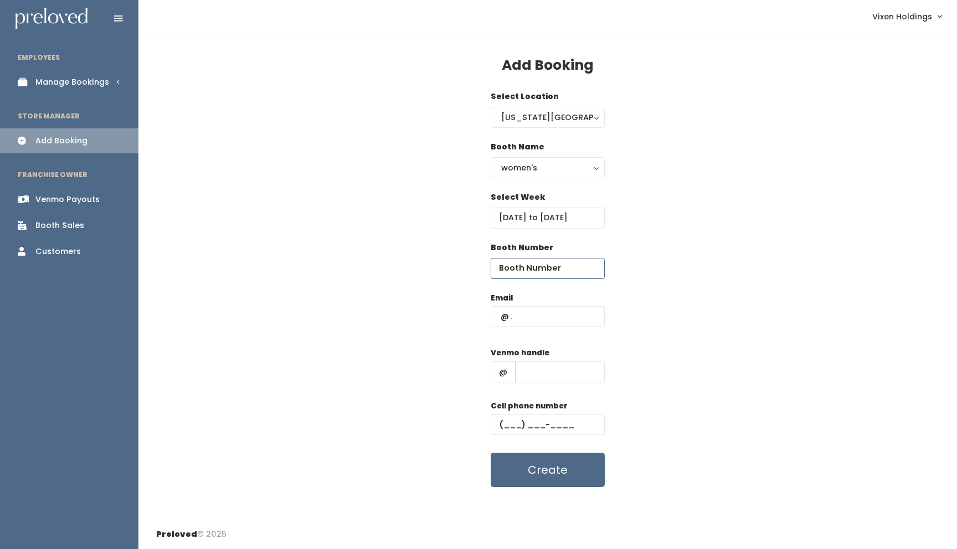
click at [549, 271] on input "number" at bounding box center [548, 268] width 114 height 21
type input "36"
click at [532, 317] on input "text" at bounding box center [548, 316] width 114 height 21
type input "x"
click at [533, 376] on input "text" at bounding box center [560, 372] width 90 height 21
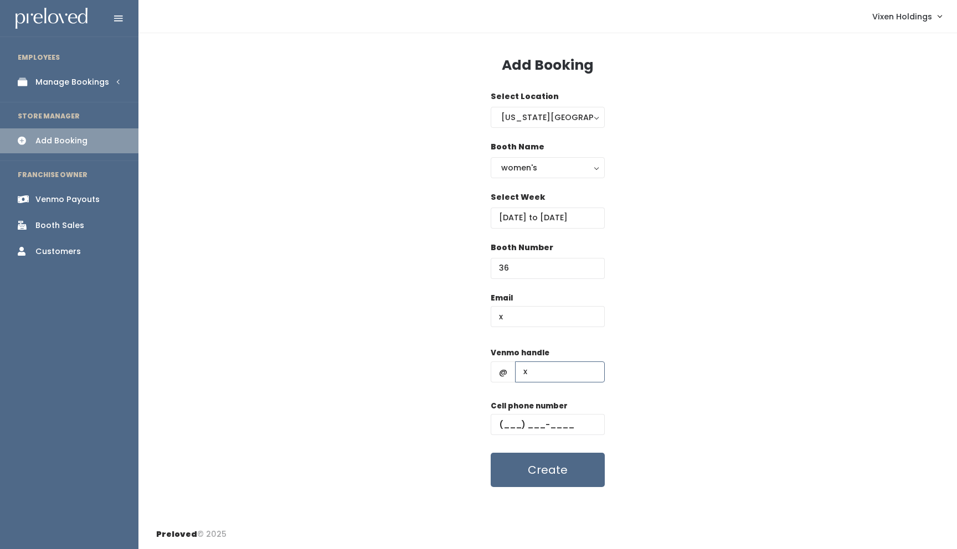
type input "x"
click at [496, 427] on input "text" at bounding box center [548, 424] width 114 height 21
type input "(111) 111-1111"
click at [525, 462] on button "Create" at bounding box center [548, 470] width 114 height 34
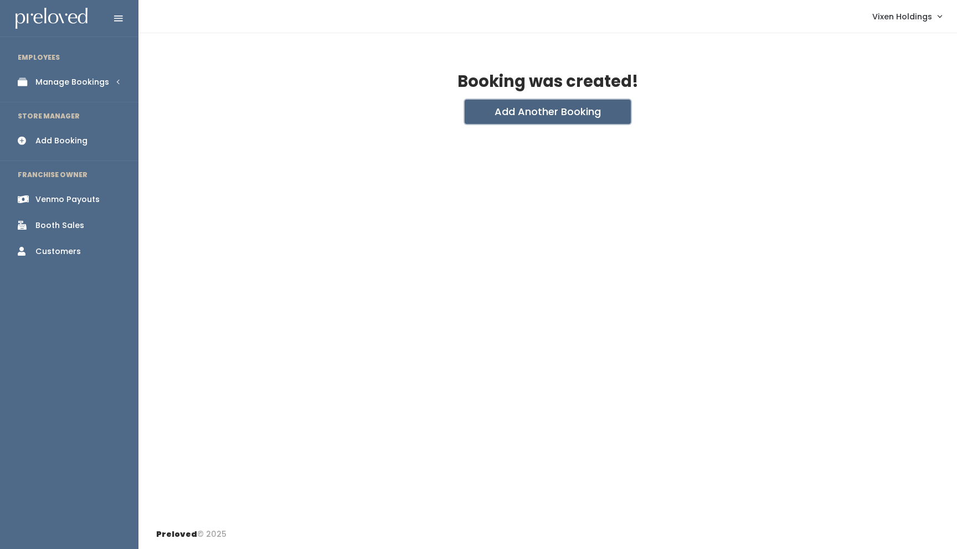
click at [558, 112] on button "Add Another Booking" at bounding box center [548, 112] width 166 height 24
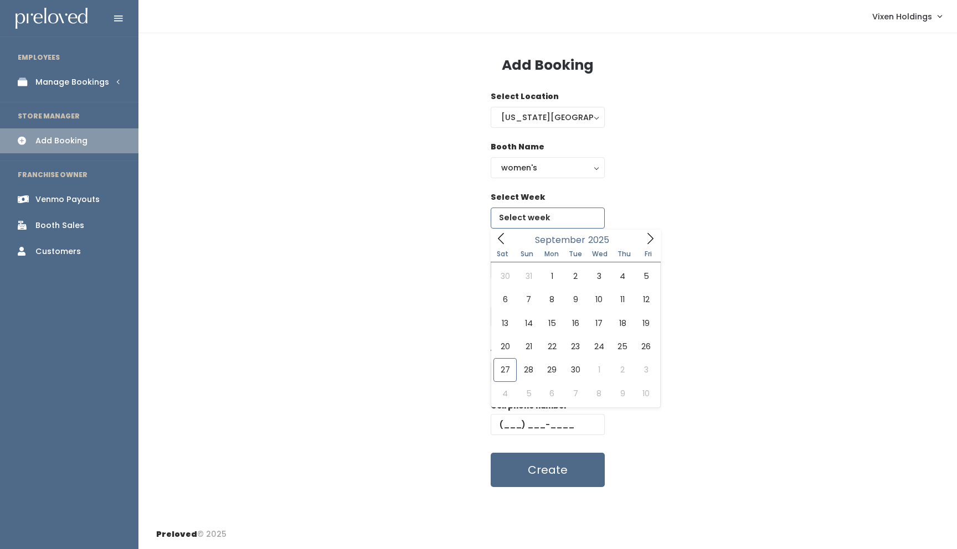
click at [561, 221] on input "text" at bounding box center [548, 218] width 114 height 21
click at [648, 235] on icon at bounding box center [650, 239] width 12 height 12
type input "[DATE] to [DATE]"
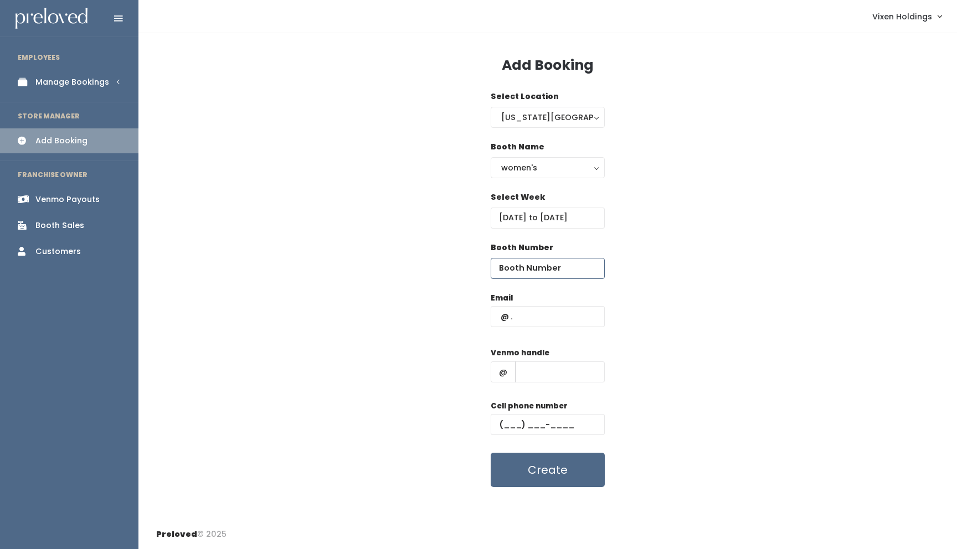
click at [534, 272] on input "number" at bounding box center [548, 268] width 114 height 21
type input "36"
click at [527, 316] on input "text" at bounding box center [548, 316] width 114 height 21
type input "x"
click at [527, 370] on input "text" at bounding box center [560, 372] width 90 height 21
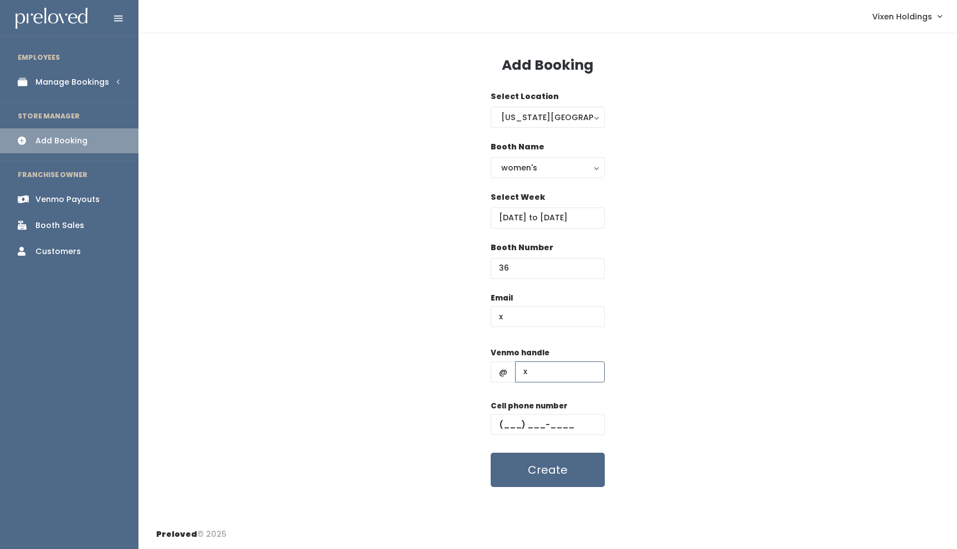
type input "x"
click at [498, 422] on input "text" at bounding box center [548, 424] width 114 height 21
type input "(111) 111-1111"
click at [513, 481] on button "Create" at bounding box center [548, 470] width 114 height 34
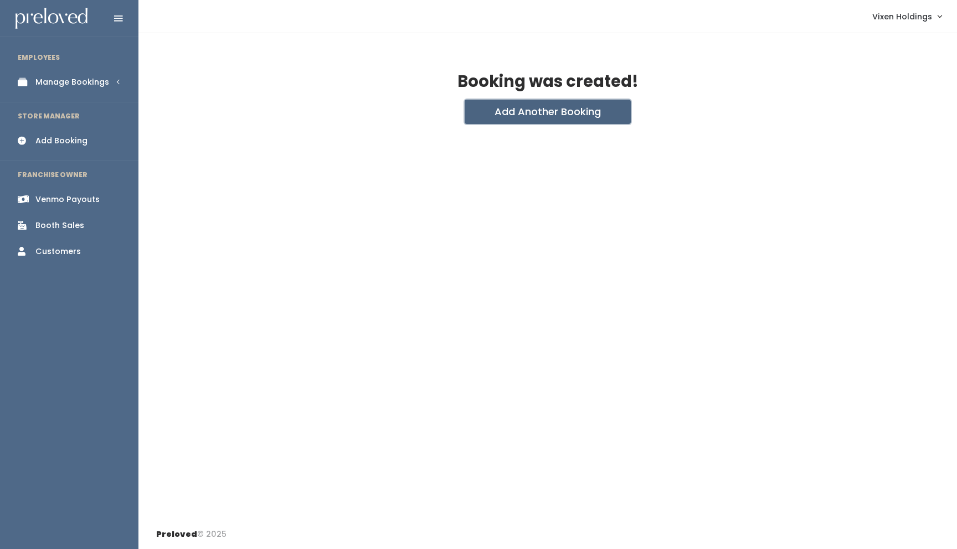
click at [582, 116] on button "Add Another Booking" at bounding box center [548, 112] width 166 height 24
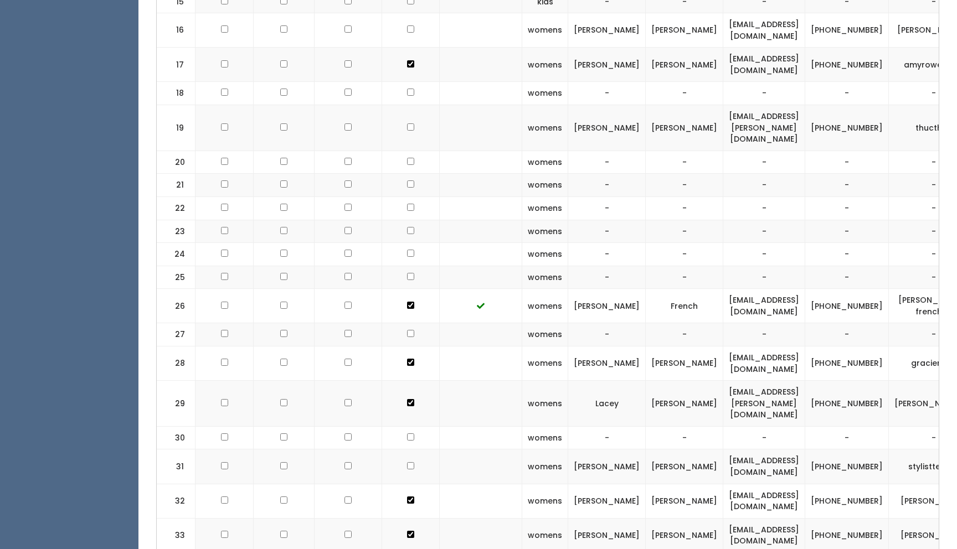
scroll to position [797, 0]
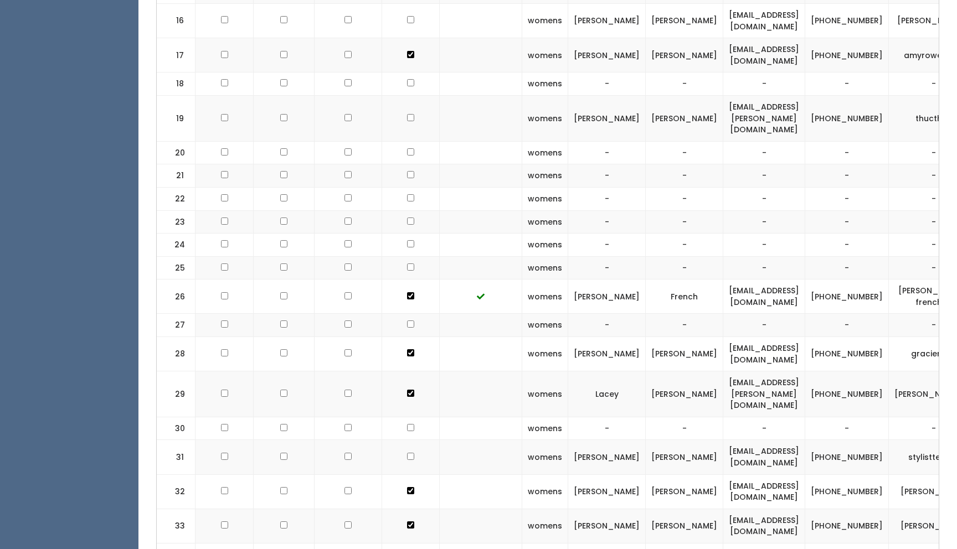
click at [407, 18] on input "checkbox" at bounding box center [410, 19] width 7 height 7
checkbox input "true"
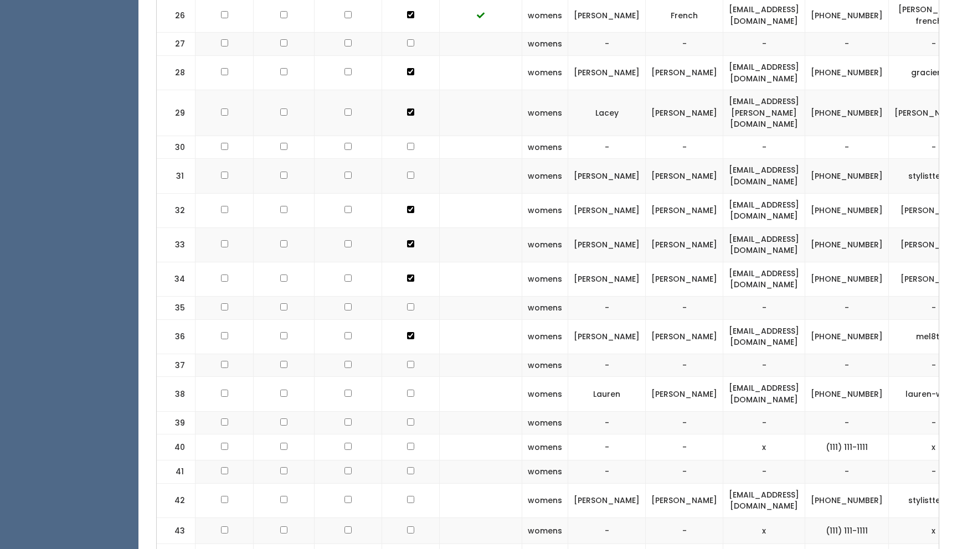
scroll to position [1148, 0]
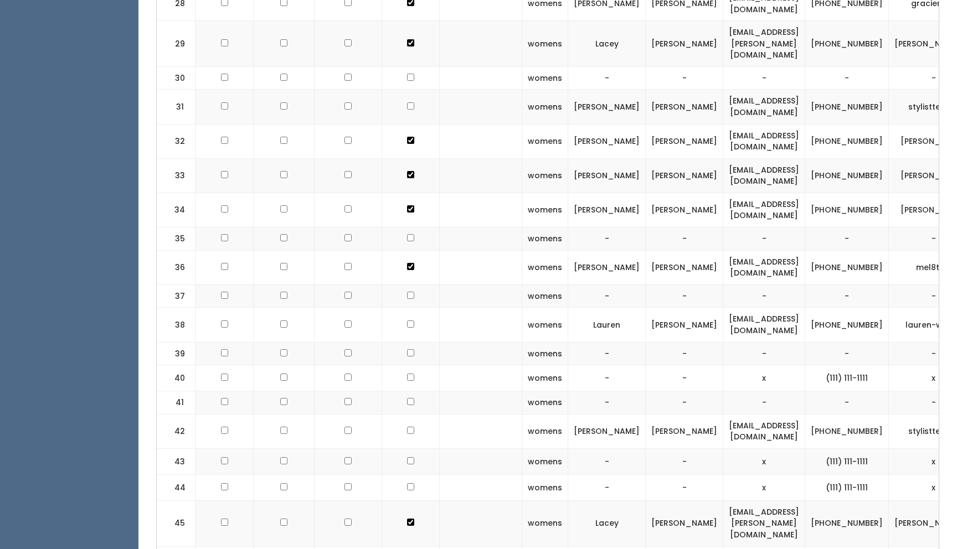
click at [407, 321] on input "checkbox" at bounding box center [410, 324] width 7 height 7
checkbox input "true"
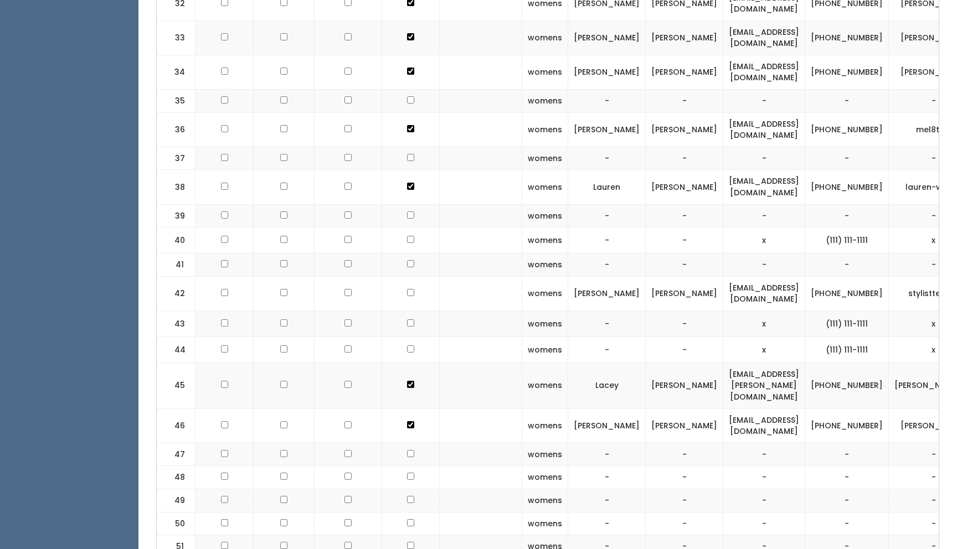
scroll to position [1320, 0]
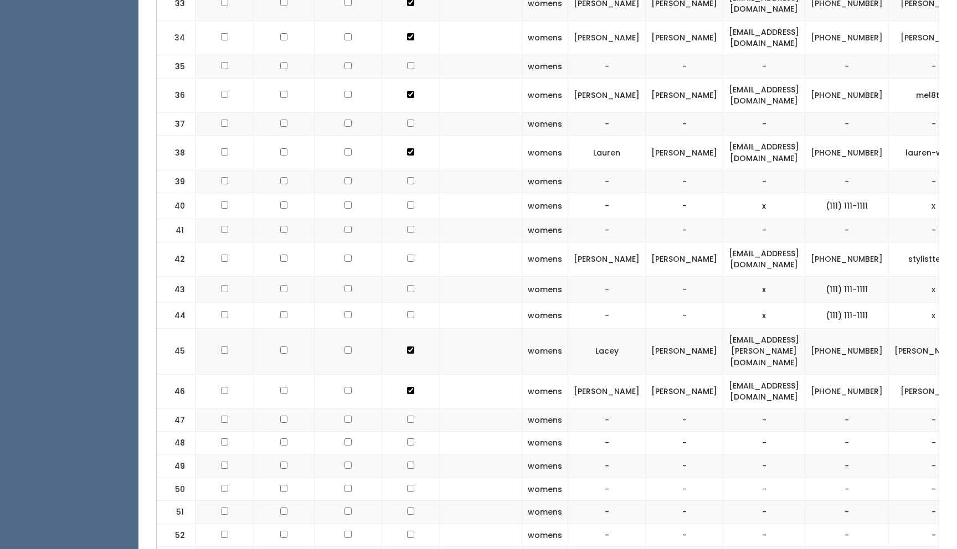
click at [407, 255] on input "checkbox" at bounding box center [410, 258] width 7 height 7
checkbox input "true"
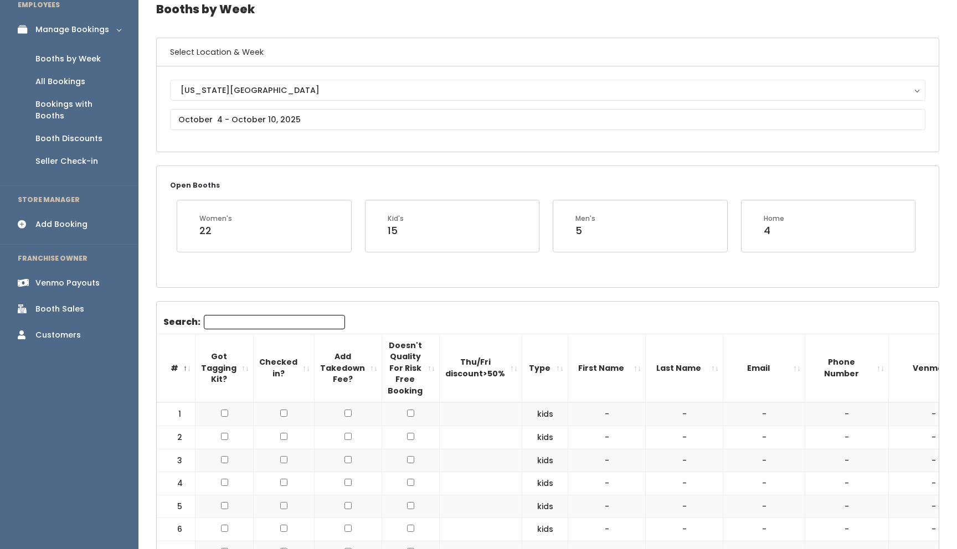
scroll to position [46, 0]
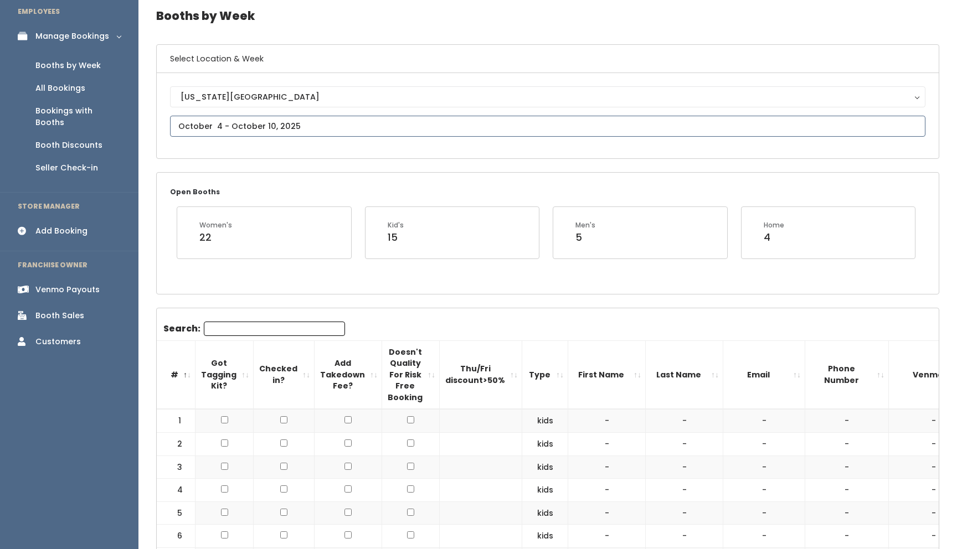
click at [276, 125] on input "text" at bounding box center [547, 126] width 755 height 21
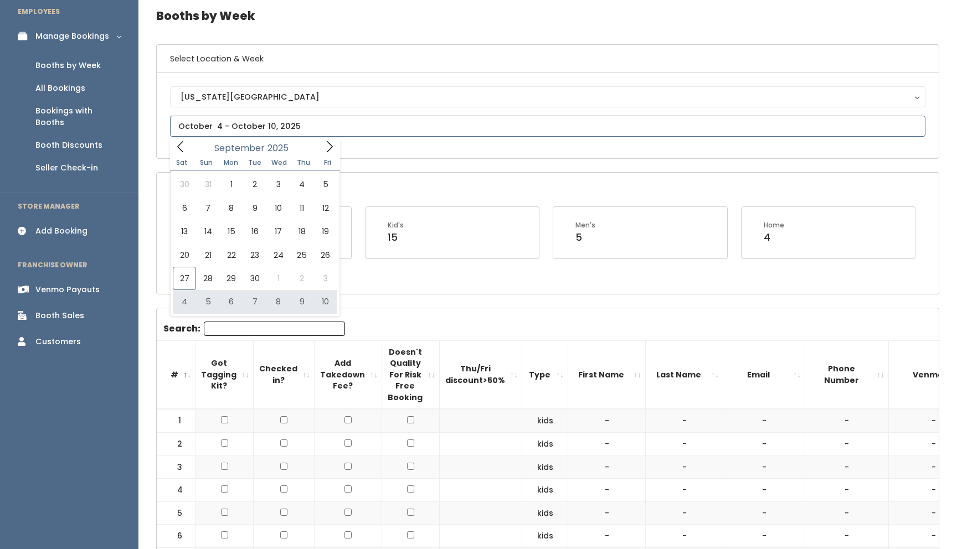
type input "[DATE] to [DATE]"
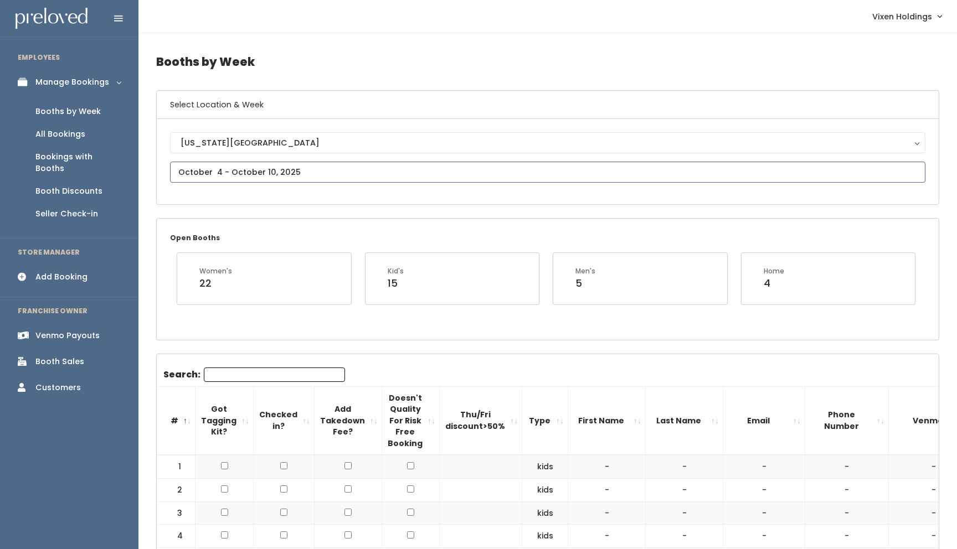
click at [267, 175] on input "text" at bounding box center [547, 172] width 755 height 21
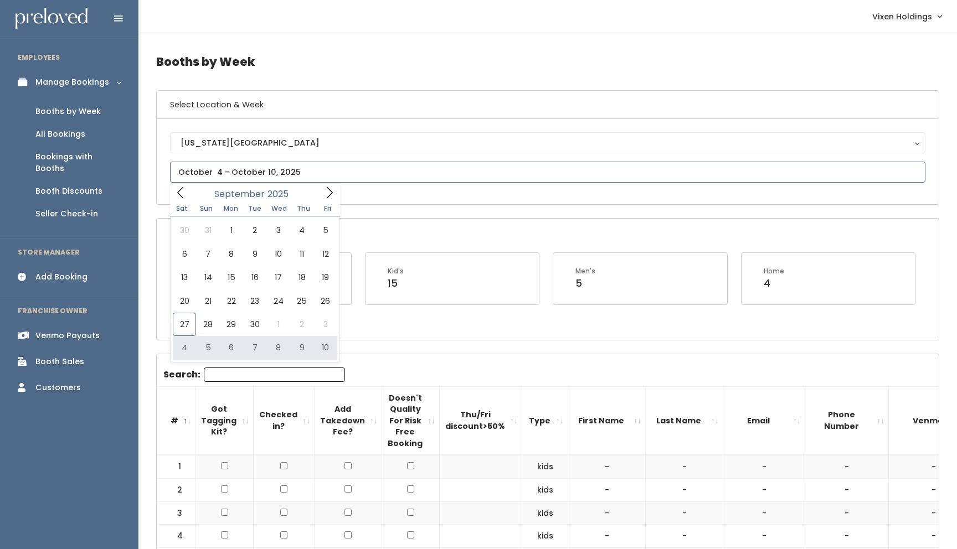
type input "[DATE] to [DATE]"
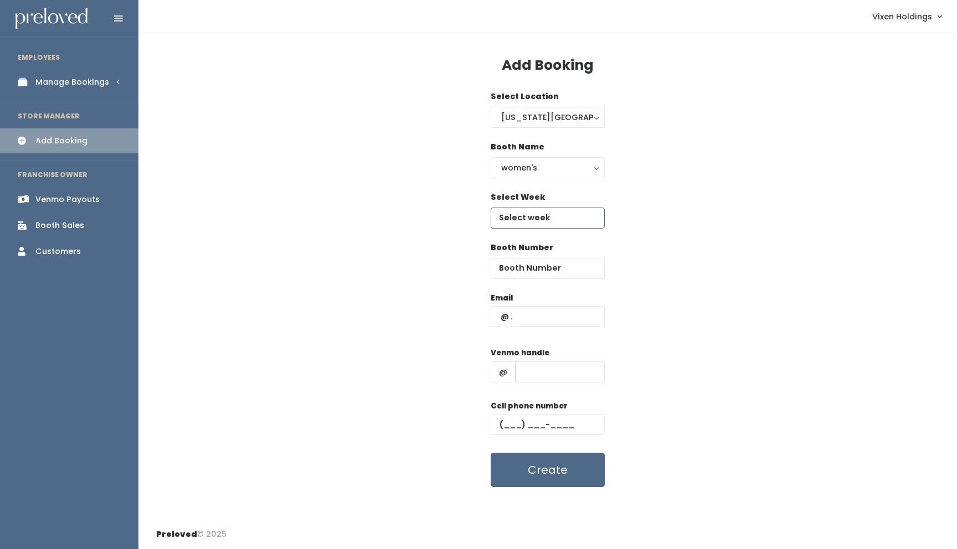
click at [540, 220] on input "text" at bounding box center [548, 218] width 114 height 21
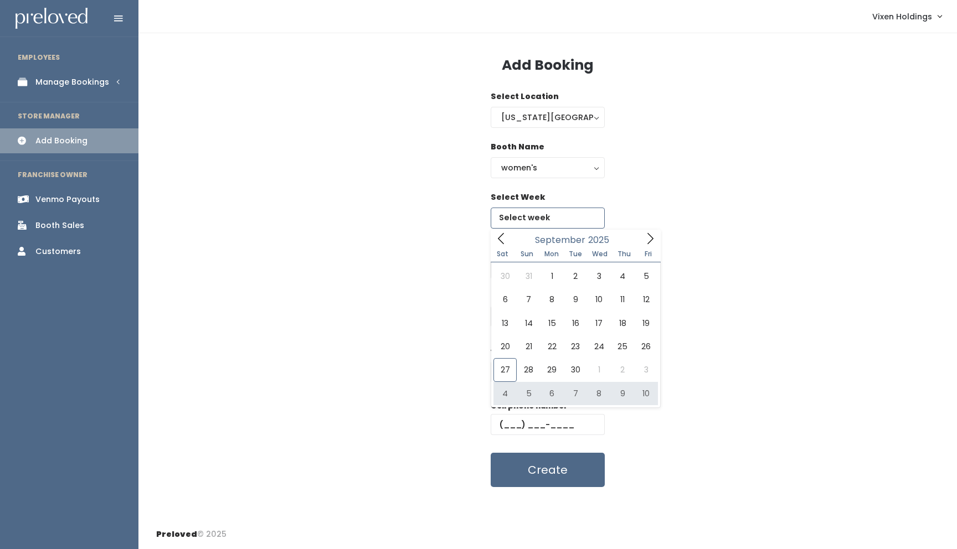
type input "[DATE] to [DATE]"
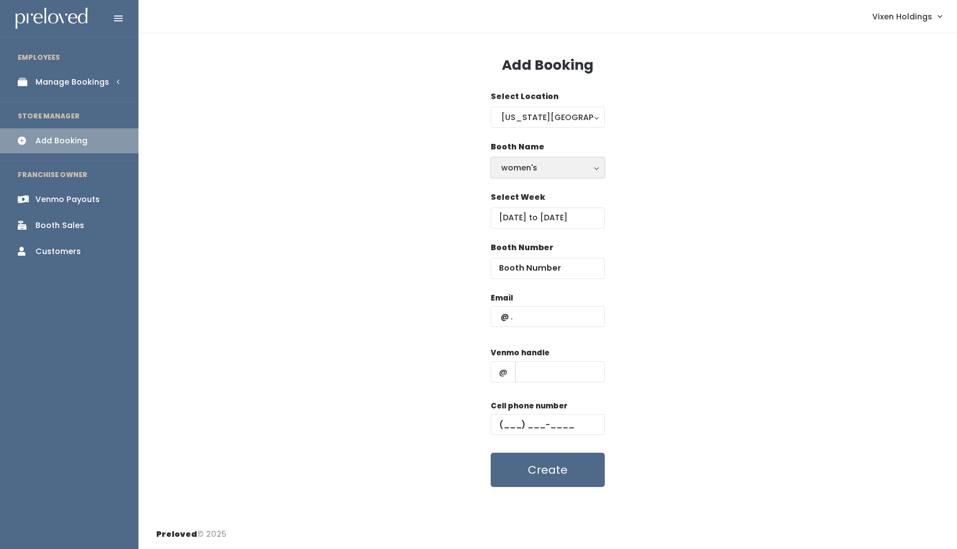
click at [540, 159] on button "women's" at bounding box center [548, 167] width 114 height 21
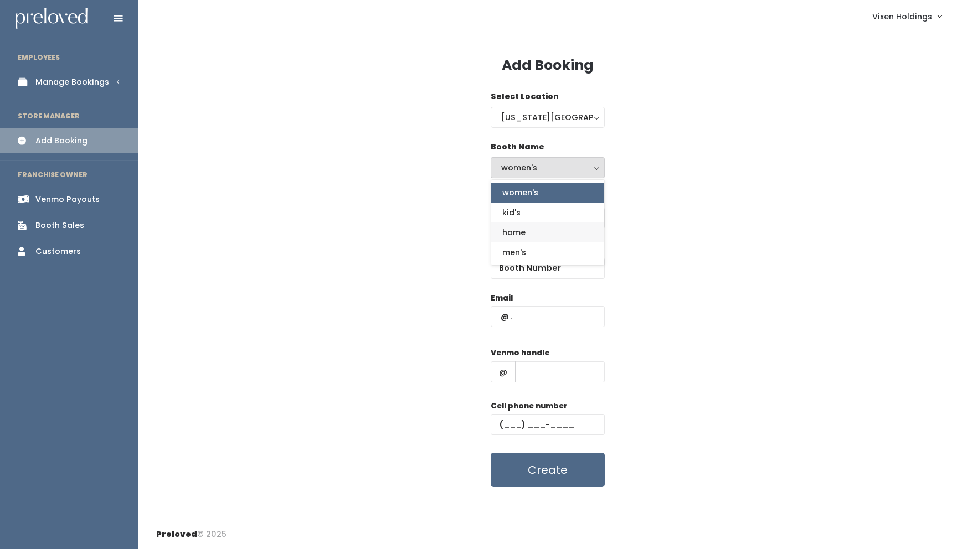
click at [537, 231] on link "home" at bounding box center [547, 233] width 113 height 20
select select "home"
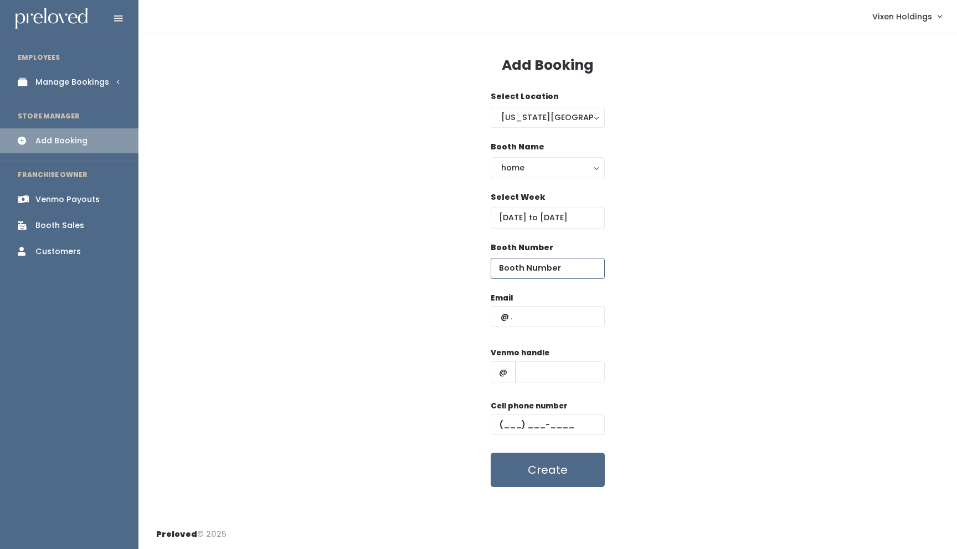
click at [535, 267] on input "number" at bounding box center [548, 268] width 114 height 21
type input "64"
click at [534, 317] on input "text" at bounding box center [548, 316] width 114 height 21
type input "tdobbs75@yahoo.com"
click at [548, 367] on input "text" at bounding box center [560, 372] width 90 height 21
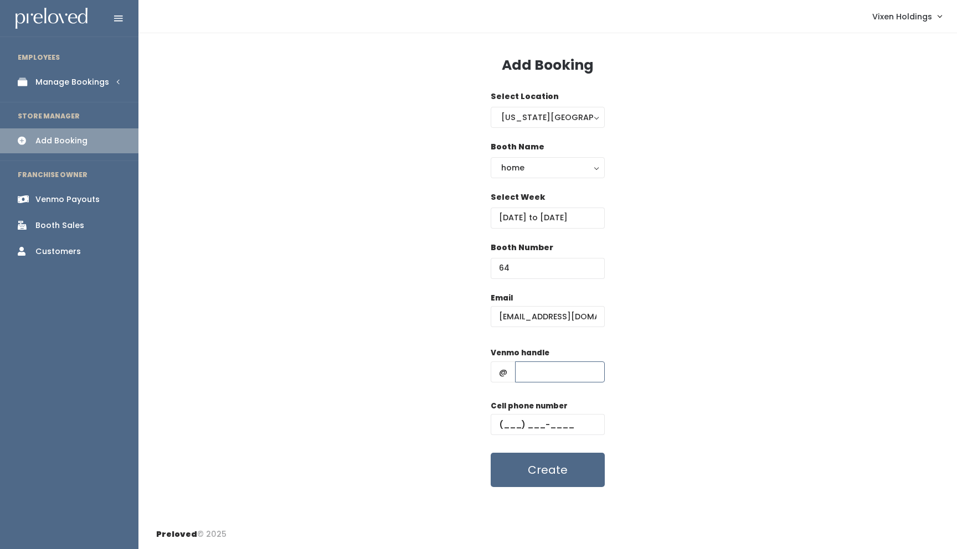
type input "stylistteresa"
click at [565, 420] on input "text" at bounding box center [548, 424] width 114 height 21
type input "(405) 496-8899"
click at [553, 470] on button "Create" at bounding box center [548, 470] width 114 height 34
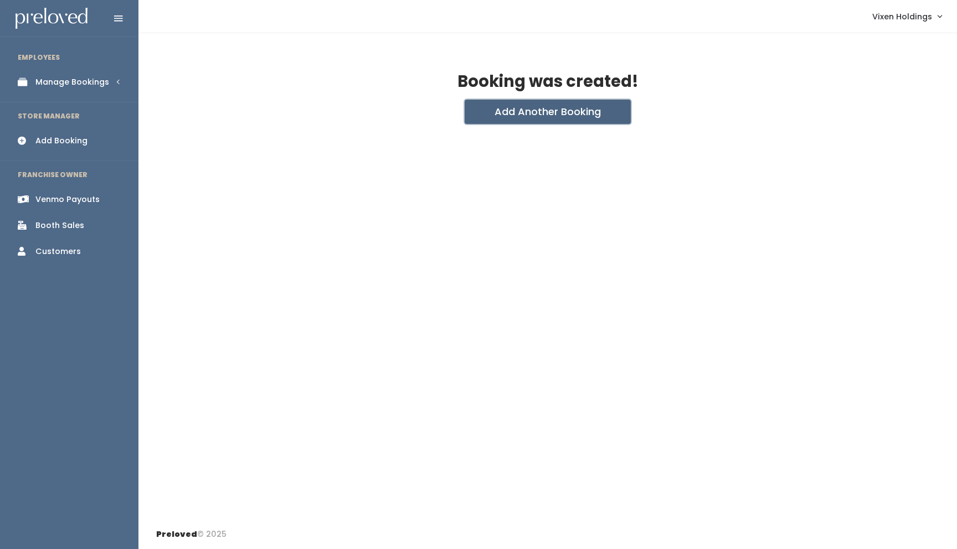
click at [548, 106] on button "Add Another Booking" at bounding box center [548, 112] width 166 height 24
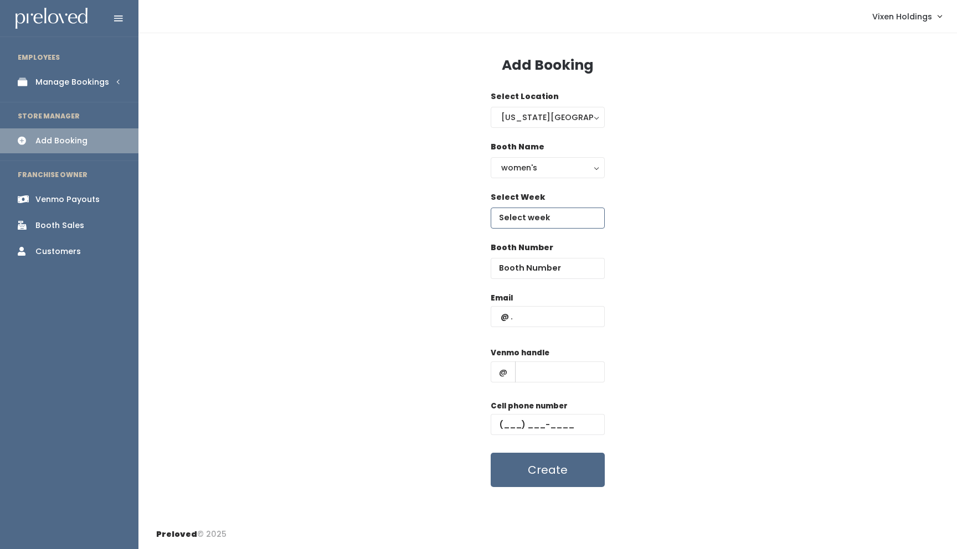
click at [532, 220] on input "text" at bounding box center [548, 218] width 114 height 21
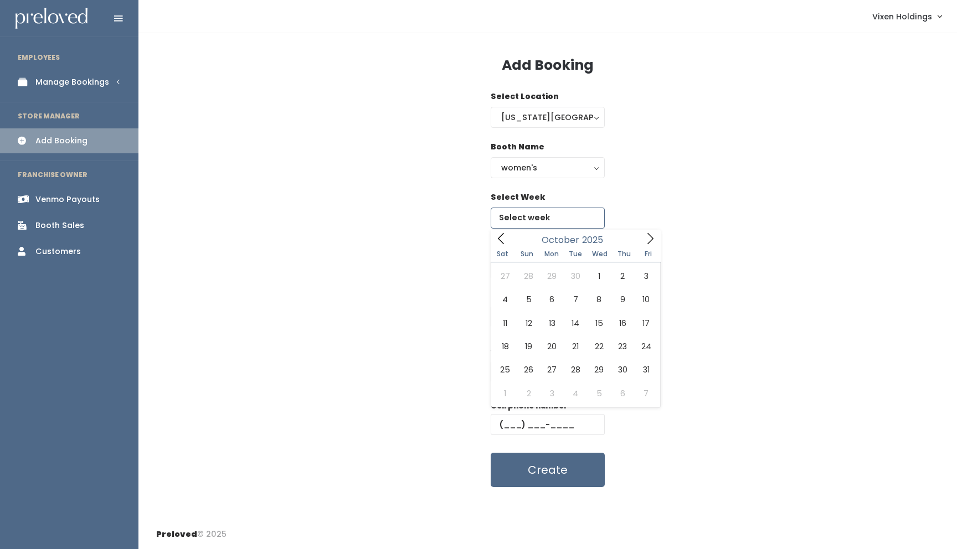
click at [652, 238] on icon at bounding box center [650, 238] width 6 height 11
type input "[DATE] to [DATE]"
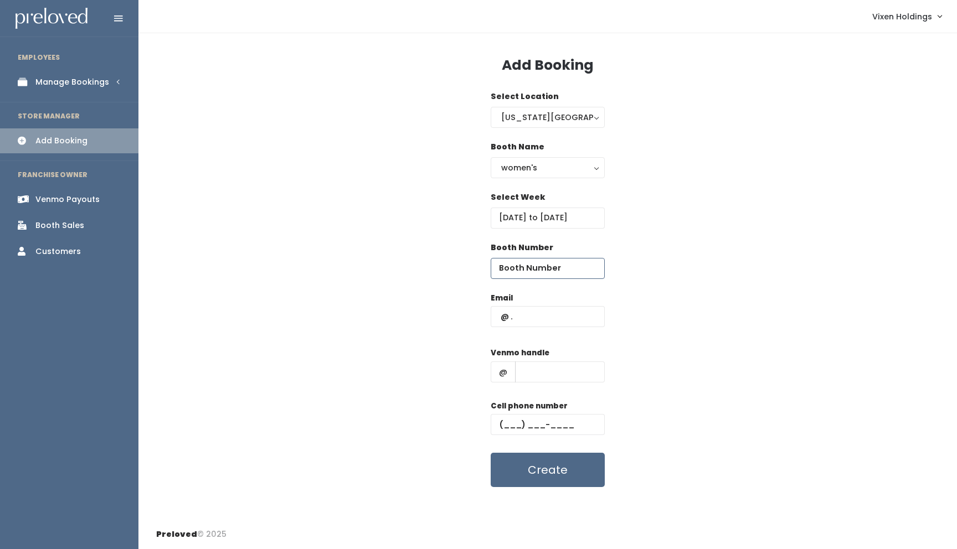
click at [530, 271] on input "number" at bounding box center [548, 268] width 114 height 21
type input "64"
click at [499, 314] on input "text" at bounding box center [548, 316] width 114 height 21
type input "[EMAIL_ADDRESS][DOMAIN_NAME]"
click at [557, 372] on input "text" at bounding box center [560, 372] width 90 height 21
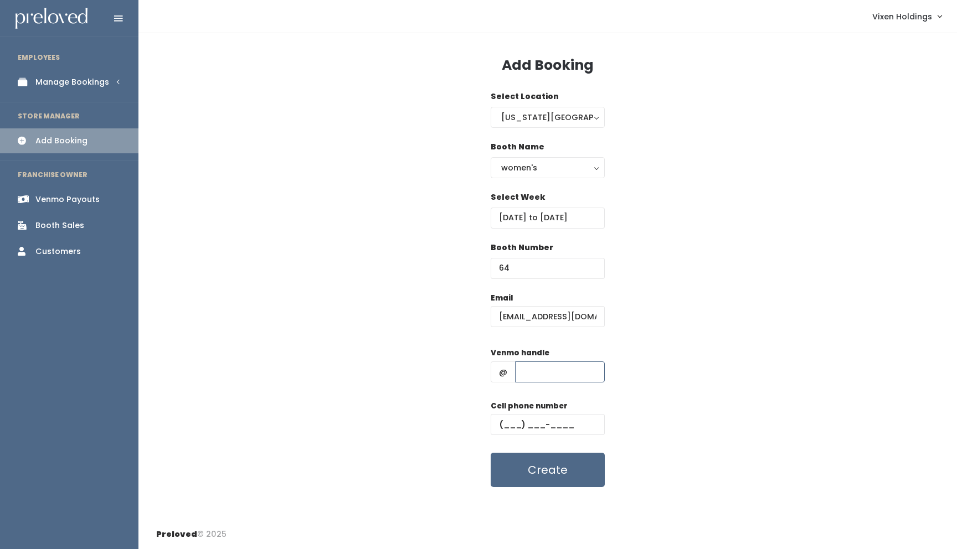
type input "stylistteresa"
click at [506, 423] on input "text" at bounding box center [548, 424] width 114 height 21
type input "[PHONE_NUMBER]"
click at [555, 472] on button "Create" at bounding box center [548, 470] width 114 height 34
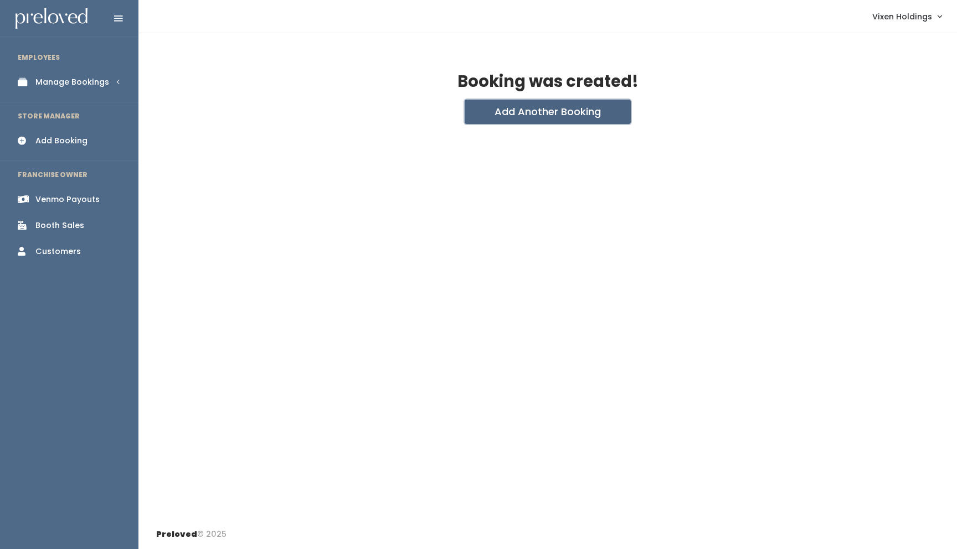
click at [530, 111] on button "Add Another Booking" at bounding box center [548, 112] width 166 height 24
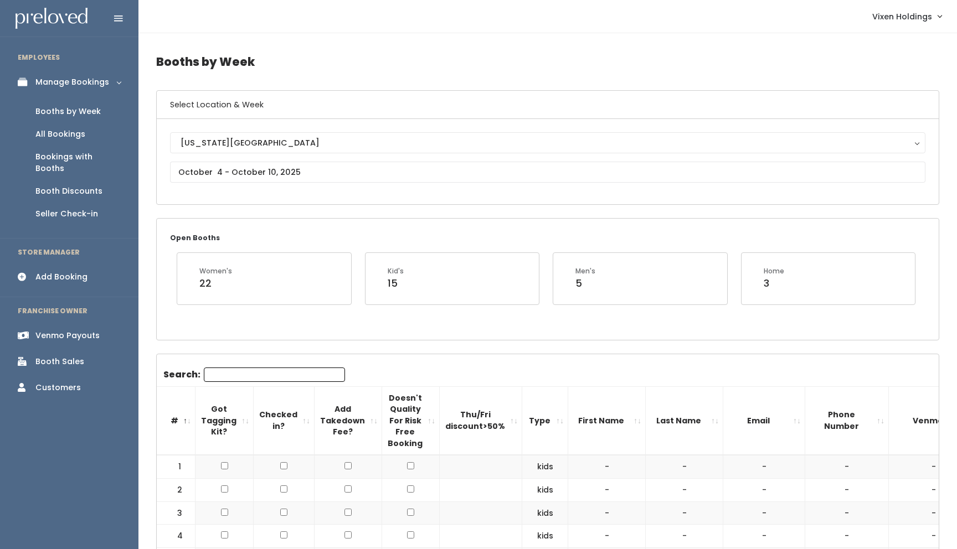
click at [89, 330] on div "Venmo Payouts" at bounding box center [67, 336] width 64 height 12
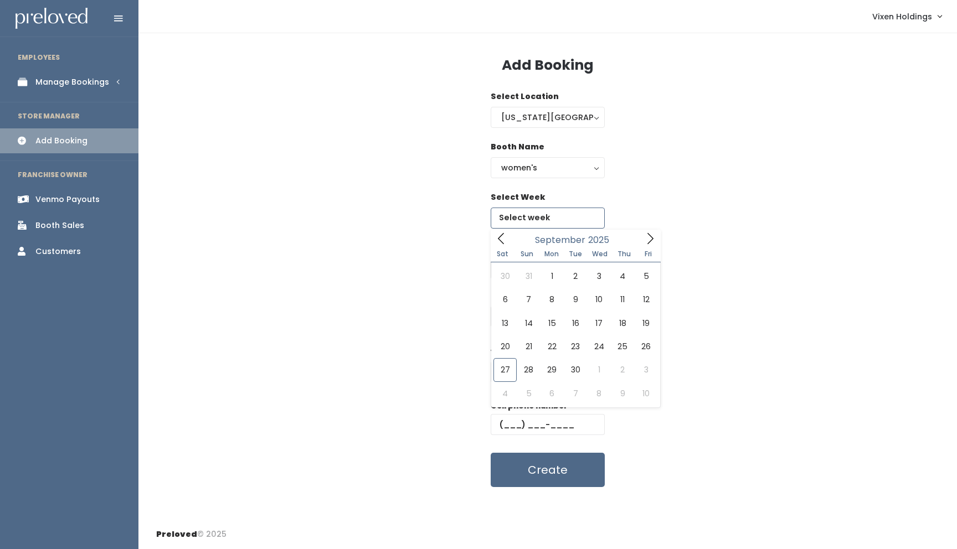
click at [529, 218] on input "text" at bounding box center [548, 218] width 114 height 21
type input "[DATE] to [DATE]"
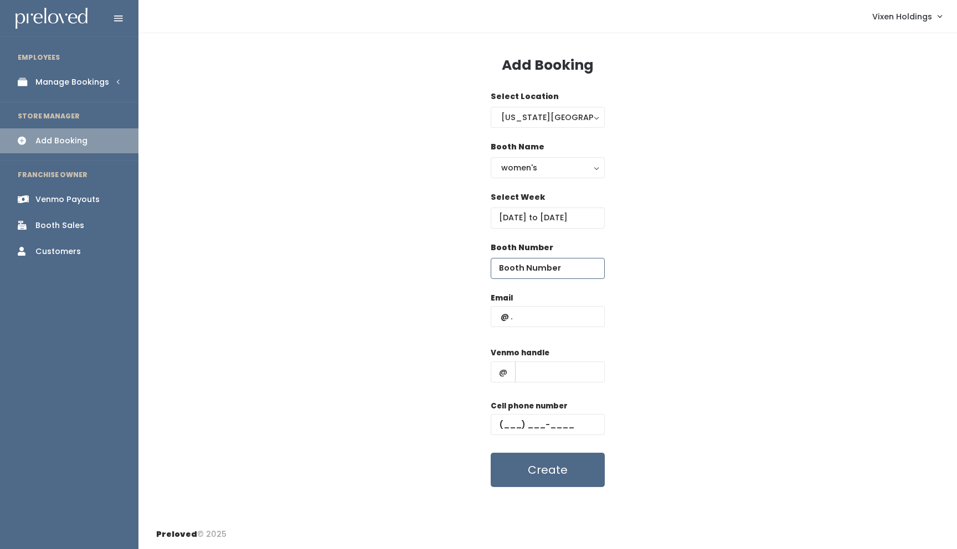
click at [542, 269] on input "number" at bounding box center [548, 268] width 114 height 21
type input "48"
click at [537, 318] on input "text" at bounding box center [548, 316] width 114 height 21
type input "x"
click at [524, 368] on input "text" at bounding box center [560, 372] width 90 height 21
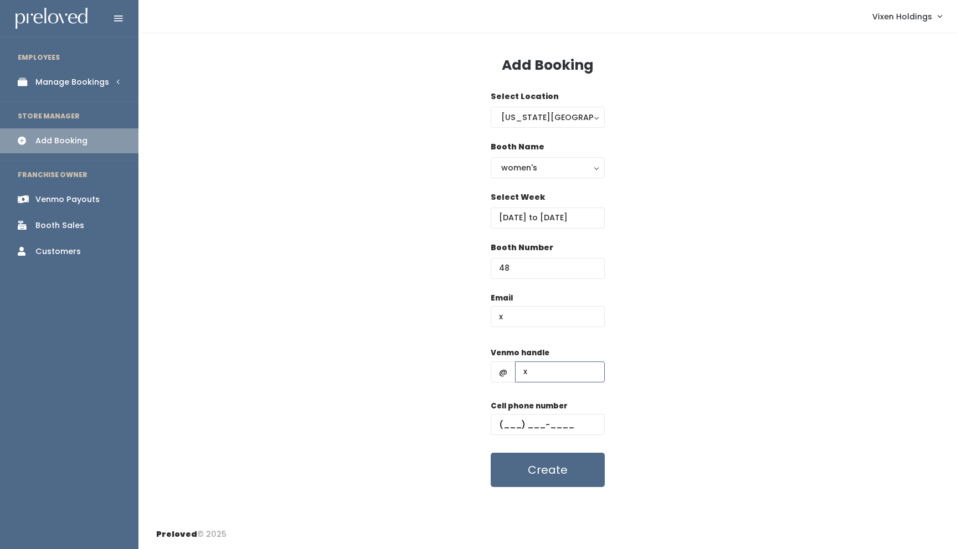
type input "x"
click at [498, 425] on input "text" at bounding box center [548, 424] width 114 height 21
type input "(___) ___-____"
type input "(111) 111-1111"
click at [535, 476] on button "Create" at bounding box center [548, 470] width 114 height 34
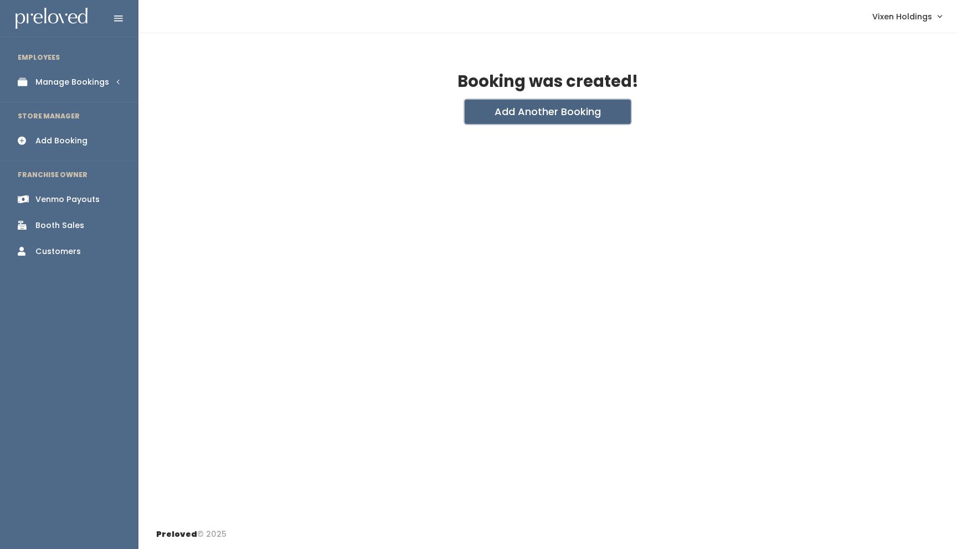
click at [560, 115] on button "Add Another Booking" at bounding box center [548, 112] width 166 height 24
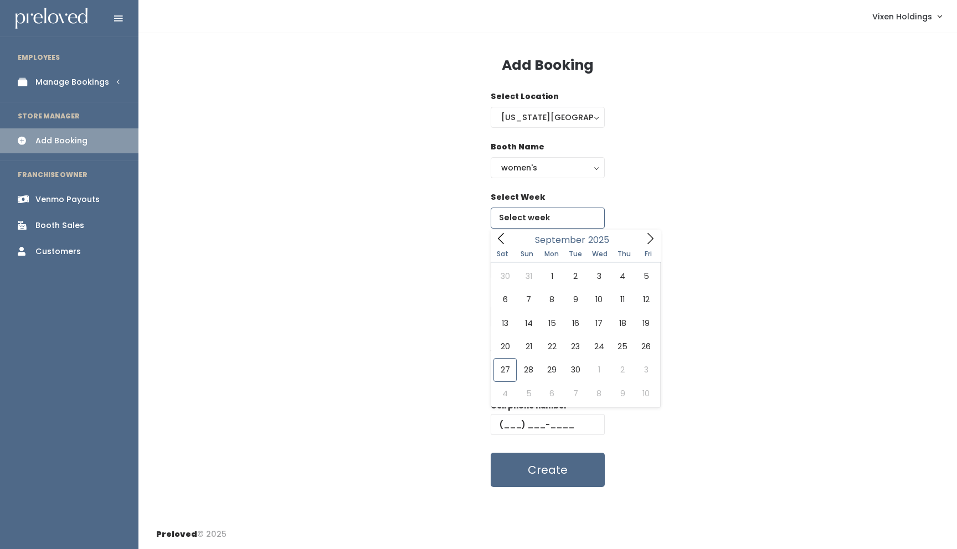
click at [545, 215] on input "text" at bounding box center [548, 218] width 114 height 21
click at [649, 243] on icon at bounding box center [650, 239] width 12 height 12
type input "[DATE] to [DATE]"
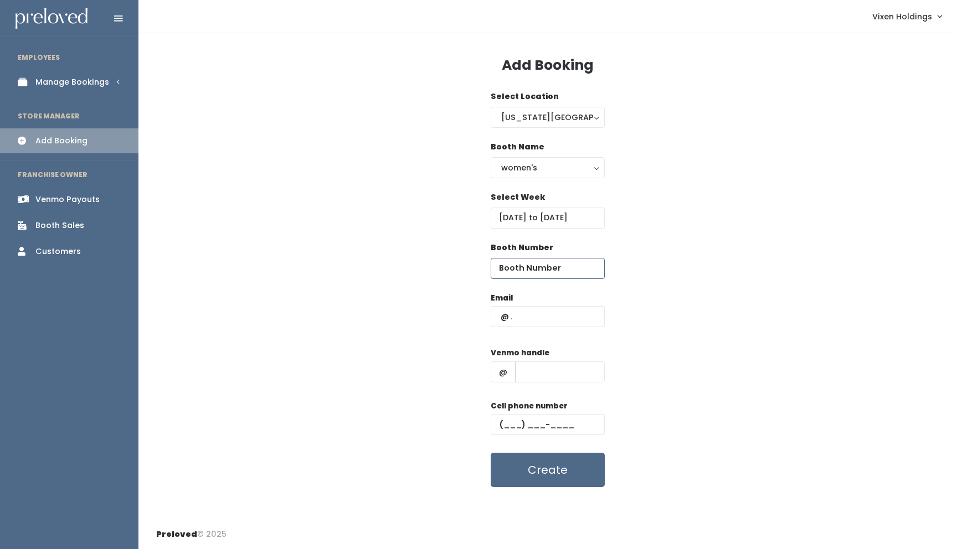
click at [544, 271] on input "number" at bounding box center [548, 268] width 114 height 21
type input "48"
click at [527, 318] on input "text" at bounding box center [548, 316] width 114 height 21
type input "x"
click at [521, 367] on input "text" at bounding box center [560, 372] width 90 height 21
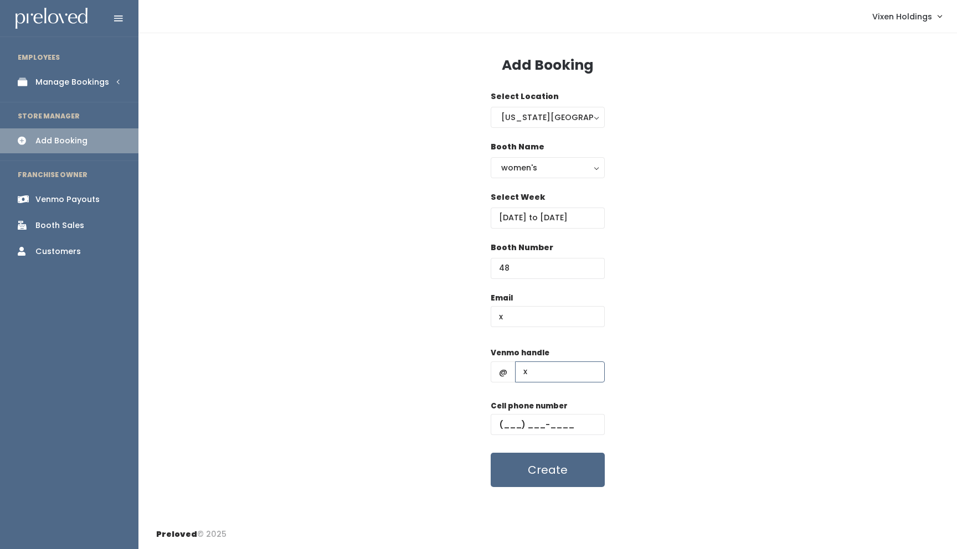
type input "x"
click at [500, 422] on input "text" at bounding box center [548, 424] width 114 height 21
type input "(111) 111-1111"
click at [506, 471] on button "Create" at bounding box center [548, 470] width 114 height 34
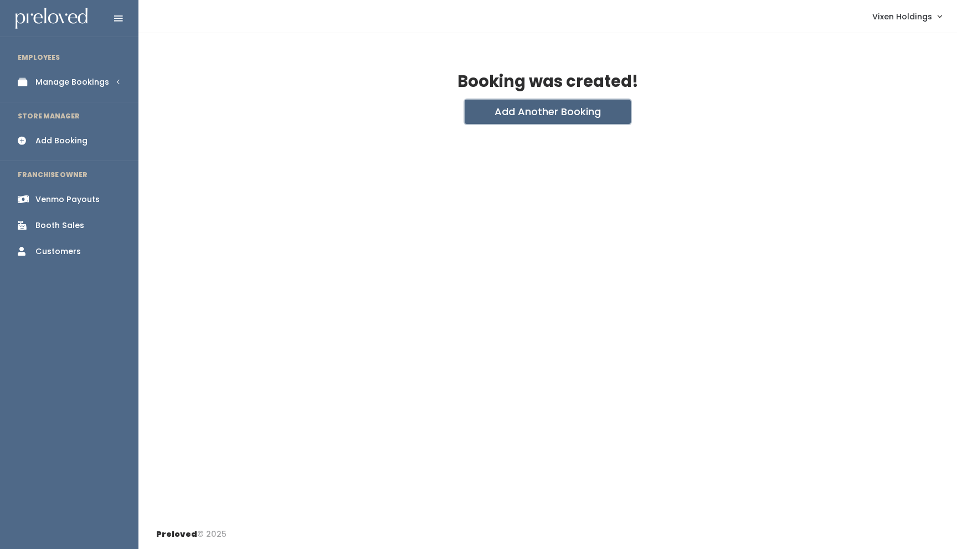
click at [533, 116] on button "Add Another Booking" at bounding box center [548, 112] width 166 height 24
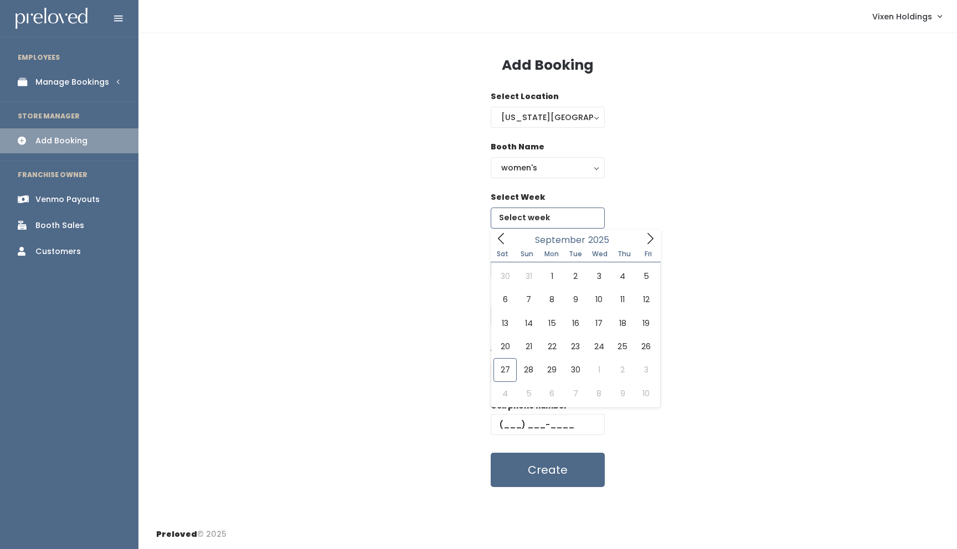
click at [559, 220] on input "text" at bounding box center [548, 218] width 114 height 21
click at [649, 239] on icon at bounding box center [650, 239] width 12 height 12
type input "[DATE] to [DATE]"
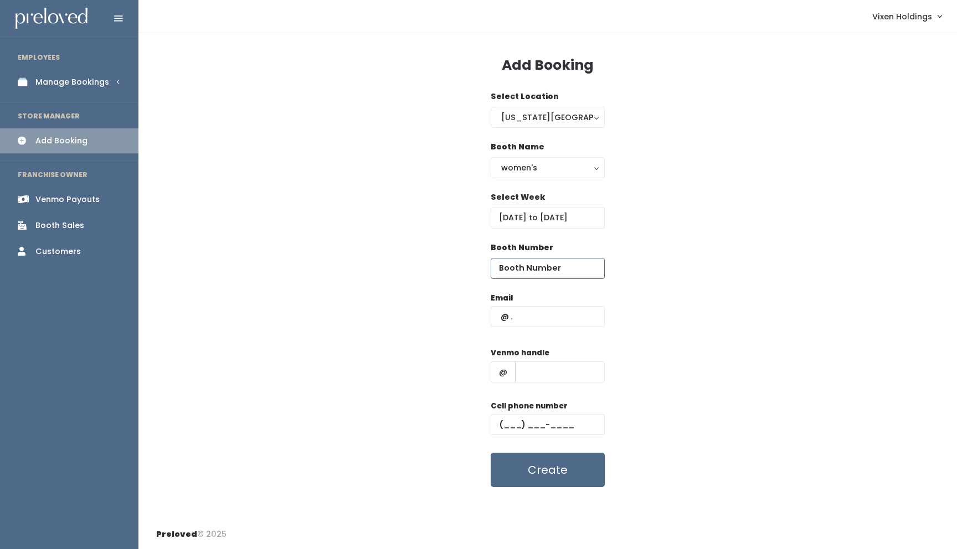
click at [556, 267] on input "number" at bounding box center [548, 268] width 114 height 21
type input "48"
click at [538, 316] on input "text" at bounding box center [548, 316] width 114 height 21
type input "x"
click at [531, 365] on input "text" at bounding box center [560, 372] width 90 height 21
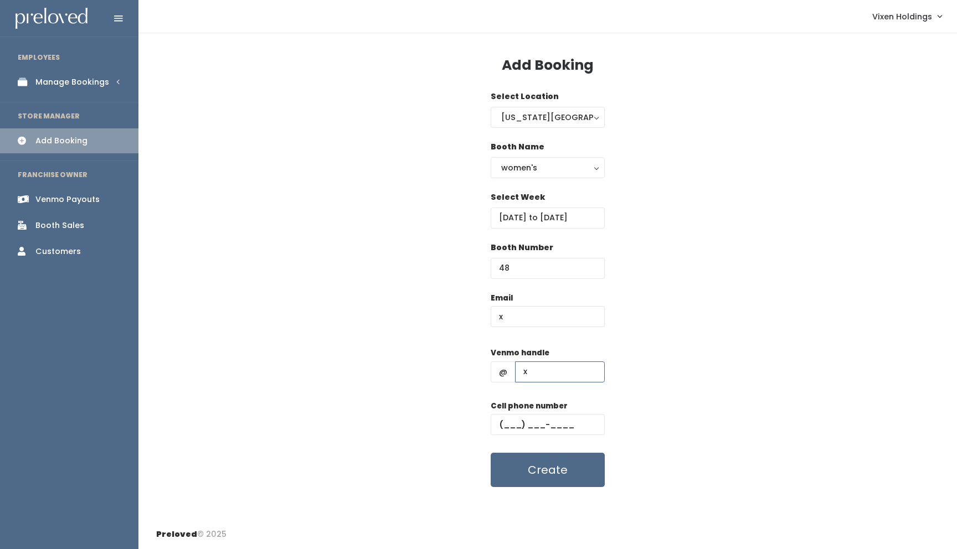
type input "x"
click at [497, 421] on input "text" at bounding box center [548, 424] width 114 height 21
type input "(111) 111-1111"
click at [510, 470] on button "Create" at bounding box center [548, 470] width 114 height 34
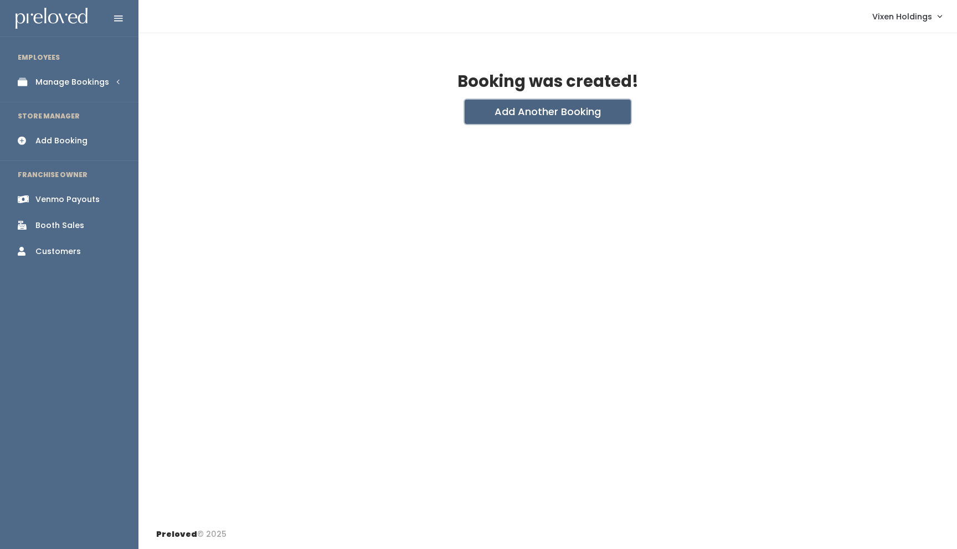
click at [551, 117] on button "Add Another Booking" at bounding box center [548, 112] width 166 height 24
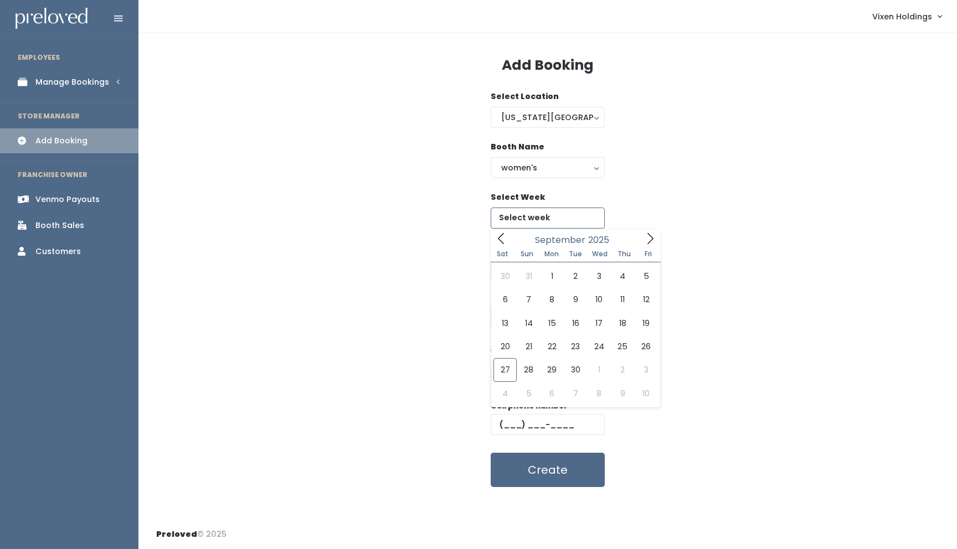
click at [559, 217] on input "text" at bounding box center [548, 218] width 114 height 21
click at [648, 236] on icon at bounding box center [650, 239] width 12 height 12
type input "[DATE] to [DATE]"
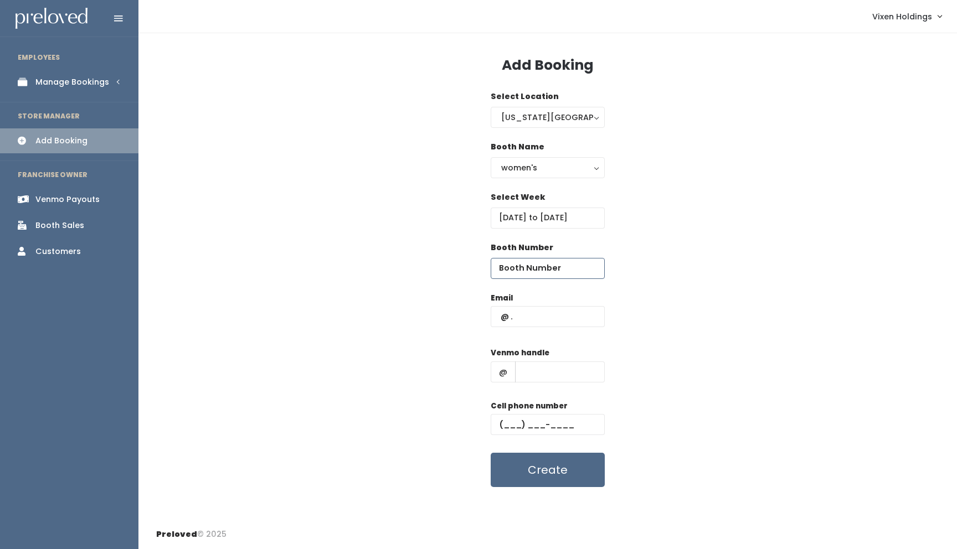
click at [538, 270] on input "number" at bounding box center [548, 268] width 114 height 21
type input "48"
click at [528, 314] on input "text" at bounding box center [548, 316] width 114 height 21
type input "x"
click at [533, 370] on input "text" at bounding box center [560, 372] width 90 height 21
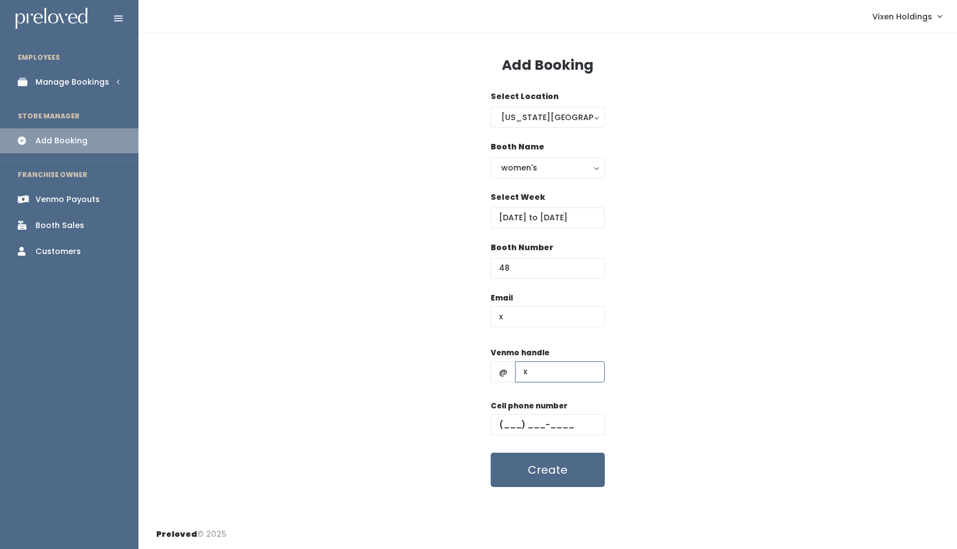
type input "x"
click at [502, 421] on input "text" at bounding box center [548, 424] width 114 height 21
type input "(111) 111-1111"
click at [521, 476] on button "Create" at bounding box center [548, 470] width 114 height 34
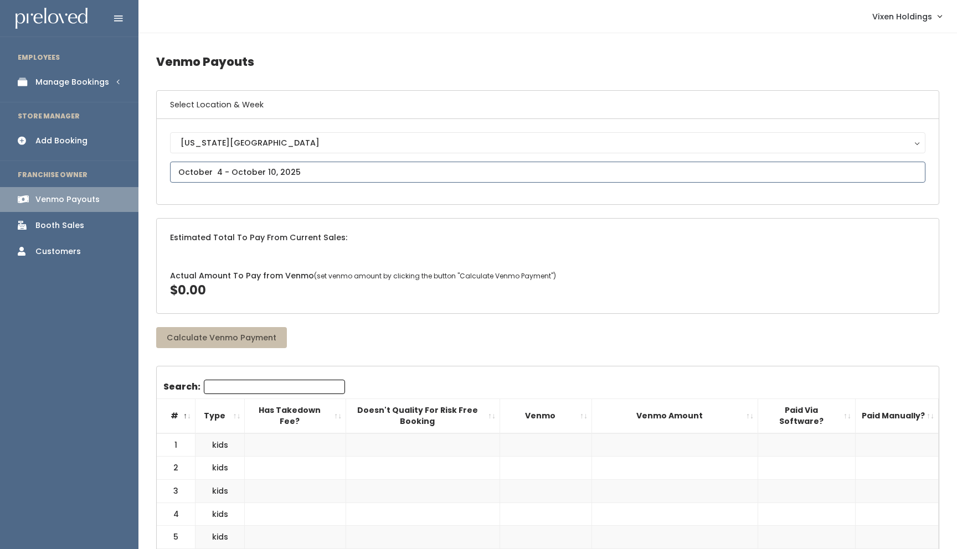
click at [245, 171] on input "text" at bounding box center [547, 172] width 755 height 21
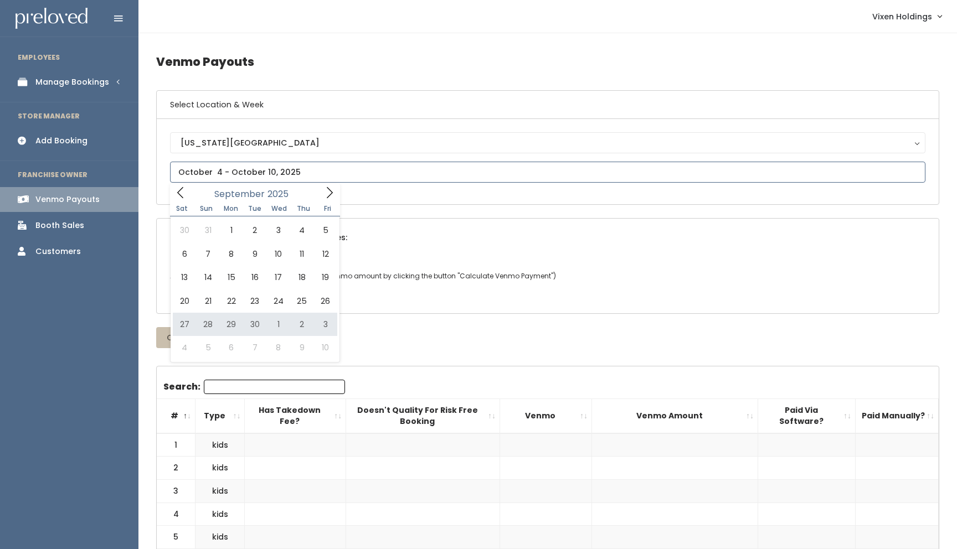
type input "[DATE] to [DATE]"
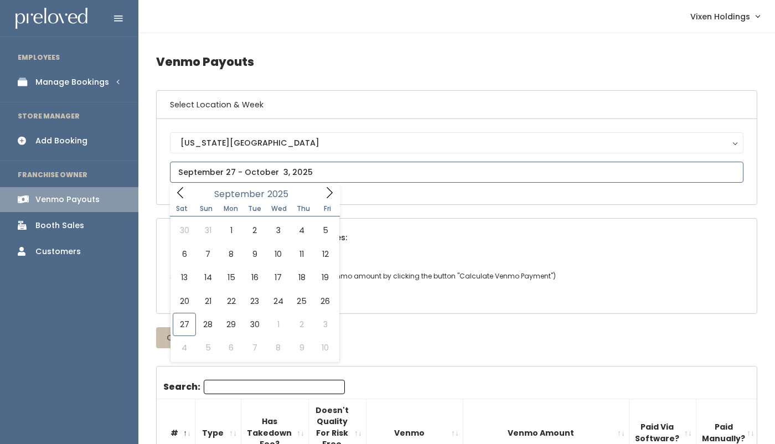
click at [256, 169] on input "text" at bounding box center [457, 172] width 574 height 21
type input "September 20 to September 26"
